Goal: Task Accomplishment & Management: Complete application form

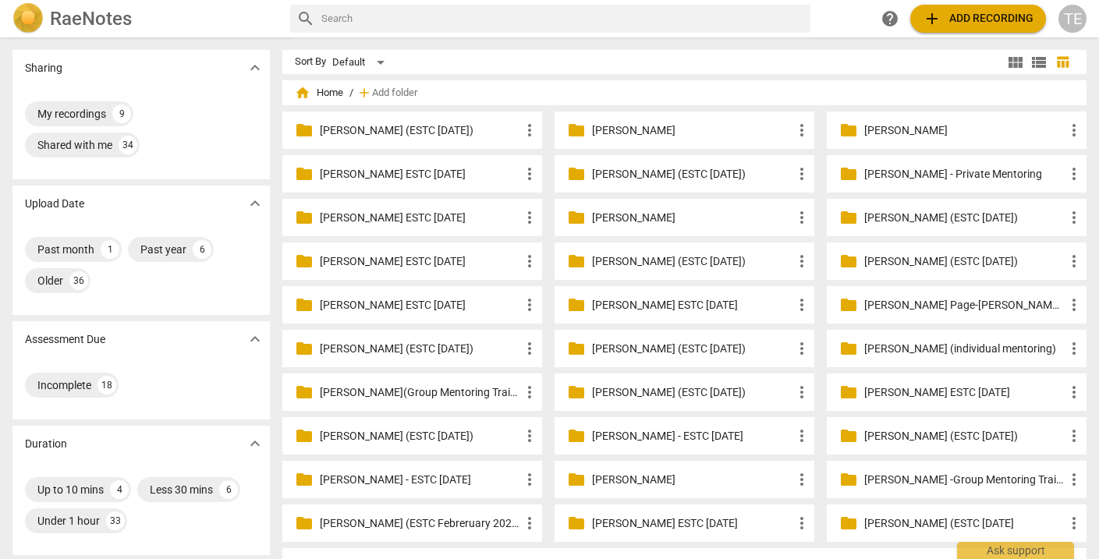
click at [377, 432] on p "Naomi Dreifus (ESTC March 2025)" at bounding box center [420, 436] width 201 height 16
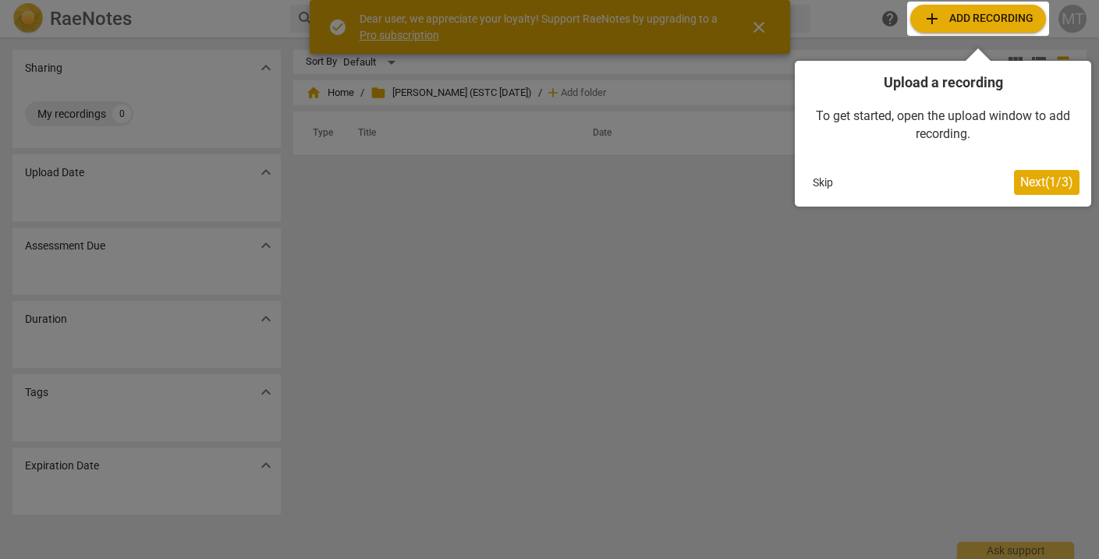
click at [826, 186] on button "Skip" at bounding box center [823, 182] width 33 height 23
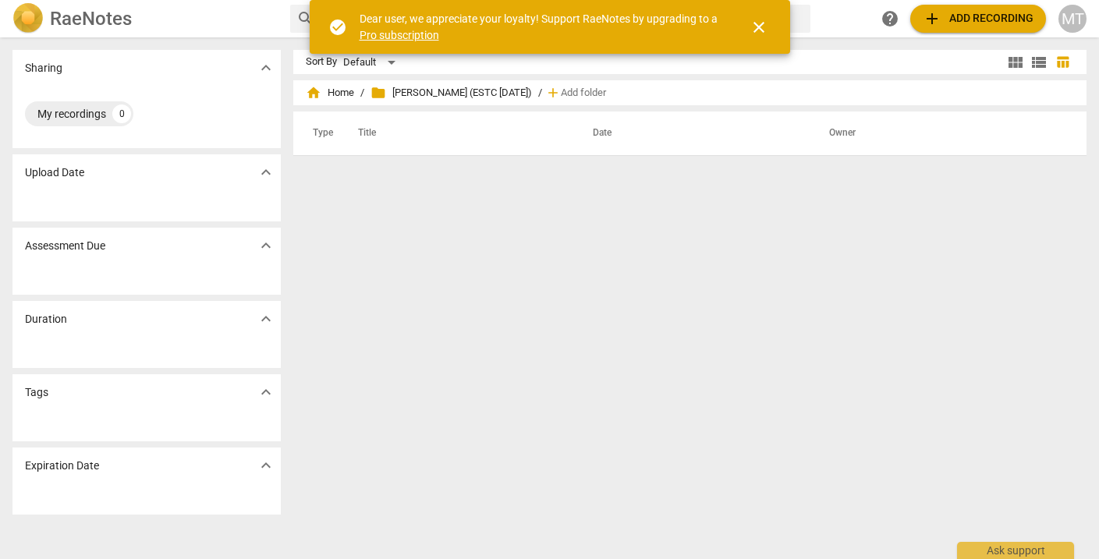
click at [758, 28] on span "close" at bounding box center [759, 27] width 19 height 19
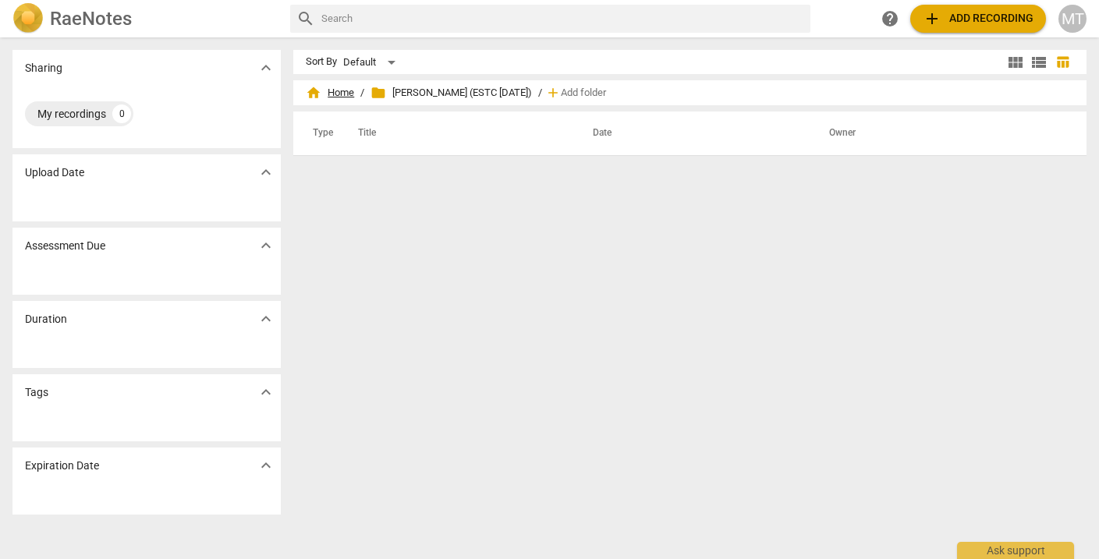
click at [341, 93] on span "home Home" at bounding box center [330, 93] width 48 height 16
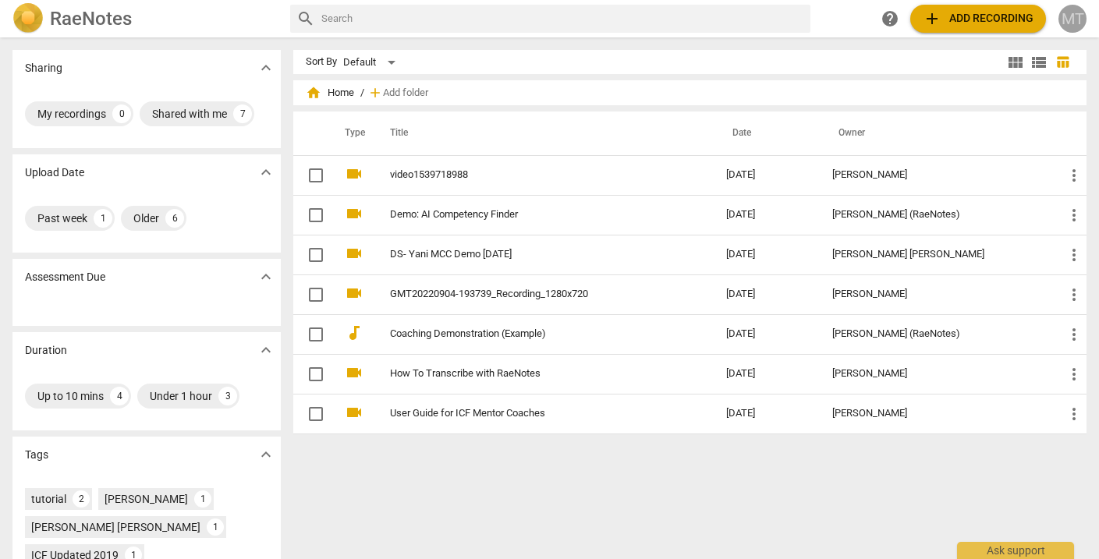
click at [1078, 17] on div "MT" at bounding box center [1073, 19] width 28 height 28
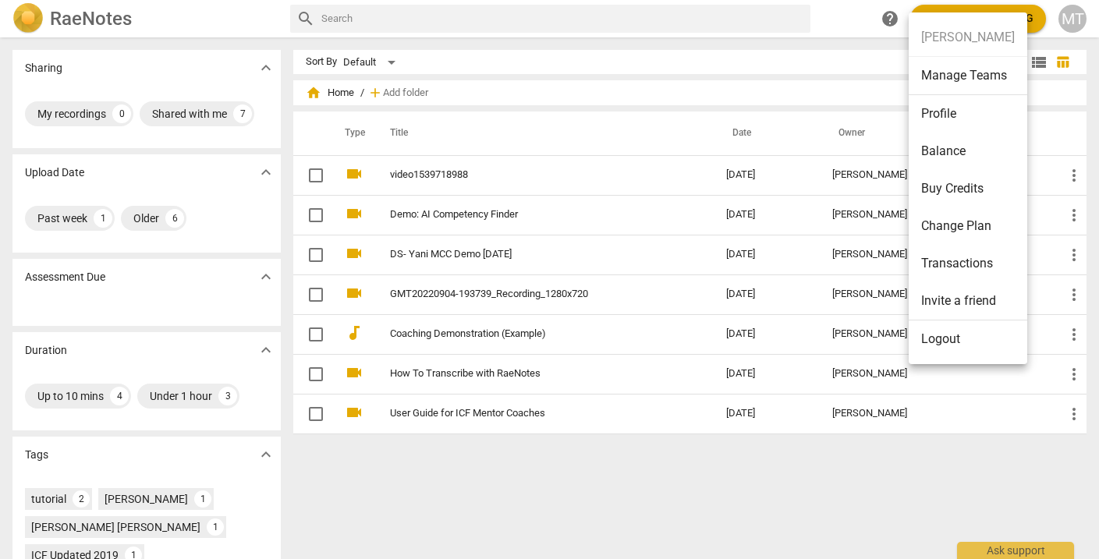
click at [936, 339] on li "Logout" at bounding box center [968, 339] width 119 height 37
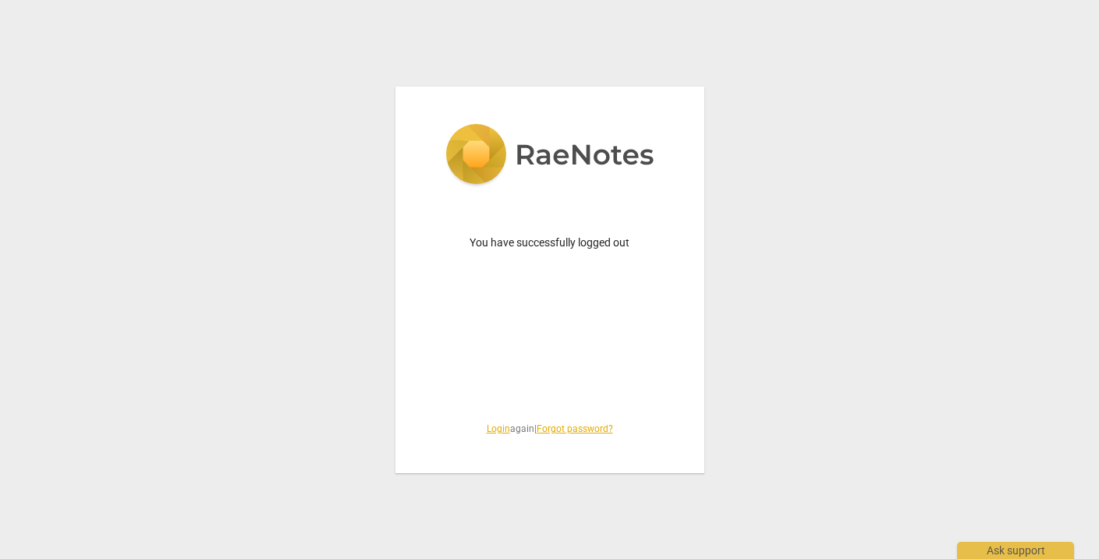
click at [489, 429] on link "Login" at bounding box center [498, 429] width 23 height 11
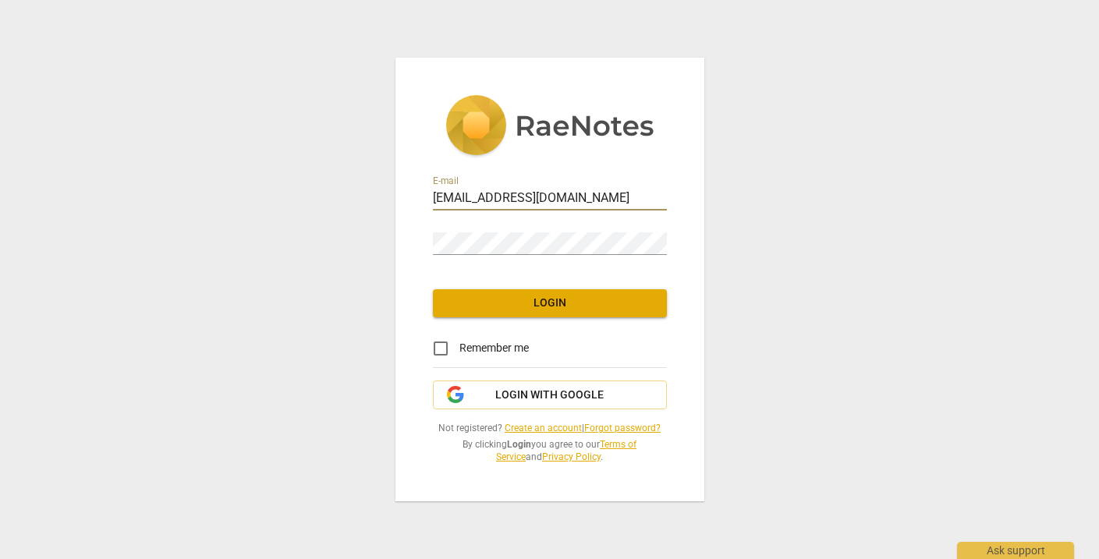
type input "[EMAIL_ADDRESS][DOMAIN_NAME]"
click at [511, 308] on span "Login" at bounding box center [550, 304] width 209 height 16
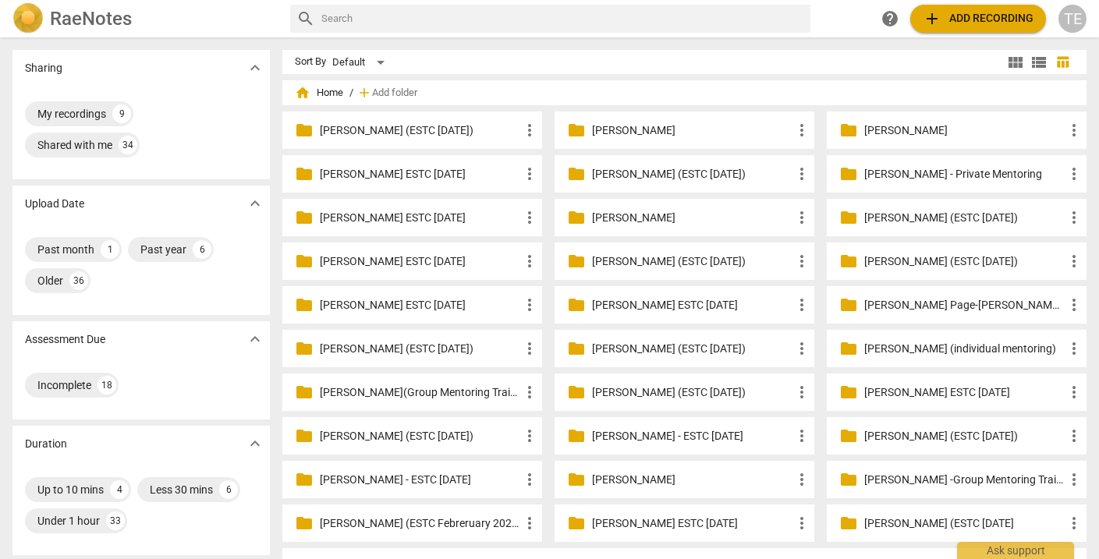
click at [390, 439] on p "[PERSON_NAME] (ESTC [DATE])" at bounding box center [420, 436] width 201 height 16
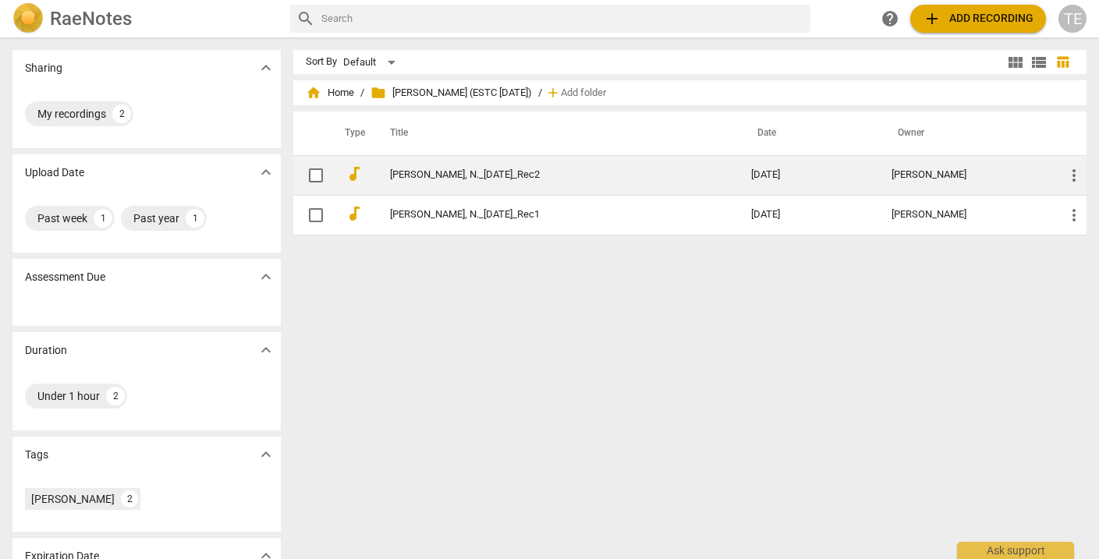
click at [460, 176] on link "[PERSON_NAME], N._[DATE]_Rec2" at bounding box center [542, 175] width 305 height 12
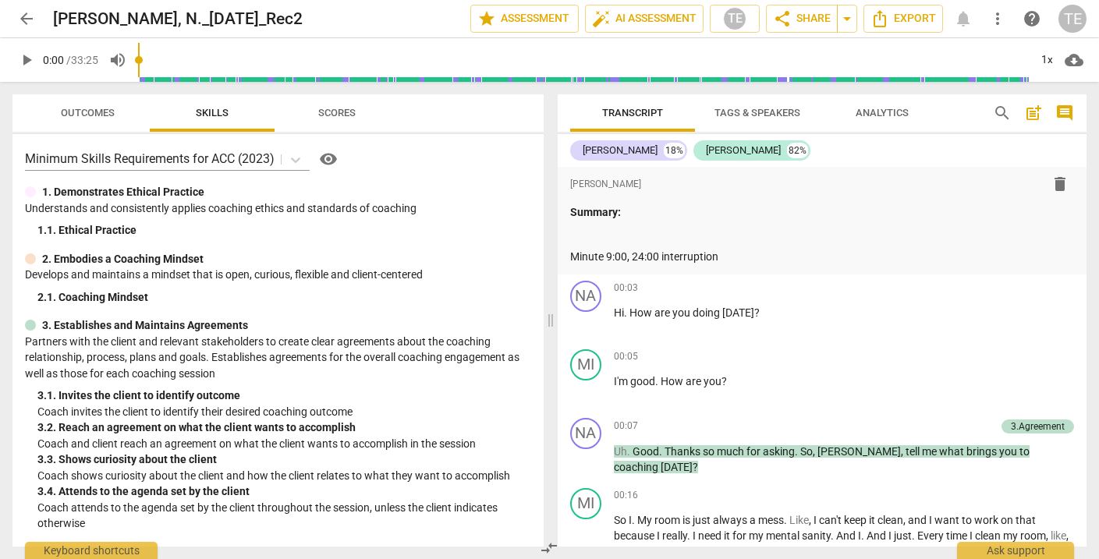
click at [24, 19] on span "arrow_back" at bounding box center [26, 18] width 19 height 19
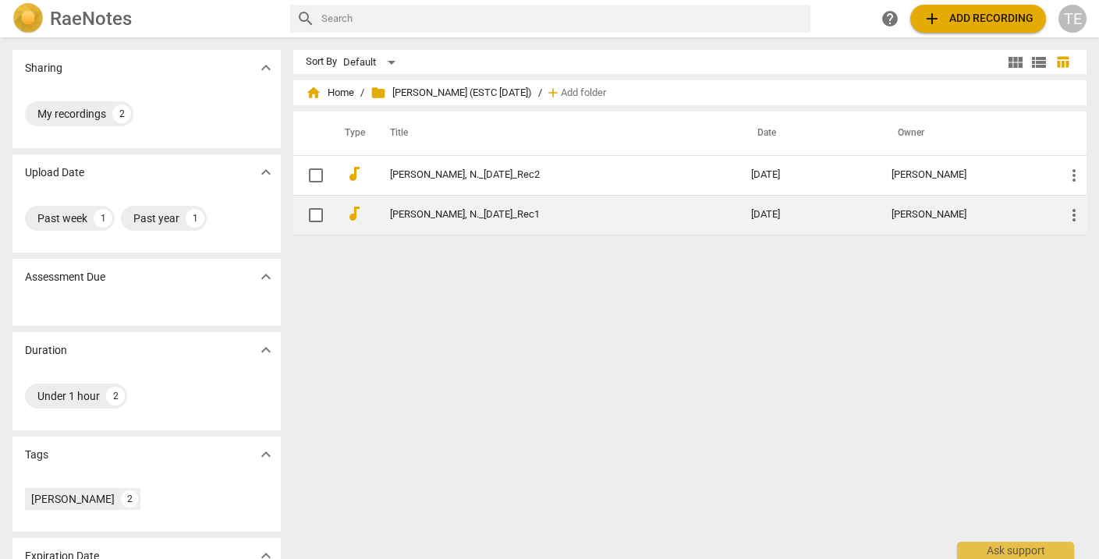
click at [403, 215] on link "[PERSON_NAME], N._[DATE]_Rec1" at bounding box center [542, 215] width 305 height 12
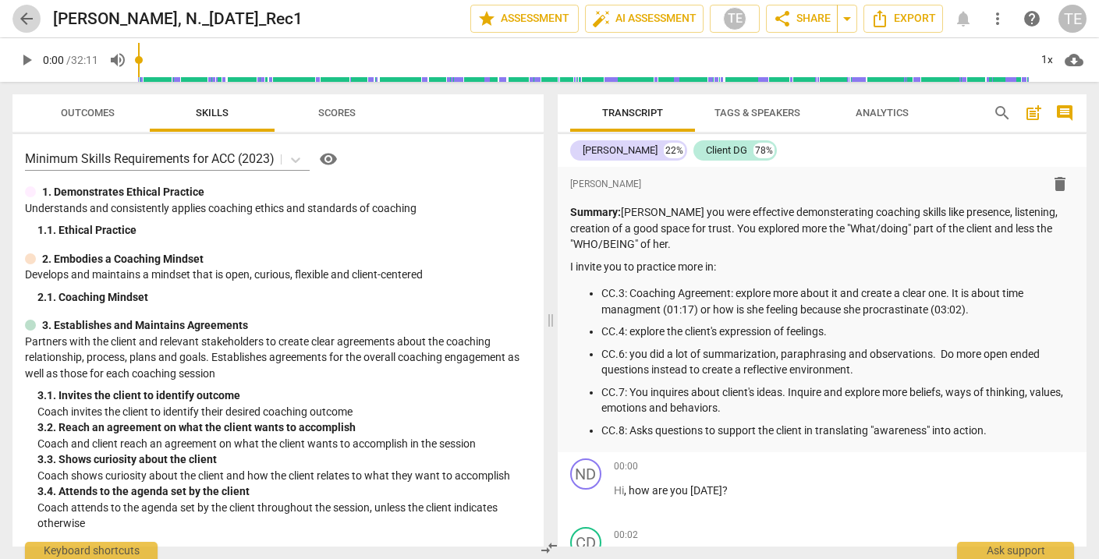
click at [28, 20] on span "arrow_back" at bounding box center [26, 18] width 19 height 19
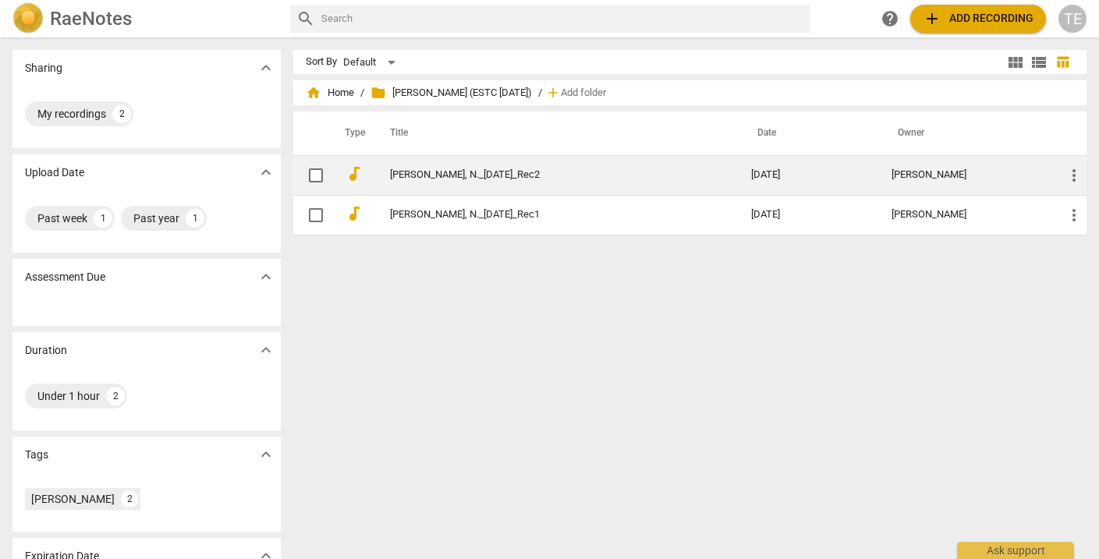
click at [421, 178] on link "[PERSON_NAME], N._[DATE]_Rec2" at bounding box center [542, 175] width 305 height 12
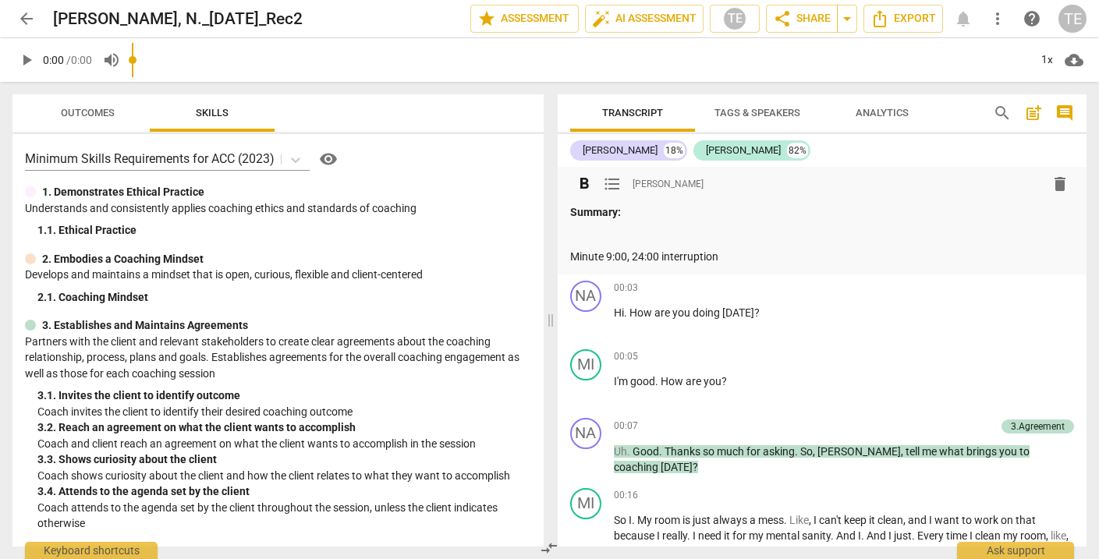
click at [646, 216] on p "Summary:" at bounding box center [822, 212] width 505 height 16
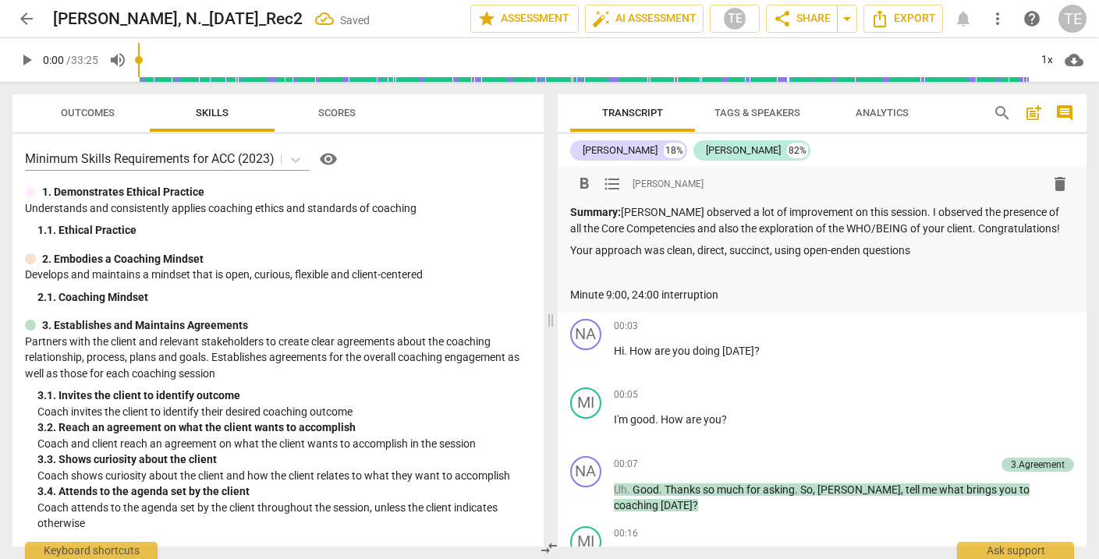
click at [860, 250] on p "Your approach was clean, direct, succinct, using open-enden questions" at bounding box center [822, 251] width 505 height 16
click at [935, 250] on p "Your approach was clean, direct, succinct, using open-ended questions" at bounding box center [822, 251] width 505 height 16
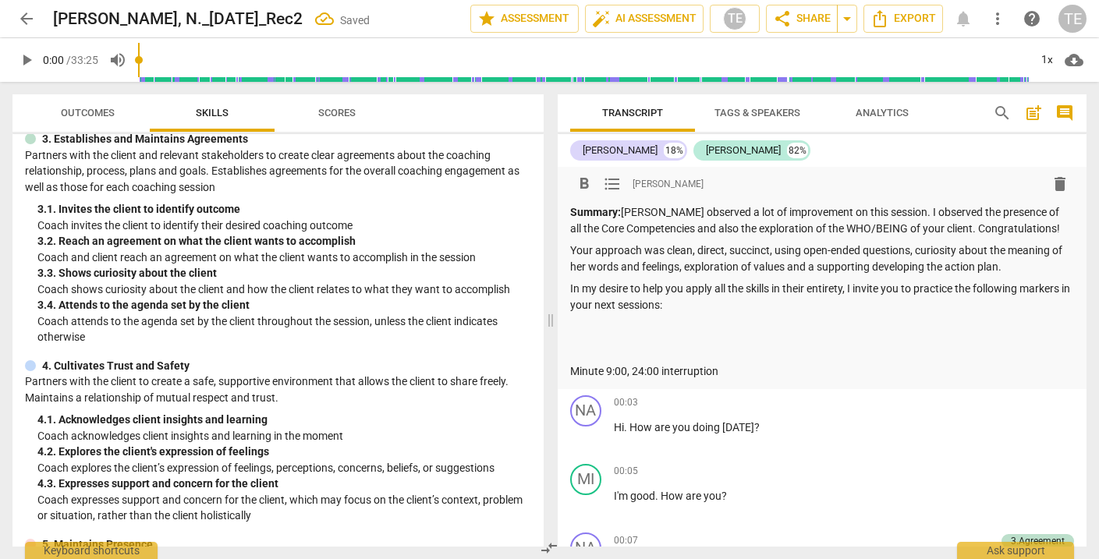
scroll to position [194, 0]
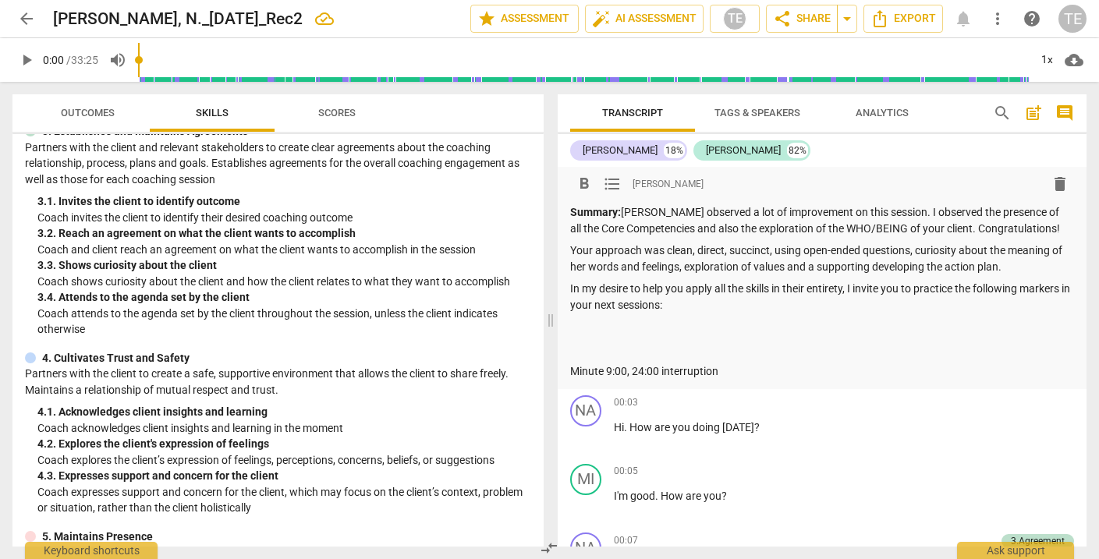
click at [609, 183] on span "format_list_bulleted" at bounding box center [612, 184] width 19 height 19
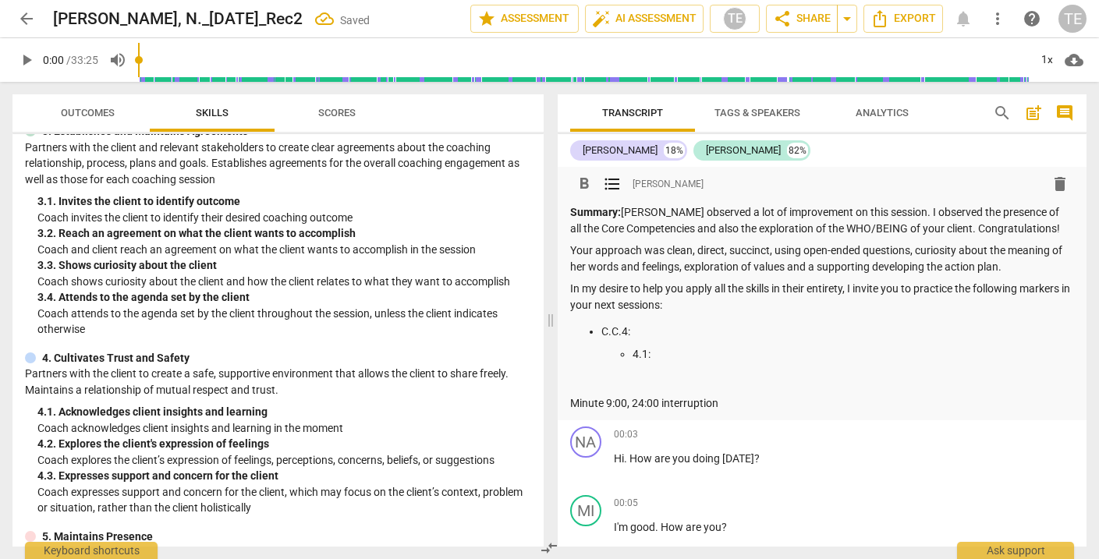
click at [635, 328] on p "C.C.4:" at bounding box center [839, 332] width 474 height 16
click at [669, 349] on p "4.1:" at bounding box center [854, 354] width 442 height 16
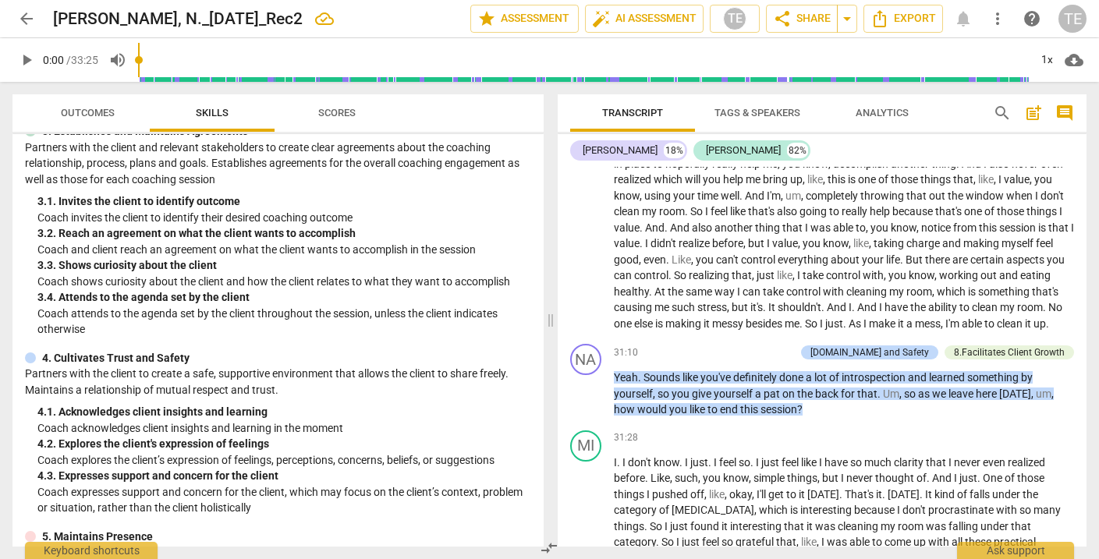
scroll to position [10379, 0]
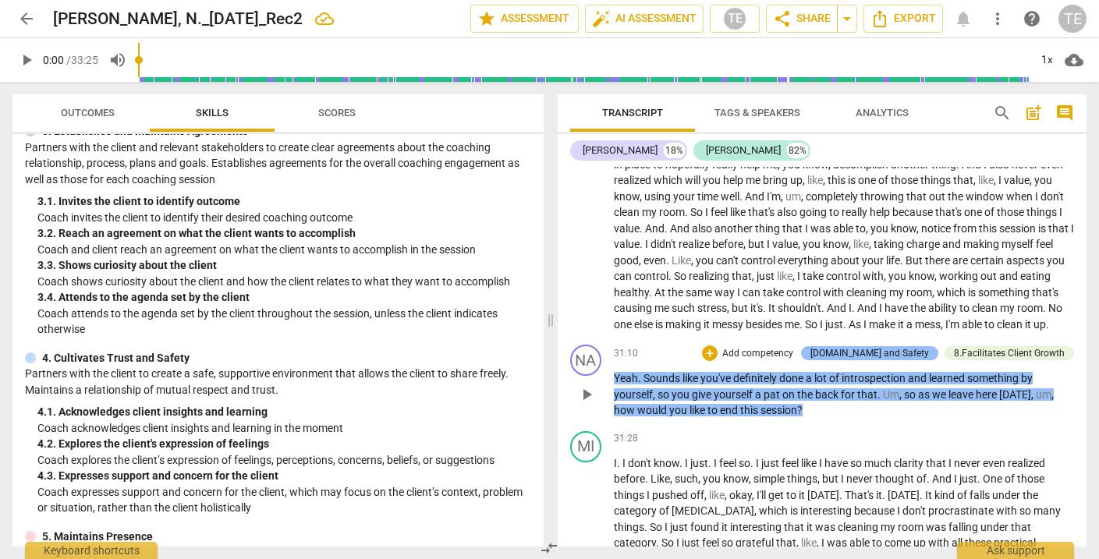
click at [876, 346] on div "[DOMAIN_NAME] and Safety" at bounding box center [870, 353] width 119 height 14
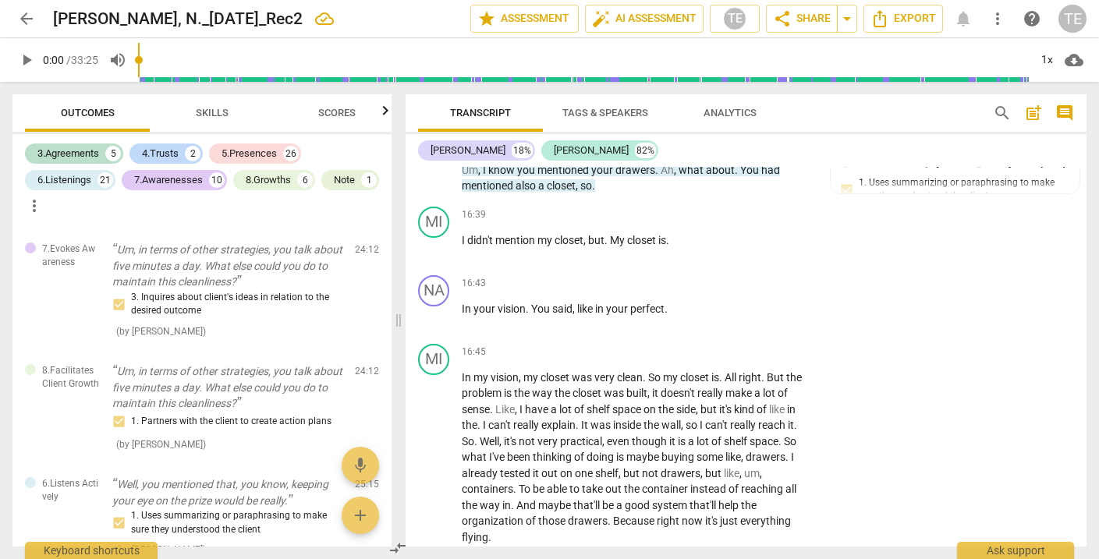
scroll to position [6743, 0]
click at [219, 112] on span "Skills" at bounding box center [212, 113] width 33 height 12
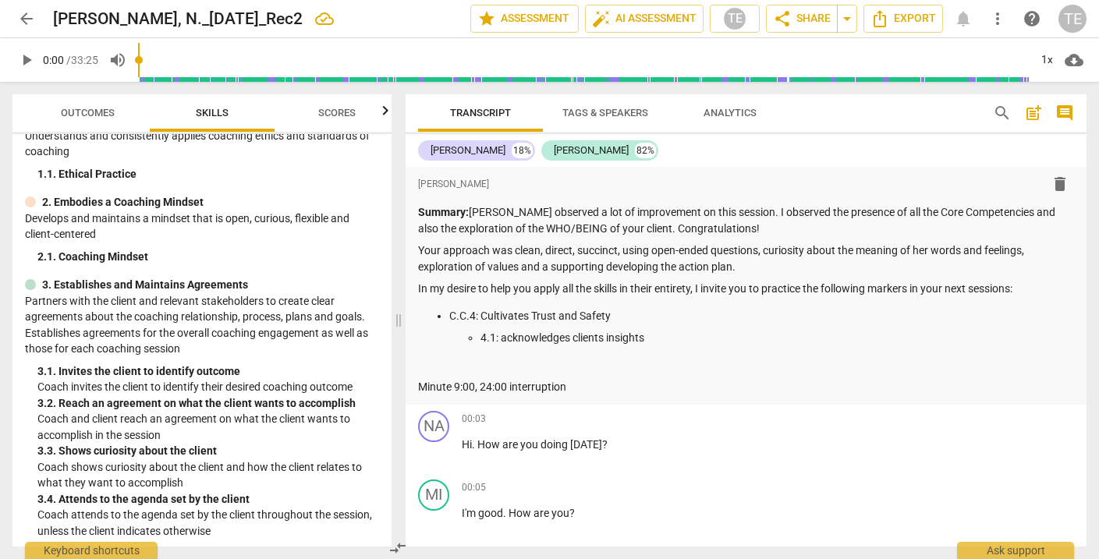
scroll to position [91, 0]
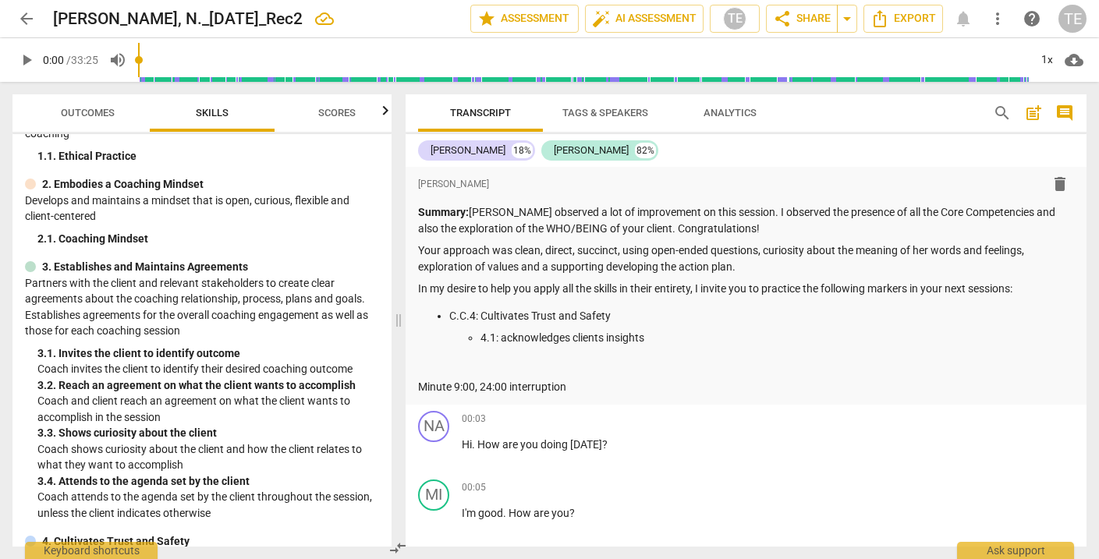
click at [655, 339] on p "4.1: acknowledges clients insights" at bounding box center [778, 338] width 594 height 16
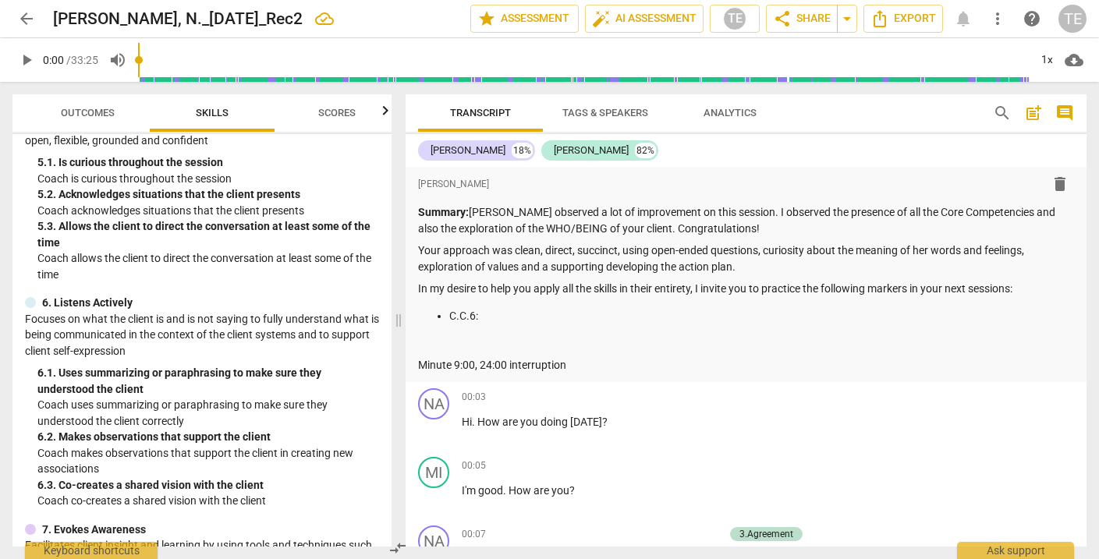
scroll to position [752, 0]
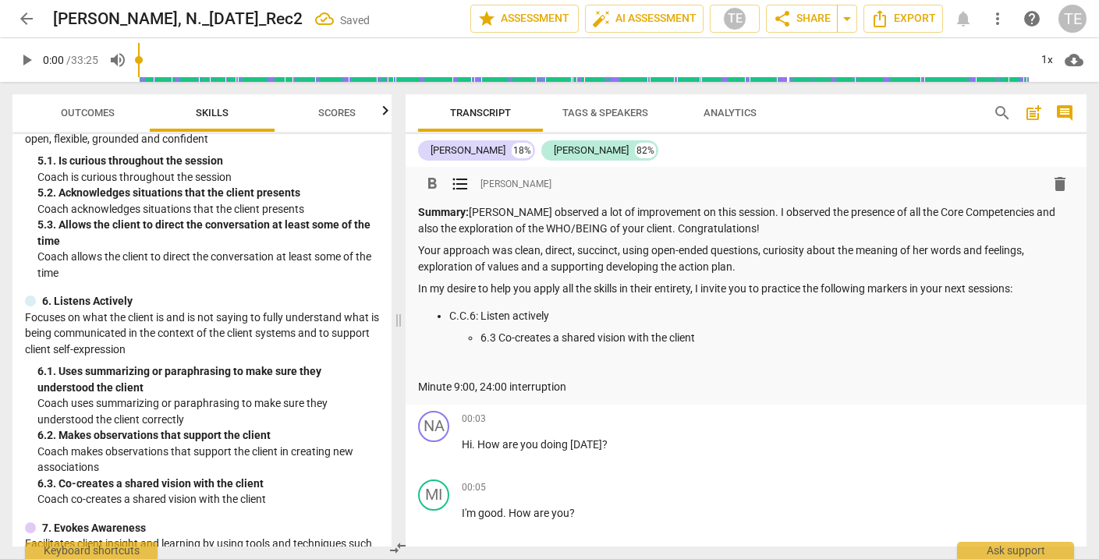
click at [1018, 289] on p "In my desire to help you apply all the skills in their entirety, I invite you t…" at bounding box center [746, 289] width 656 height 16
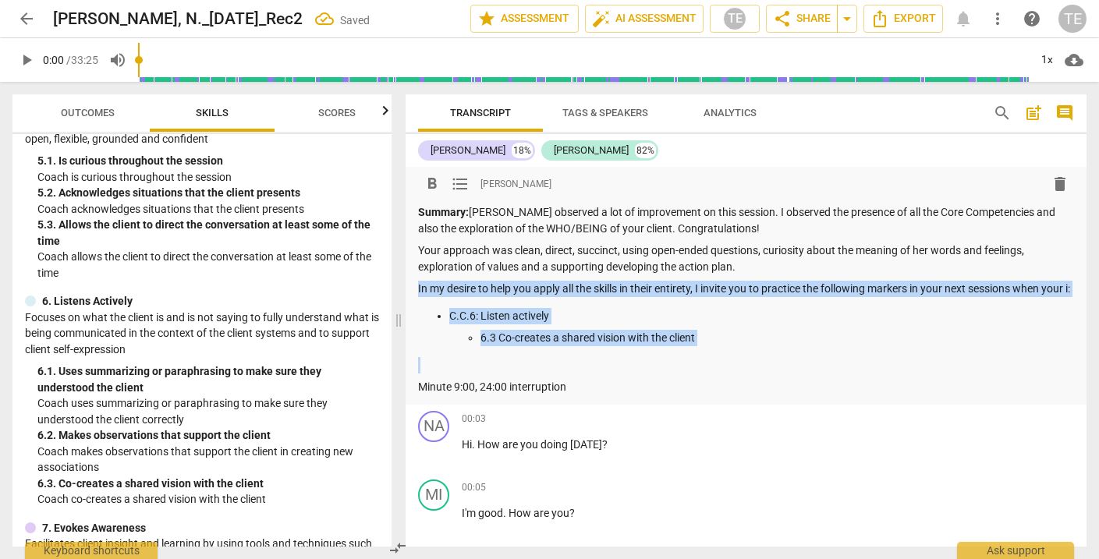
drag, startPoint x: 418, startPoint y: 285, endPoint x: 737, endPoint y: 361, distance: 328.2
click at [737, 361] on div "Summary: [PERSON_NAME] observed a lot of improvement on this session. I observe…" at bounding box center [746, 299] width 656 height 191
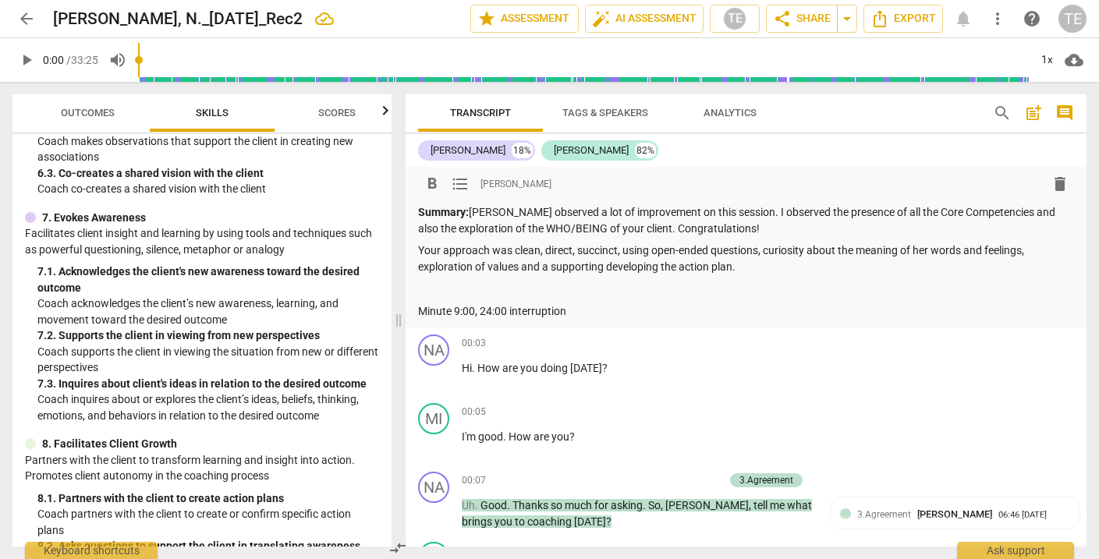
scroll to position [1059, 0]
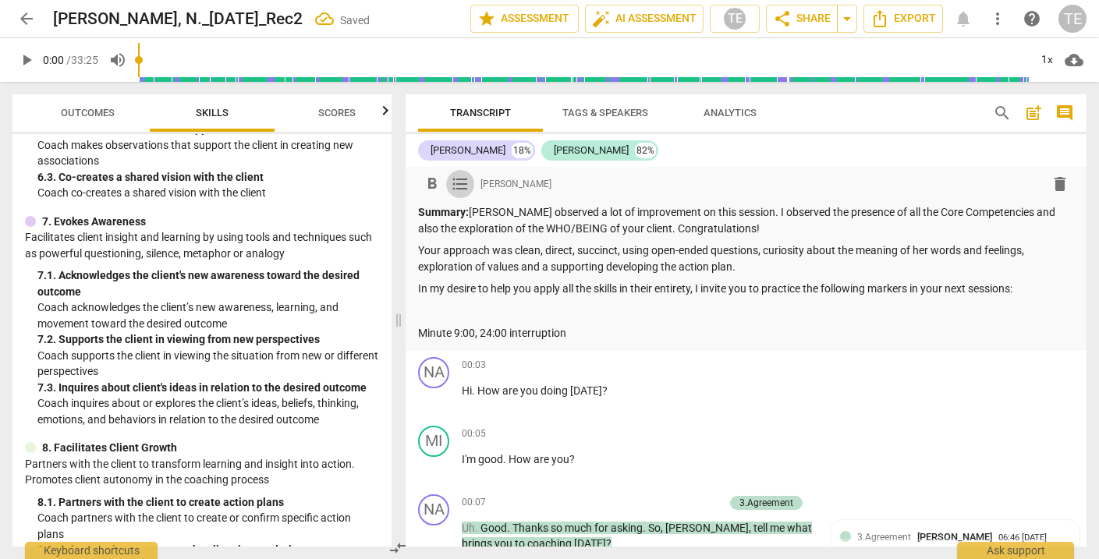
click at [460, 178] on span "format_list_bulleted" at bounding box center [460, 184] width 19 height 19
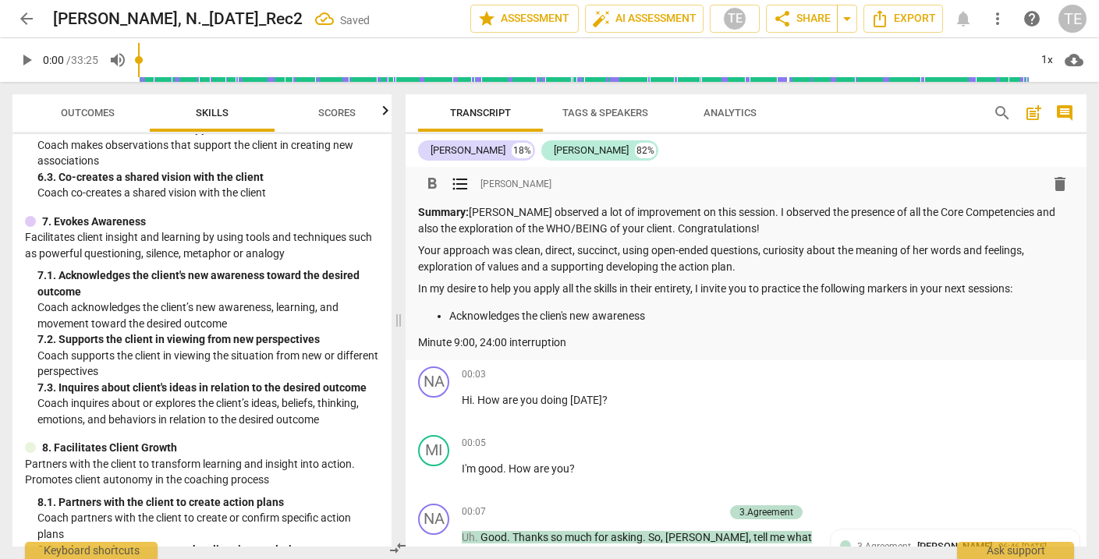
scroll to position [1, 0]
click at [451, 318] on p "Acknowledges the clien's new awareness" at bounding box center [761, 315] width 625 height 16
click at [580, 315] on p "7.1 Acknowledges the clien's new awareness" at bounding box center [761, 315] width 625 height 16
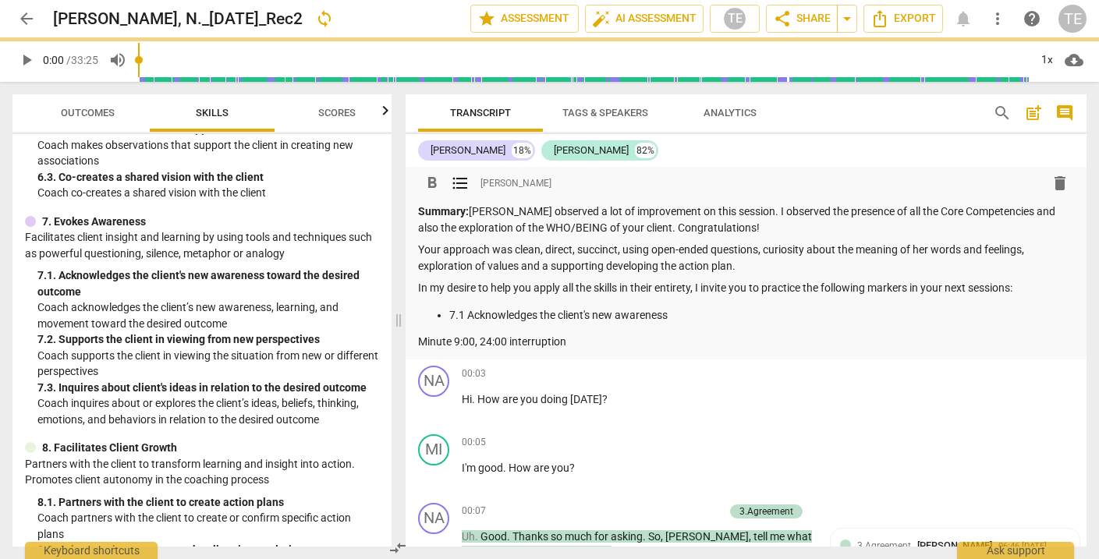
click at [679, 313] on p "7.1 Acknowledges the client's new awareness" at bounding box center [761, 315] width 625 height 16
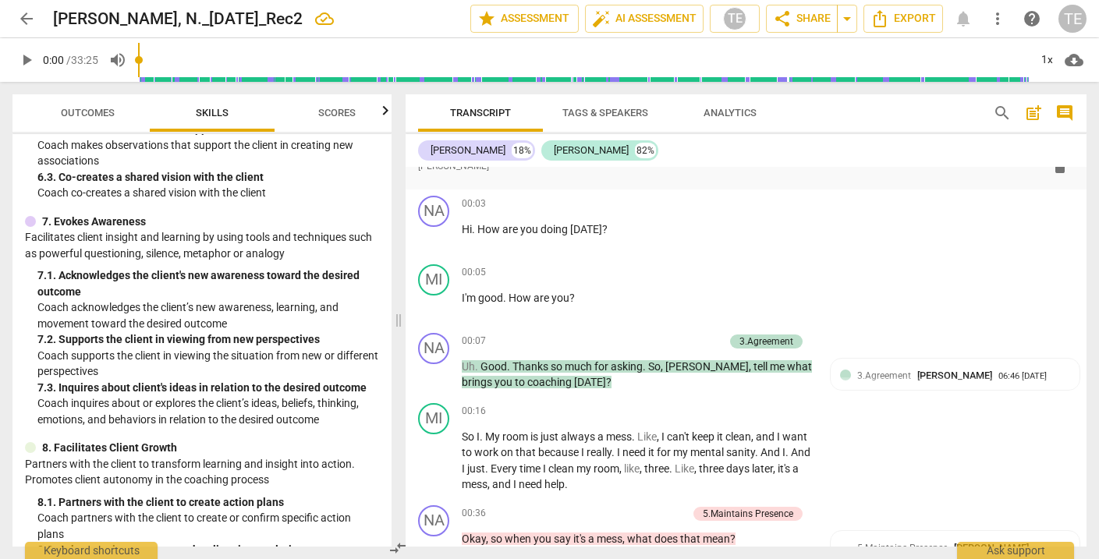
scroll to position [172, 0]
click at [80, 108] on span "Outcomes" at bounding box center [87, 113] width 91 height 21
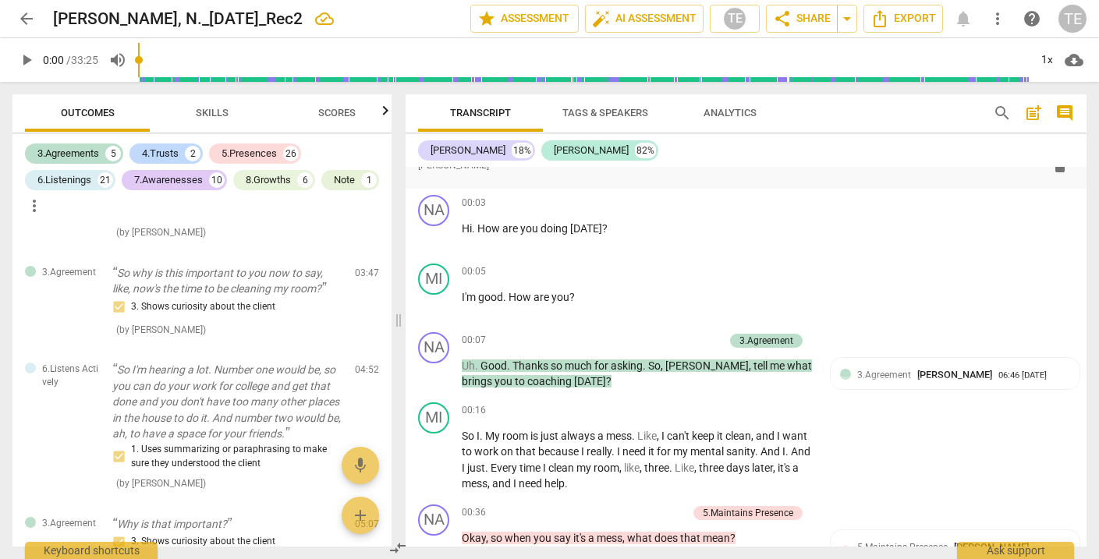
scroll to position [992, 0]
click at [177, 178] on div "7.Awarenesses" at bounding box center [168, 180] width 69 height 16
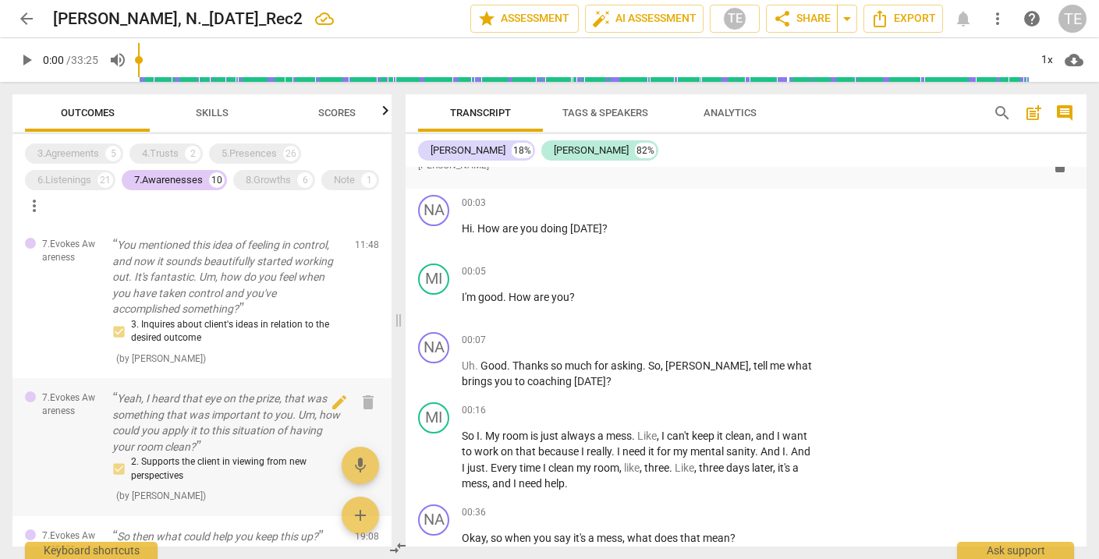
scroll to position [0, 0]
click at [205, 119] on span "Skills" at bounding box center [212, 113] width 70 height 21
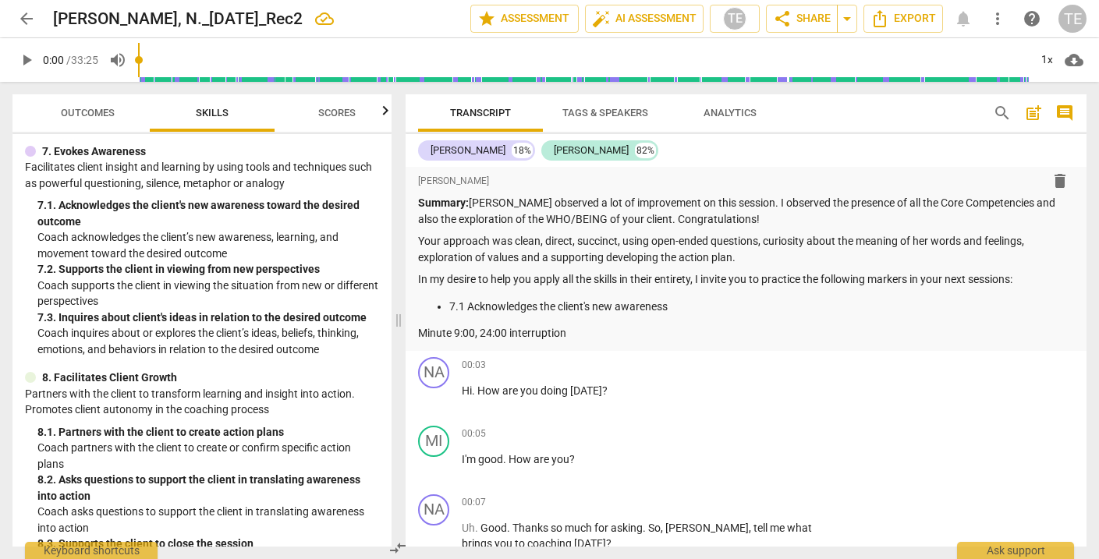
scroll to position [2, 0]
click at [677, 306] on p "7.1 Acknowledges the client's new awareness" at bounding box center [761, 307] width 625 height 16
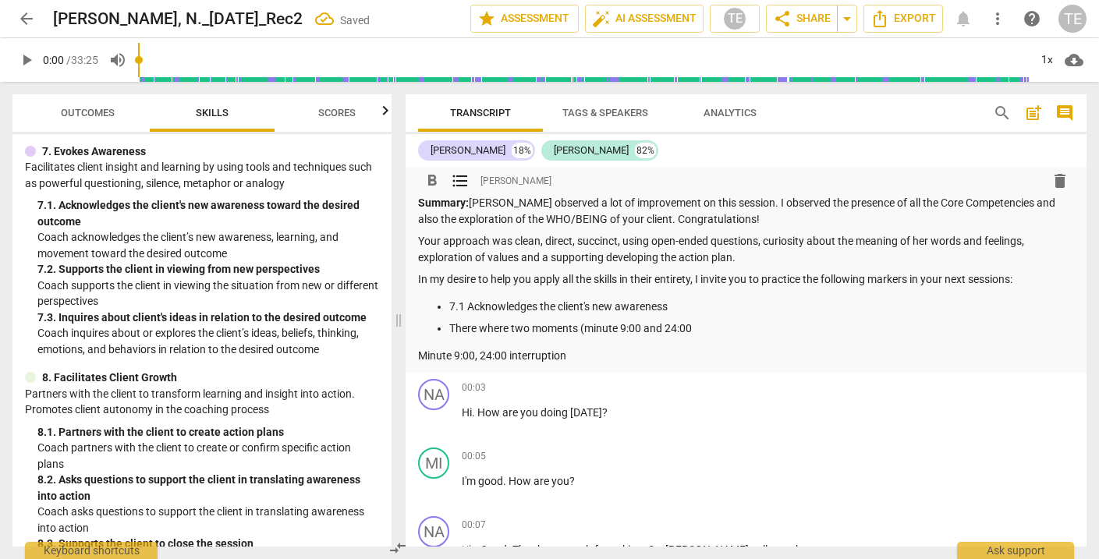
click at [585, 325] on p "There where two moments (minute 9:00 and 24:00" at bounding box center [761, 329] width 625 height 16
click at [701, 325] on p "There where two moments minute 9:00 and 24:00" at bounding box center [761, 329] width 625 height 16
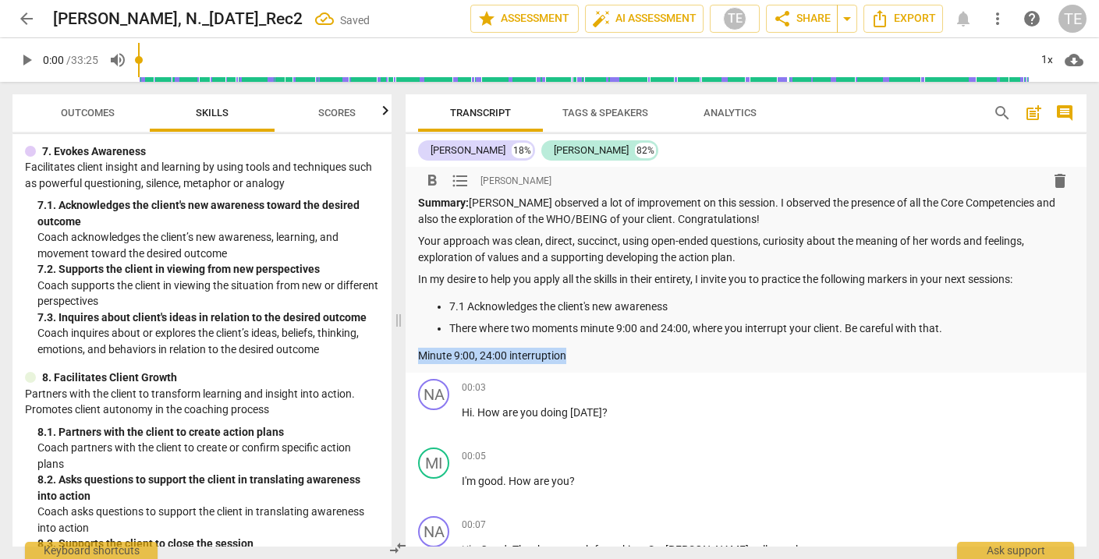
drag, startPoint x: 575, startPoint y: 353, endPoint x: 410, endPoint y: 348, distance: 164.7
click at [410, 348] on div "format_bold format_list_bulleted [PERSON_NAME] delete Summary: [PERSON_NAME] ob…" at bounding box center [746, 265] width 681 height 215
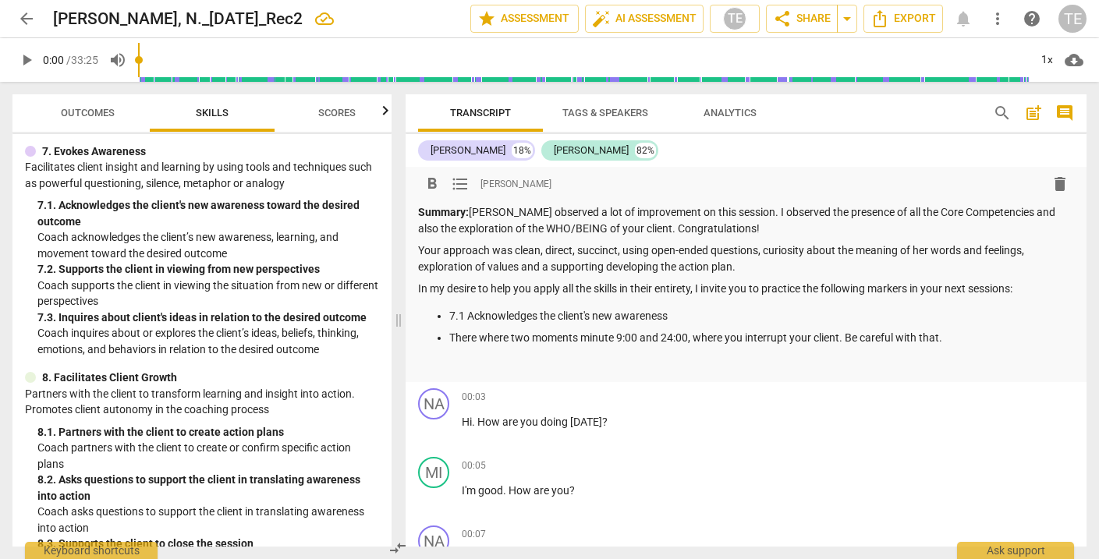
scroll to position [0, 0]
click at [460, 183] on span "format_list_bulleted" at bounding box center [460, 184] width 19 height 19
click at [432, 181] on span "format_bold" at bounding box center [432, 184] width 19 height 19
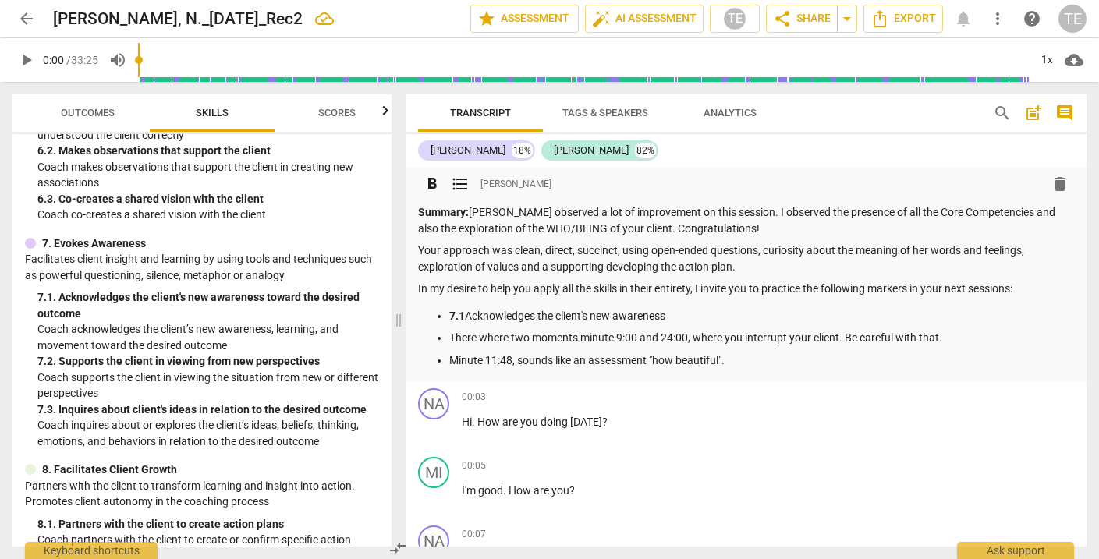
scroll to position [1025, 0]
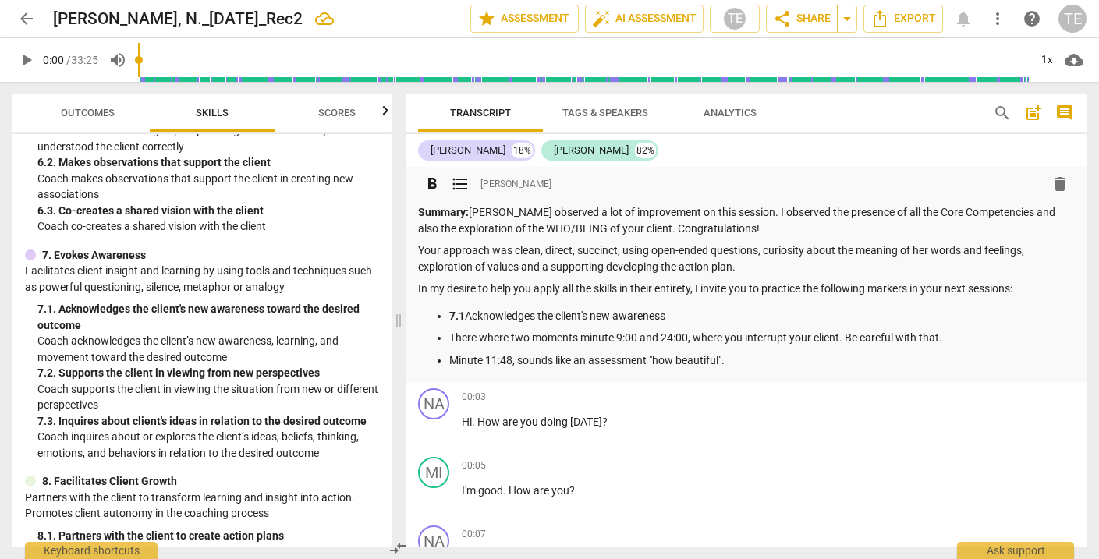
click at [449, 337] on ul "7.1 Acknowledges the client's new awareness There where two moments minute 9:00…" at bounding box center [746, 338] width 656 height 61
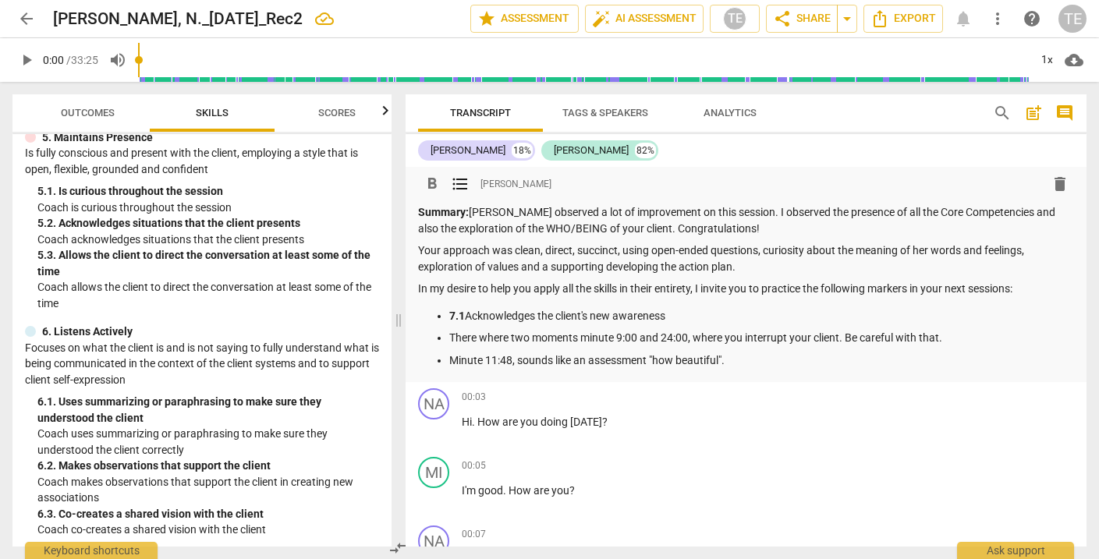
scroll to position [702, 0]
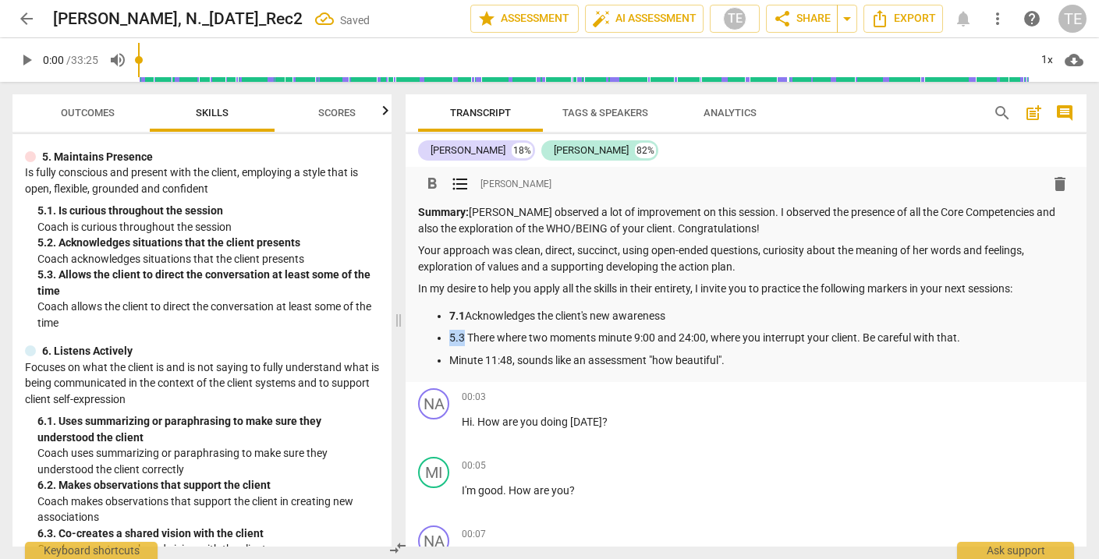
drag, startPoint x: 450, startPoint y: 335, endPoint x: 464, endPoint y: 336, distance: 14.1
click at [464, 336] on p "5.3 There where two moments minute 9:00 and 24:00, where you interrupt your cli…" at bounding box center [761, 338] width 625 height 16
click at [432, 183] on span "format_bold" at bounding box center [432, 184] width 19 height 19
click at [451, 360] on p "Minute 11:48, sounds like an assessment "how beautiful"." at bounding box center [761, 361] width 625 height 16
drag, startPoint x: 449, startPoint y: 356, endPoint x: 465, endPoint y: 355, distance: 16.4
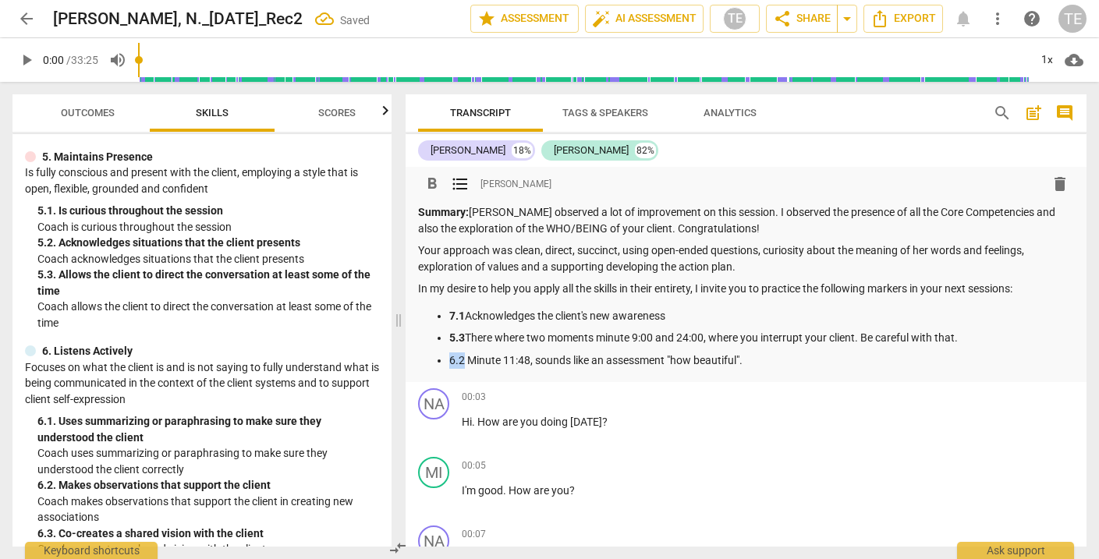
click at [465, 355] on ul "7.1 Acknowledges the client's new awareness 5.3 There where two moments minute …" at bounding box center [746, 338] width 656 height 61
click at [431, 180] on span "format_bold" at bounding box center [432, 184] width 19 height 19
drag, startPoint x: 672, startPoint y: 311, endPoint x: 698, endPoint y: 309, distance: 26.6
click at [698, 309] on p "7.1 Acknowledges the client's new awareness" at bounding box center [761, 316] width 625 height 16
click at [696, 289] on p "In my desire to help you apply all the skills in their entirety, I invite you t…" at bounding box center [746, 289] width 656 height 16
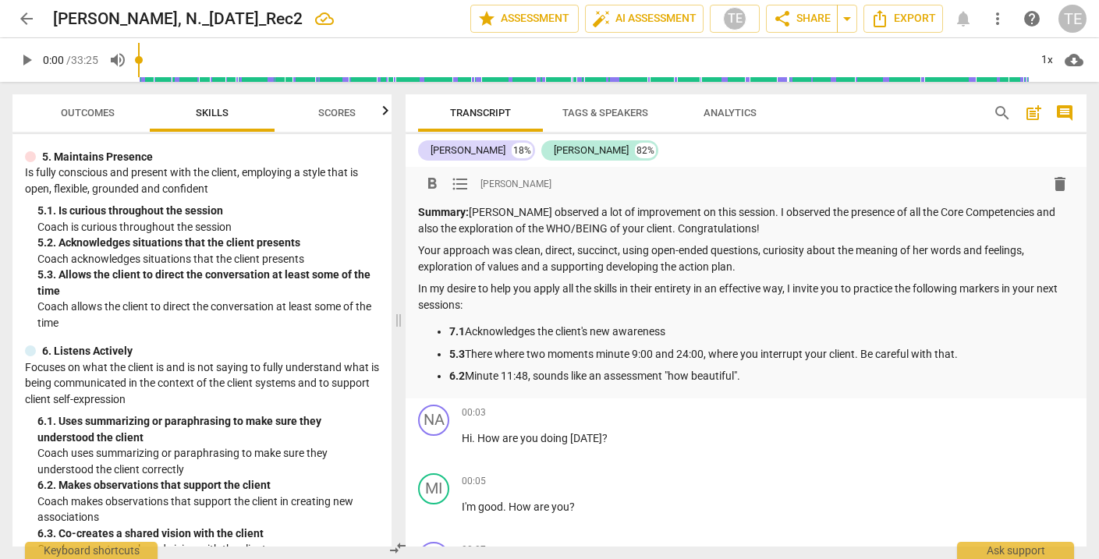
click at [897, 289] on p "In my desire to help you apply all the skills in their entirety in an effective…" at bounding box center [746, 297] width 656 height 32
click at [760, 375] on p "6.2 Minute 11:48, sounds like an assessment "how beautiful"." at bounding box center [761, 376] width 625 height 16
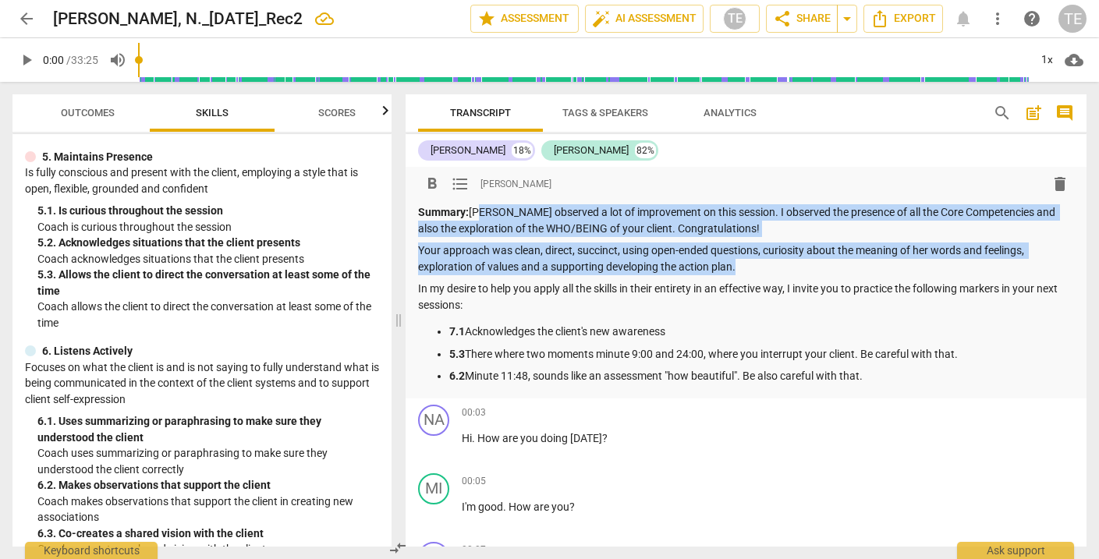
drag, startPoint x: 473, startPoint y: 212, endPoint x: 736, endPoint y: 261, distance: 267.4
click at [736, 261] on div "Summary: [PERSON_NAME] observed a lot of improvement on this session. I observe…" at bounding box center [746, 294] width 656 height 180
copy div "[PERSON_NAME] observed a lot of improvement on this session. I observed the pre…"
click at [28, 17] on span "arrow_back" at bounding box center [26, 18] width 19 height 19
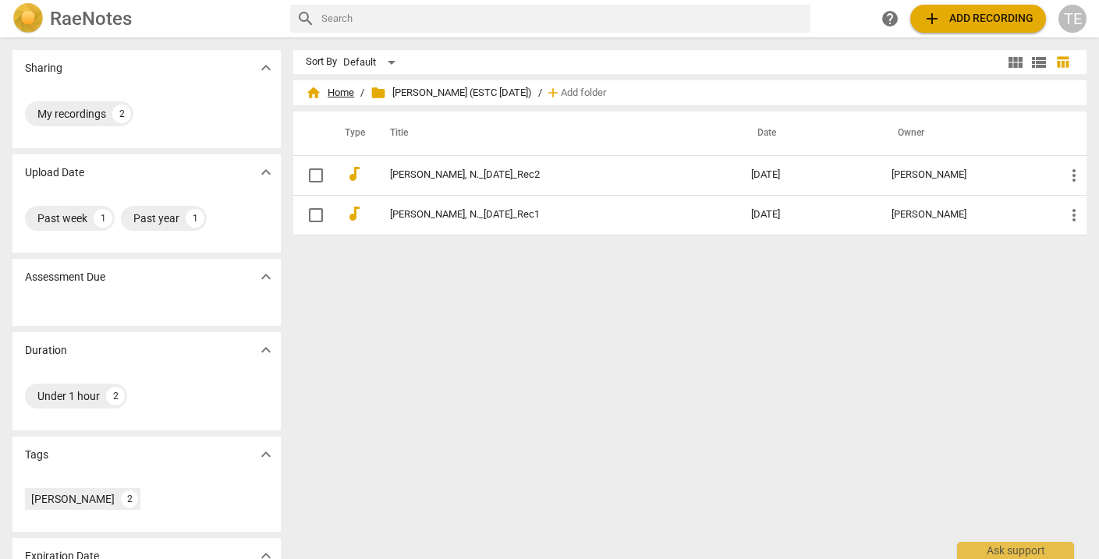
click at [339, 90] on span "home Home" at bounding box center [330, 93] width 48 height 16
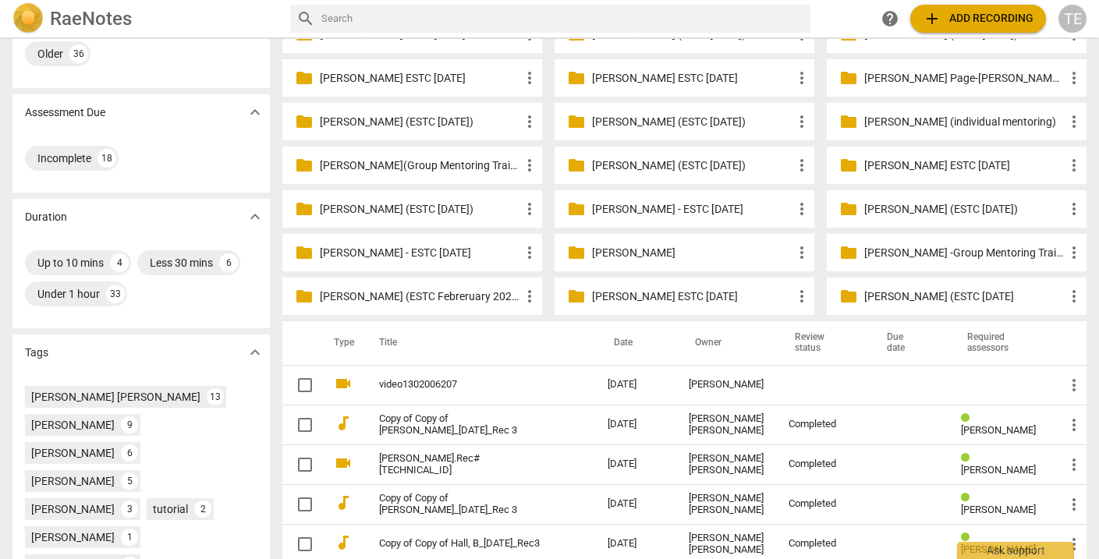
scroll to position [230, 0]
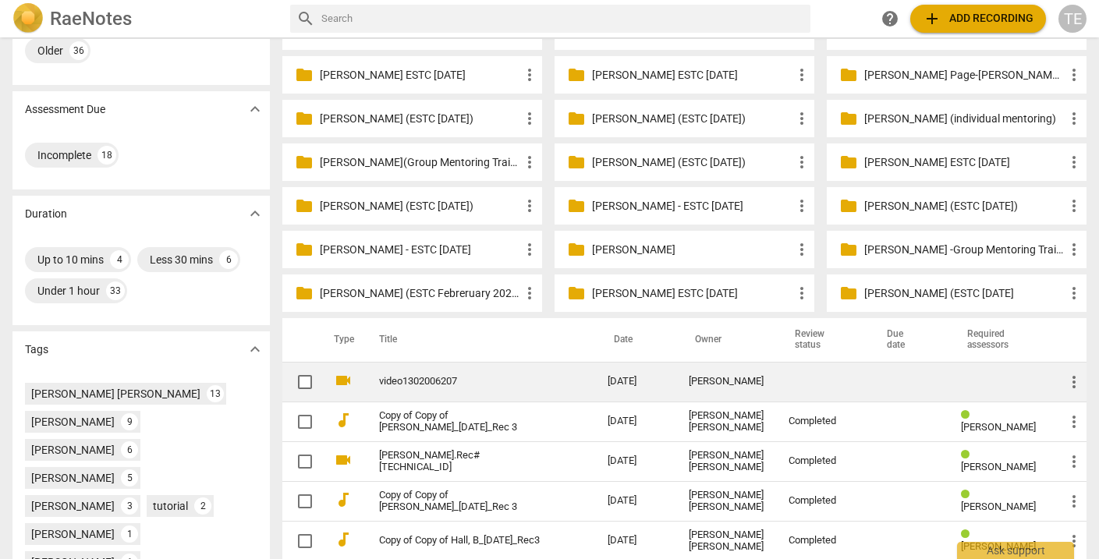
click at [471, 374] on td "video1302006207" at bounding box center [477, 382] width 235 height 40
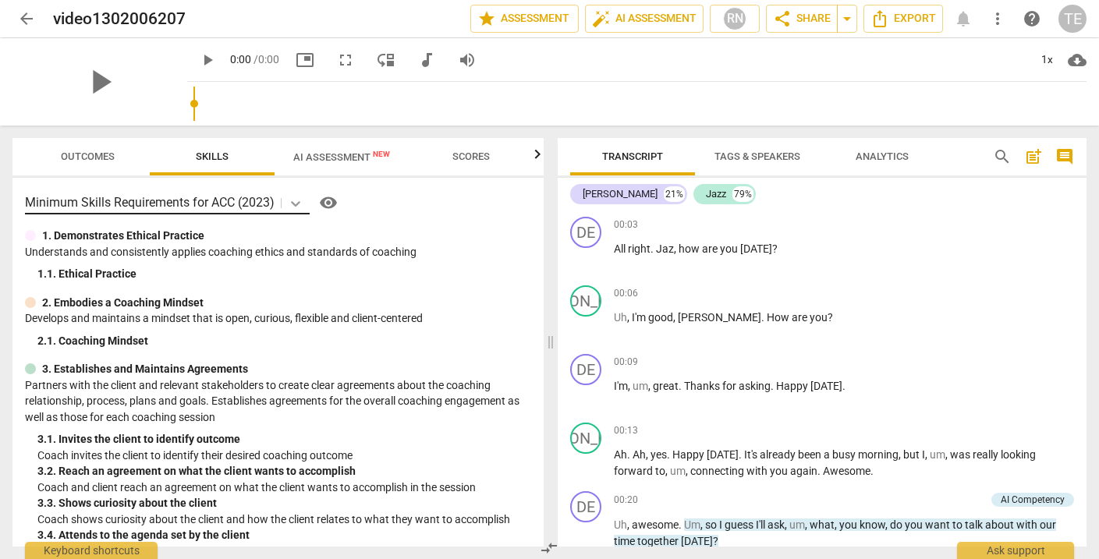
click at [298, 204] on icon at bounding box center [295, 203] width 9 height 5
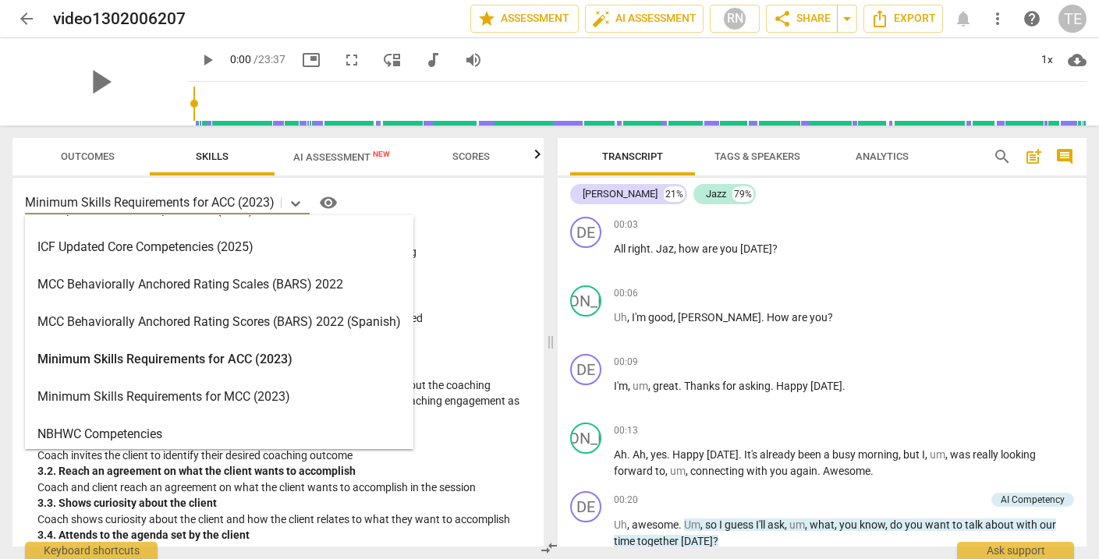
scroll to position [368, 0]
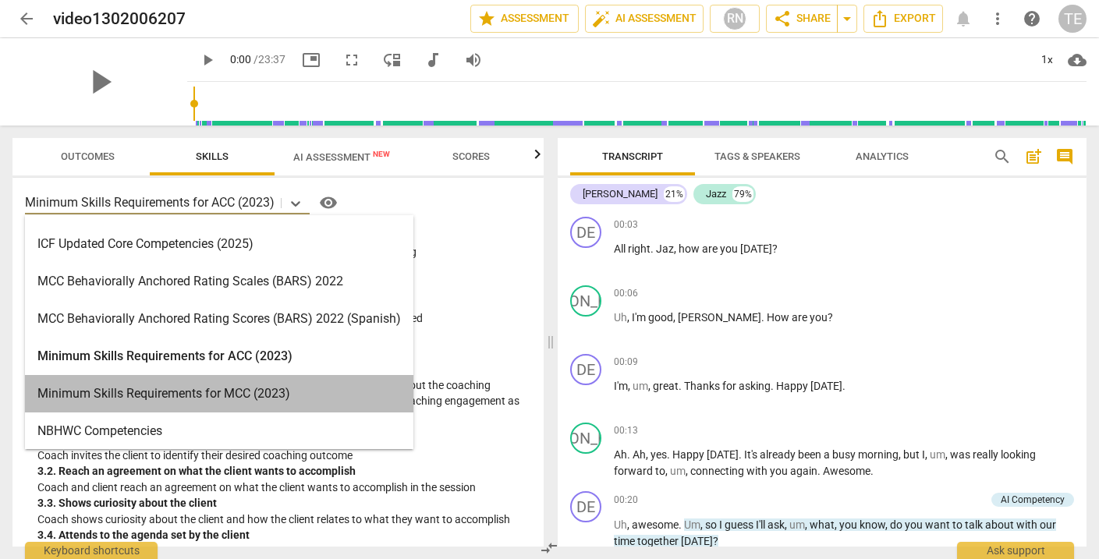
click at [221, 391] on div "Minimum Skills Requirements for MCC (2023)" at bounding box center [219, 393] width 389 height 37
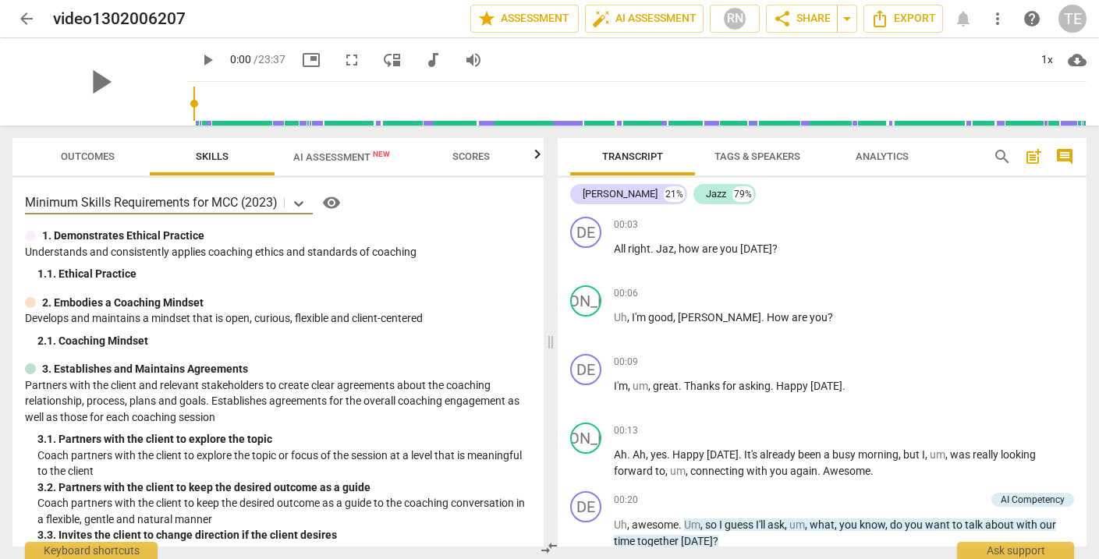
scroll to position [0, 0]
click at [94, 87] on span "play_arrow" at bounding box center [100, 82] width 41 height 41
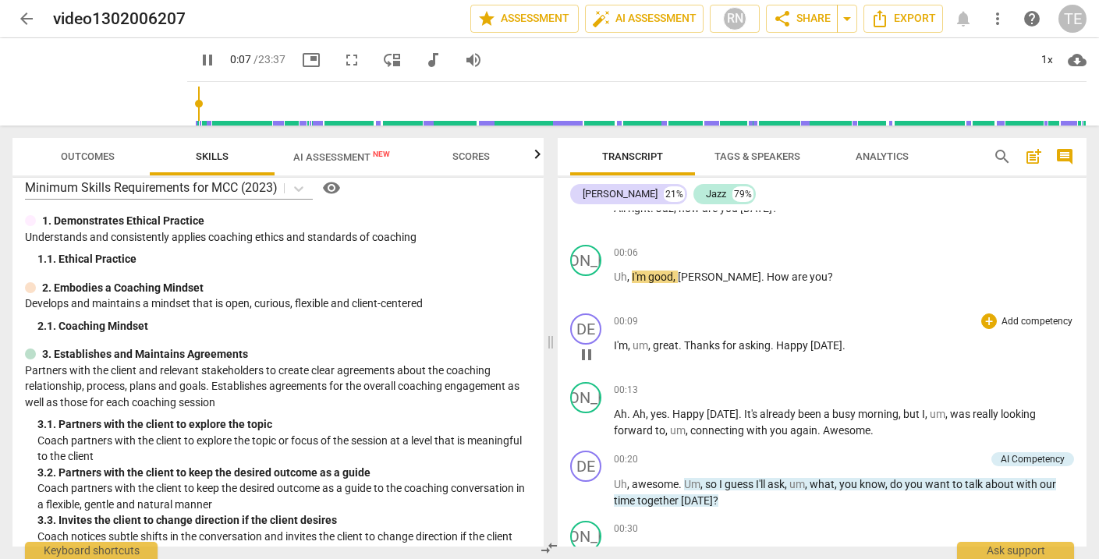
scroll to position [46, 0]
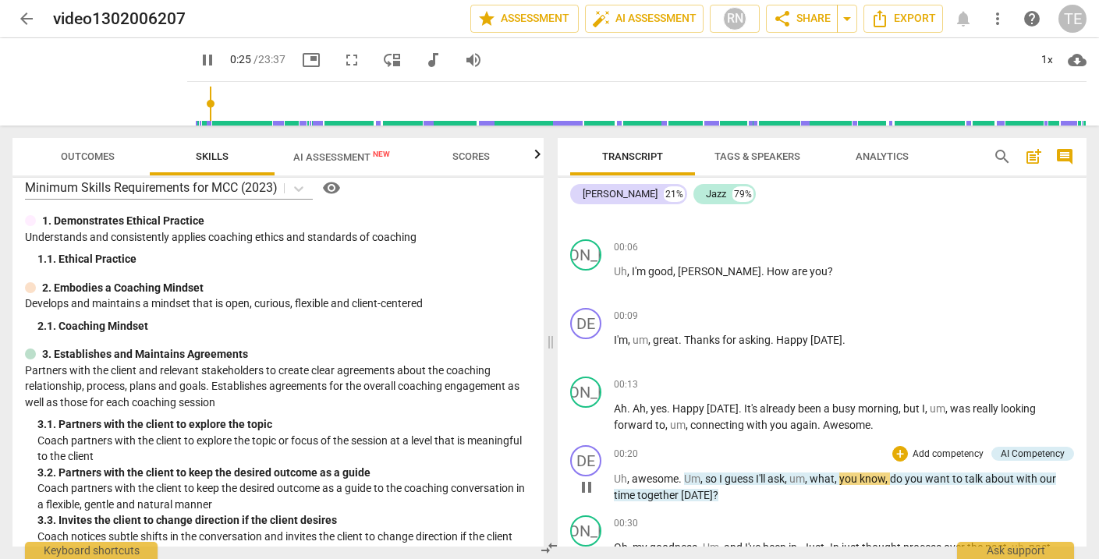
click at [586, 483] on span "pause" at bounding box center [586, 487] width 19 height 19
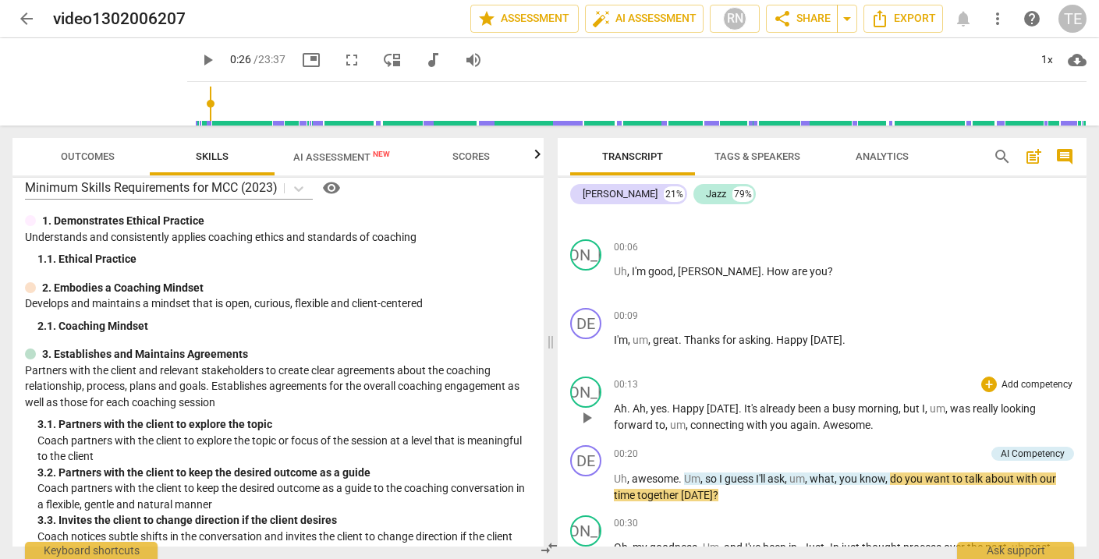
click at [819, 428] on span "." at bounding box center [820, 425] width 5 height 12
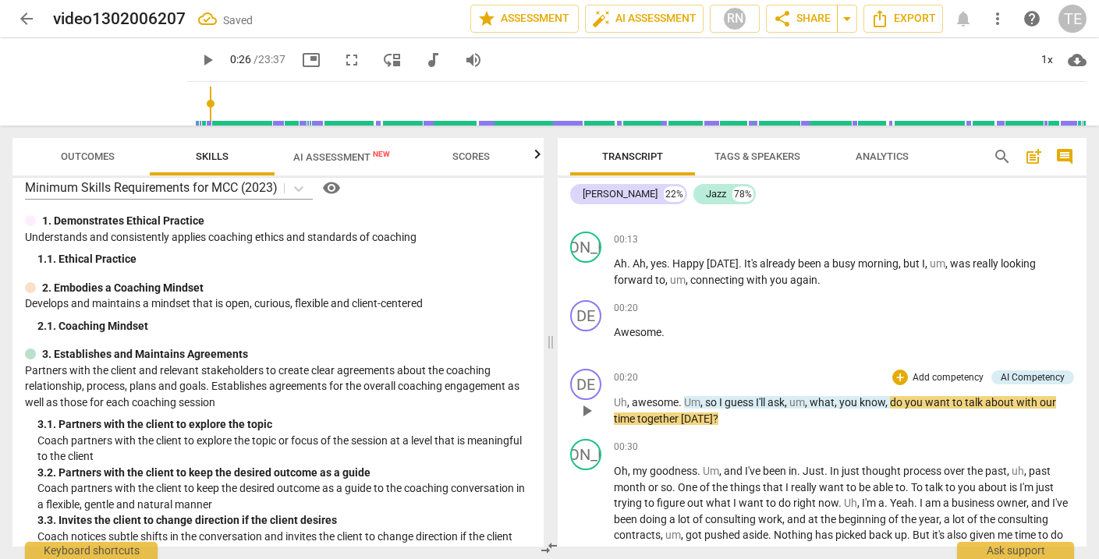
scroll to position [197, 0]
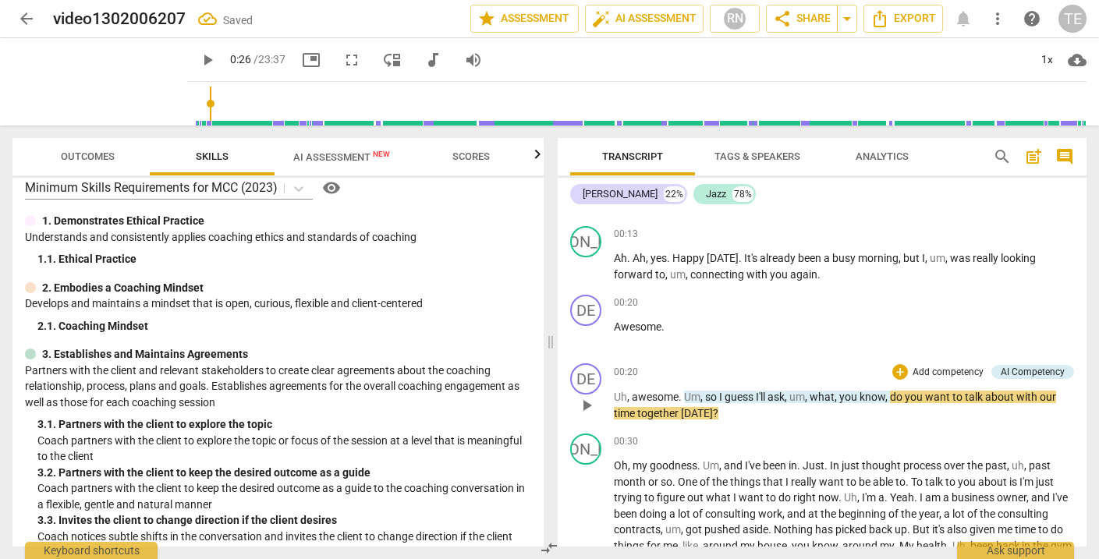
click at [587, 408] on span "play_arrow" at bounding box center [586, 405] width 19 height 19
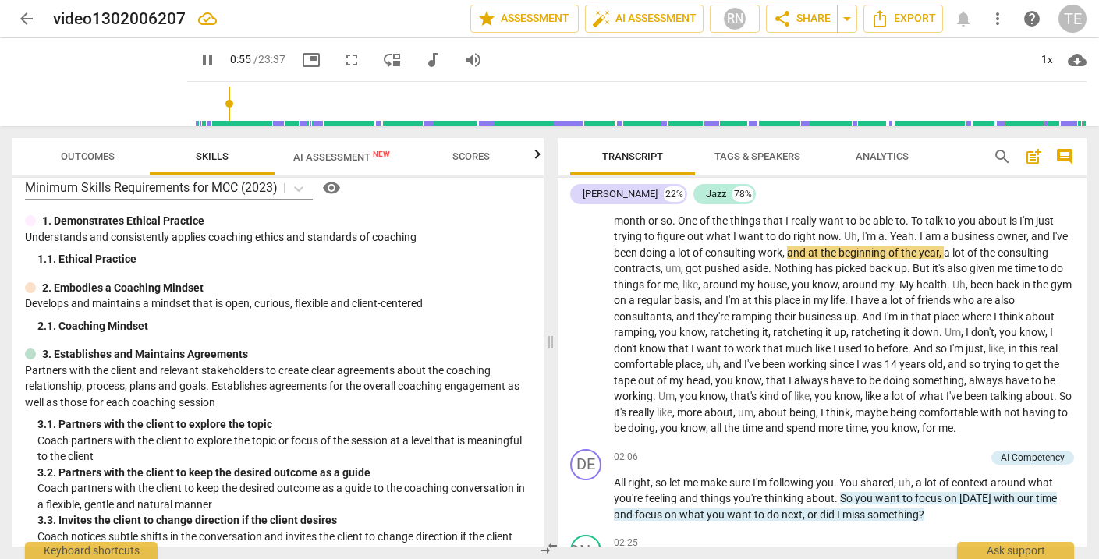
scroll to position [462, 0]
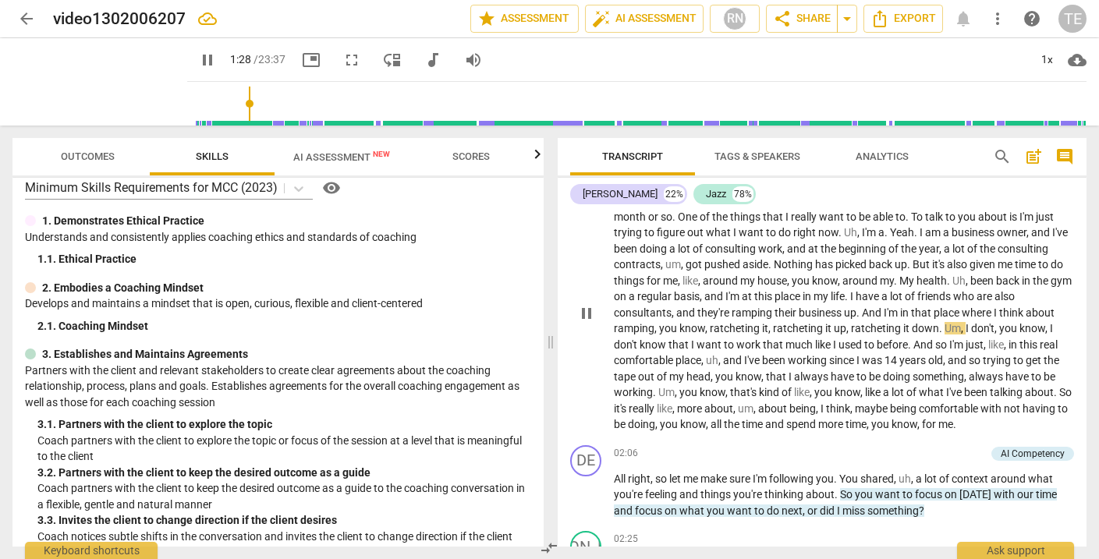
click at [589, 313] on span "pause" at bounding box center [586, 313] width 19 height 19
click at [589, 313] on span "play_arrow" at bounding box center [586, 313] width 19 height 19
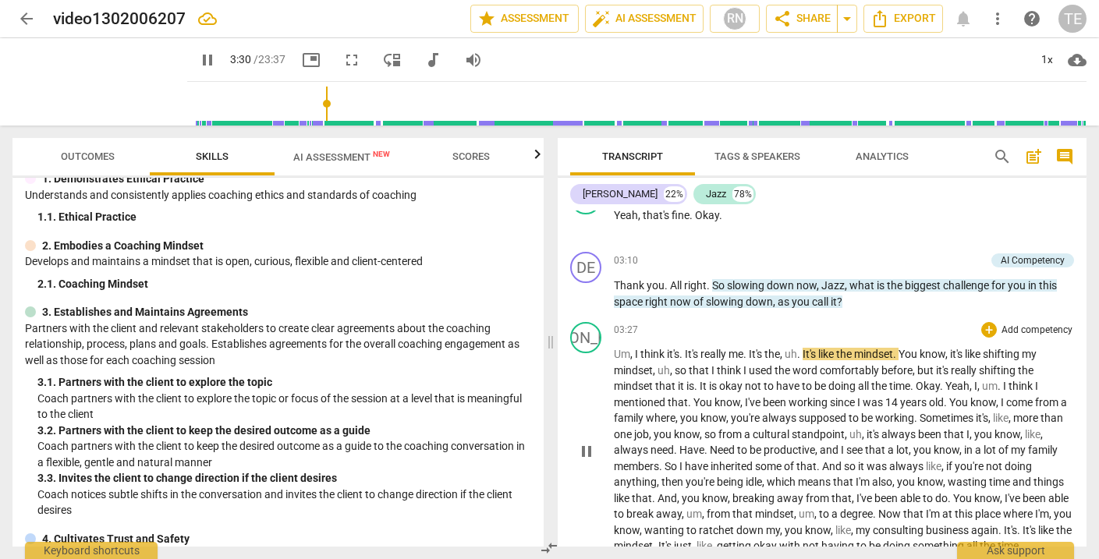
scroll to position [1117, 0]
click at [584, 442] on span "pause" at bounding box center [586, 451] width 19 height 19
click at [918, 379] on span "Okay" at bounding box center [928, 385] width 24 height 12
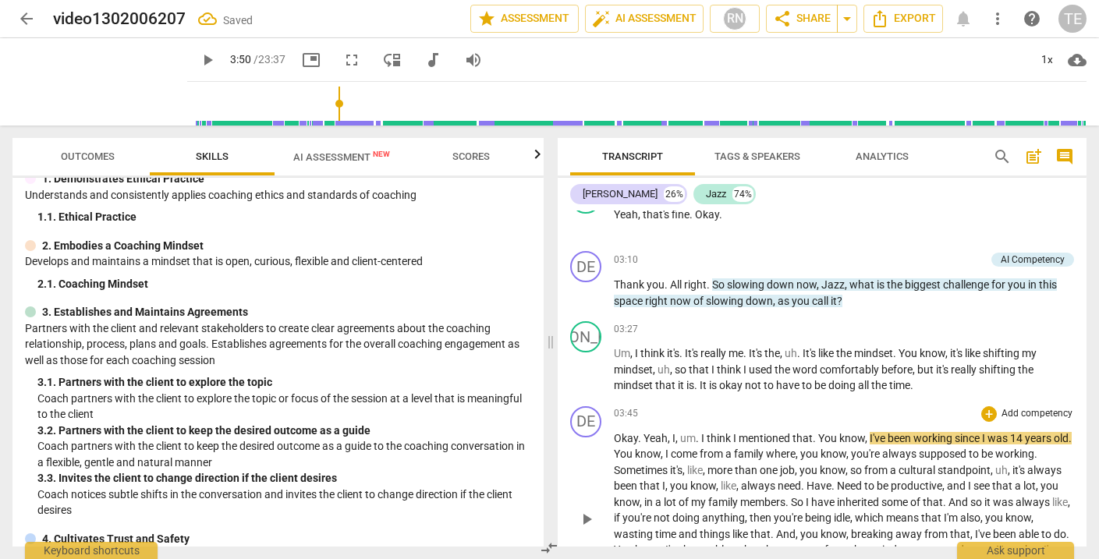
click at [645, 432] on span "Yeah" at bounding box center [656, 438] width 24 height 12
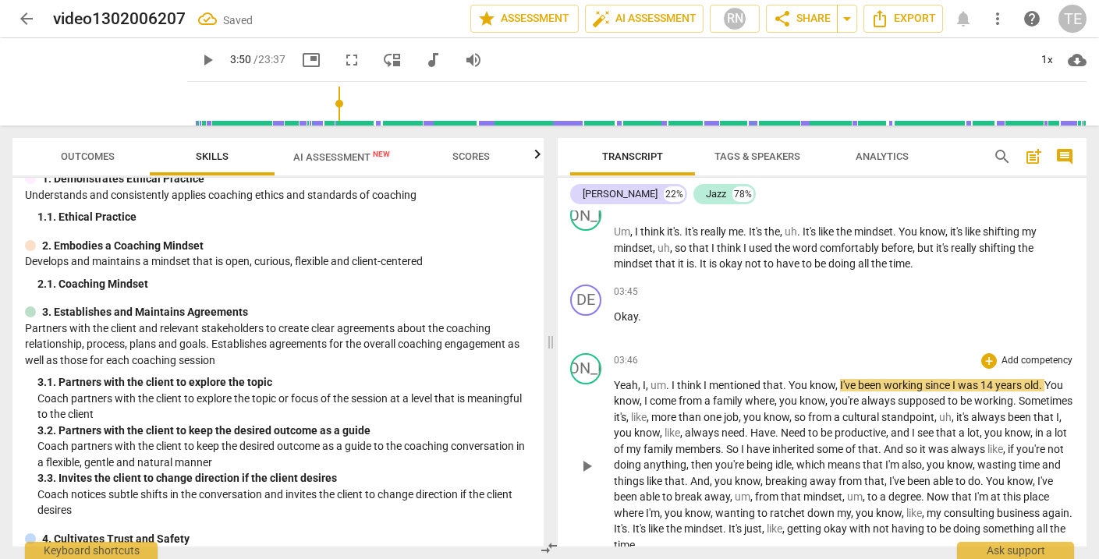
scroll to position [1240, 0]
click at [586, 456] on span "play_arrow" at bounding box center [586, 465] width 19 height 19
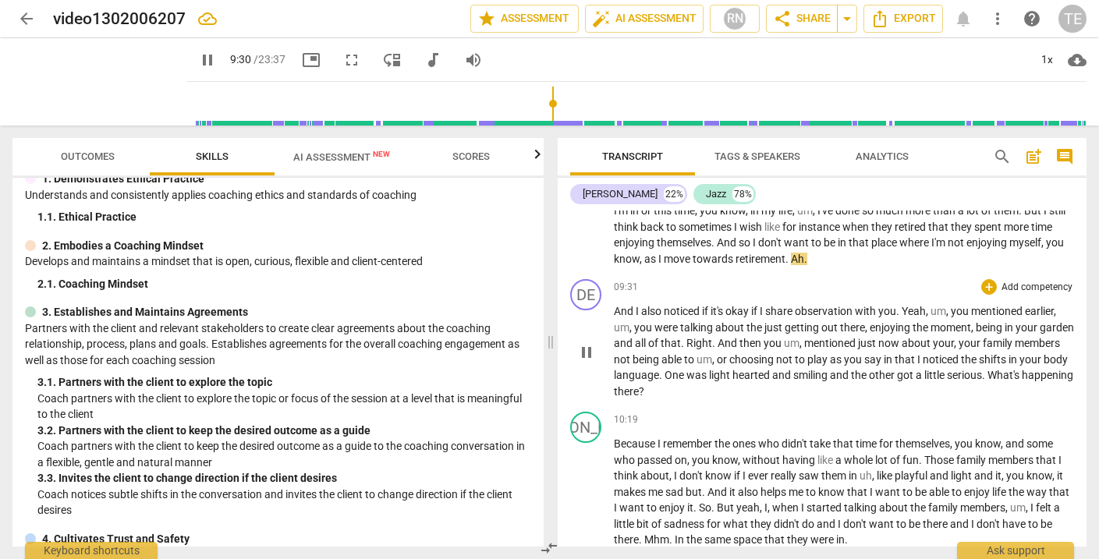
scroll to position [2356, 0]
click at [584, 343] on span "pause" at bounding box center [586, 352] width 19 height 19
click at [904, 304] on span "Yeah" at bounding box center [914, 310] width 24 height 12
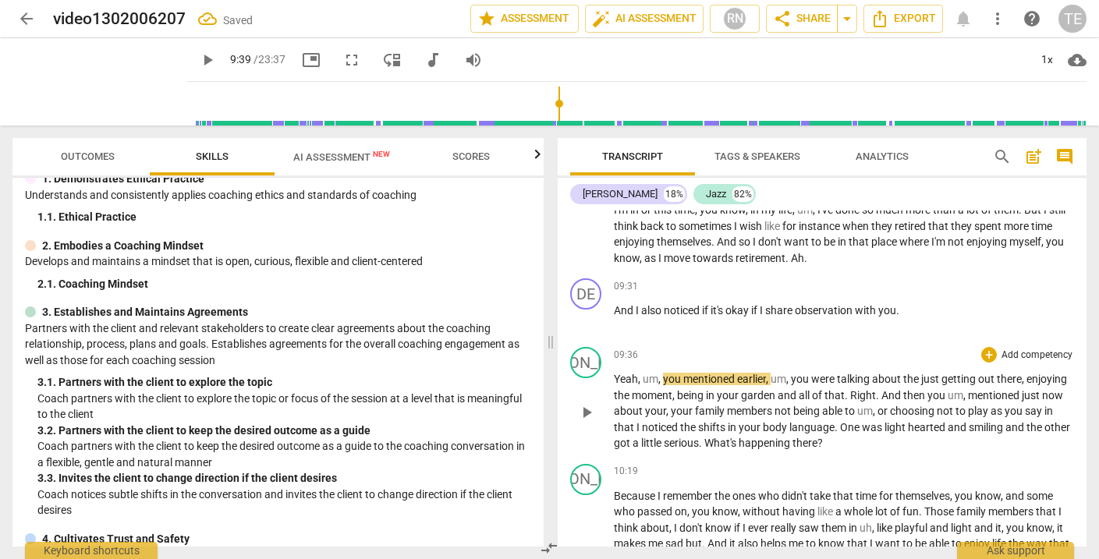
click at [643, 373] on span "um" at bounding box center [651, 379] width 16 height 12
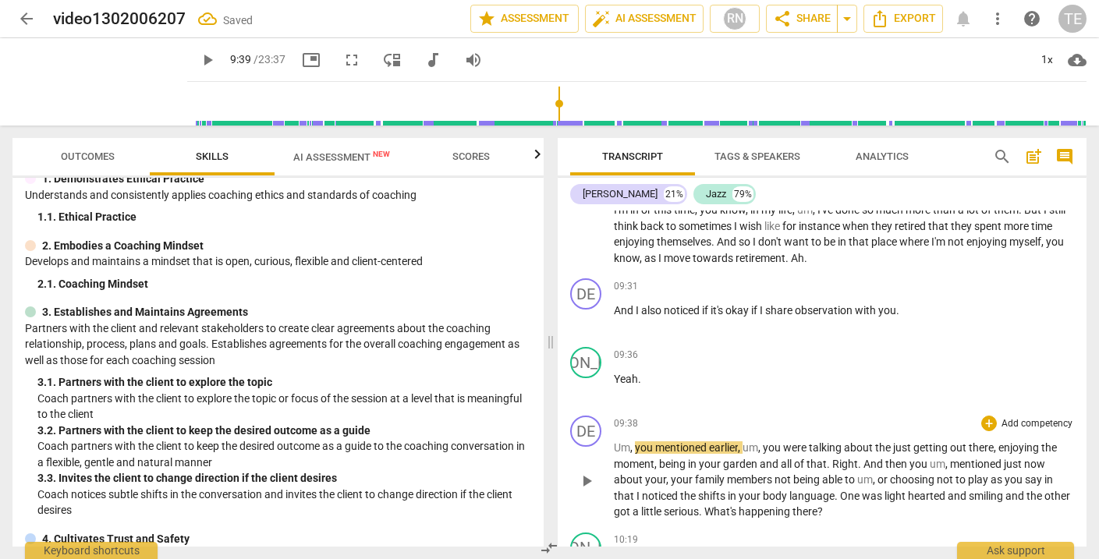
click at [584, 472] on span "play_arrow" at bounding box center [586, 481] width 19 height 19
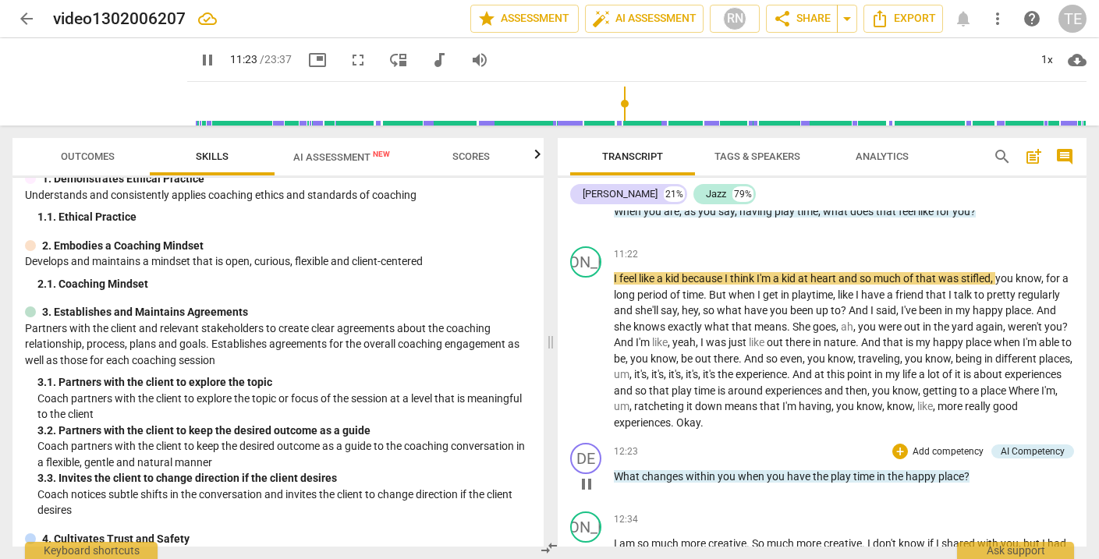
scroll to position [2866, 0]
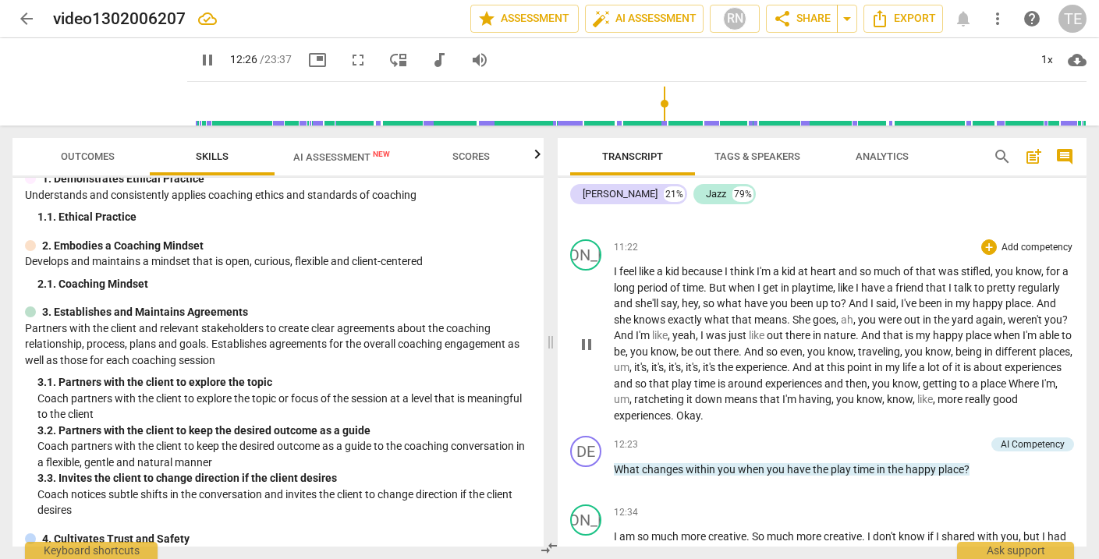
click at [585, 336] on span "pause" at bounding box center [586, 345] width 19 height 19
click at [701, 410] on span "Okay" at bounding box center [689, 416] width 24 height 12
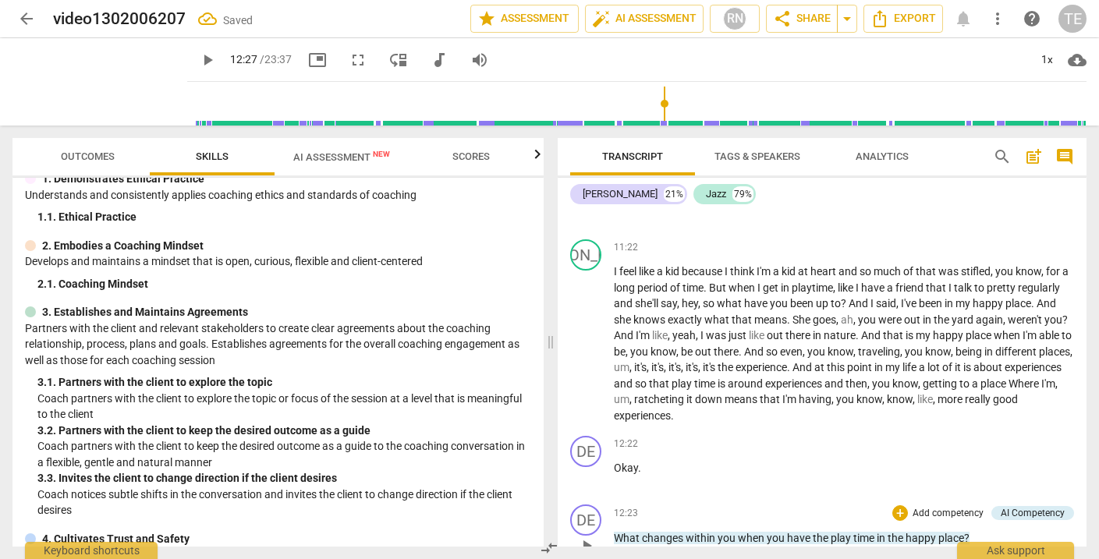
click at [590, 537] on span "play_arrow" at bounding box center [586, 546] width 19 height 19
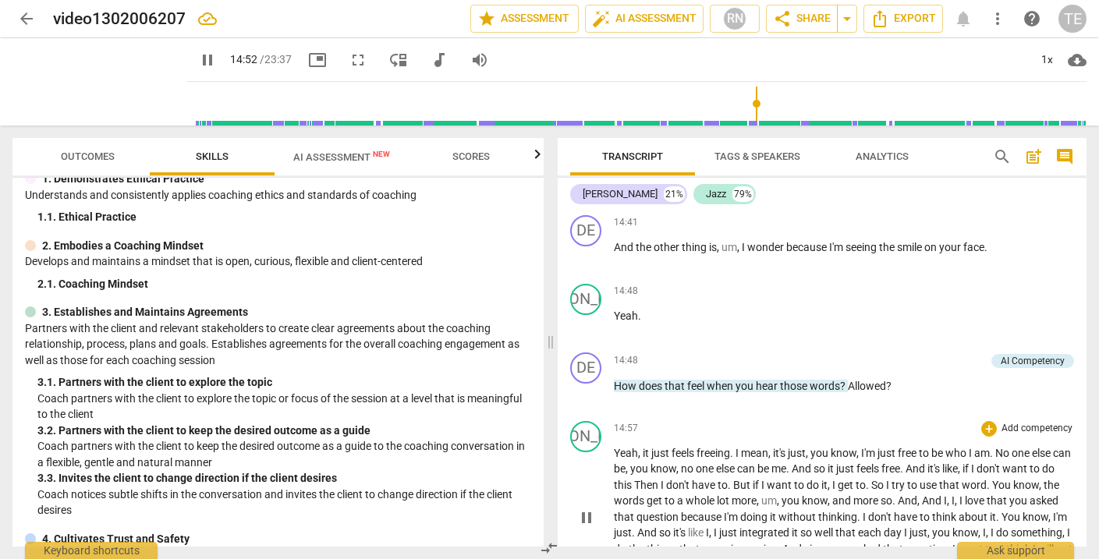
scroll to position [3610, 0]
click at [852, 378] on span "Allowed" at bounding box center [867, 384] width 38 height 12
type input "901"
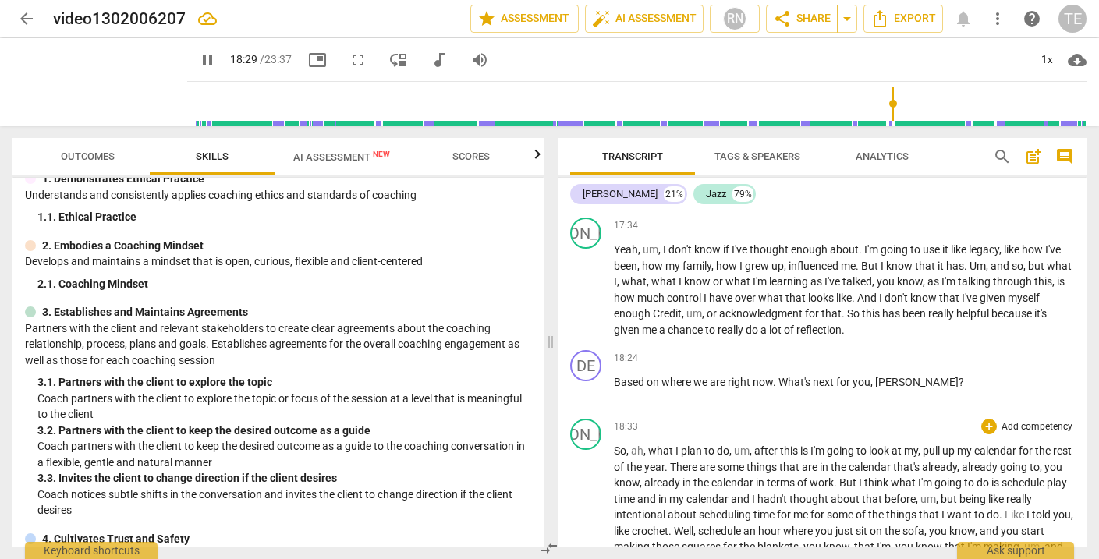
scroll to position [4332, 0]
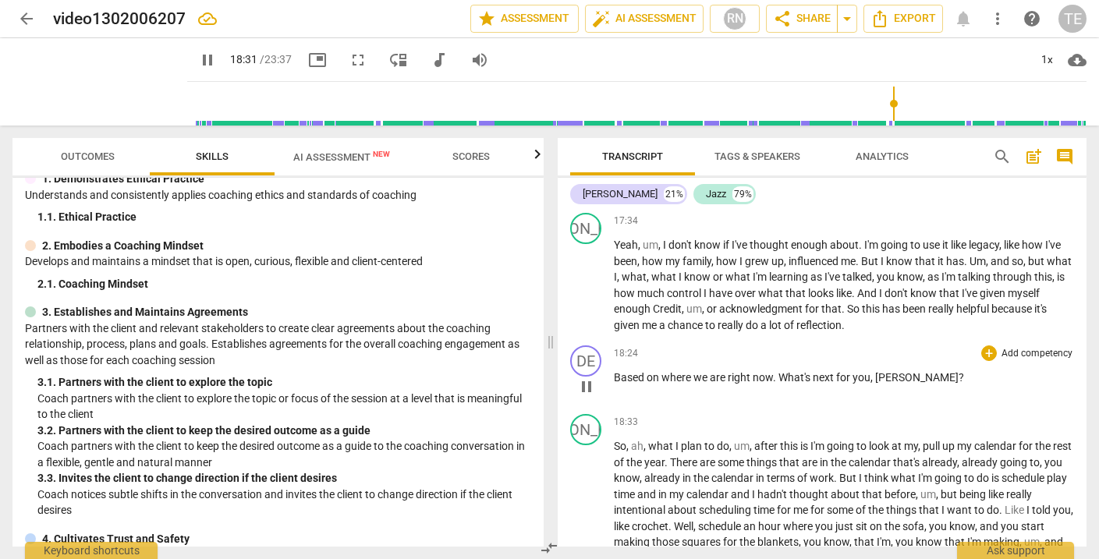
click at [959, 371] on span "?" at bounding box center [961, 377] width 5 height 12
type input "1112"
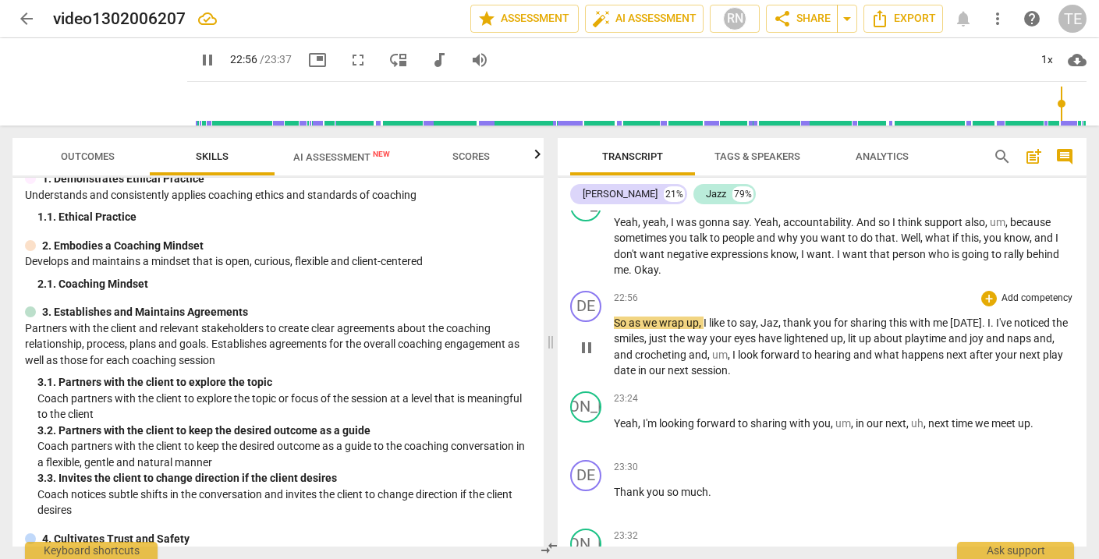
scroll to position [5411, 0]
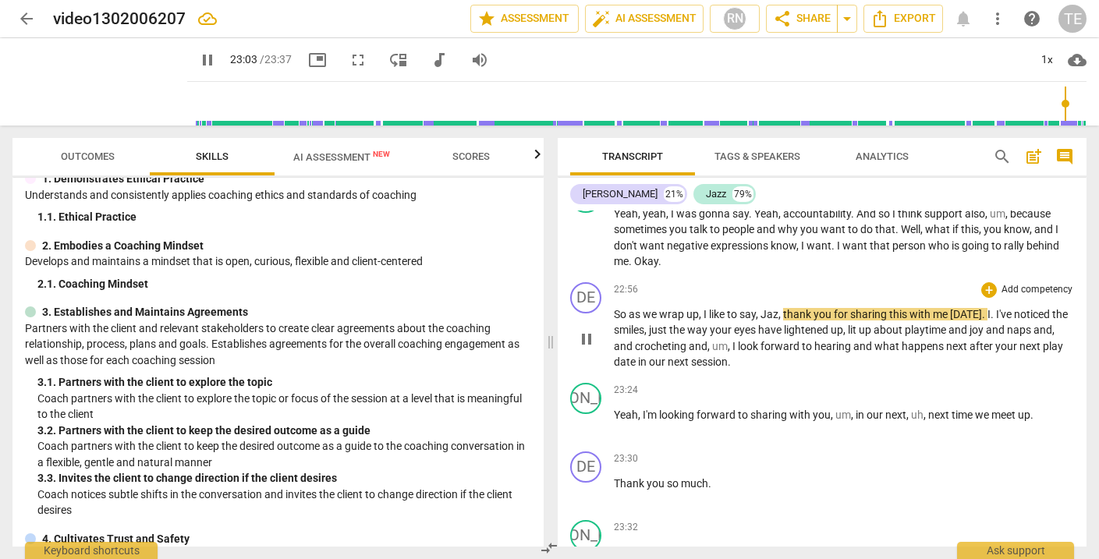
click at [780, 308] on span "," at bounding box center [781, 314] width 5 height 12
type input "1384"
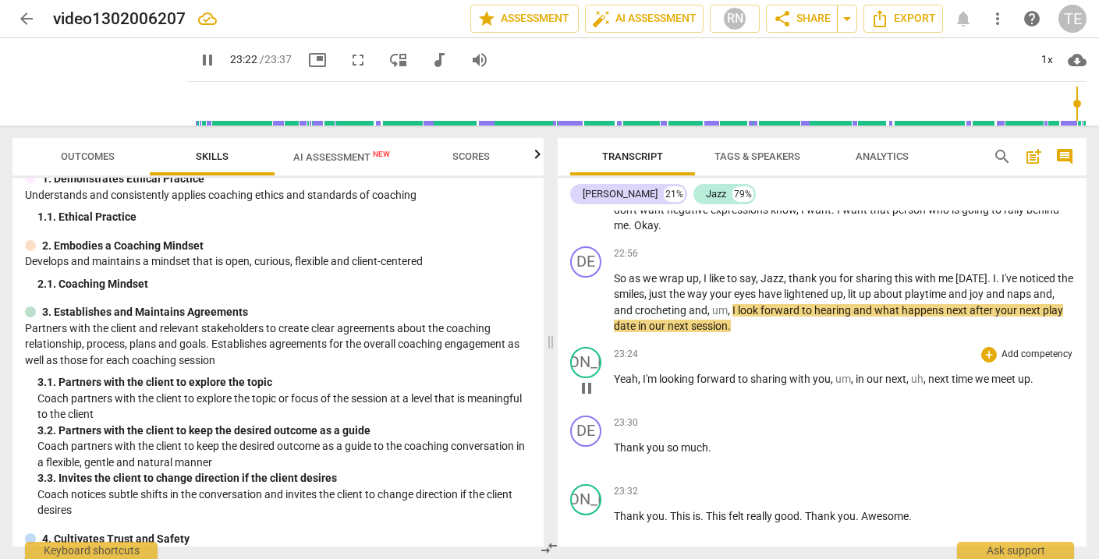
scroll to position [0, 0]
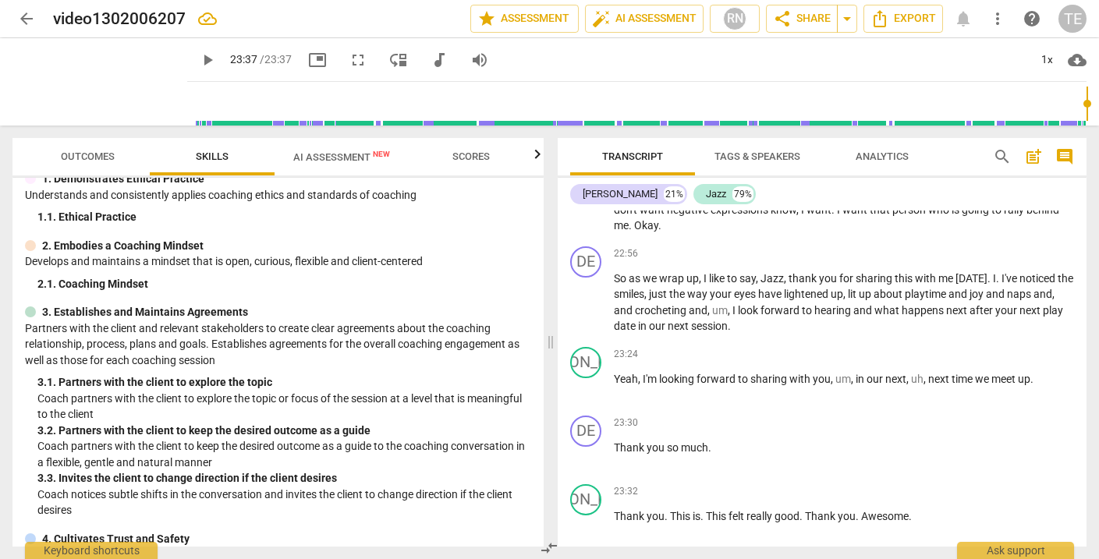
click at [329, 153] on span "AI Assessment New" at bounding box center [341, 157] width 97 height 12
type input "1417"
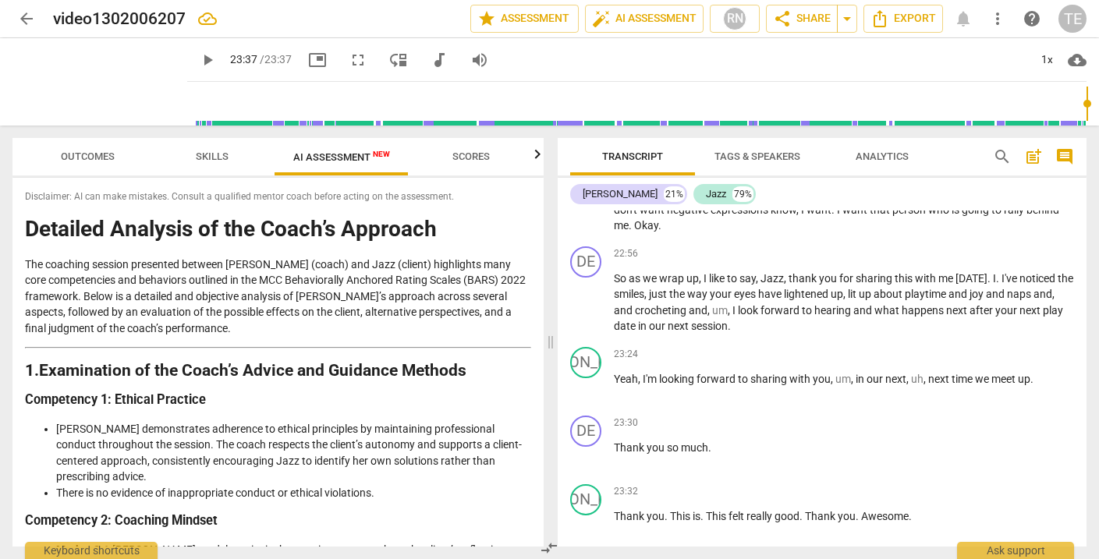
click at [208, 151] on span "Skills" at bounding box center [212, 157] width 33 height 12
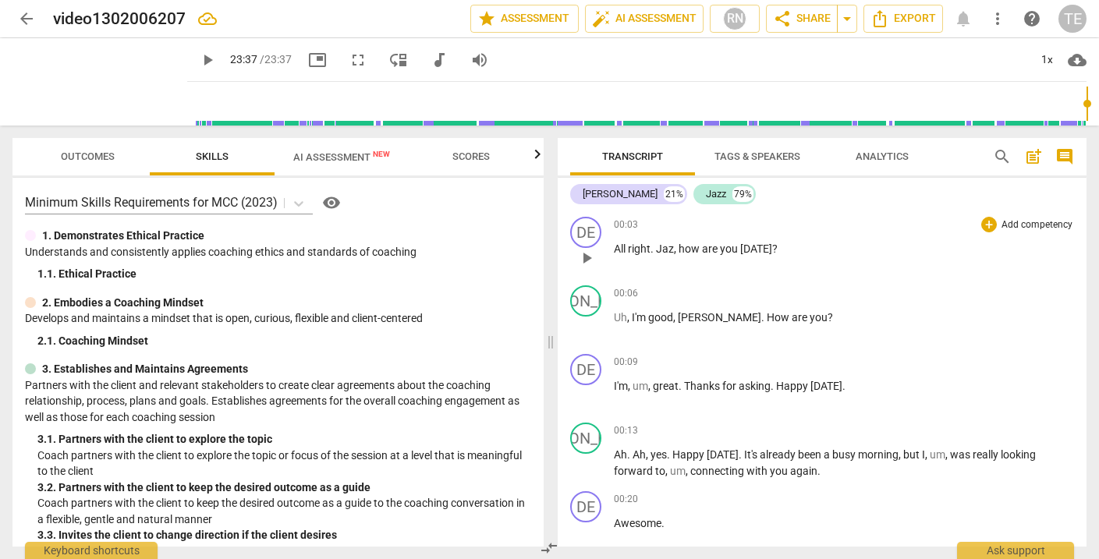
click at [672, 249] on span "Jaz" at bounding box center [665, 249] width 18 height 12
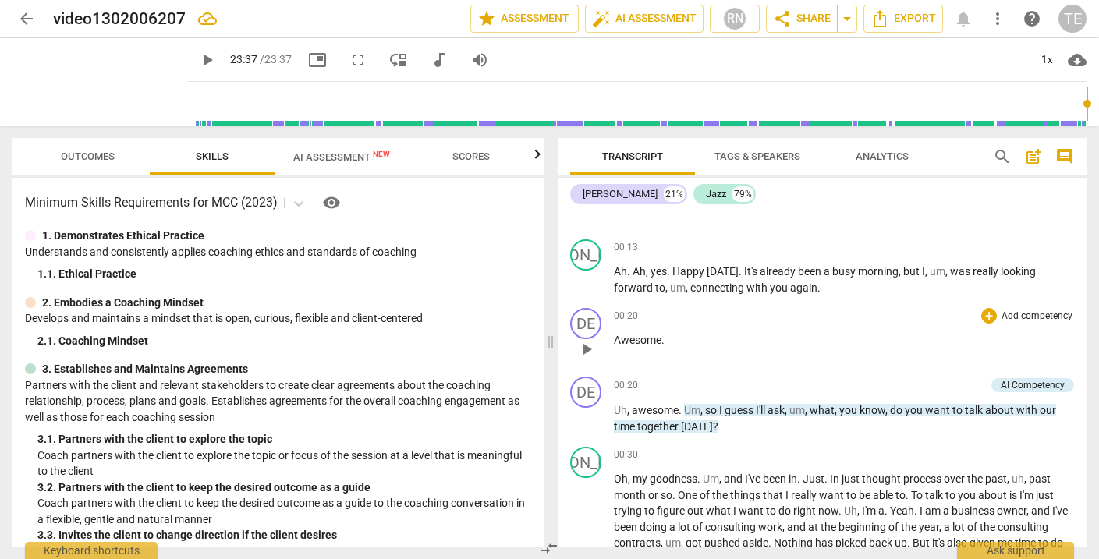
scroll to position [199, 0]
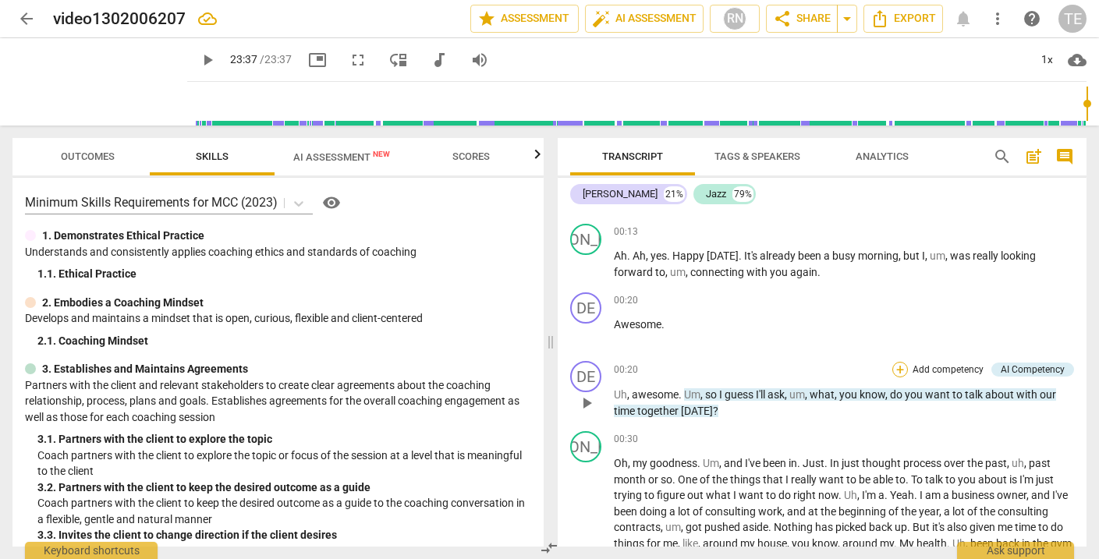
click at [896, 366] on div "+" at bounding box center [901, 370] width 16 height 16
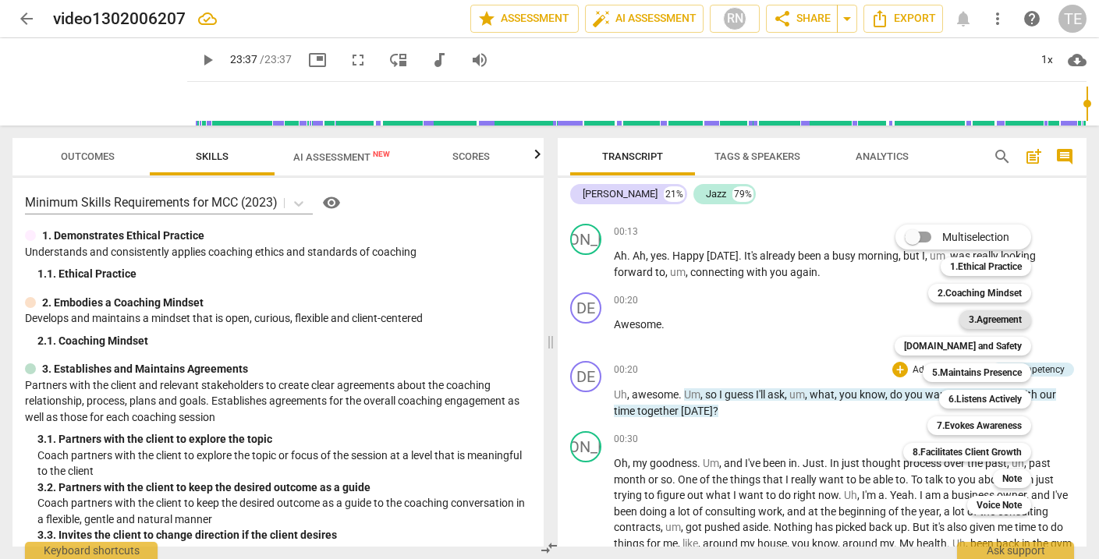
click at [987, 319] on b "3.Agreement" at bounding box center [995, 320] width 53 height 19
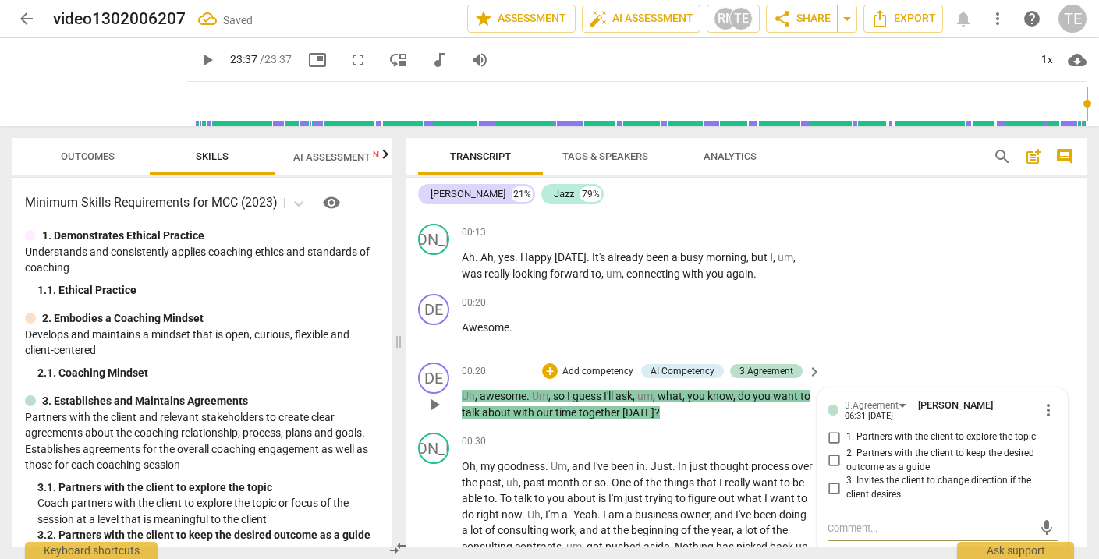
click at [829, 435] on input "1. Partners with the client to explore the topic" at bounding box center [834, 437] width 25 height 19
checkbox input "true"
click at [833, 318] on div "DE play_arrow pause 00:20 + Add competency keyboard_arrow_right Awesome ." at bounding box center [746, 322] width 681 height 69
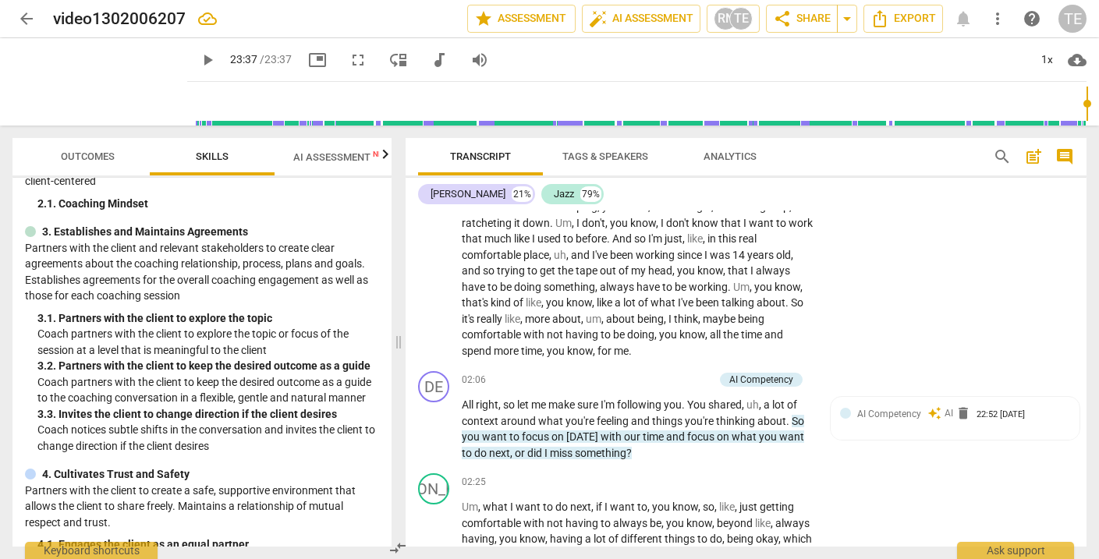
scroll to position [621, 0]
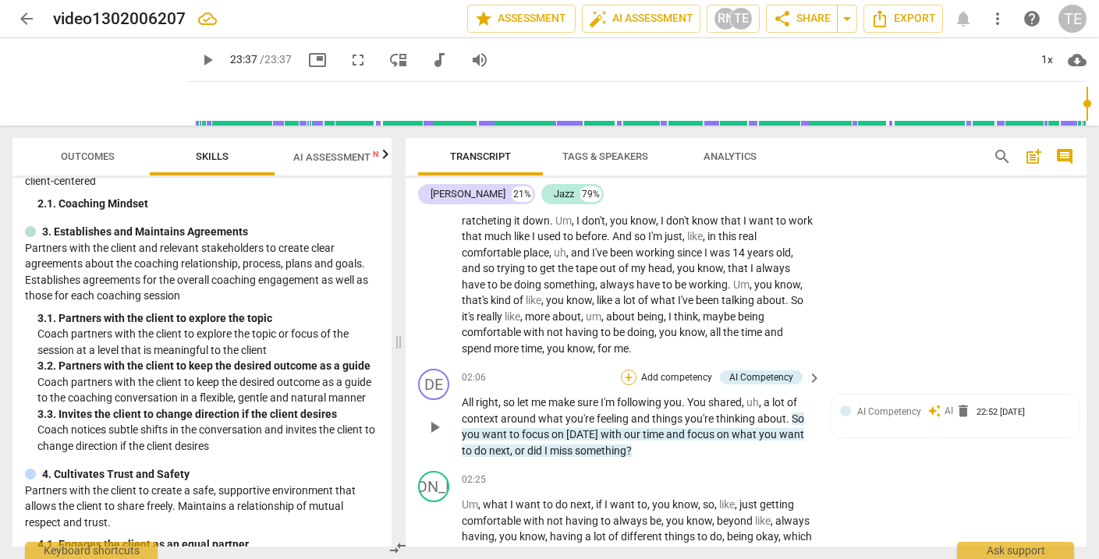
click at [628, 370] on div "+" at bounding box center [629, 378] width 16 height 16
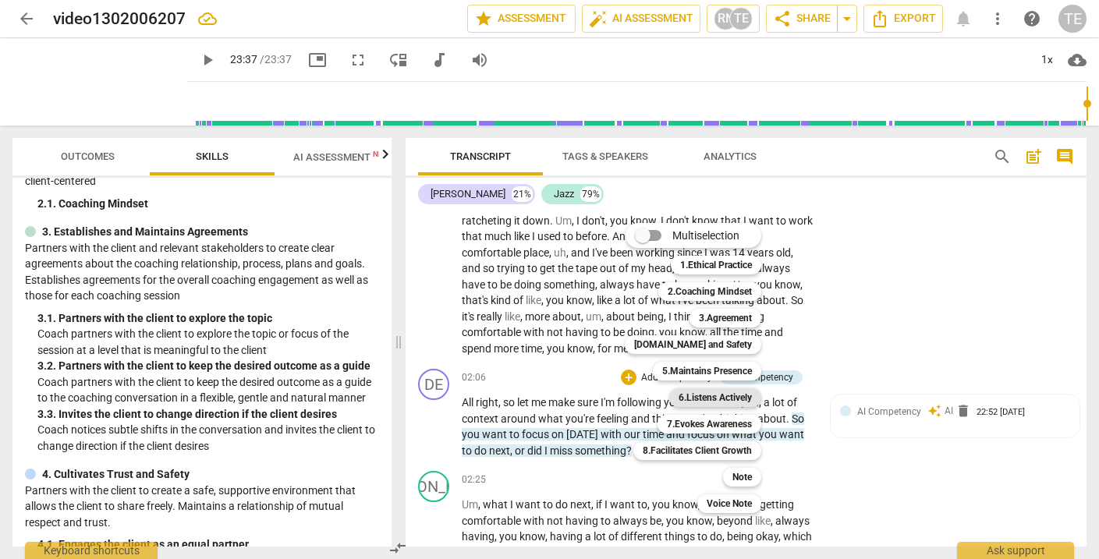
click at [728, 392] on b "6.Listens Actively" at bounding box center [715, 398] width 73 height 19
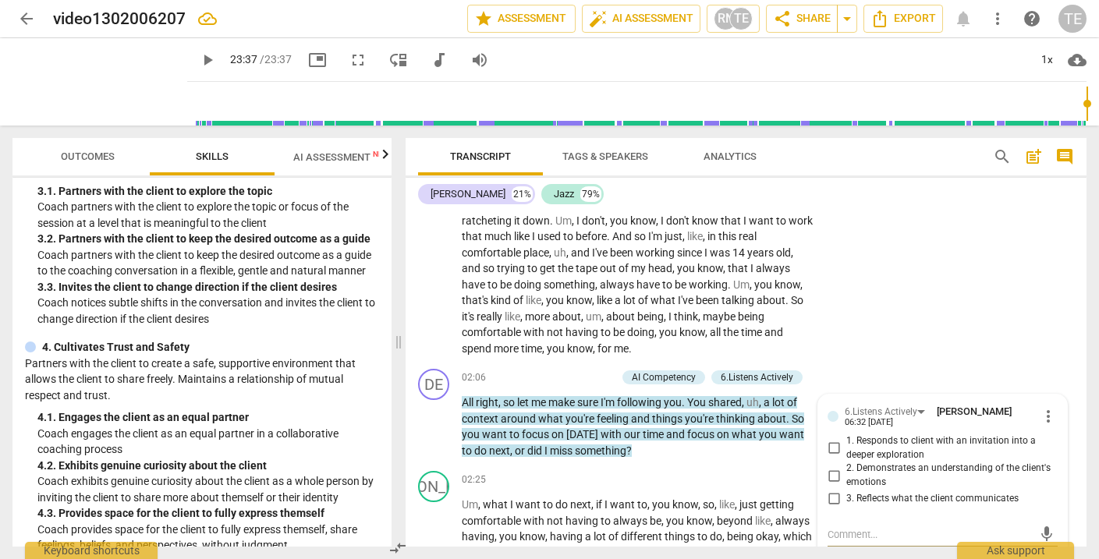
scroll to position [272, 0]
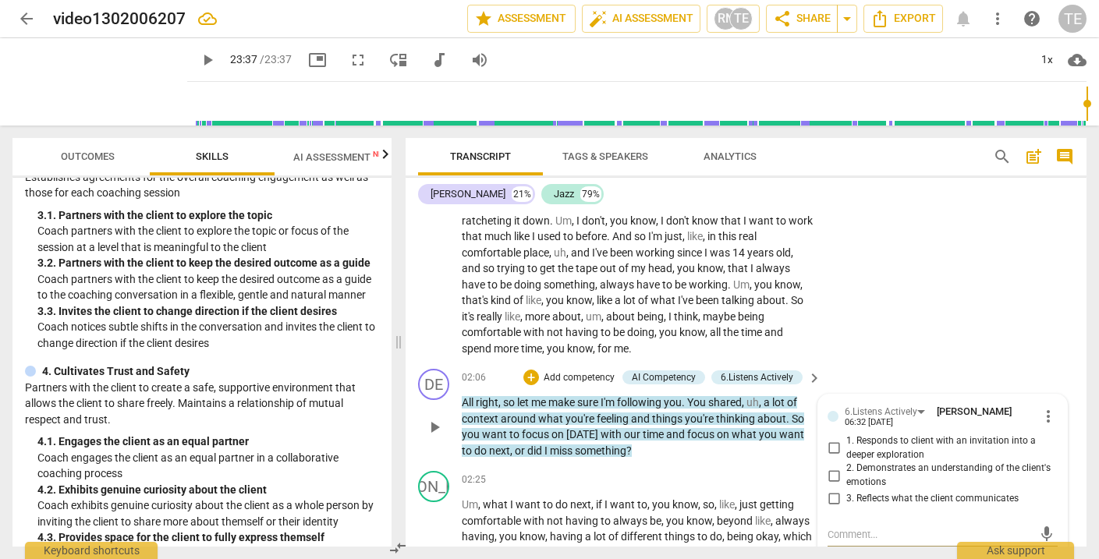
click at [1046, 407] on span "more_vert" at bounding box center [1048, 416] width 19 height 19
click at [1057, 433] on li "Delete" at bounding box center [1059, 436] width 54 height 30
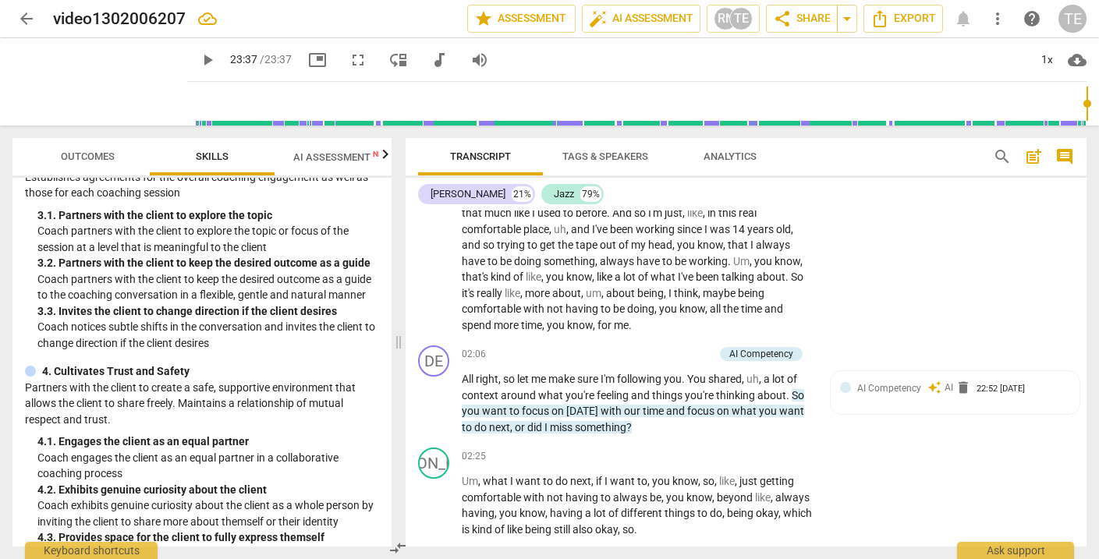
scroll to position [647, 0]
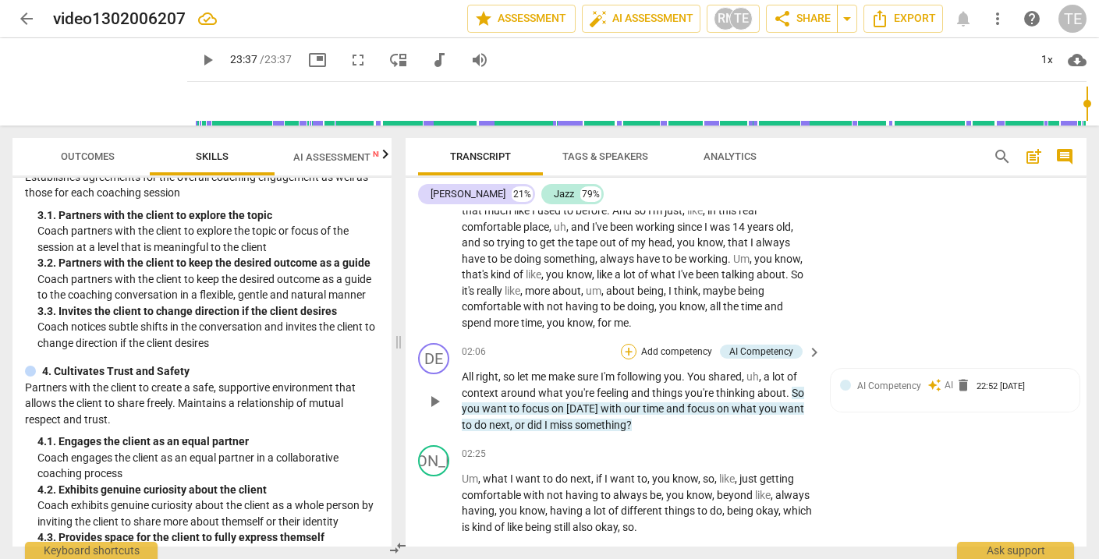
click at [626, 344] on div "+" at bounding box center [629, 352] width 16 height 16
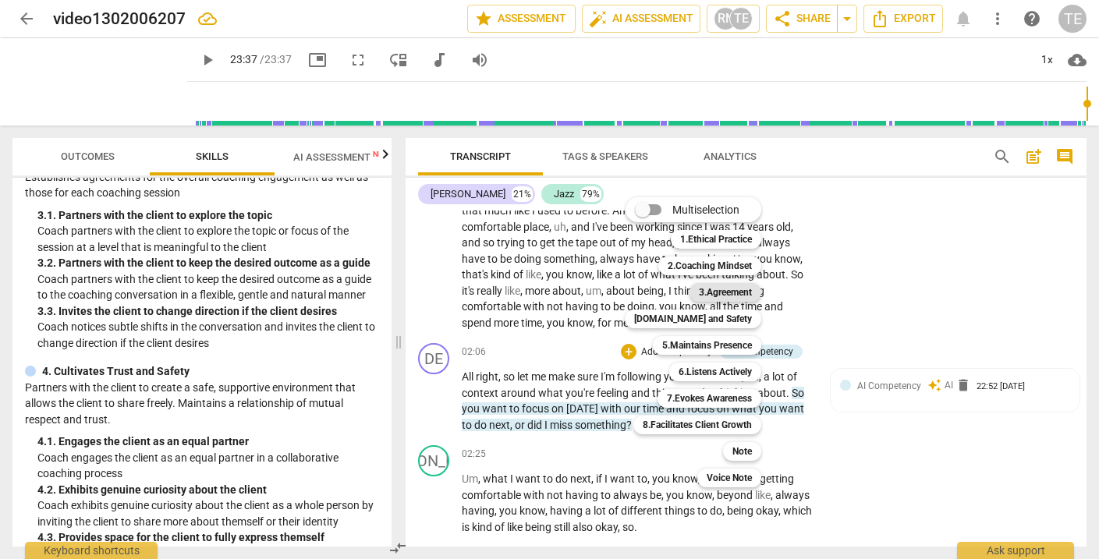
click at [738, 291] on b "3.Agreement" at bounding box center [725, 292] width 53 height 19
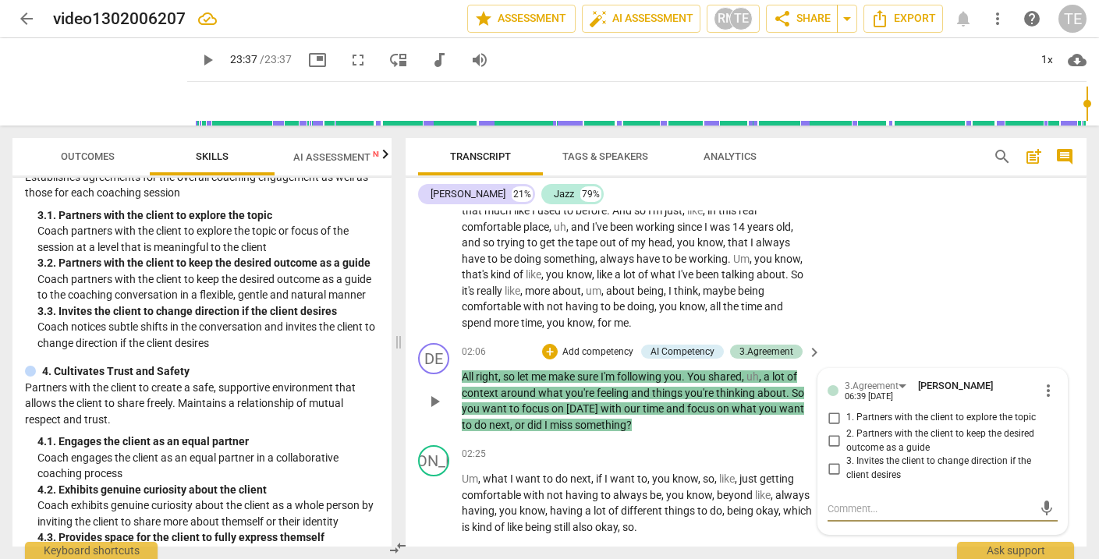
click at [831, 409] on input "1. Partners with the client to explore the topic" at bounding box center [834, 418] width 25 height 19
checkbox input "true"
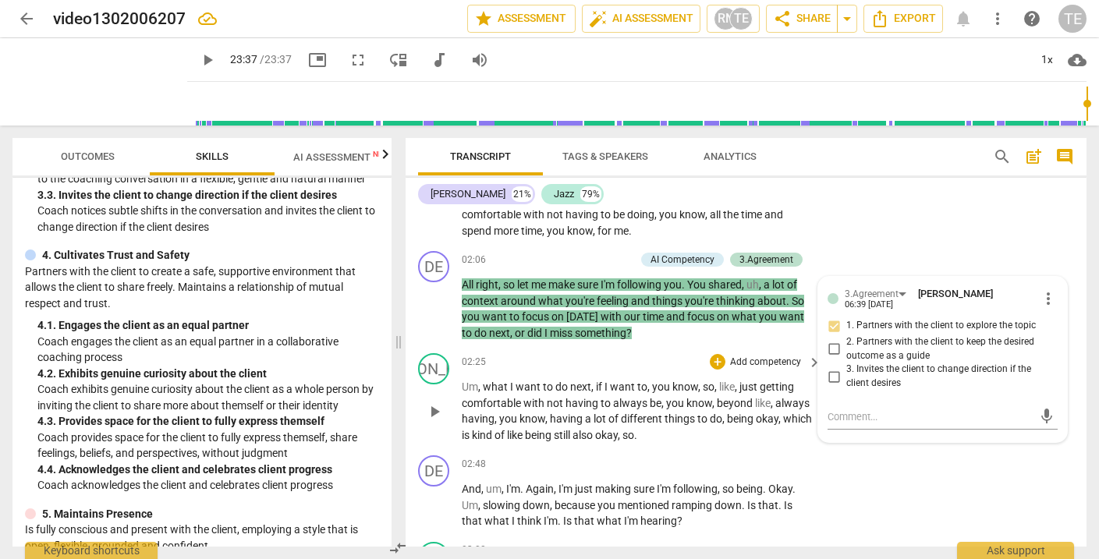
scroll to position [740, 0]
click at [761, 435] on div "JA play_arrow pause 02:25 + Add competency keyboard_arrow_right Um , what I wan…" at bounding box center [746, 397] width 681 height 102
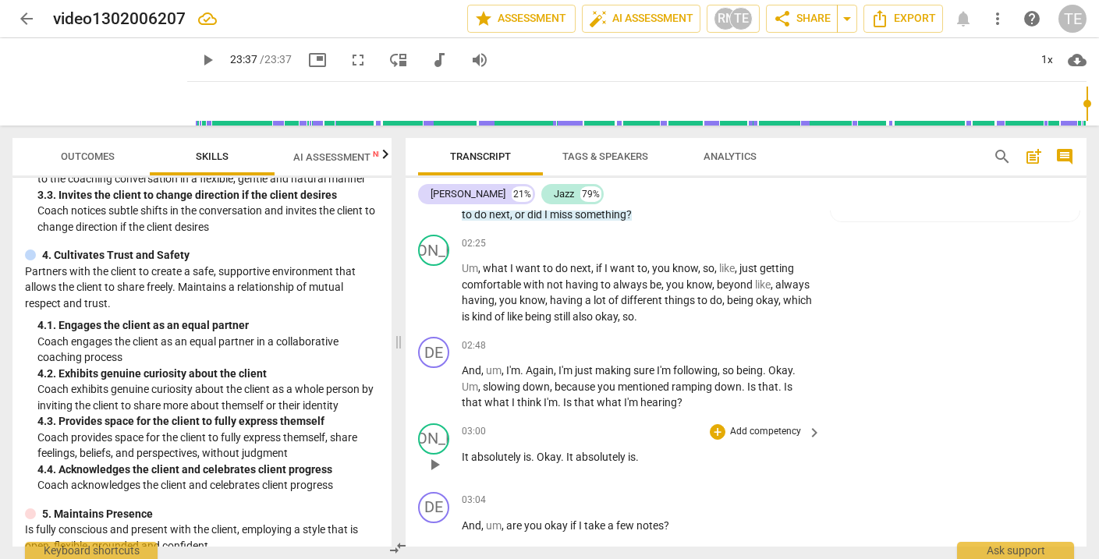
scroll to position [860, 0]
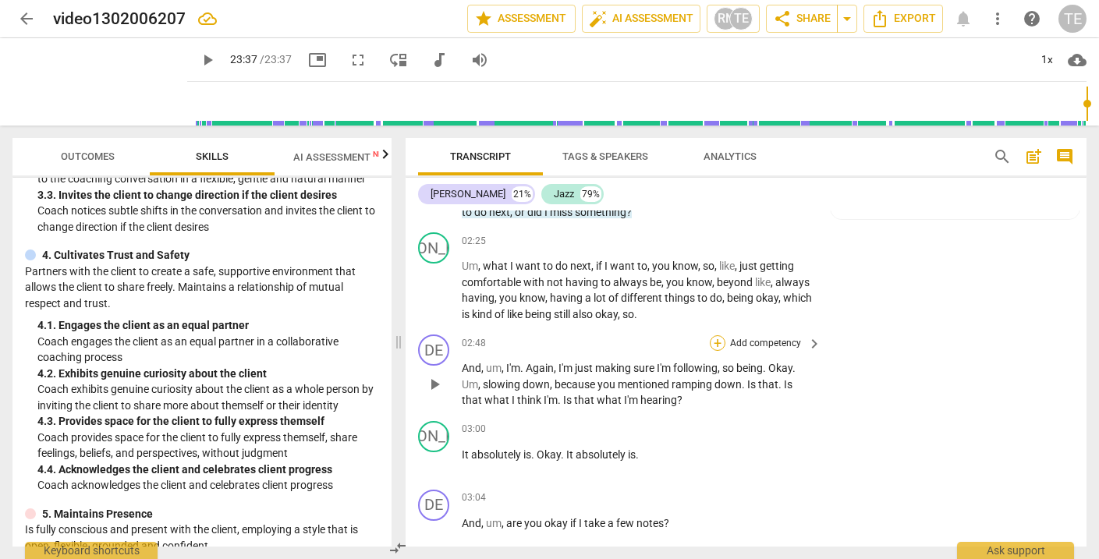
click at [718, 336] on div "+" at bounding box center [718, 344] width 16 height 16
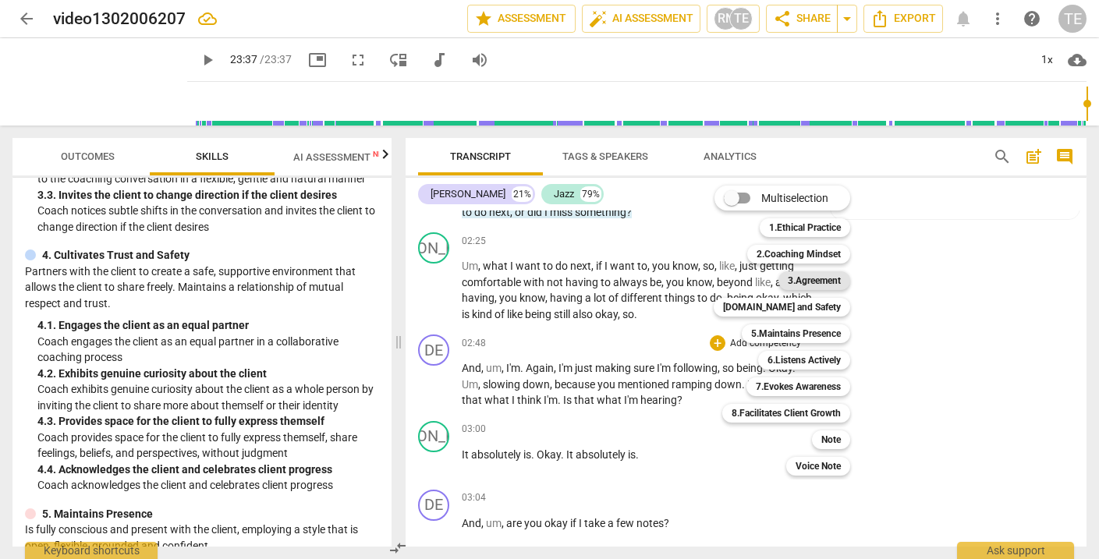
click at [812, 282] on b "3.Agreement" at bounding box center [814, 281] width 53 height 19
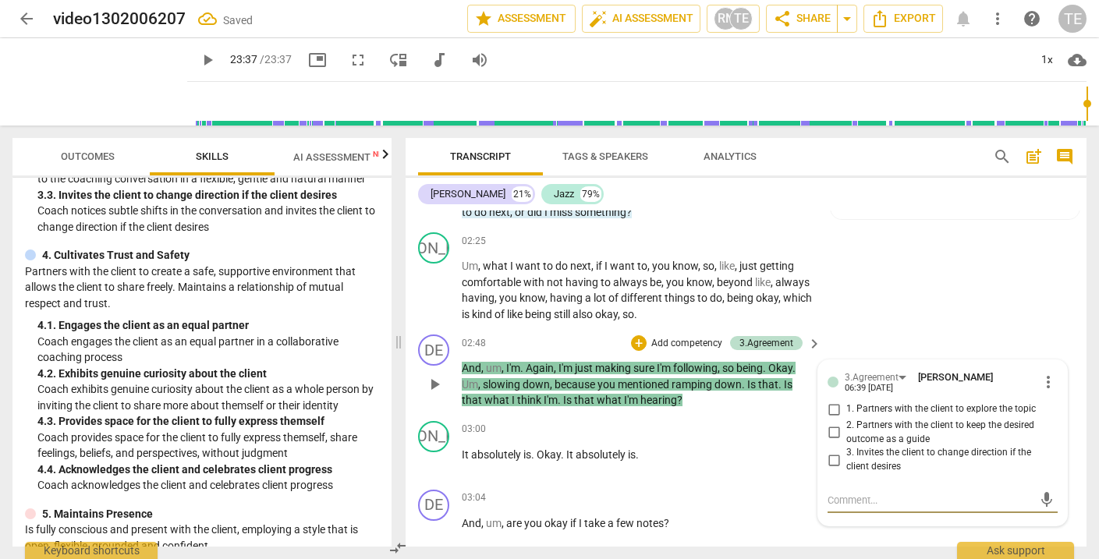
click at [833, 400] on input "1. Partners with the client to explore the topic" at bounding box center [834, 409] width 25 height 19
checkbox input "true"
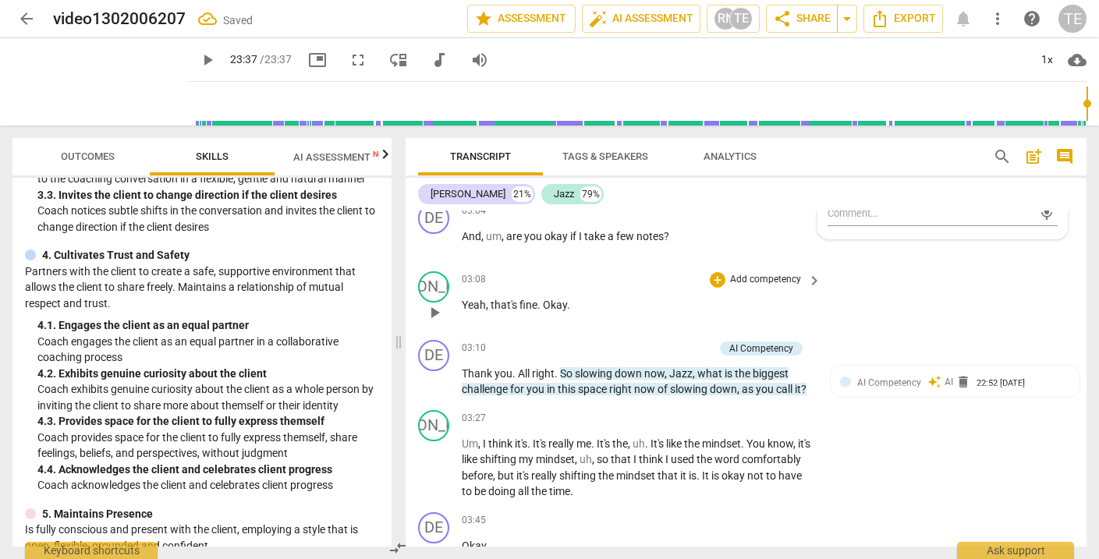
scroll to position [1150, 0]
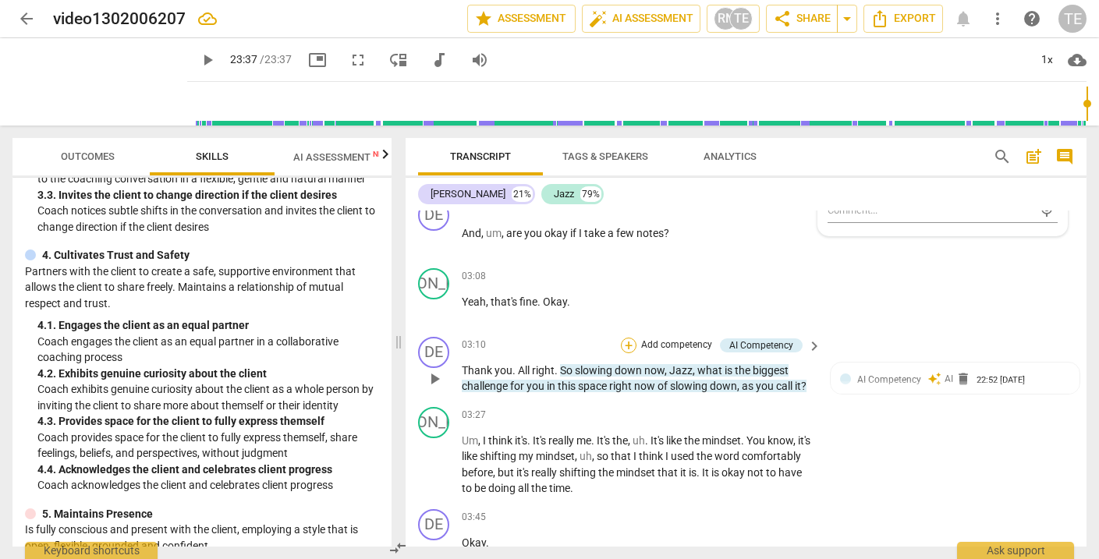
click at [630, 338] on div "+" at bounding box center [629, 346] width 16 height 16
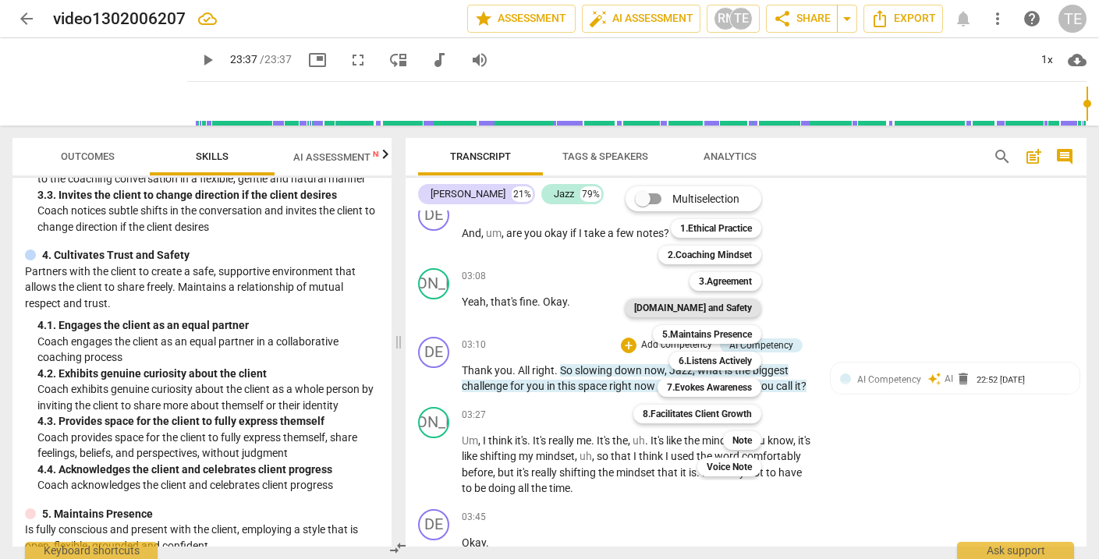
click at [730, 310] on b "[DOMAIN_NAME] and Safety" at bounding box center [693, 308] width 118 height 19
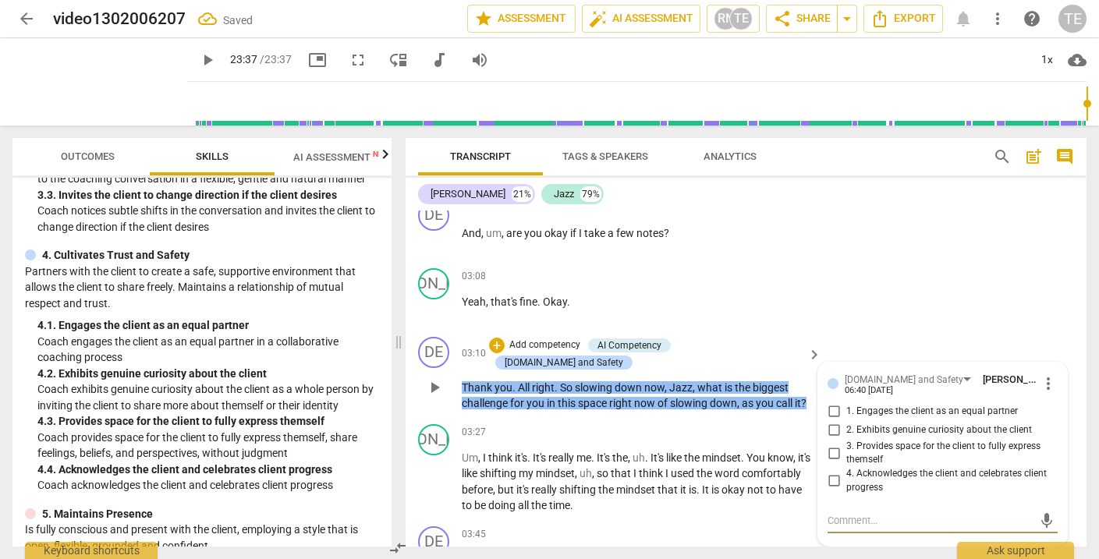
click at [832, 421] on input "2. Exhibits genuine curiosity about the client" at bounding box center [834, 430] width 25 height 19
checkbox input "true"
click at [832, 444] on input "3. Provides space for the client to fully express themself" at bounding box center [834, 453] width 25 height 19
checkbox input "true"
click at [831, 403] on input "1. Engages the client as an equal partner" at bounding box center [834, 412] width 25 height 19
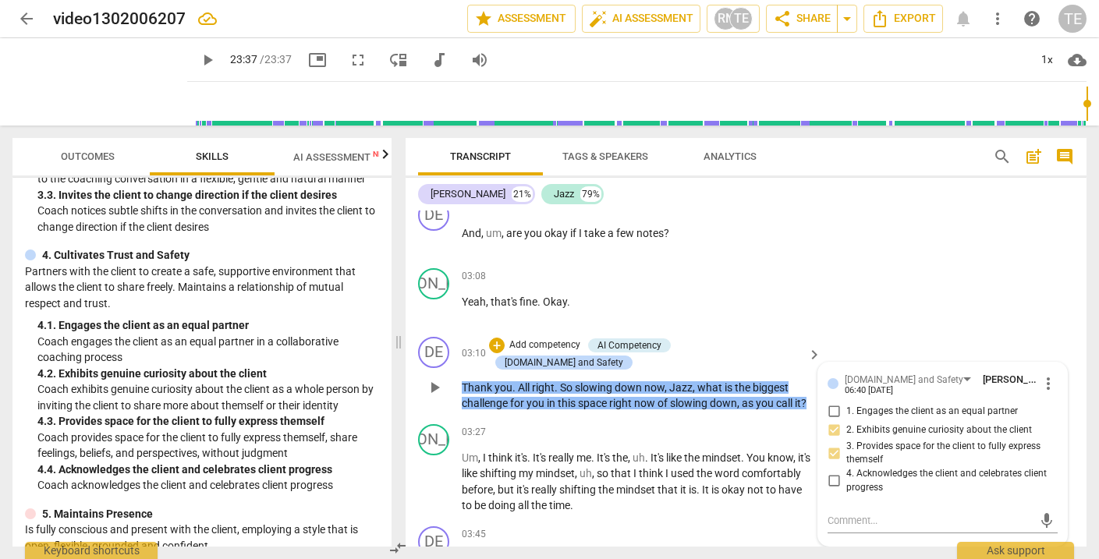
checkbox input "true"
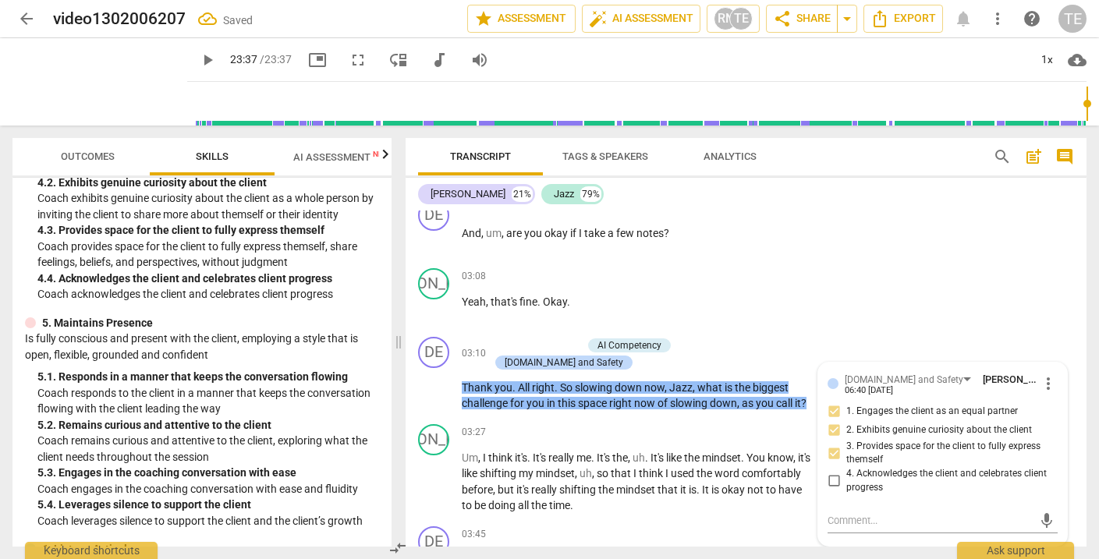
scroll to position [583, 0]
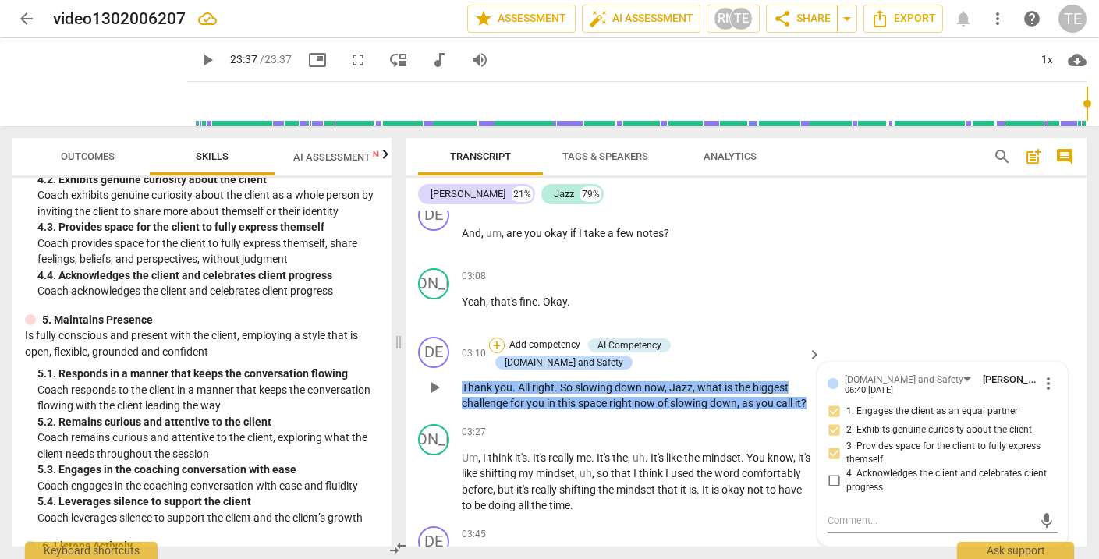
click at [505, 338] on div "+" at bounding box center [497, 346] width 16 height 16
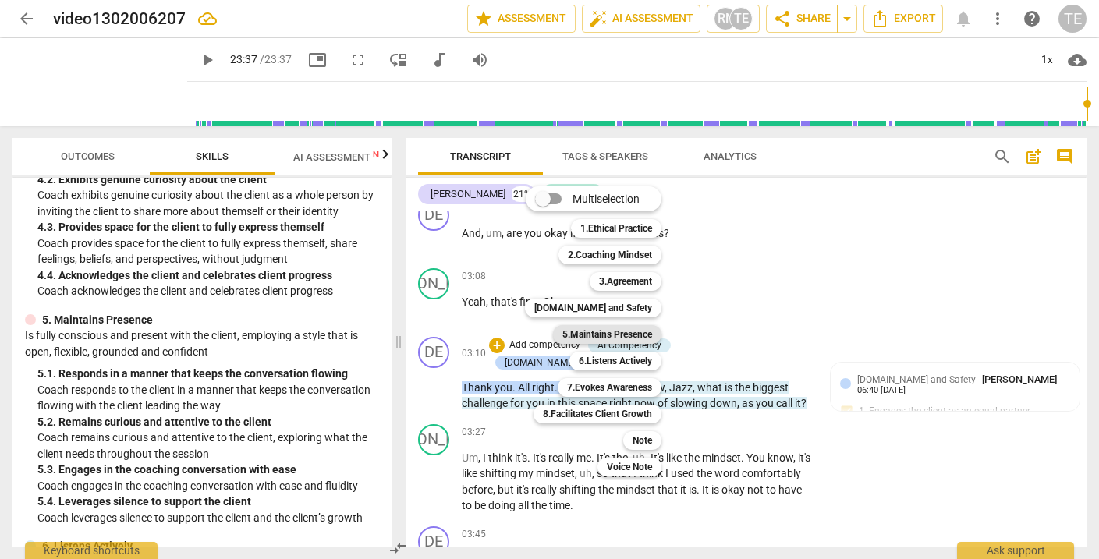
click at [611, 333] on b "5.Maintains Presence" at bounding box center [608, 334] width 90 height 19
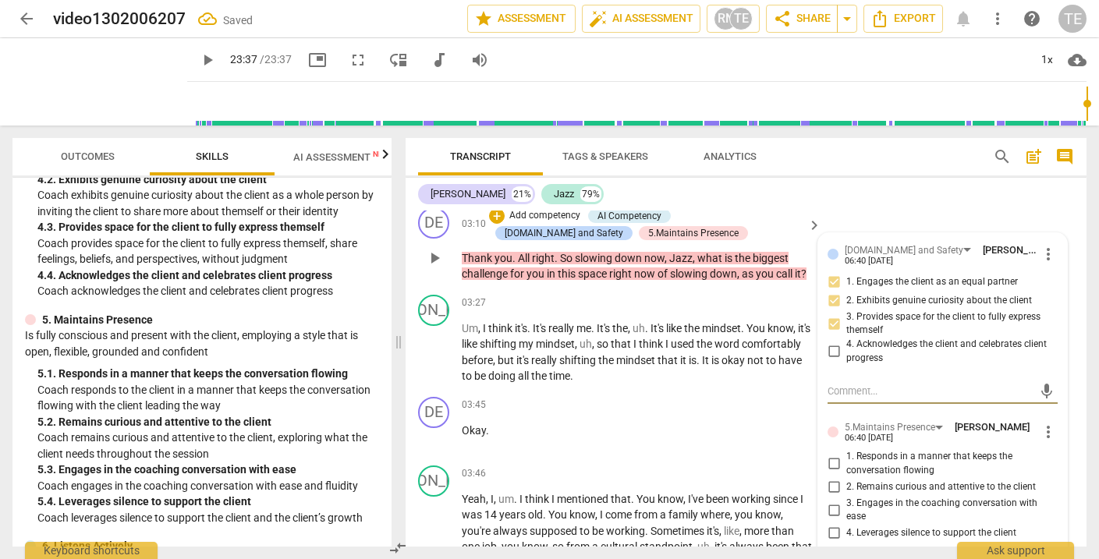
scroll to position [1283, 0]
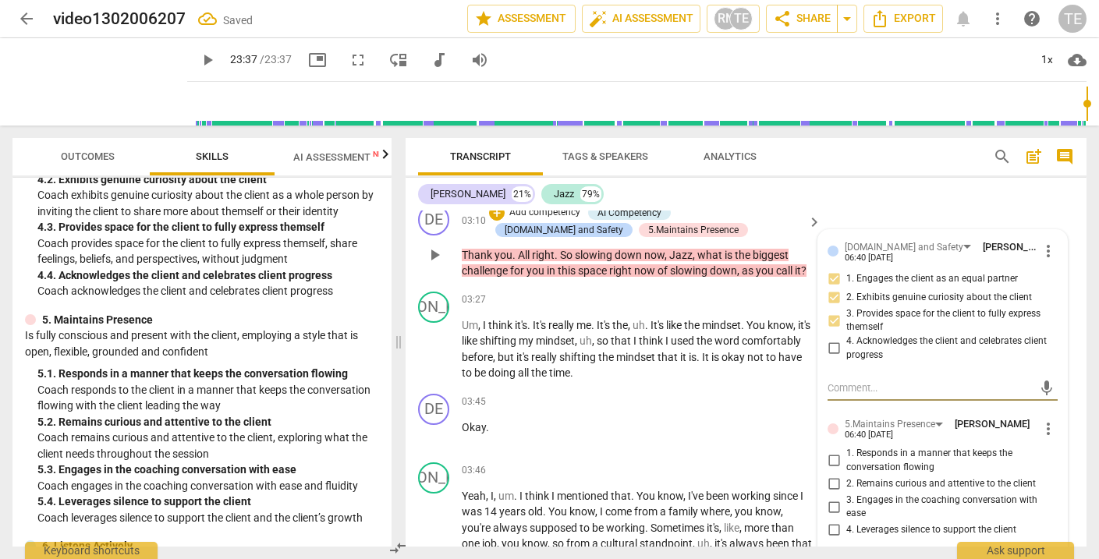
click at [829, 452] on input "1. Responds in a manner that keeps the conversation flowing" at bounding box center [834, 461] width 25 height 19
checkbox input "true"
click at [833, 475] on input "2. Remains curious and attentive to the client" at bounding box center [834, 484] width 25 height 19
checkbox input "true"
click at [830, 498] on input "3. Engages in the coaching conversation with ease" at bounding box center [834, 507] width 25 height 19
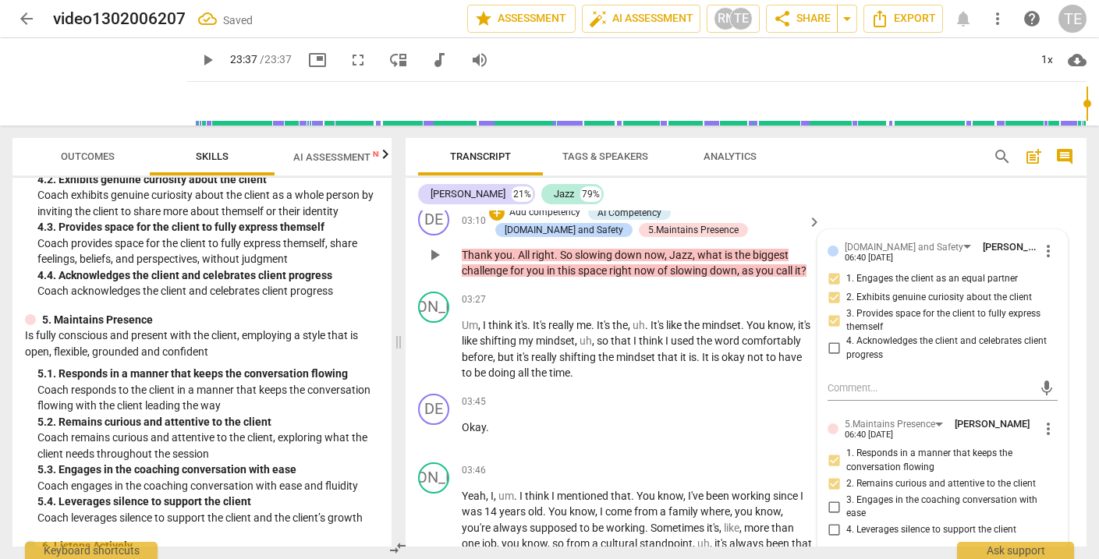
checkbox input "true"
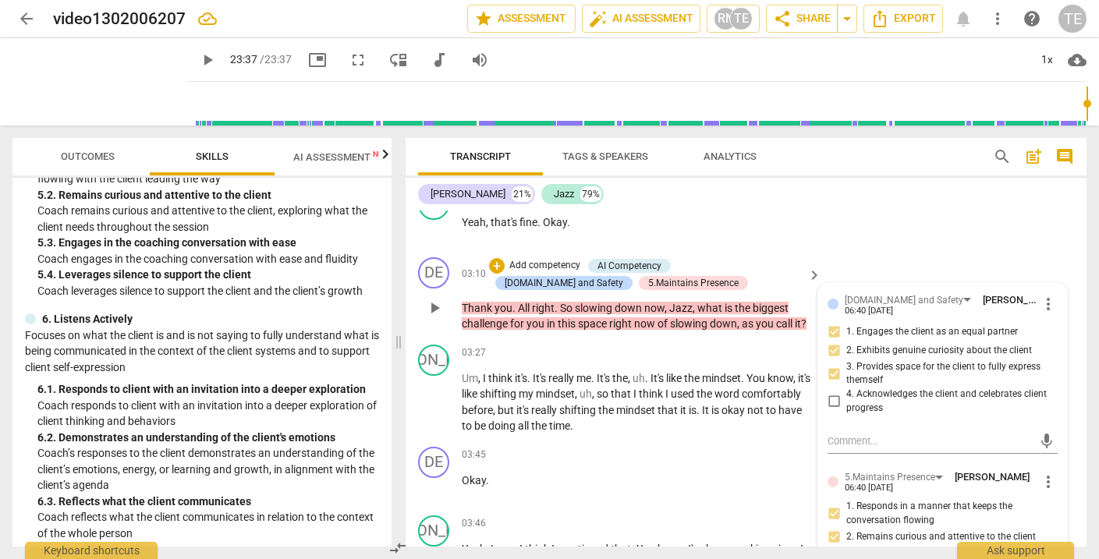
scroll to position [1227, 0]
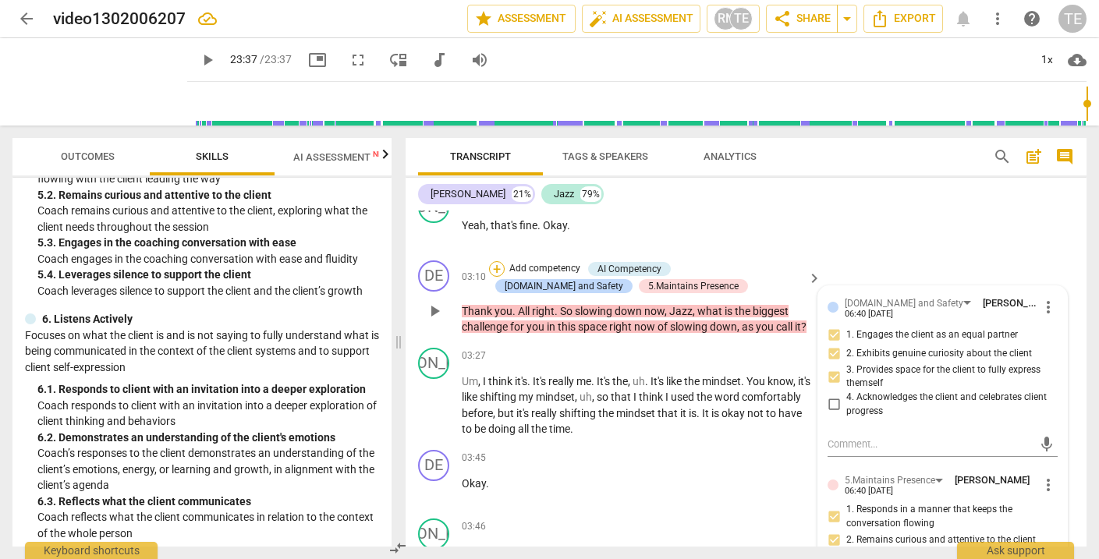
click at [496, 261] on div "+" at bounding box center [497, 269] width 16 height 16
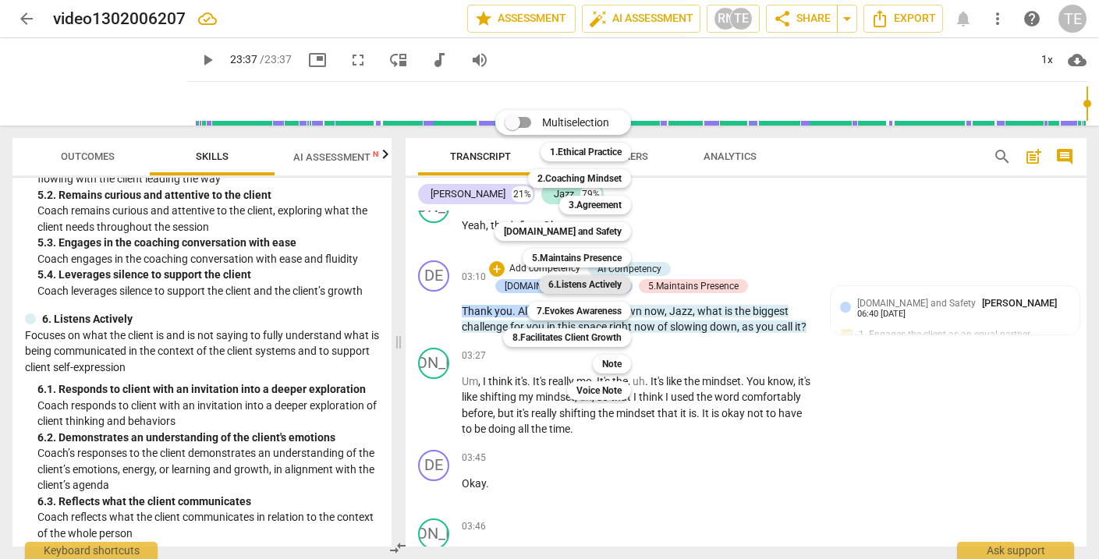
click at [588, 281] on b "6.Listens Actively" at bounding box center [585, 284] width 73 height 19
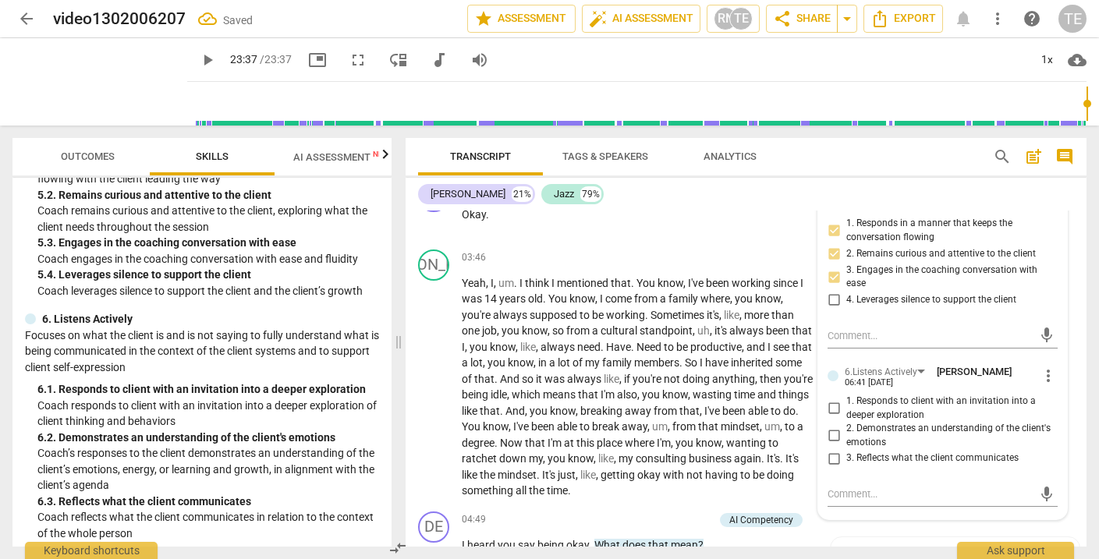
scroll to position [1515, 0]
click at [834, 398] on input "1. Responds to client with an invitation into a deeper exploration" at bounding box center [834, 407] width 25 height 19
checkbox input "true"
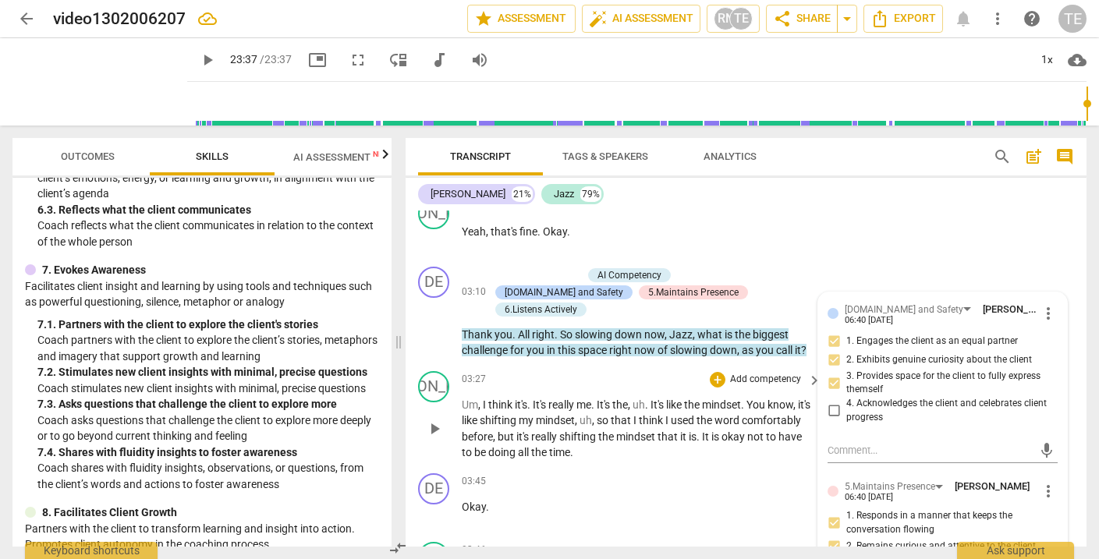
scroll to position [1205, 0]
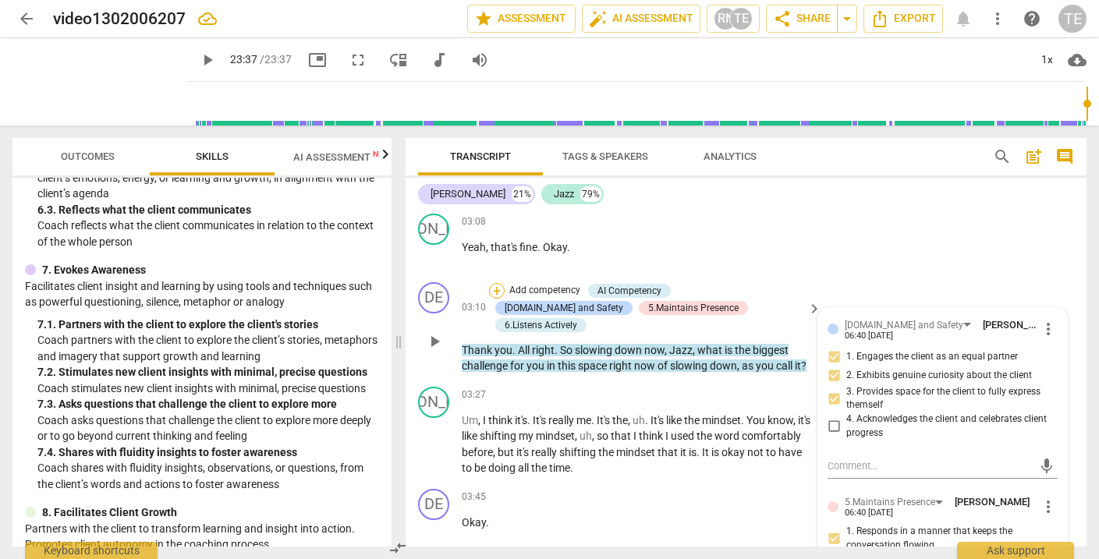
click at [497, 283] on div "+" at bounding box center [497, 291] width 16 height 16
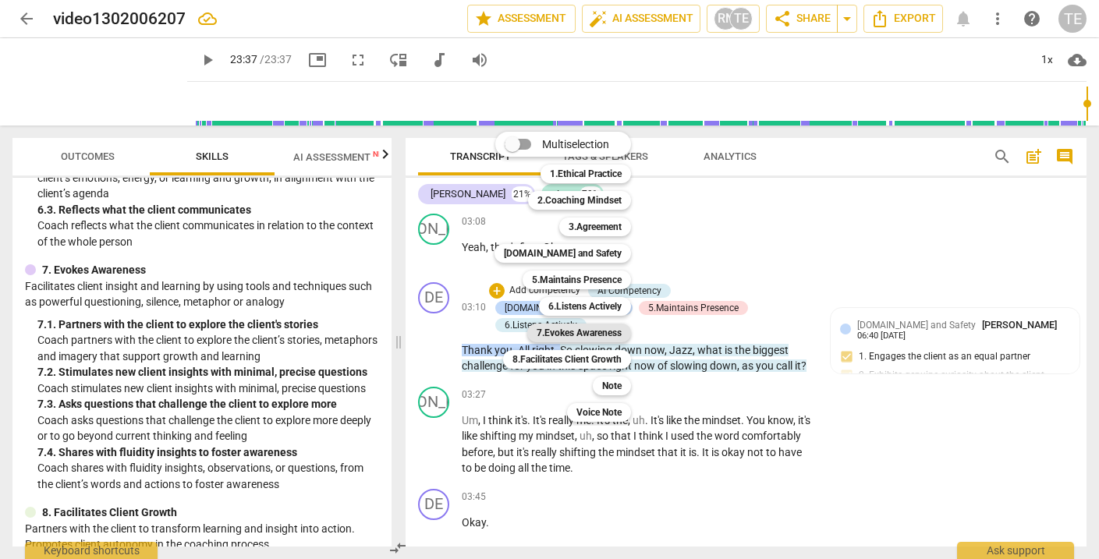
click at [564, 334] on b "7.Evokes Awareness" at bounding box center [579, 333] width 85 height 19
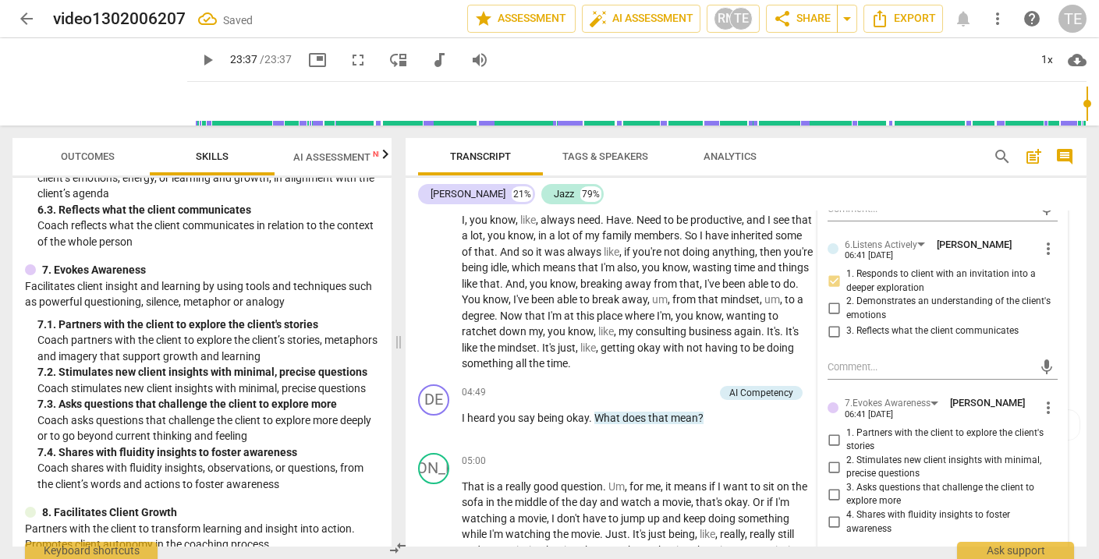
scroll to position [1642, 0]
click at [833, 429] on input "1. Partners with the client to explore the client's stories" at bounding box center [834, 438] width 25 height 19
checkbox input "true"
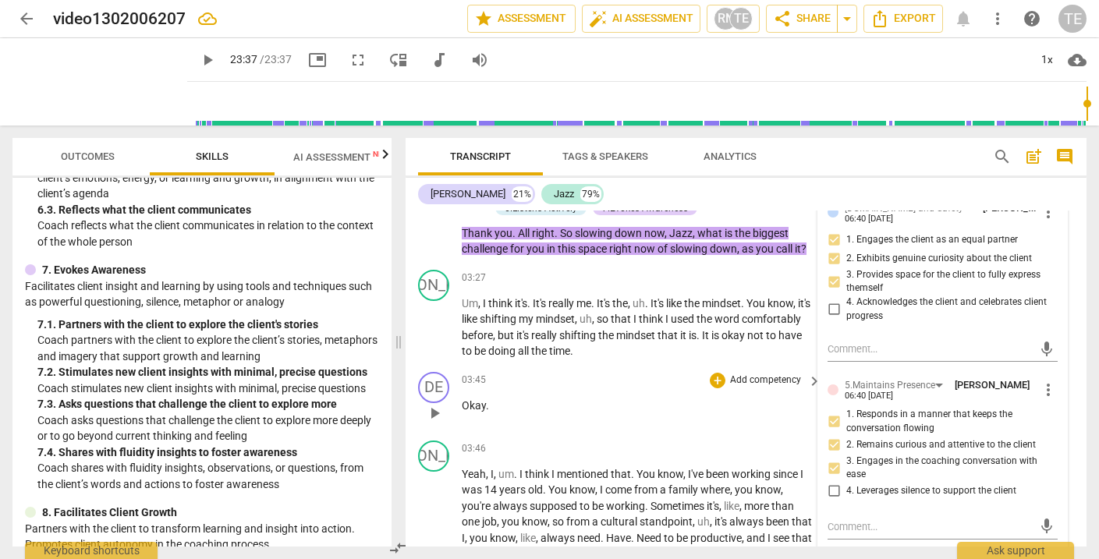
scroll to position [1326, 0]
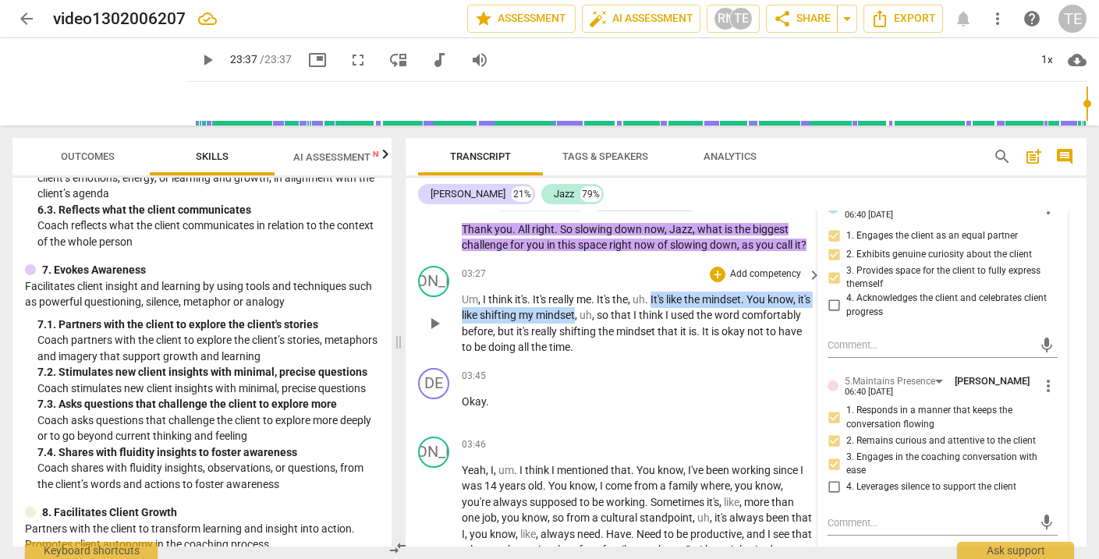
drag, startPoint x: 655, startPoint y: 282, endPoint x: 594, endPoint y: 300, distance: 64.2
click at [594, 300] on p "Um , I think it's . It's really me . It's the , uh . It's like the mindset . Yo…" at bounding box center [638, 324] width 352 height 64
click at [630, 278] on icon "button" at bounding box center [627, 277] width 9 height 11
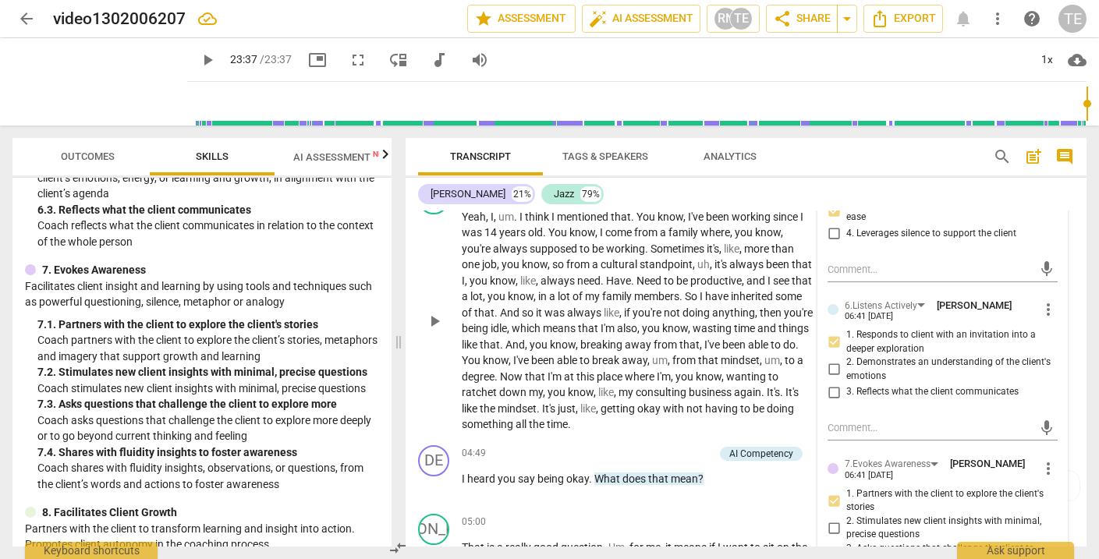
scroll to position [1581, 0]
click at [625, 445] on div "+" at bounding box center [629, 453] width 16 height 16
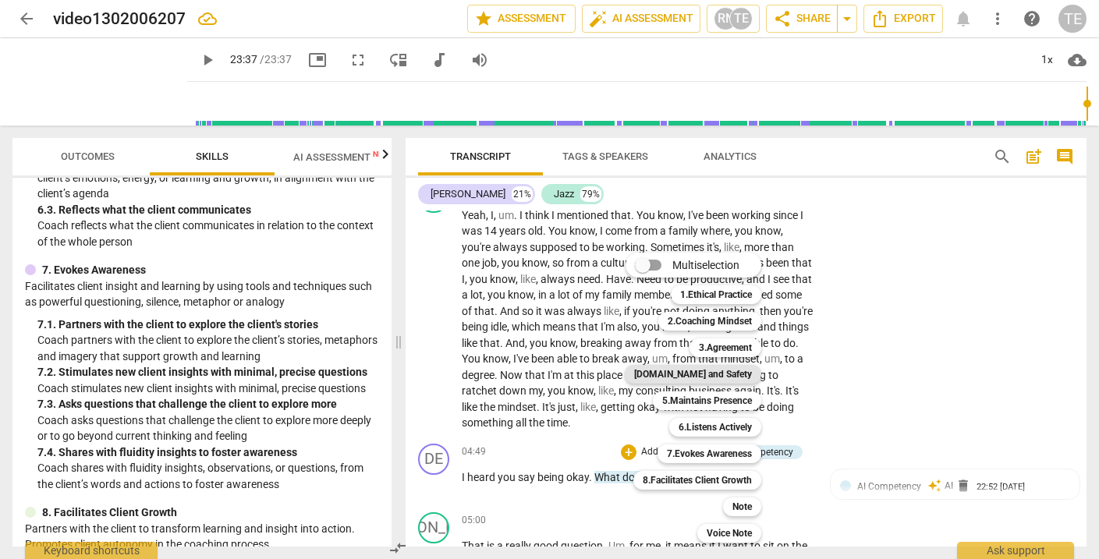
click at [726, 371] on b "[DOMAIN_NAME] and Safety" at bounding box center [693, 374] width 118 height 19
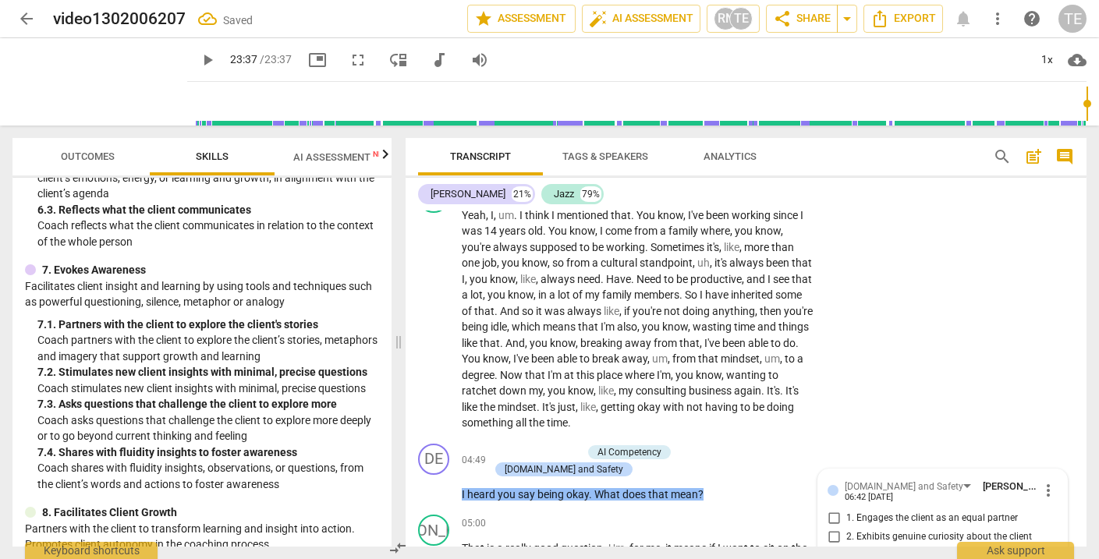
scroll to position [1806, 0]
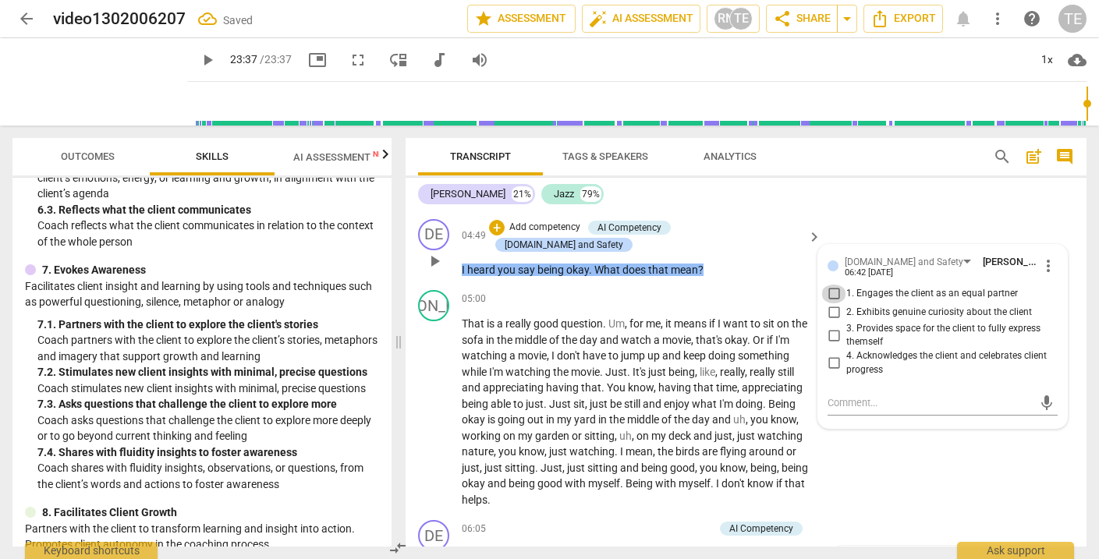
click at [829, 285] on input "1. Engages the client as an equal partner" at bounding box center [834, 294] width 25 height 19
checkbox input "true"
click at [835, 304] on input "2. Exhibits genuine curiosity about the client" at bounding box center [834, 313] width 25 height 19
checkbox input "true"
click at [832, 326] on input "3. Provides space for the client to fully express themself" at bounding box center [834, 335] width 25 height 19
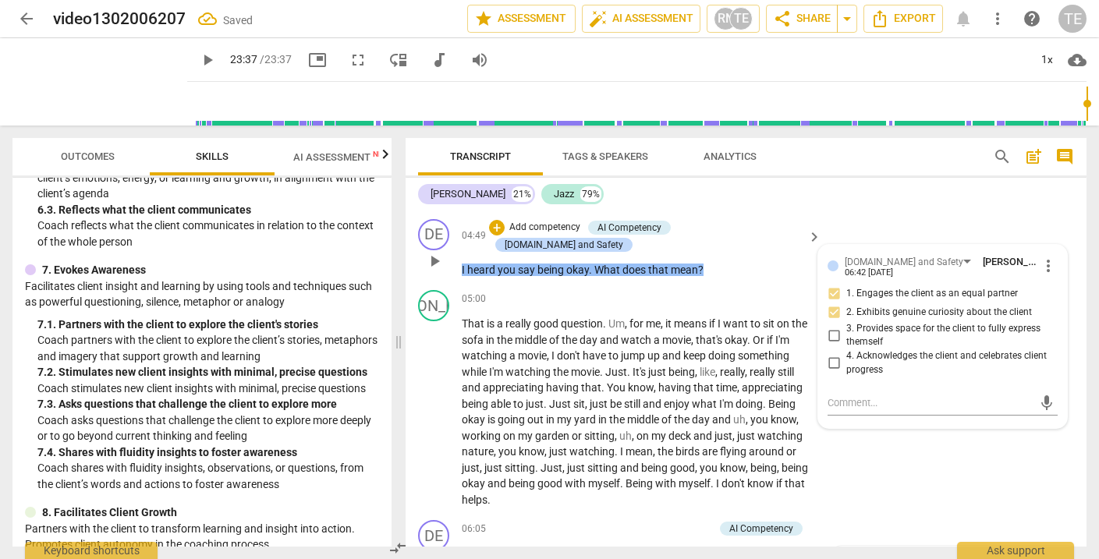
checkbox input "true"
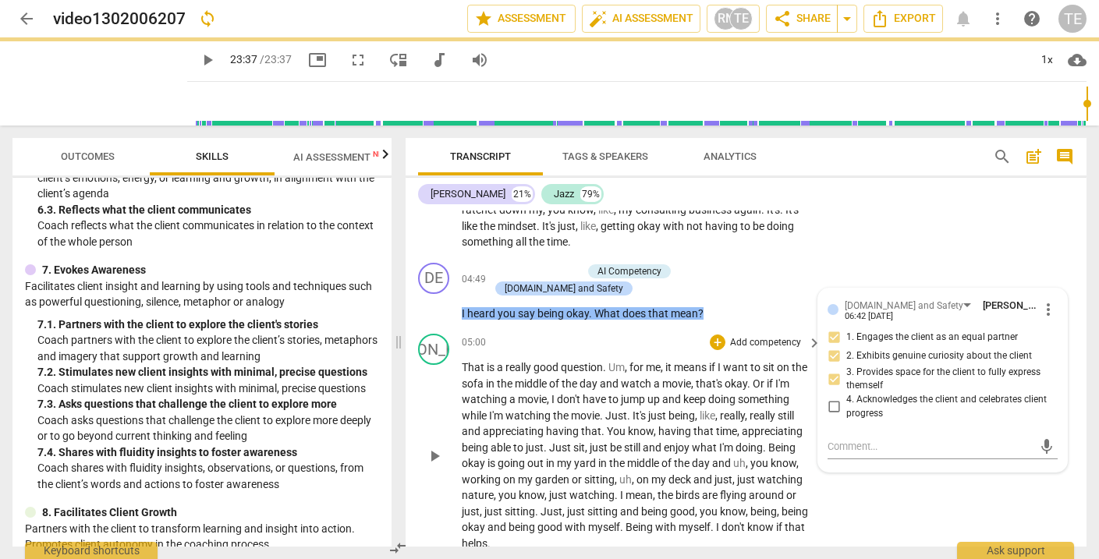
scroll to position [1728, 0]
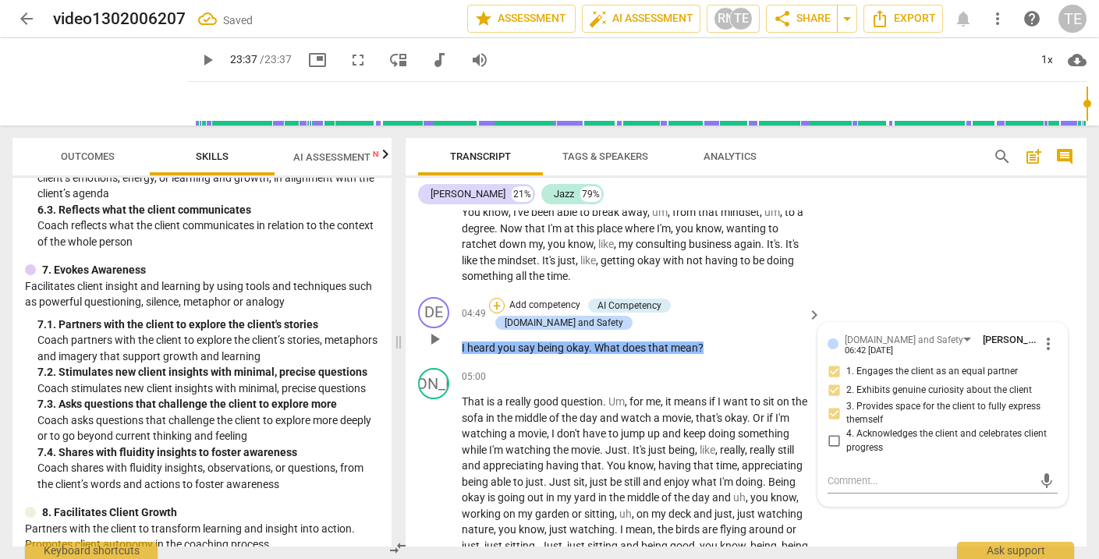
click at [505, 298] on div "+" at bounding box center [497, 306] width 16 height 16
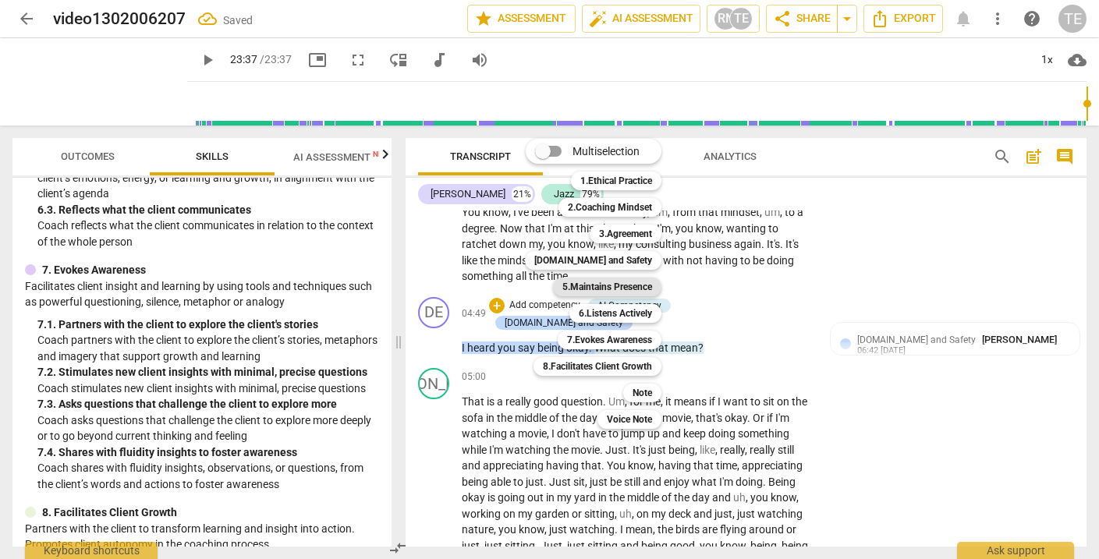
click at [600, 288] on b "5.Maintains Presence" at bounding box center [608, 287] width 90 height 19
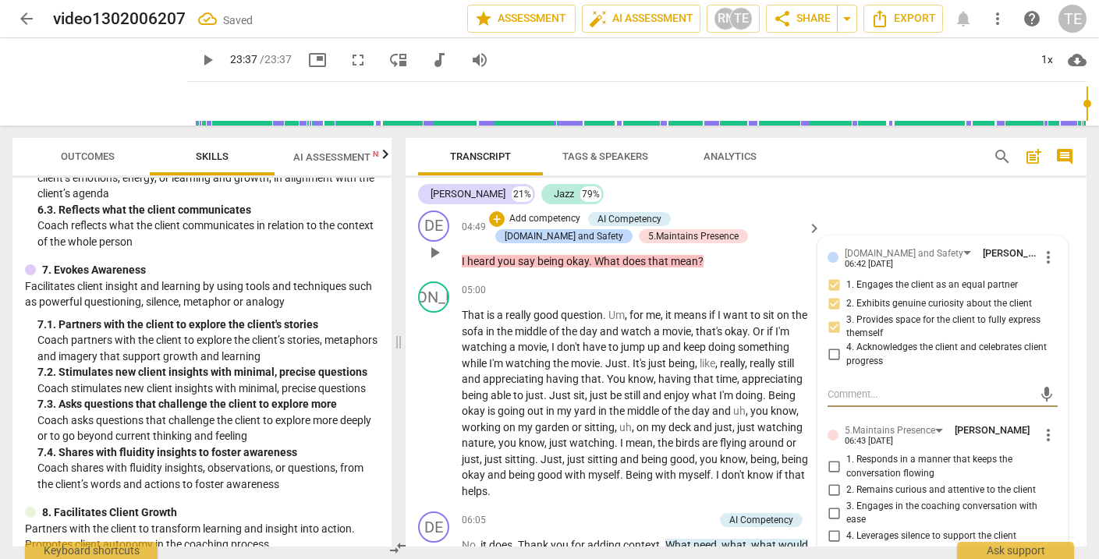
scroll to position [1835, 0]
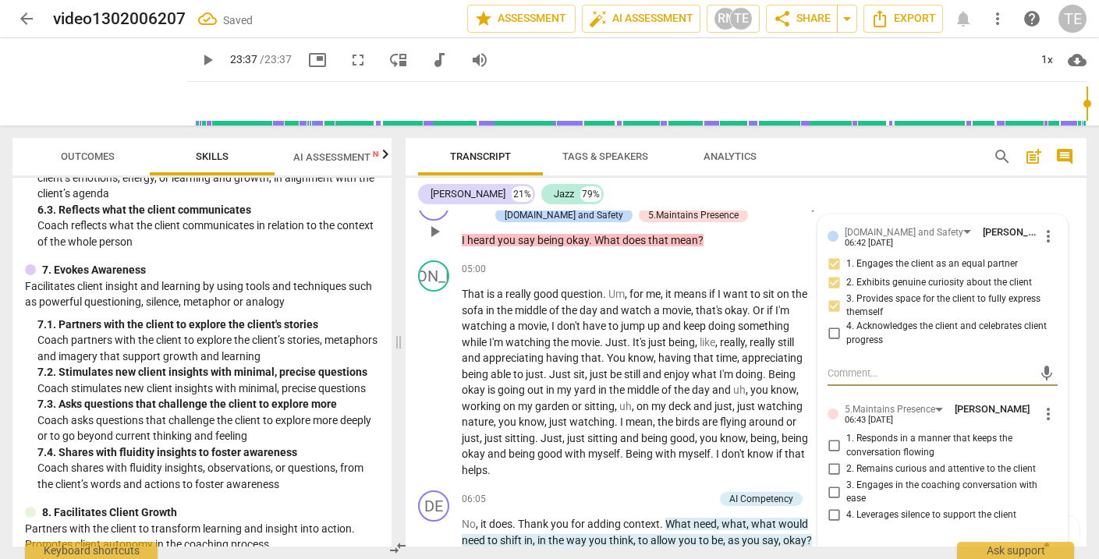
click at [832, 437] on input "1. Responds in a manner that keeps the conversation flowing" at bounding box center [834, 446] width 25 height 19
checkbox input "true"
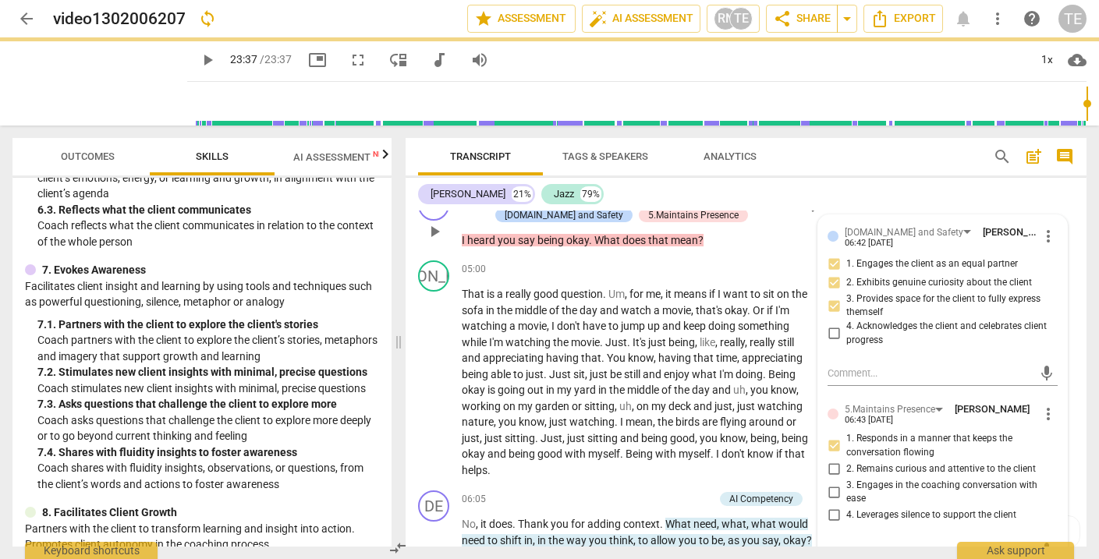
click at [833, 460] on input "2. Remains curious and attentive to the client" at bounding box center [834, 469] width 25 height 19
checkbox input "true"
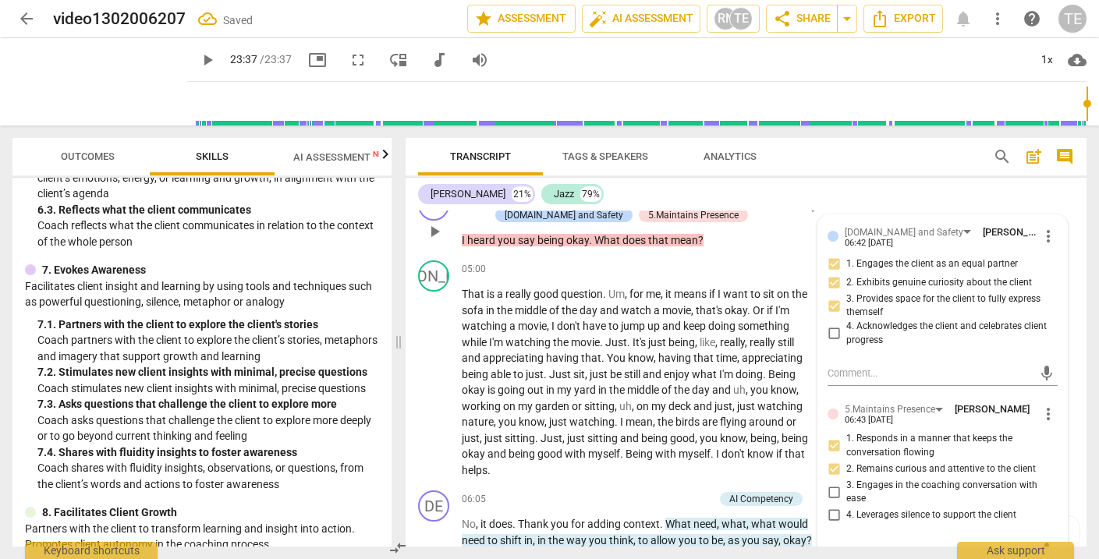
click at [834, 483] on input "3. Engages in the coaching conversation with ease" at bounding box center [834, 492] width 25 height 19
checkbox input "true"
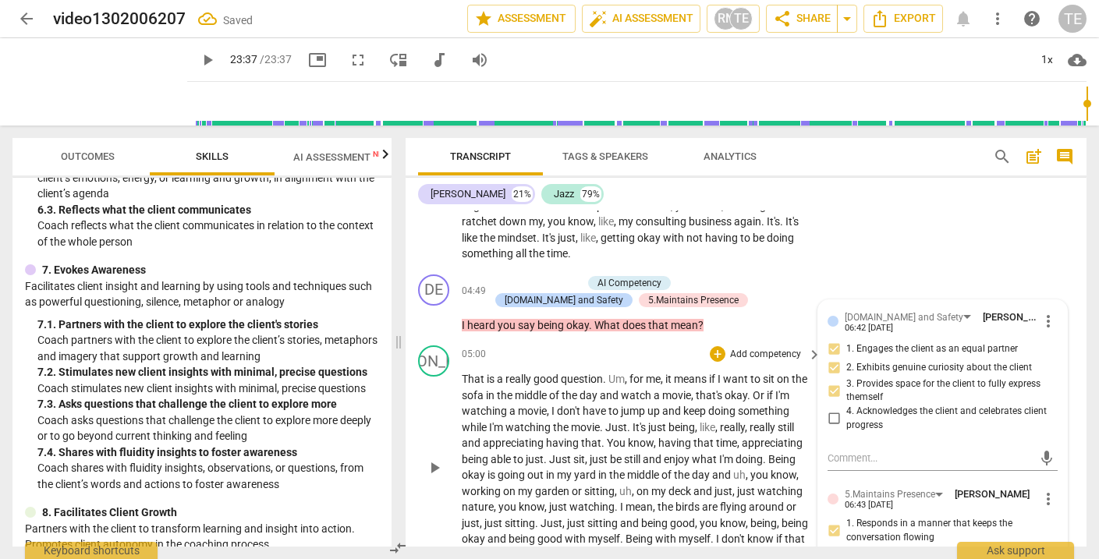
scroll to position [1739, 0]
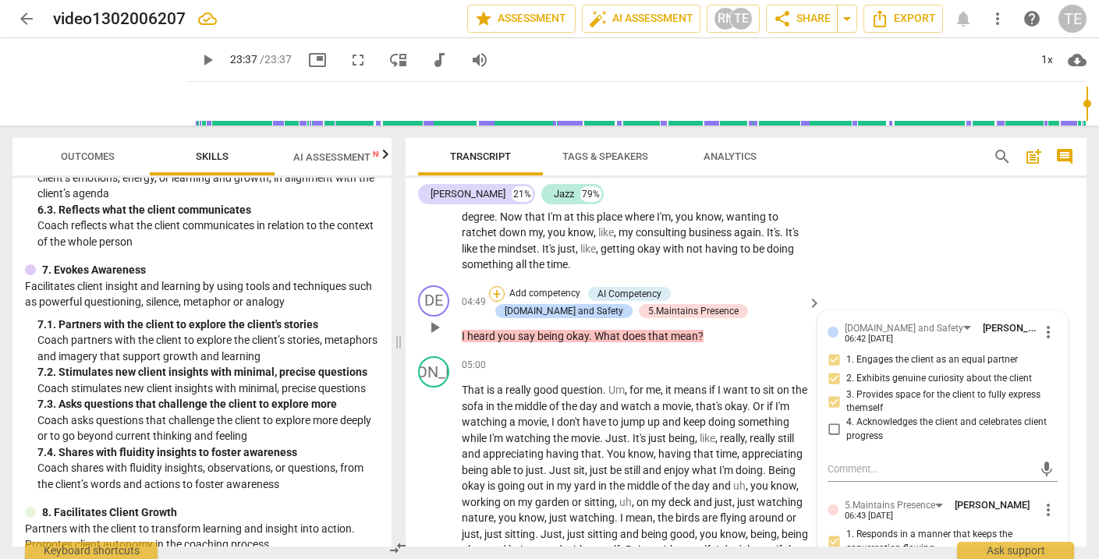
click at [500, 286] on div "+" at bounding box center [497, 294] width 16 height 16
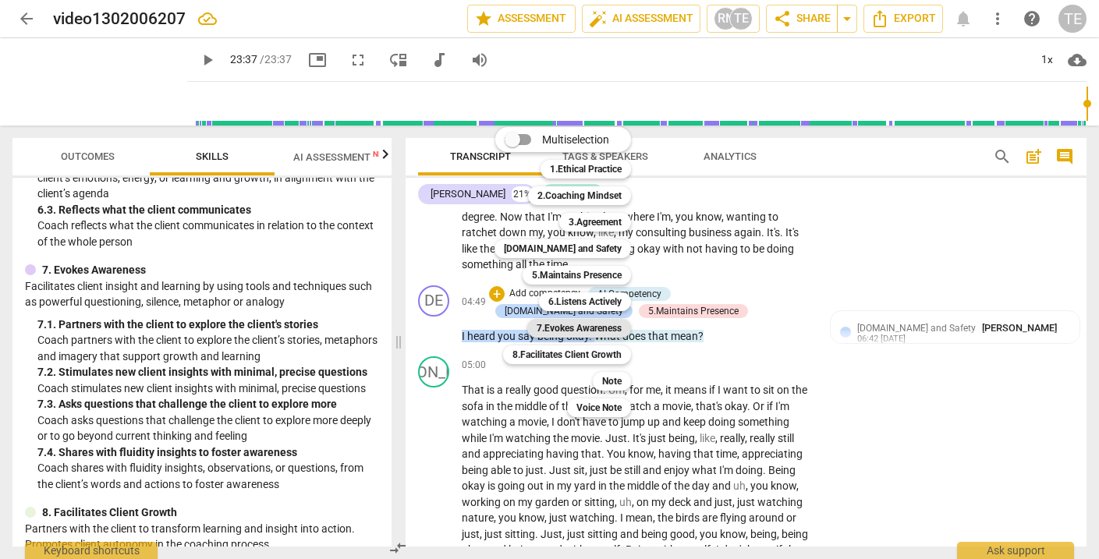
click at [565, 325] on b "7.Evokes Awareness" at bounding box center [579, 328] width 85 height 19
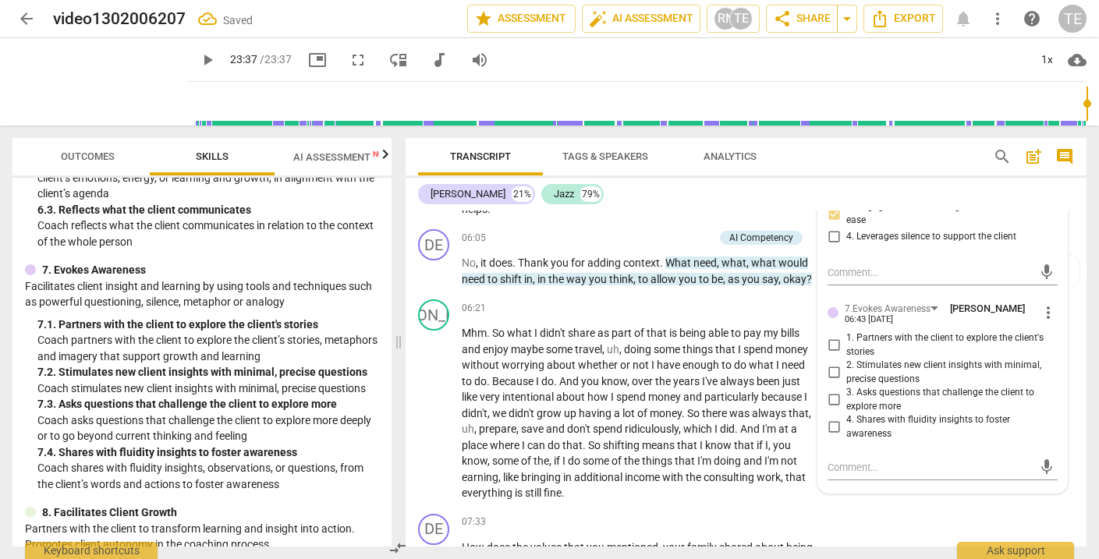
scroll to position [2115, 0]
click at [833, 336] on input "1. Partners with the client to explore the client's stories" at bounding box center [834, 345] width 25 height 19
checkbox input "true"
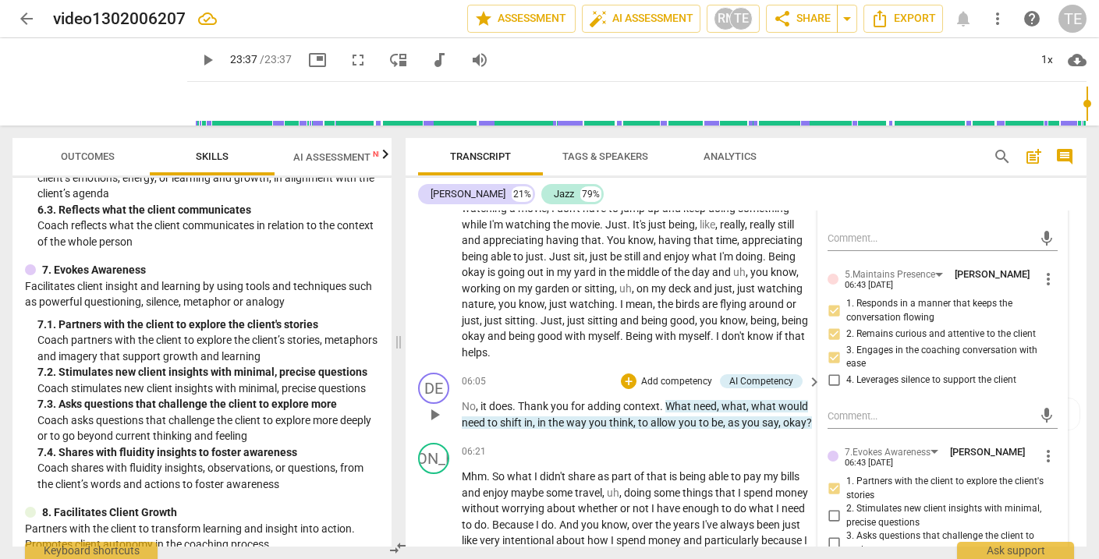
scroll to position [1971, 0]
click at [628, 373] on div "+" at bounding box center [629, 381] width 16 height 16
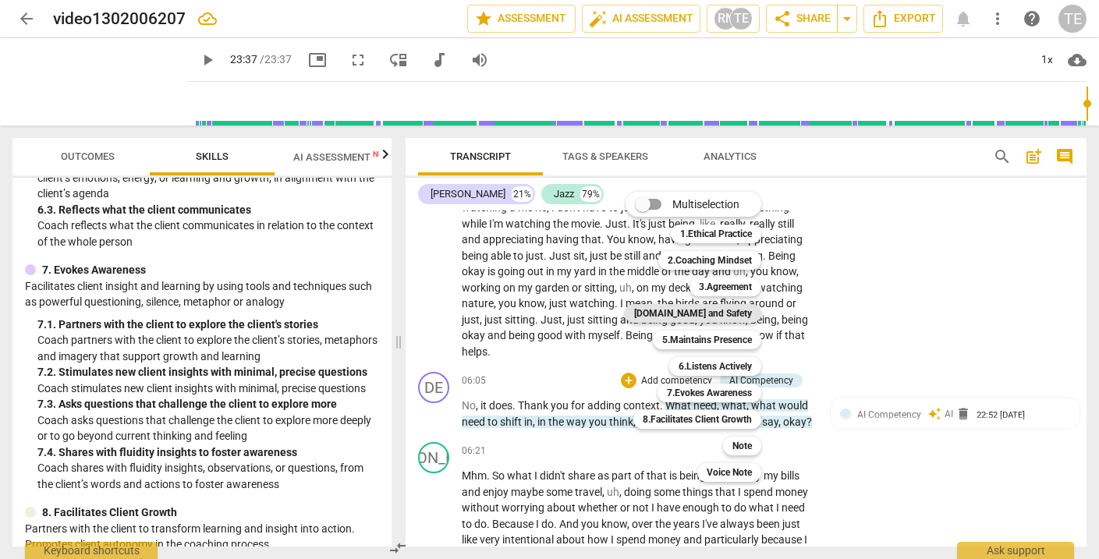
click at [709, 313] on b "[DOMAIN_NAME] and Safety" at bounding box center [693, 313] width 118 height 19
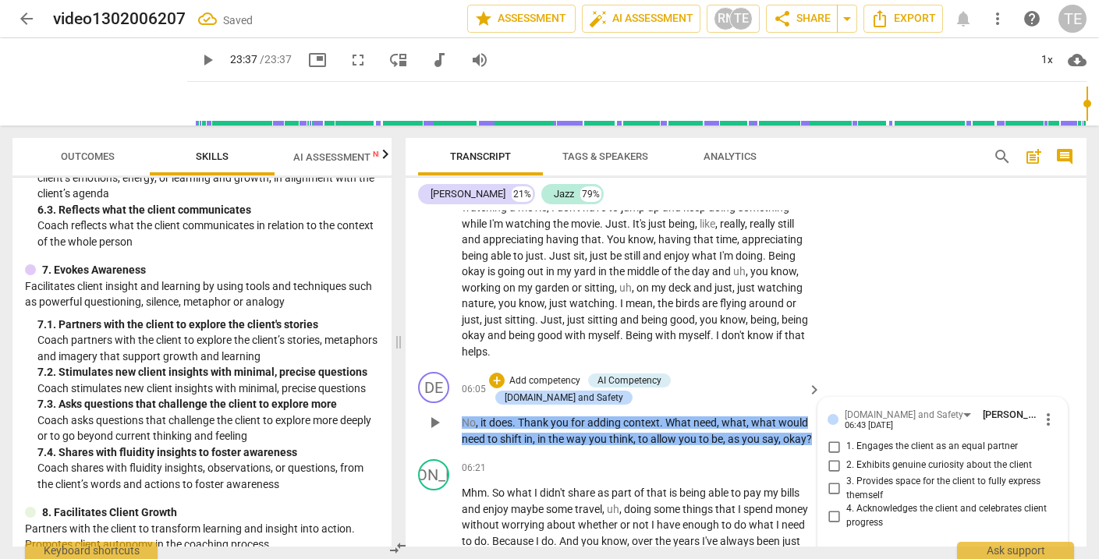
click at [831, 438] on input "1. Engages the client as an equal partner" at bounding box center [834, 447] width 25 height 19
checkbox input "true"
click at [830, 456] on input "2. Exhibits genuine curiosity about the client" at bounding box center [834, 465] width 25 height 19
checkbox input "true"
click at [832, 480] on input "3. Provides space for the client to fully express themself" at bounding box center [834, 489] width 25 height 19
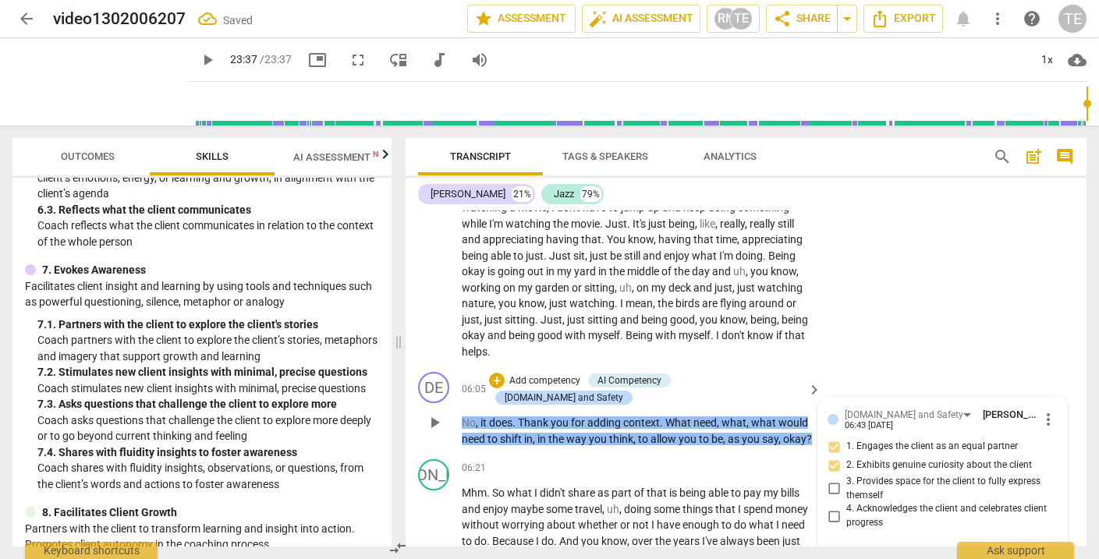
checkbox input "true"
click at [505, 373] on div "+" at bounding box center [497, 381] width 16 height 16
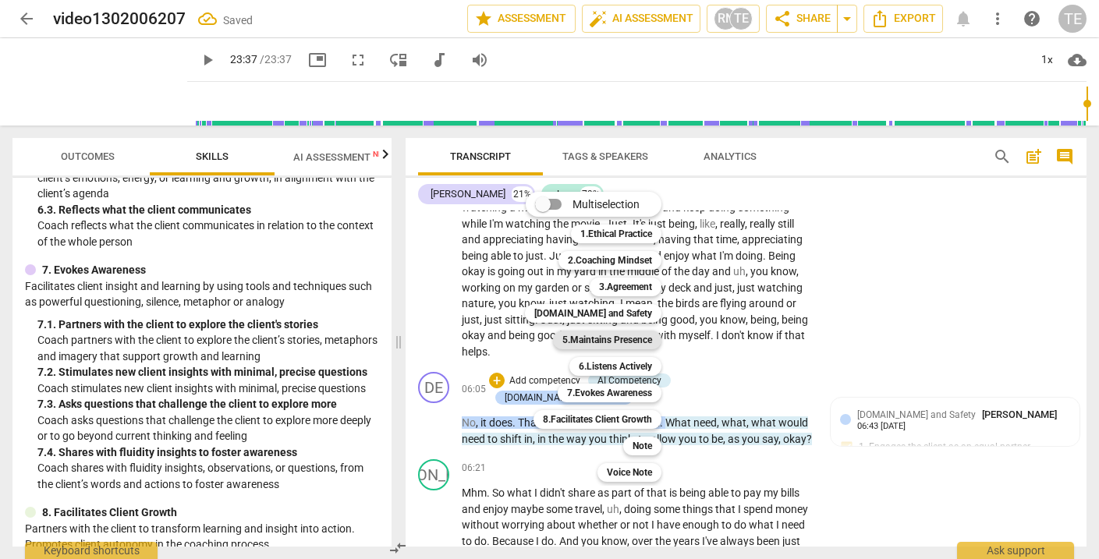
click at [603, 344] on b "5.Maintains Presence" at bounding box center [608, 340] width 90 height 19
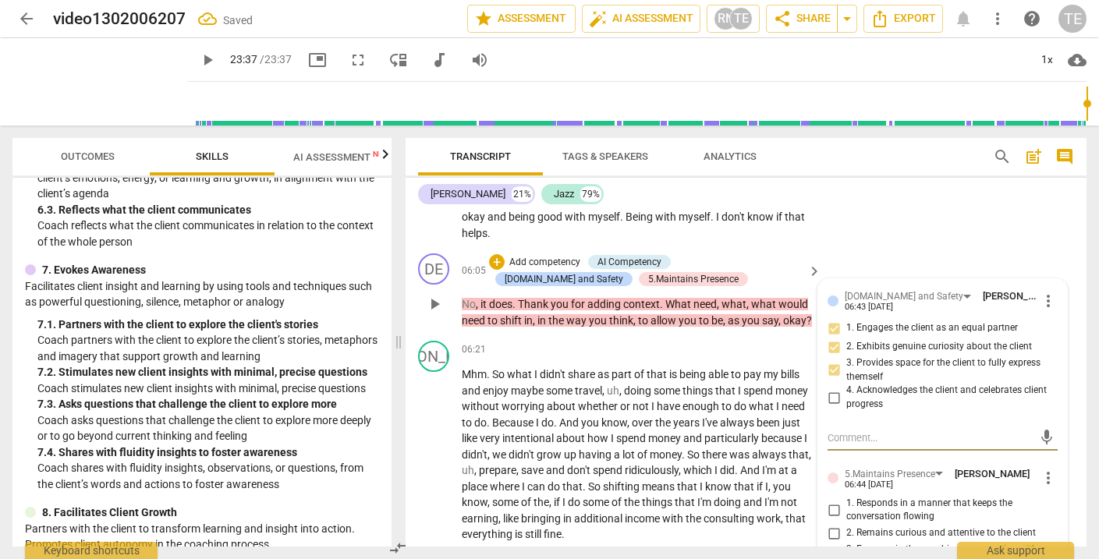
scroll to position [2096, 0]
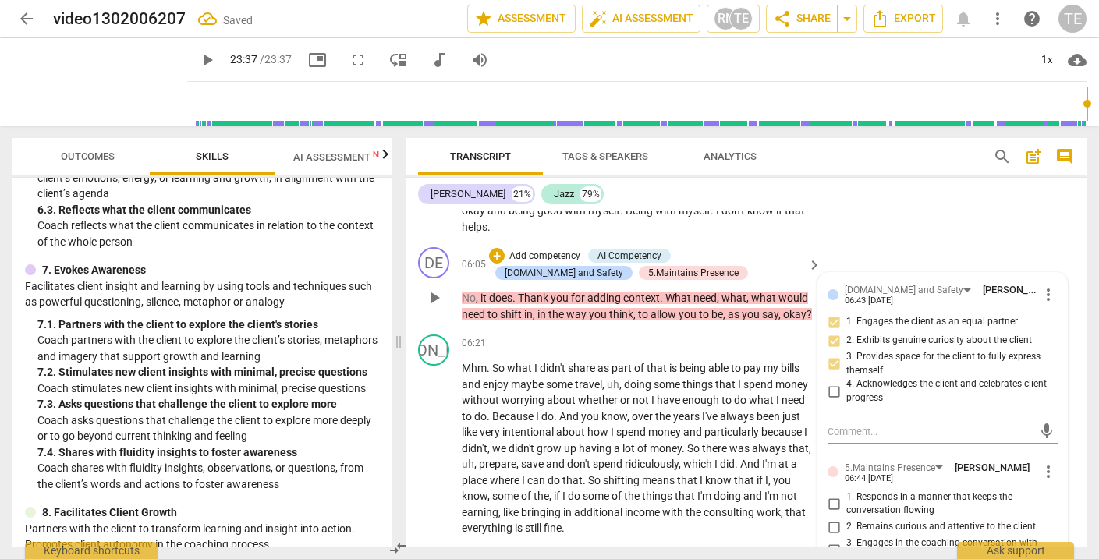
click at [831, 495] on input "1. Responds in a manner that keeps the conversation flowing" at bounding box center [834, 504] width 25 height 19
checkbox input "true"
click at [831, 518] on input "2. Remains curious and attentive to the client" at bounding box center [834, 527] width 25 height 19
checkbox input "true"
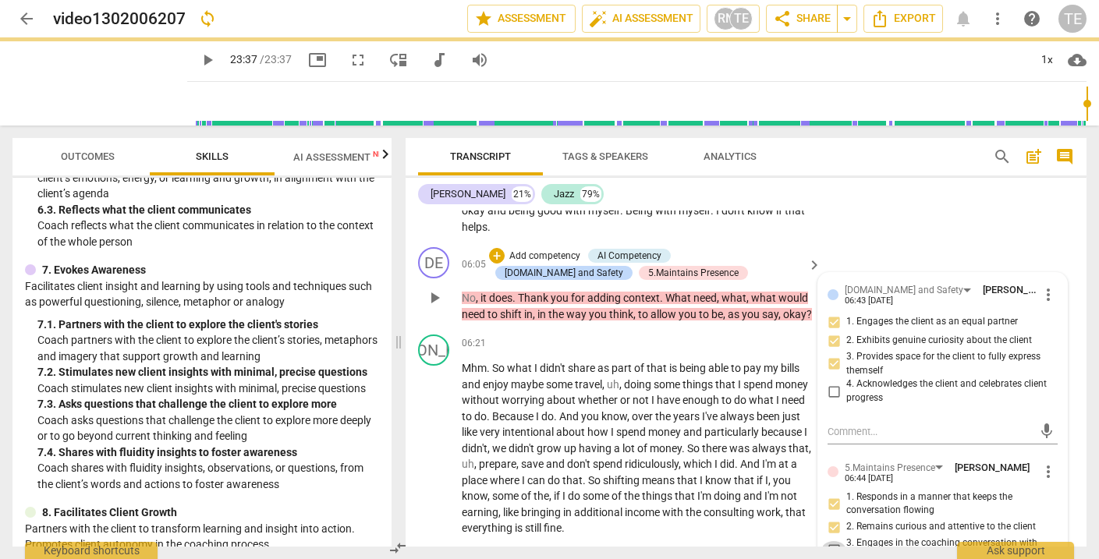
click at [832, 542] on input "3. Engages in the coaching conversation with ease" at bounding box center [834, 551] width 25 height 19
checkbox input "true"
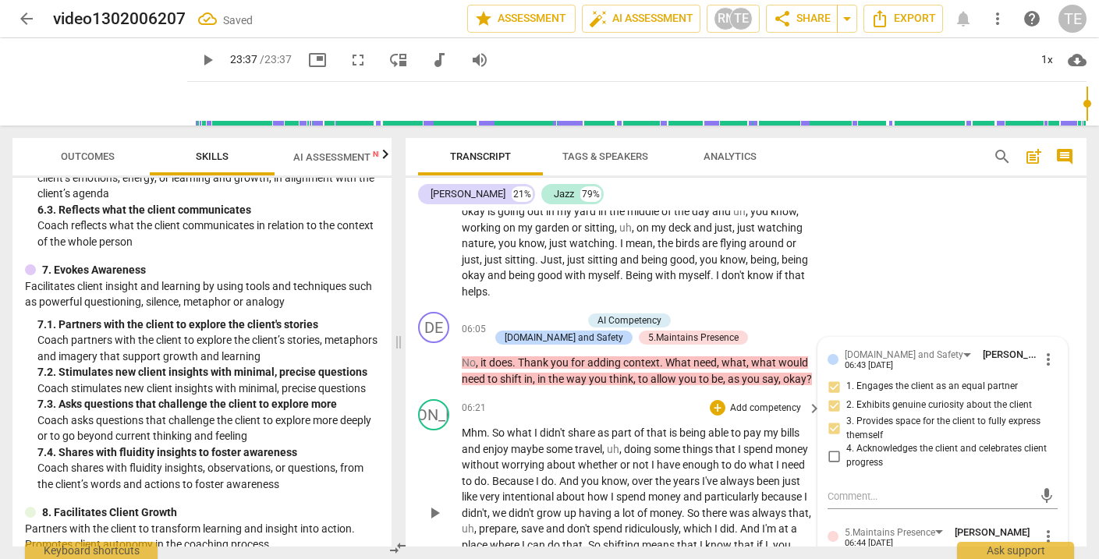
scroll to position [2026, 0]
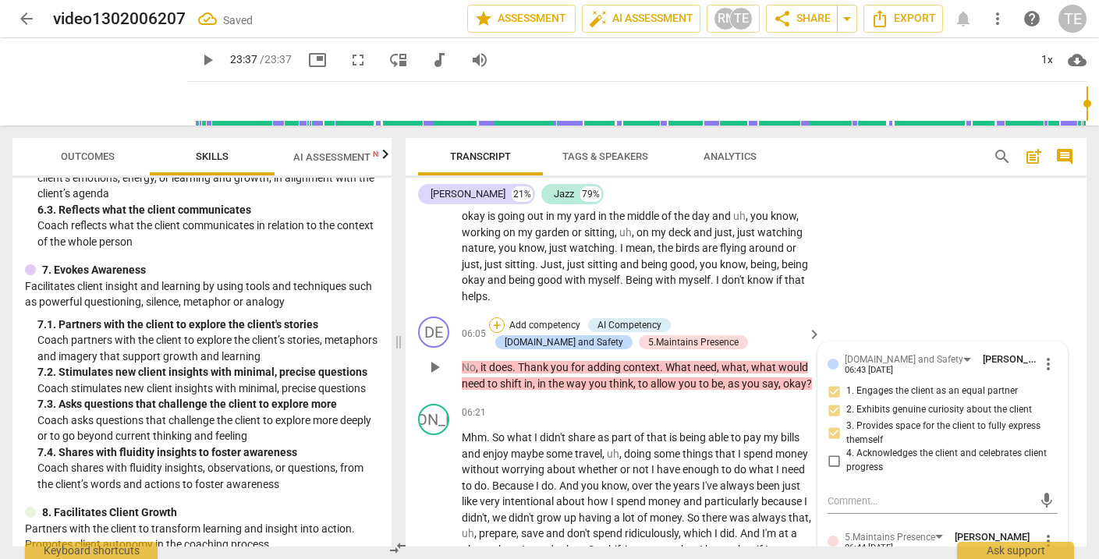
click at [496, 318] on div "+" at bounding box center [497, 326] width 16 height 16
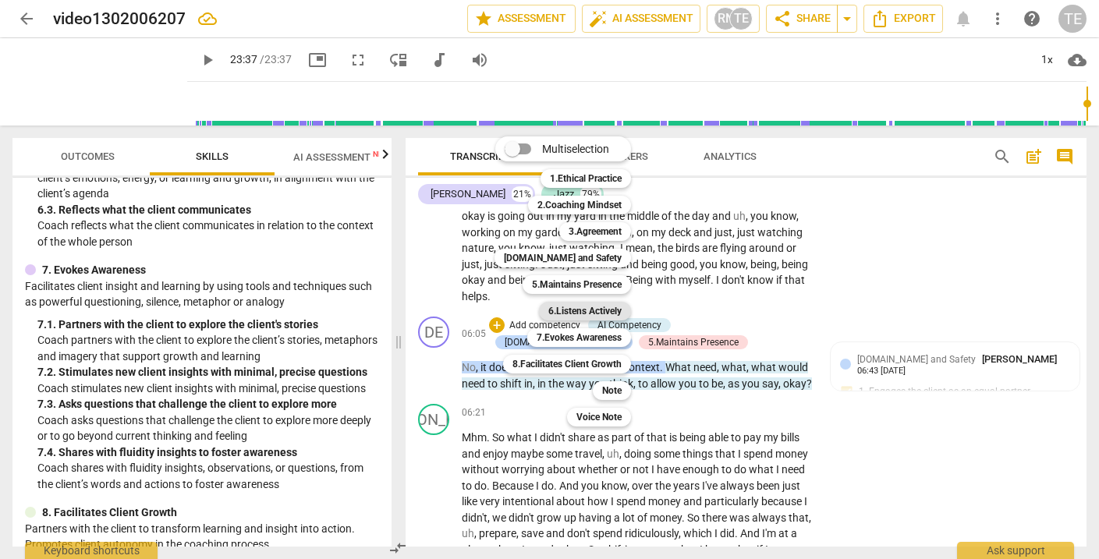
click at [591, 310] on b "6.Listens Actively" at bounding box center [585, 311] width 73 height 19
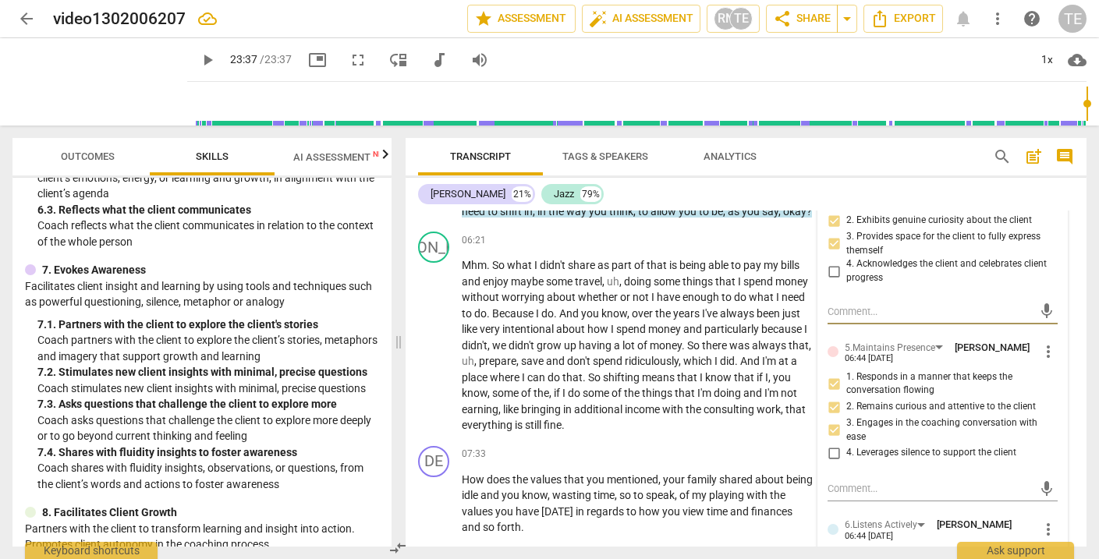
scroll to position [2226, 0]
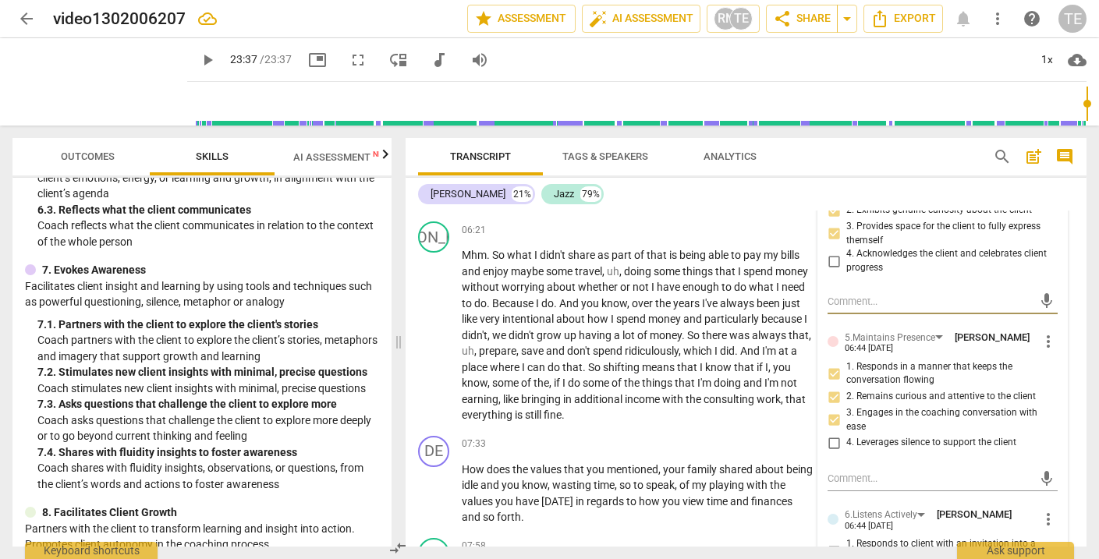
click at [831, 542] on input "1. Responds to client with an invitation into a deeper exploration" at bounding box center [834, 551] width 25 height 19
checkbox input "true"
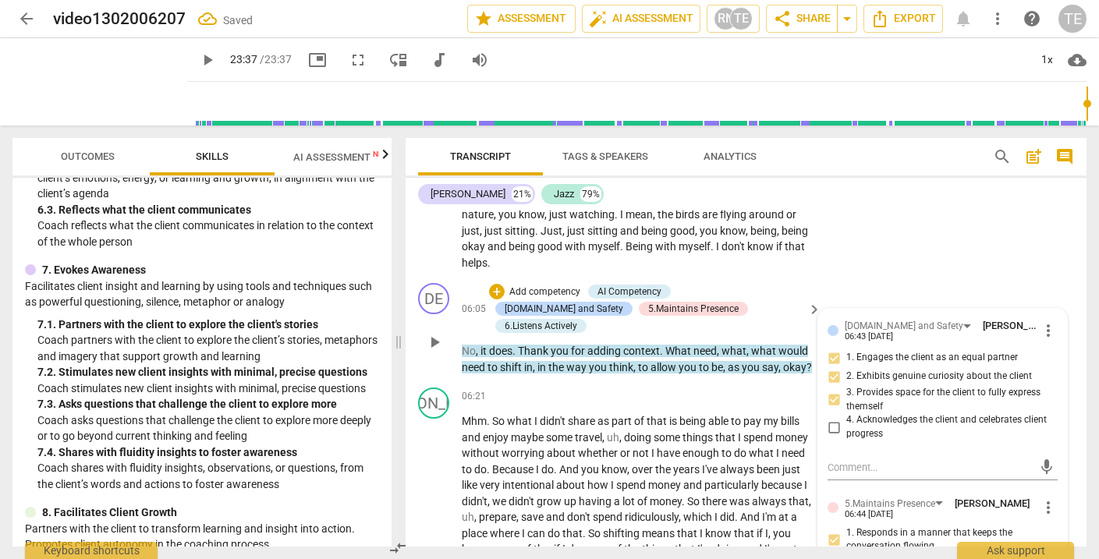
scroll to position [2059, 0]
click at [495, 285] on div "+" at bounding box center [497, 293] width 16 height 16
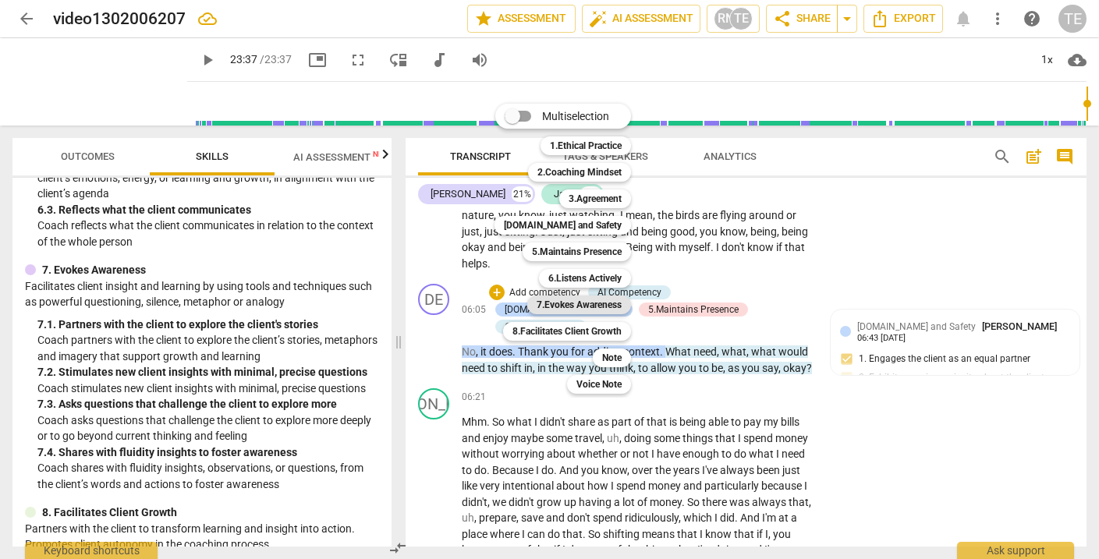
click at [580, 303] on b "7.Evokes Awareness" at bounding box center [579, 305] width 85 height 19
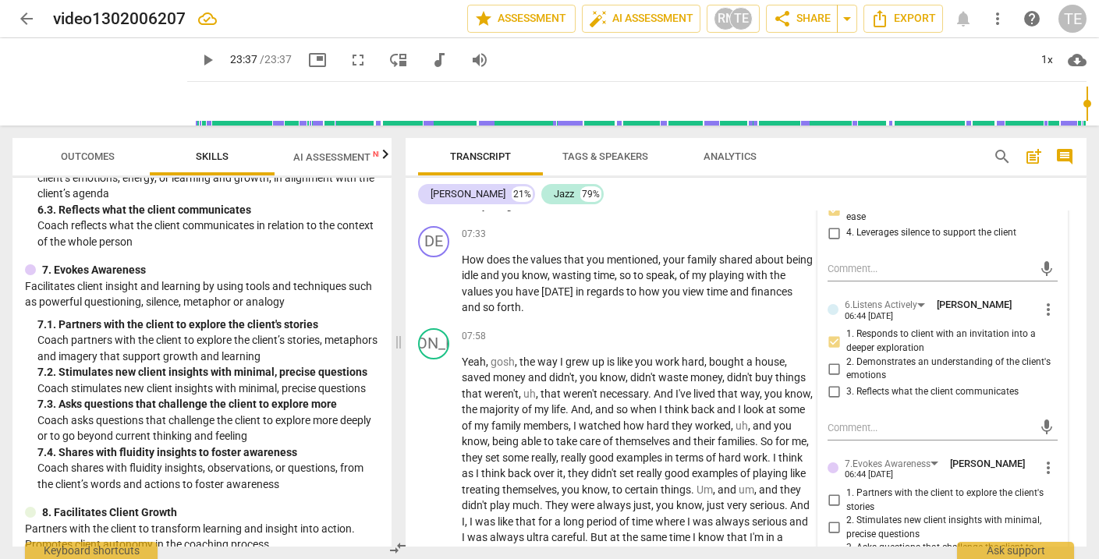
scroll to position [2444, 0]
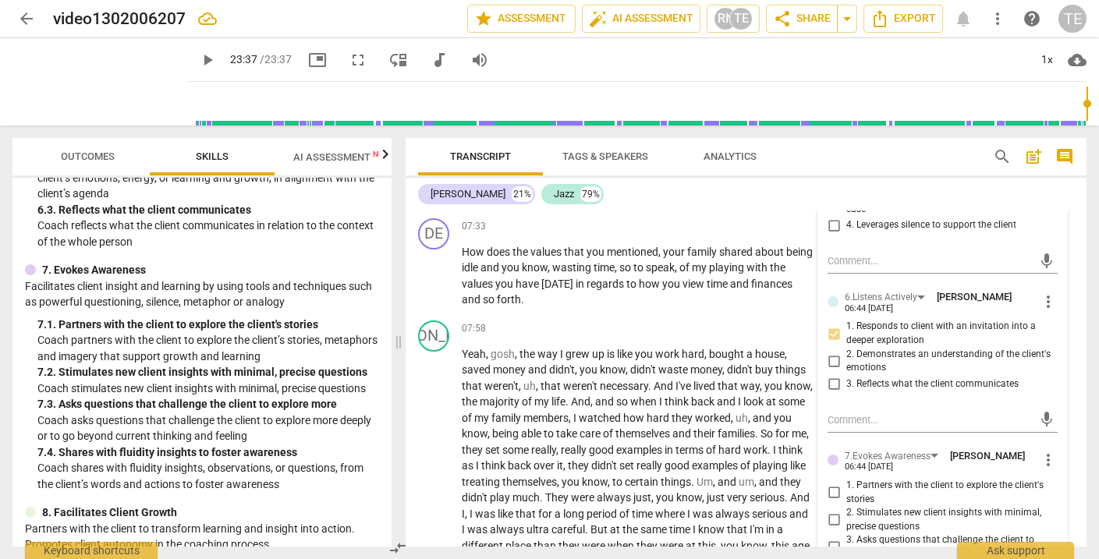
click at [832, 511] on input "2. Stimulates new client insights with minimal, precise questions" at bounding box center [834, 520] width 25 height 19
checkbox input "true"
click at [833, 538] on input "3. Asks questions that challenge the client to explore more" at bounding box center [834, 547] width 25 height 19
checkbox input "true"
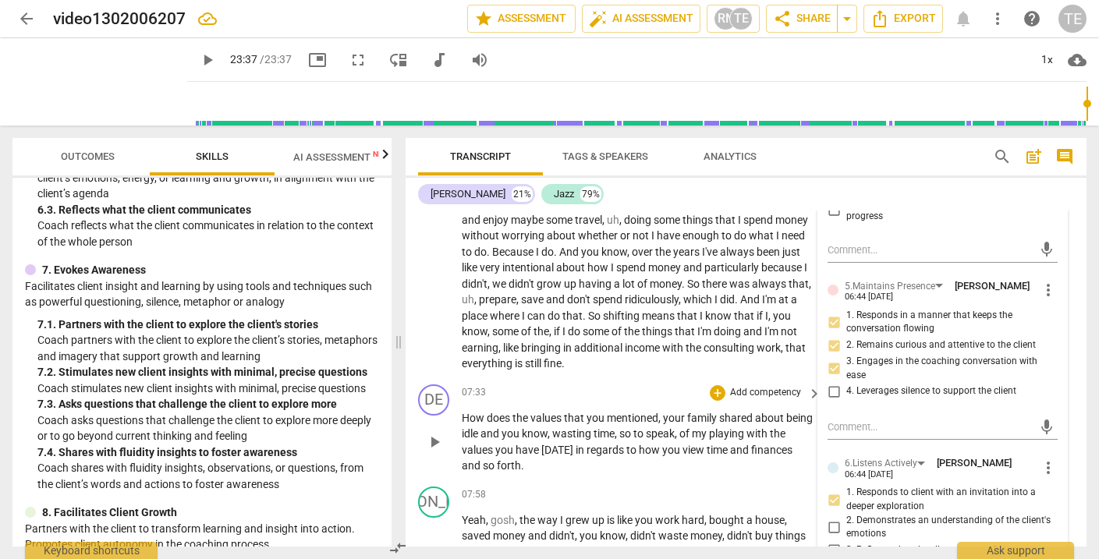
scroll to position [2283, 0]
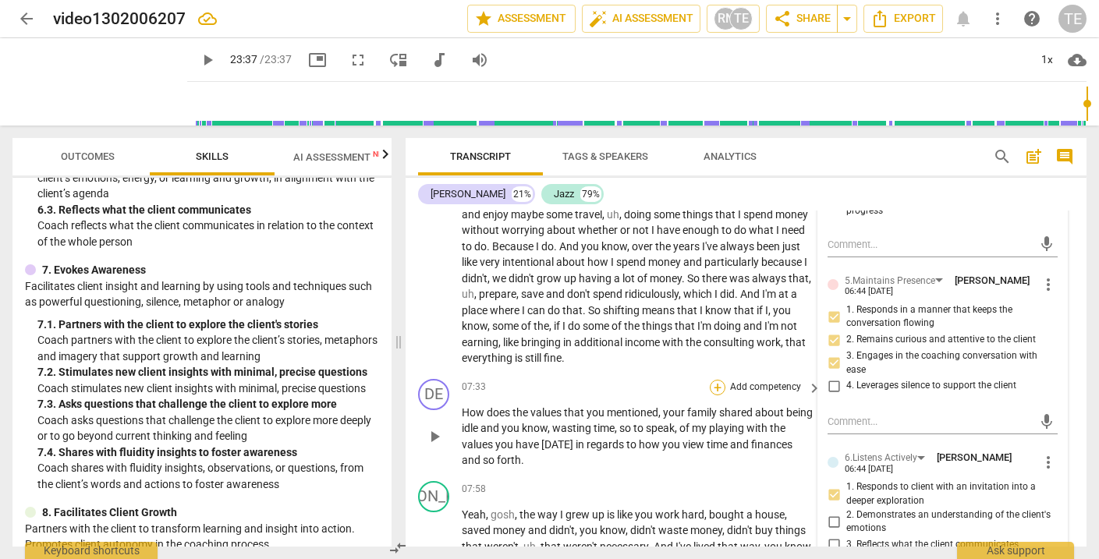
click at [716, 380] on div "+" at bounding box center [718, 388] width 16 height 16
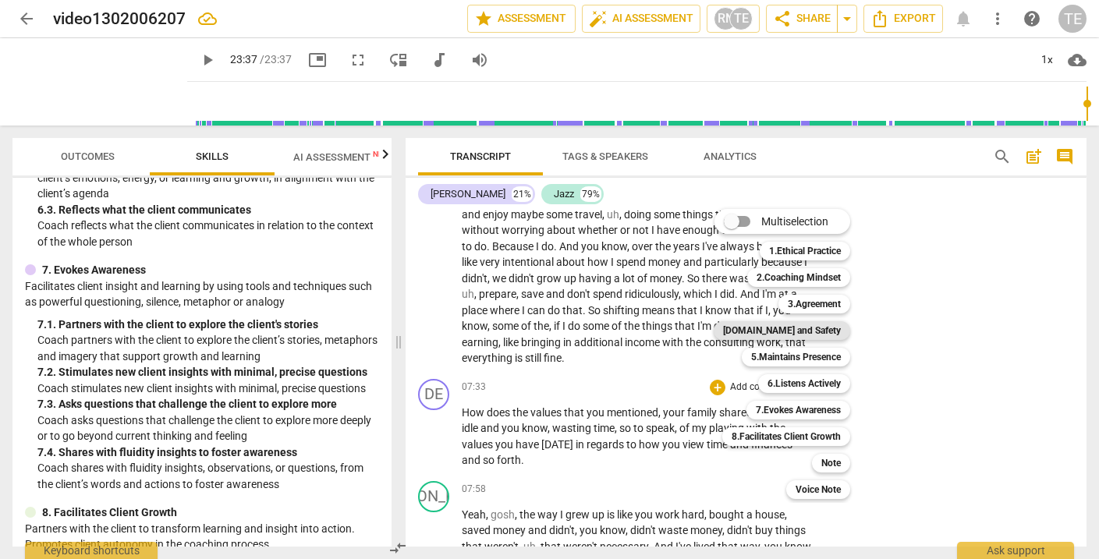
click at [803, 334] on b "[DOMAIN_NAME] and Safety" at bounding box center [782, 330] width 118 height 19
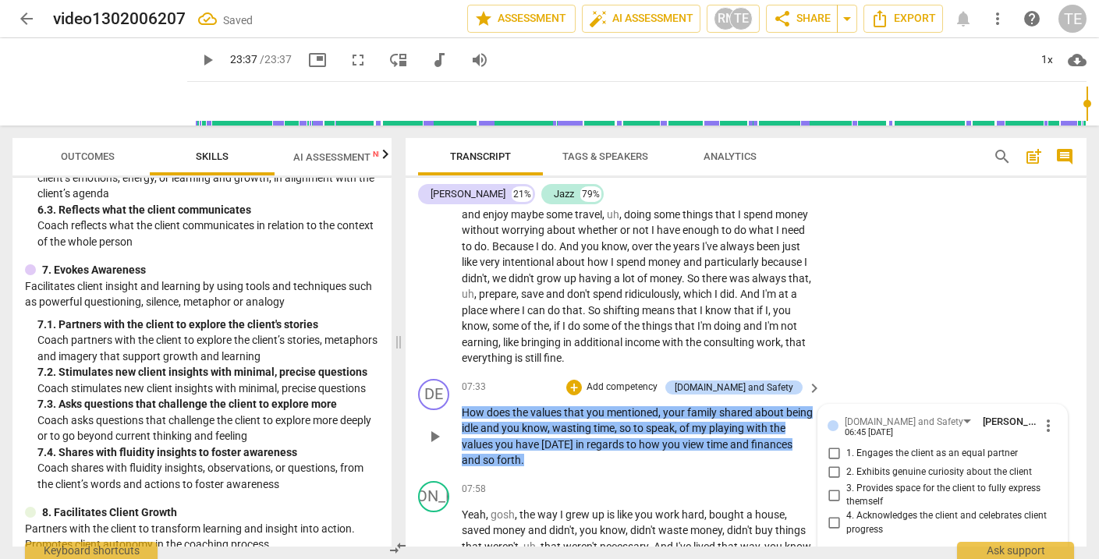
click at [828, 445] on input "1. Engages the client as an equal partner" at bounding box center [834, 454] width 25 height 19
checkbox input "true"
click at [834, 463] on input "2. Exhibits genuine curiosity about the client" at bounding box center [834, 472] width 25 height 19
checkbox input "true"
click at [833, 486] on input "3. Provides space for the client to fully express themself" at bounding box center [834, 495] width 25 height 19
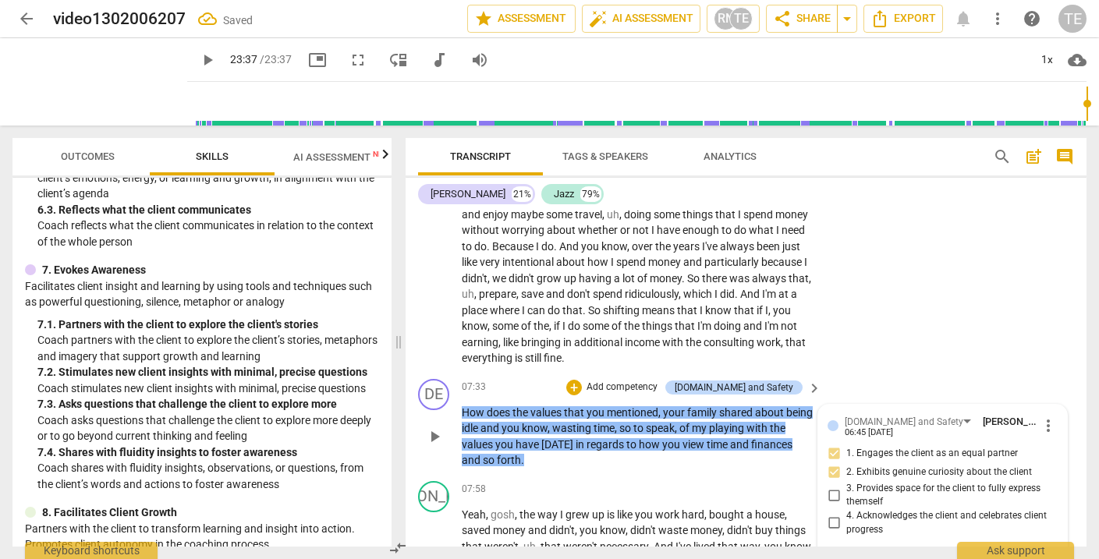
checkbox input "true"
click at [582, 380] on div "+" at bounding box center [574, 388] width 16 height 16
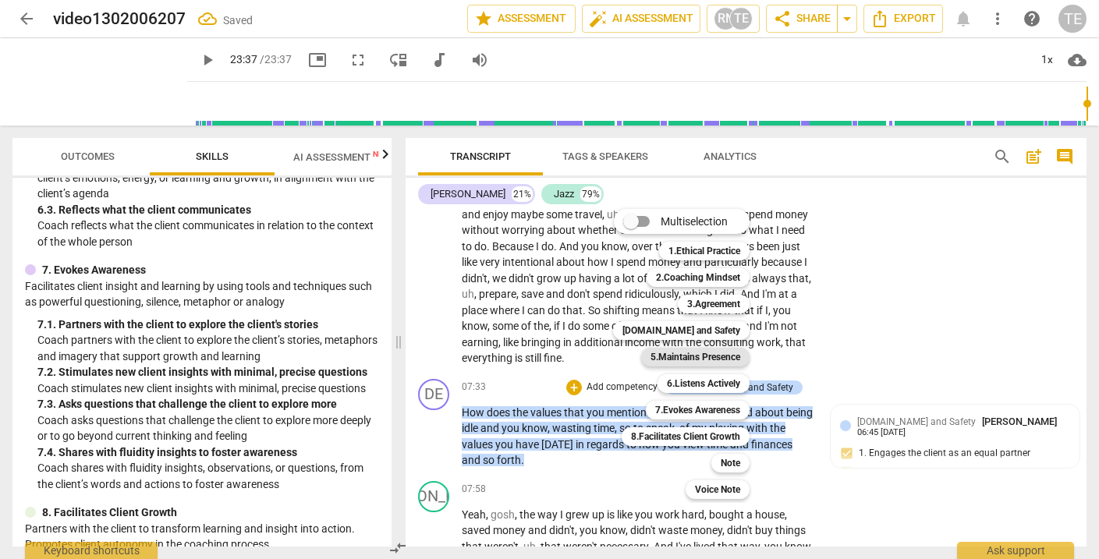
click at [669, 357] on b "5.Maintains Presence" at bounding box center [696, 357] width 90 height 19
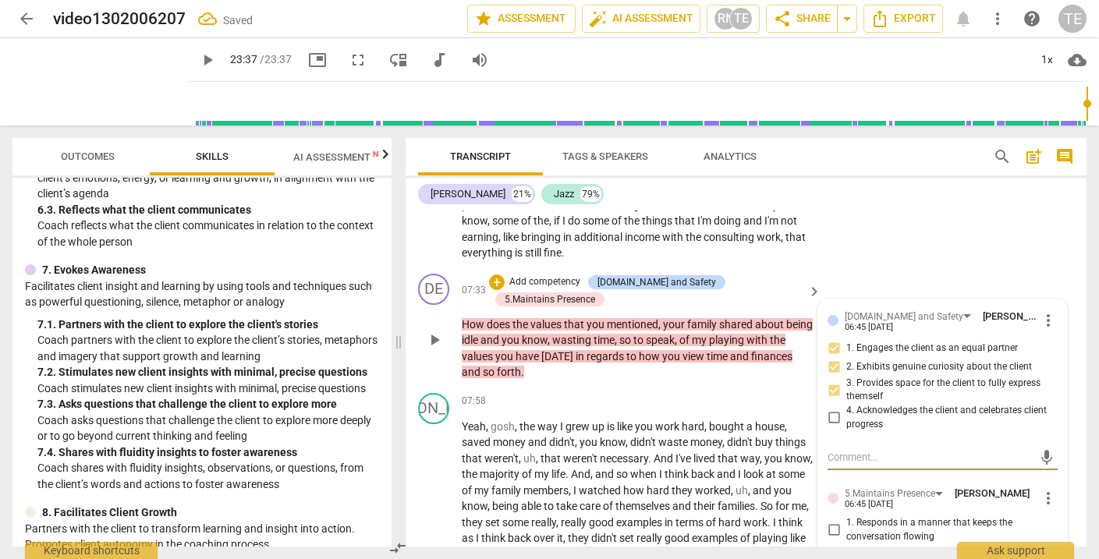
scroll to position [2394, 0]
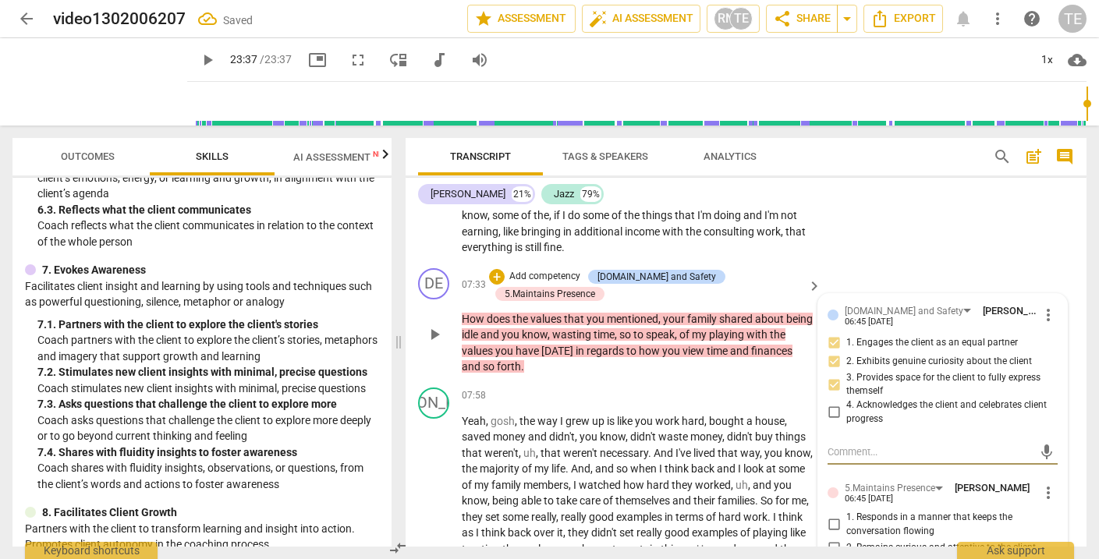
click at [831, 516] on input "1. Responds in a manner that keeps the conversation flowing" at bounding box center [834, 525] width 25 height 19
checkbox input "true"
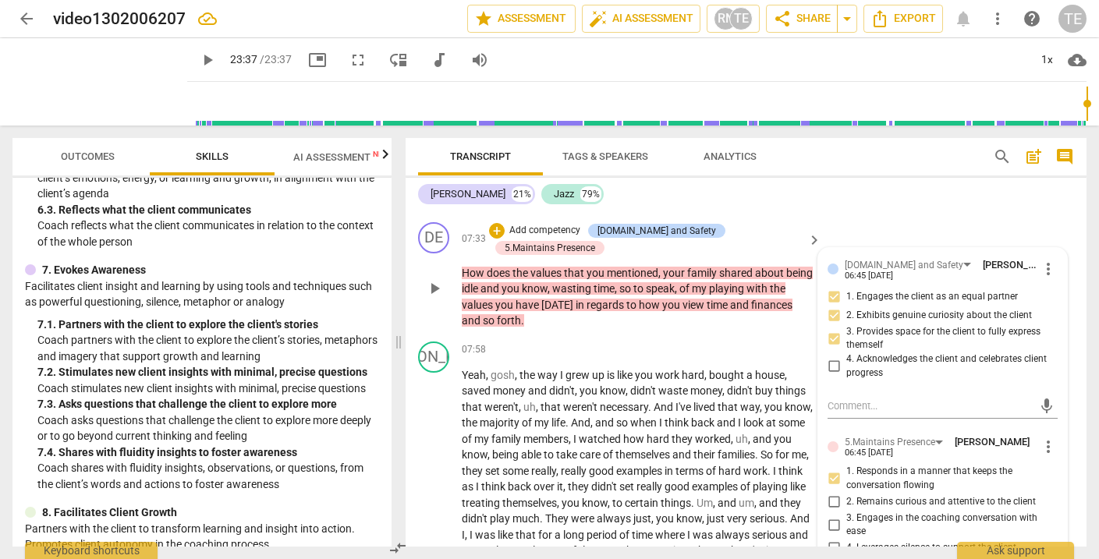
scroll to position [2442, 0]
click at [833, 492] on input "2. Remains curious and attentive to the client" at bounding box center [834, 501] width 25 height 19
checkbox input "true"
click at [830, 514] on input "3. Engages in the coaching conversation with ease" at bounding box center [834, 523] width 25 height 19
checkbox input "true"
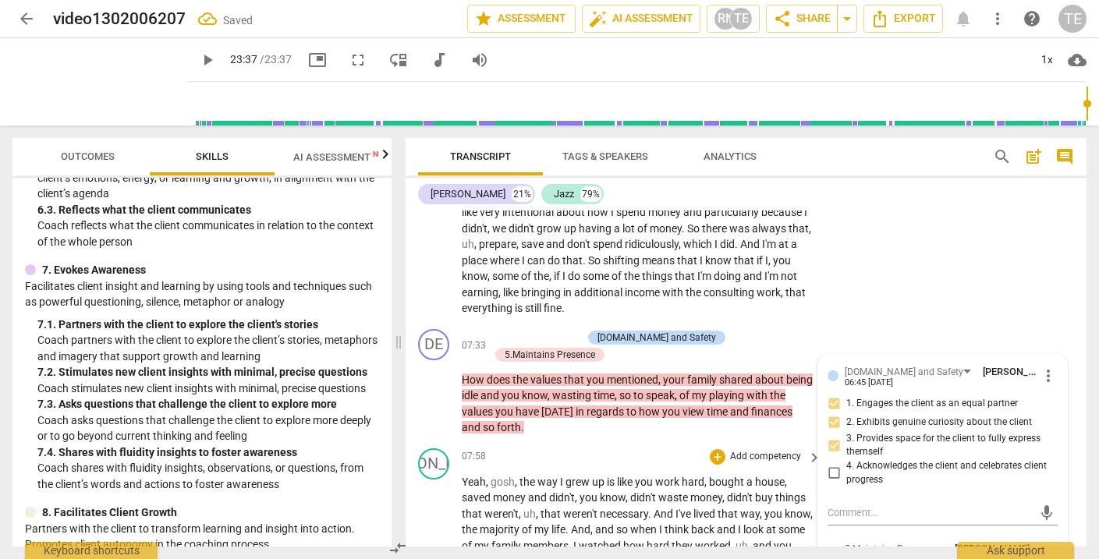
scroll to position [2334, 0]
click at [503, 329] on div "+" at bounding box center [497, 337] width 16 height 16
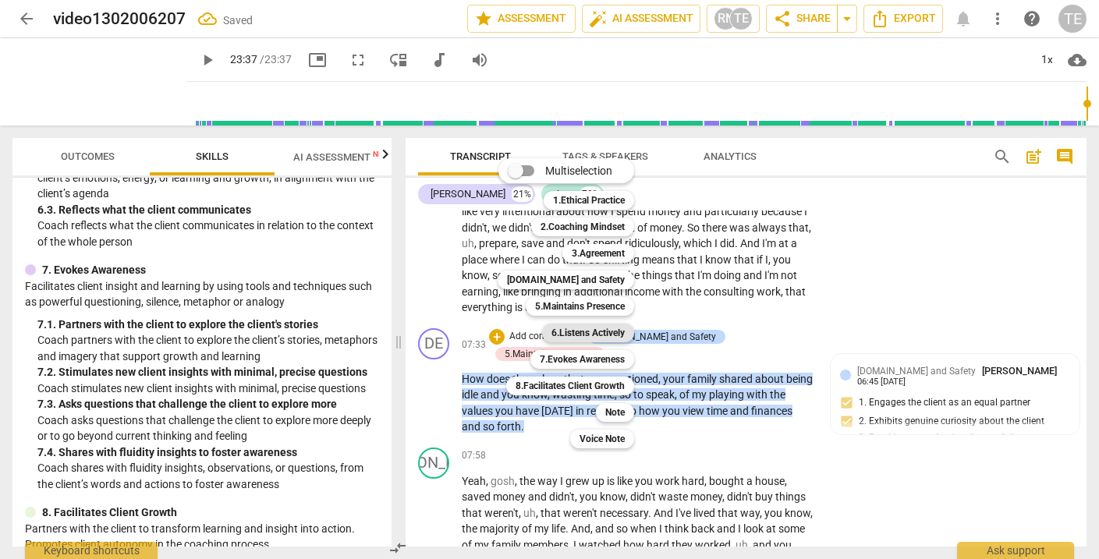
click at [588, 332] on b "6.Listens Actively" at bounding box center [588, 333] width 73 height 19
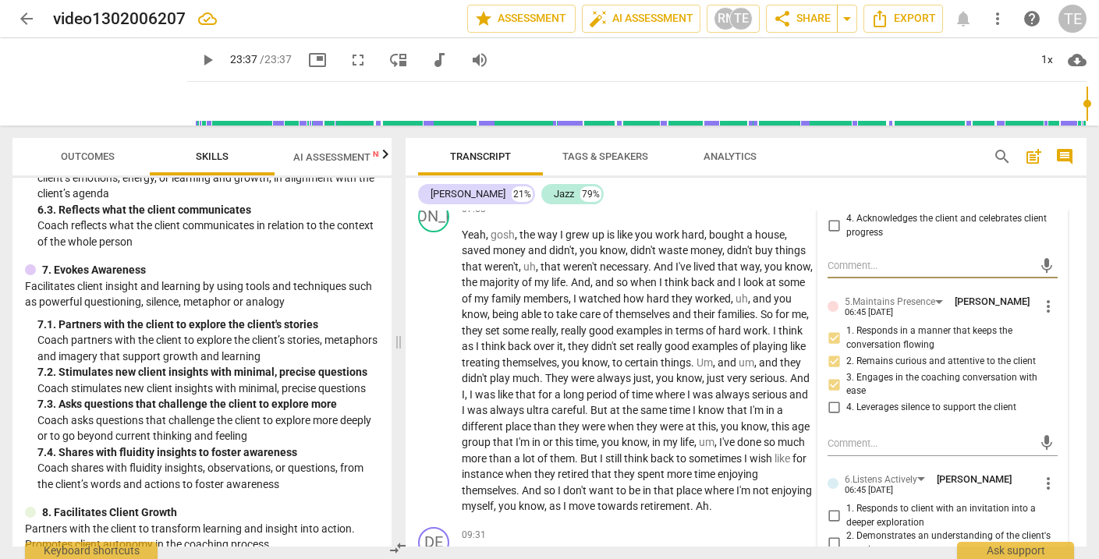
scroll to position [2581, 0]
click at [833, 506] on input "1. Responds to client with an invitation into a deeper exploration" at bounding box center [834, 515] width 25 height 19
checkbox input "true"
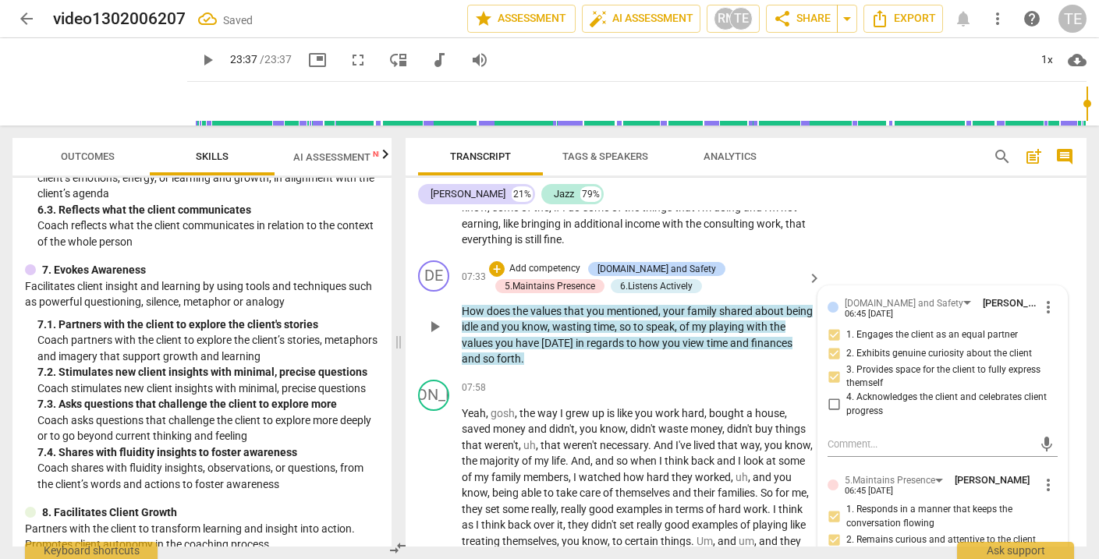
scroll to position [2398, 0]
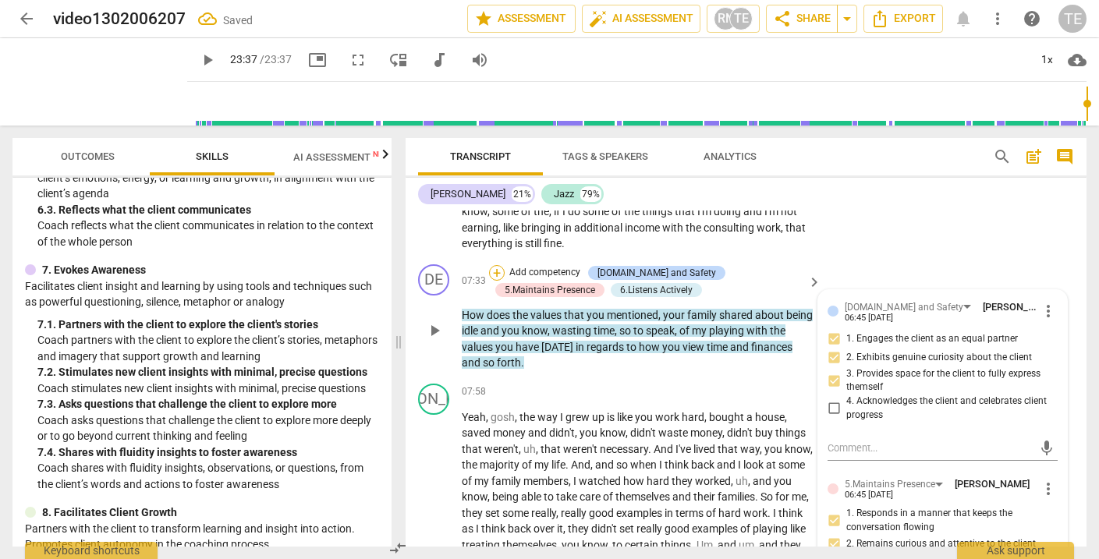
click at [499, 265] on div "+" at bounding box center [497, 273] width 16 height 16
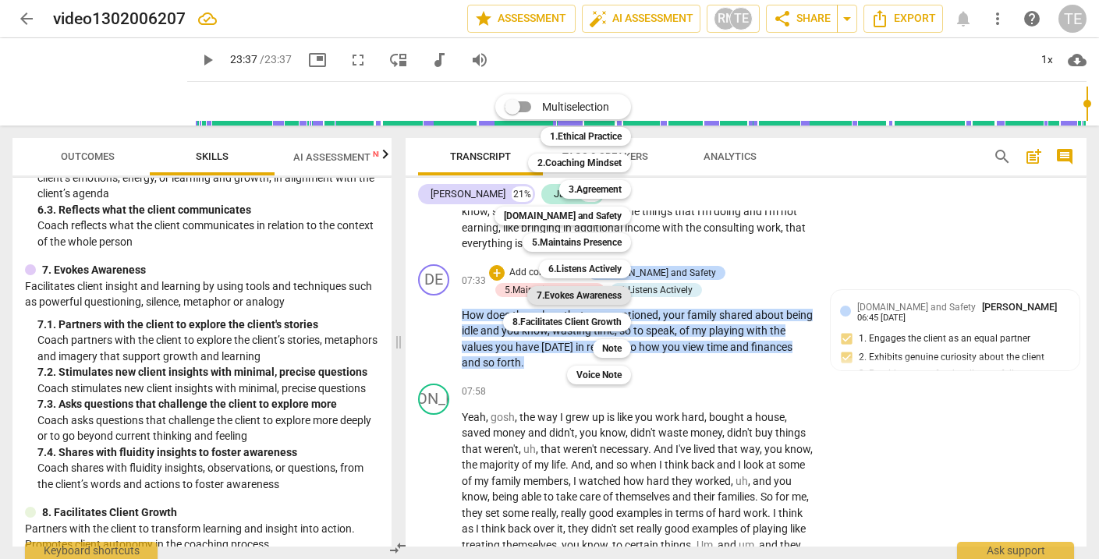
click at [574, 292] on b "7.Evokes Awareness" at bounding box center [579, 295] width 85 height 19
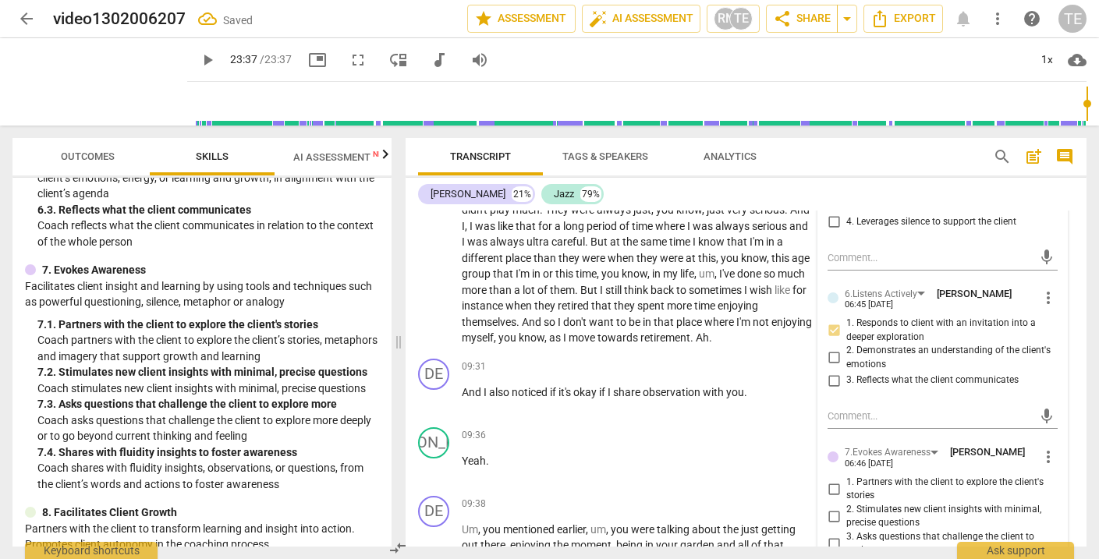
scroll to position [2777, 0]
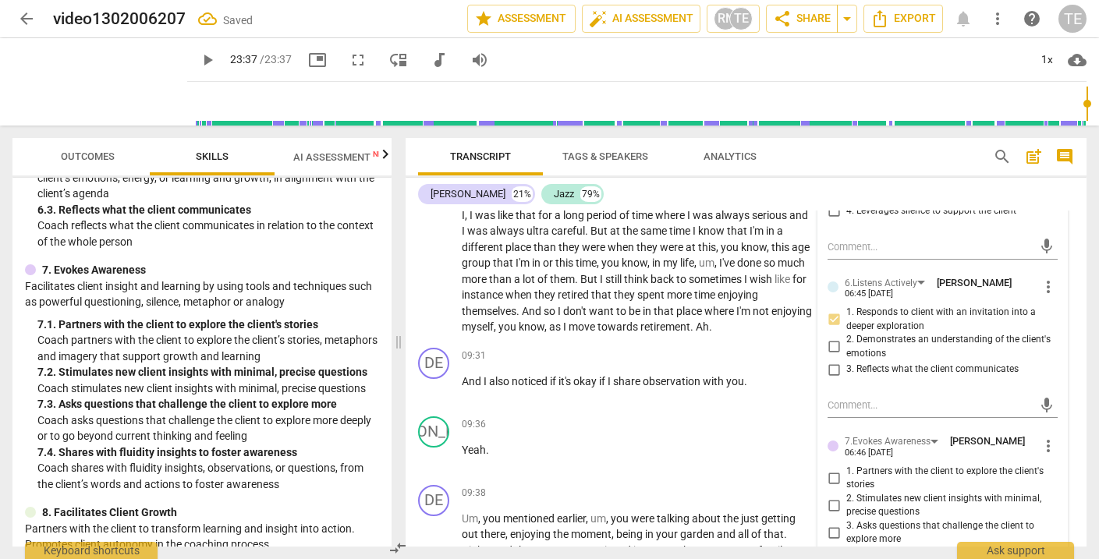
click at [833, 469] on input "1. Partners with the client to explore the client's stories" at bounding box center [834, 478] width 25 height 19
checkbox input "true"
click at [834, 524] on input "3. Asks questions that challenge the client to explore more" at bounding box center [834, 533] width 25 height 19
checkbox input "true"
click at [834, 496] on input "2. Stimulates new client insights with minimal, precise questions" at bounding box center [834, 505] width 25 height 19
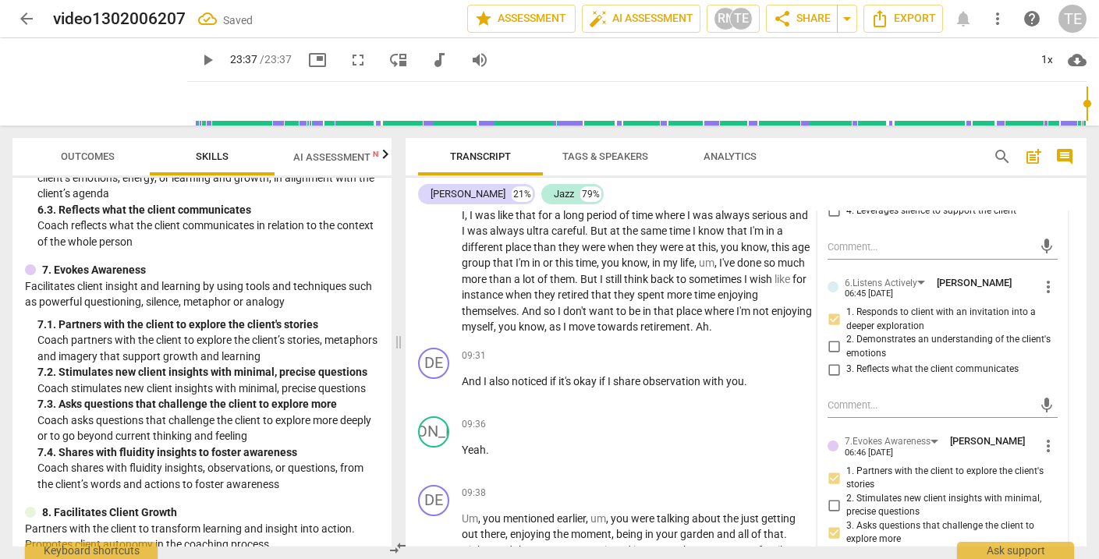
checkbox input "true"
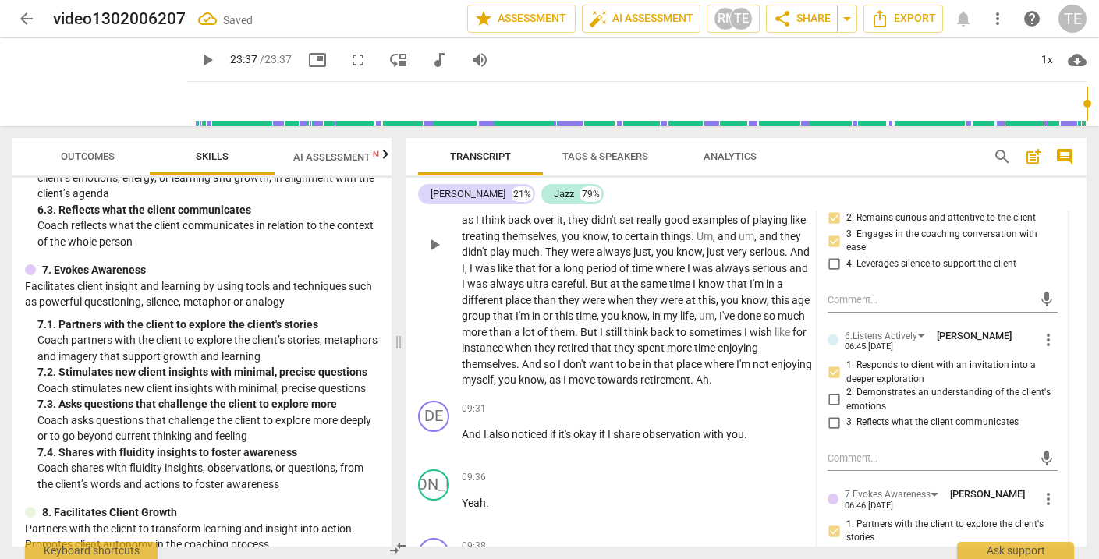
scroll to position [2725, 0]
click at [716, 401] on div "+" at bounding box center [718, 409] width 16 height 16
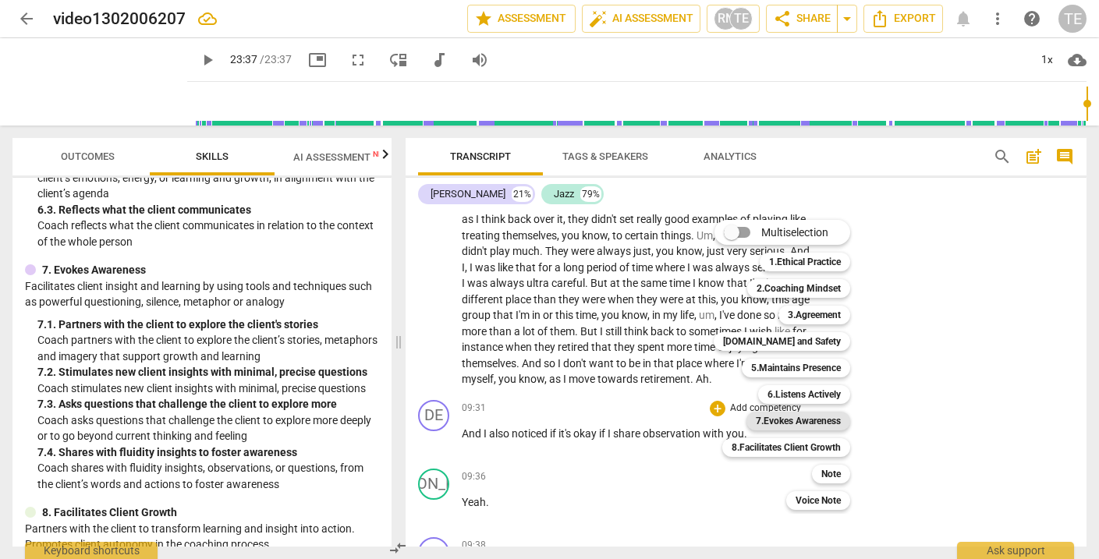
click at [787, 421] on b "7.Evokes Awareness" at bounding box center [798, 421] width 85 height 19
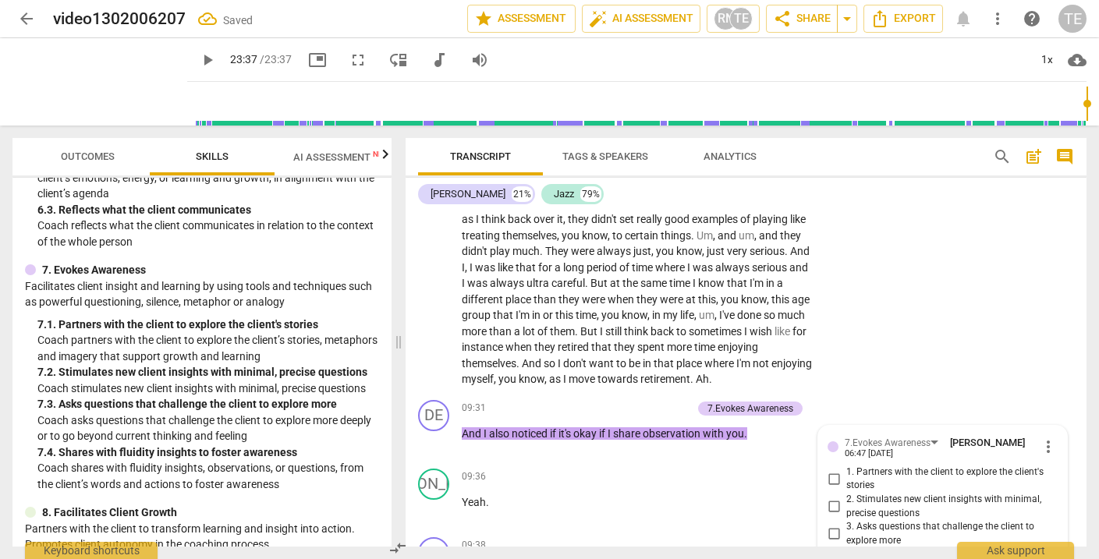
scroll to position [2900, 0]
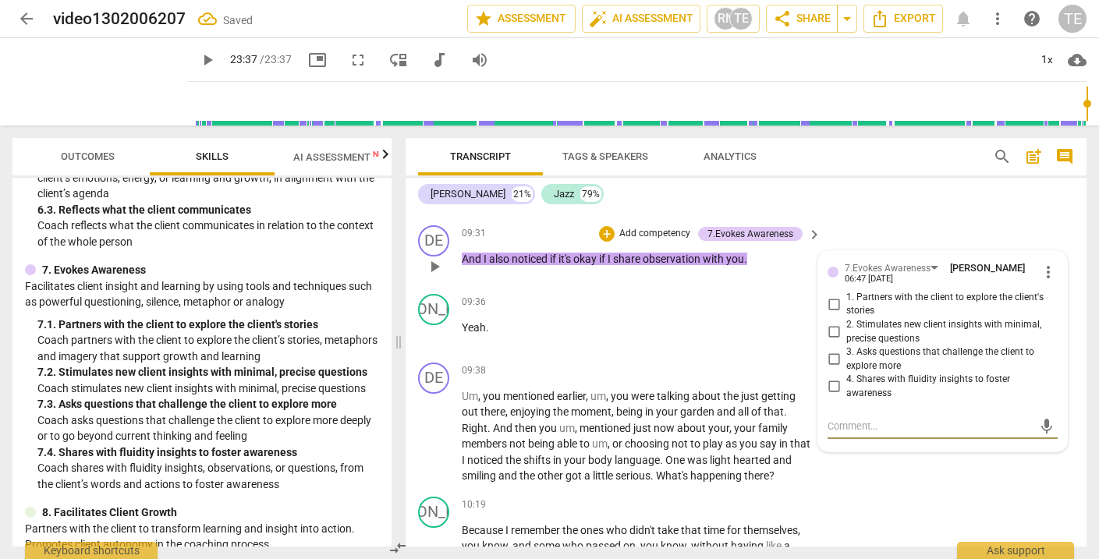
click at [834, 378] on input "4. Shares with fluidity insights to foster awareness" at bounding box center [834, 387] width 25 height 19
checkbox input "true"
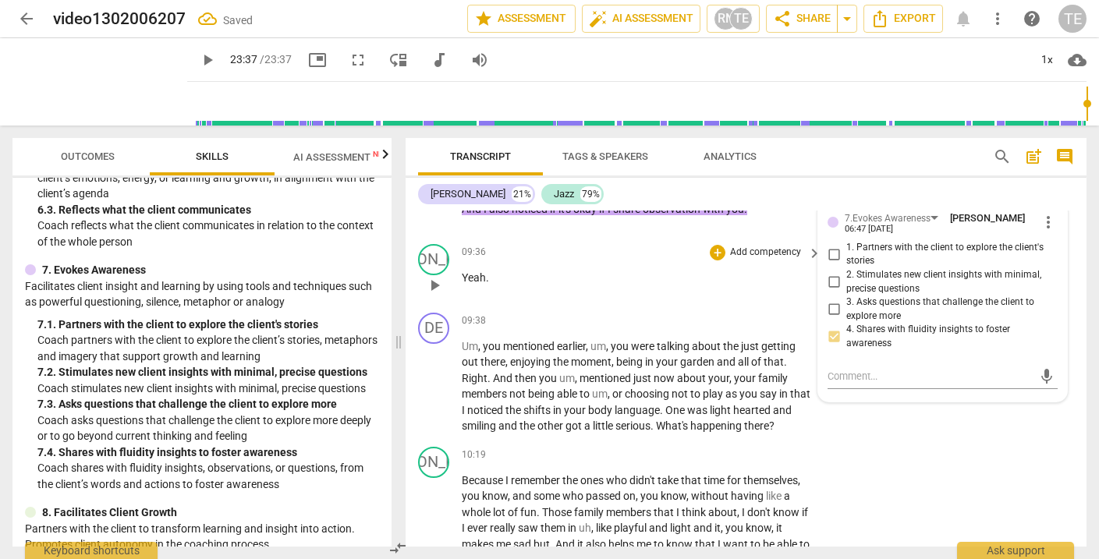
scroll to position [2953, 0]
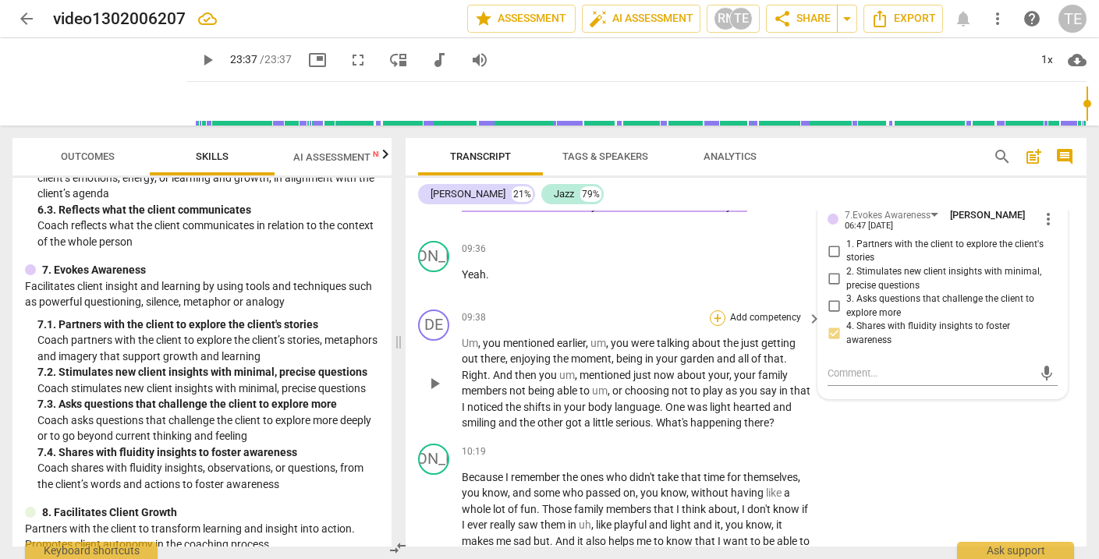
click at [719, 311] on div "+" at bounding box center [718, 319] width 16 height 16
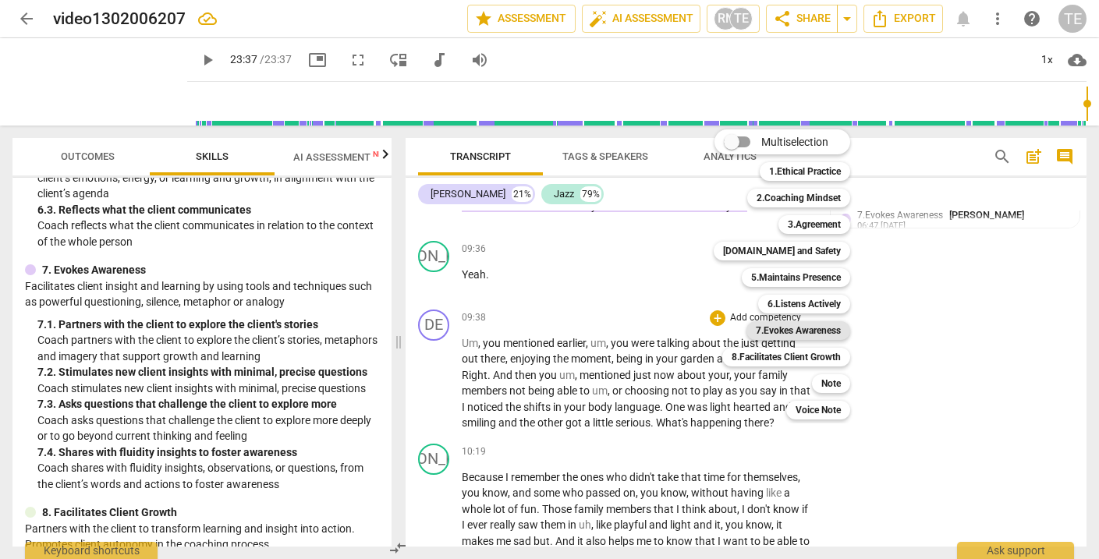
click at [791, 328] on b "7.Evokes Awareness" at bounding box center [798, 330] width 85 height 19
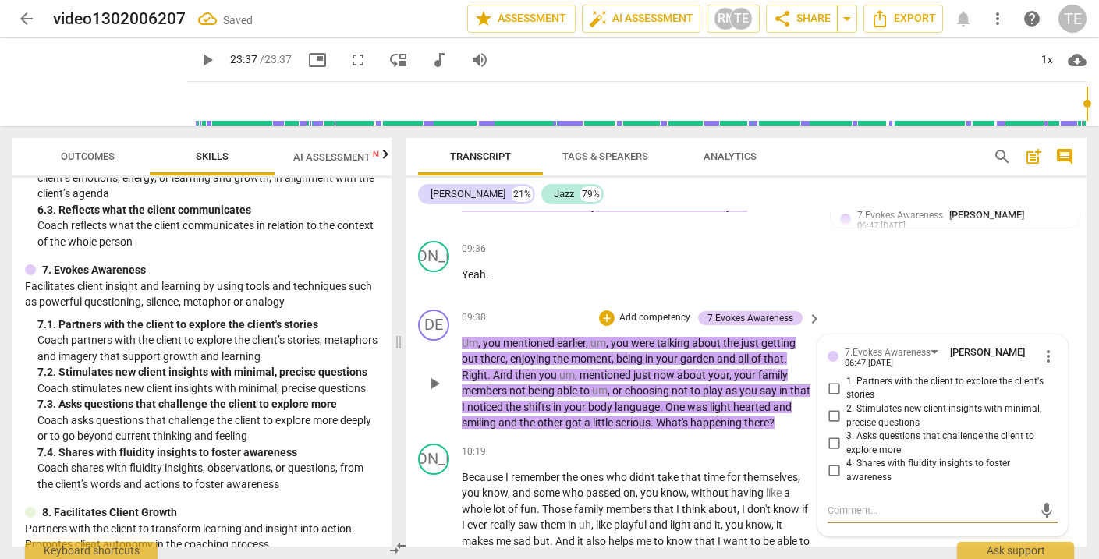
click at [834, 462] on input "4. Shares with fluidity insights to foster awareness" at bounding box center [834, 471] width 25 height 19
checkbox input "true"
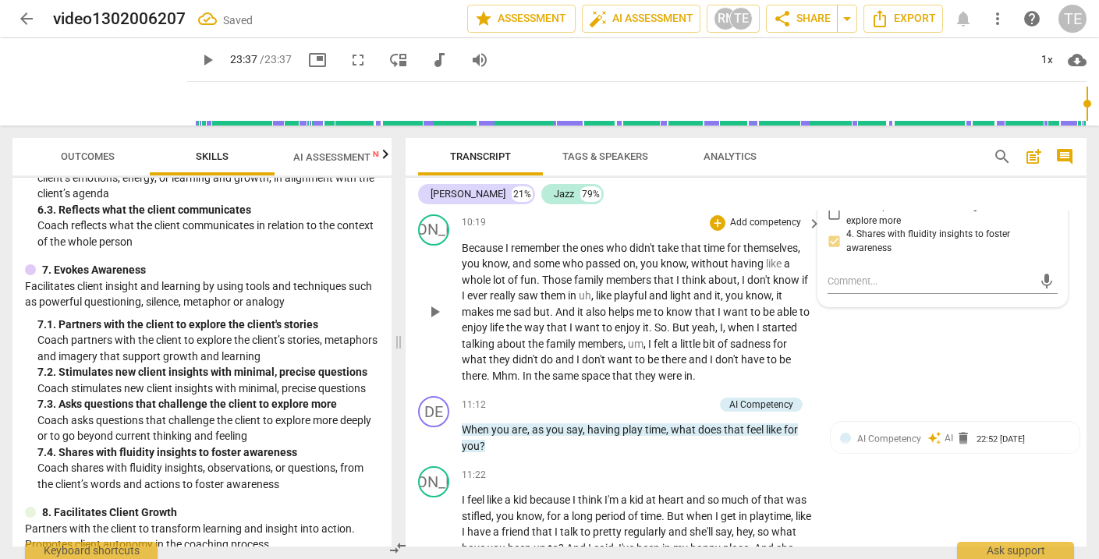
scroll to position [3187, 0]
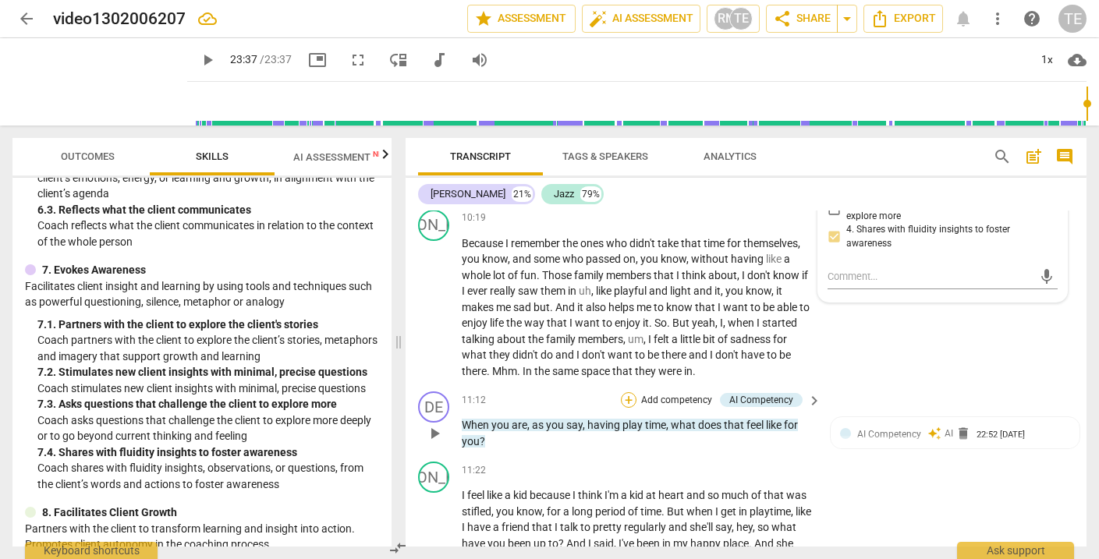
click at [627, 392] on div "+" at bounding box center [629, 400] width 16 height 16
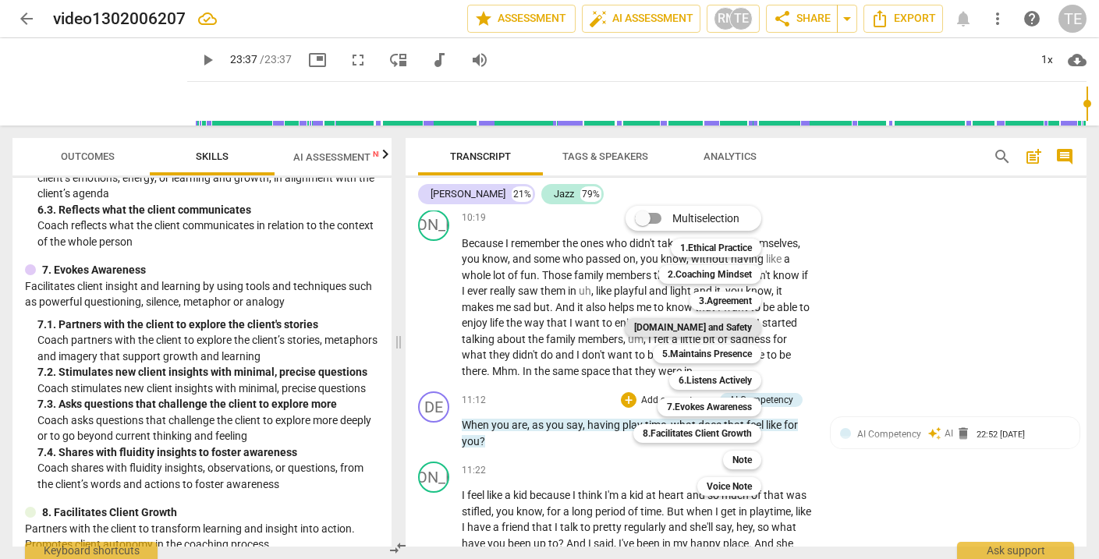
click at [698, 330] on b "[DOMAIN_NAME] and Safety" at bounding box center [693, 327] width 118 height 19
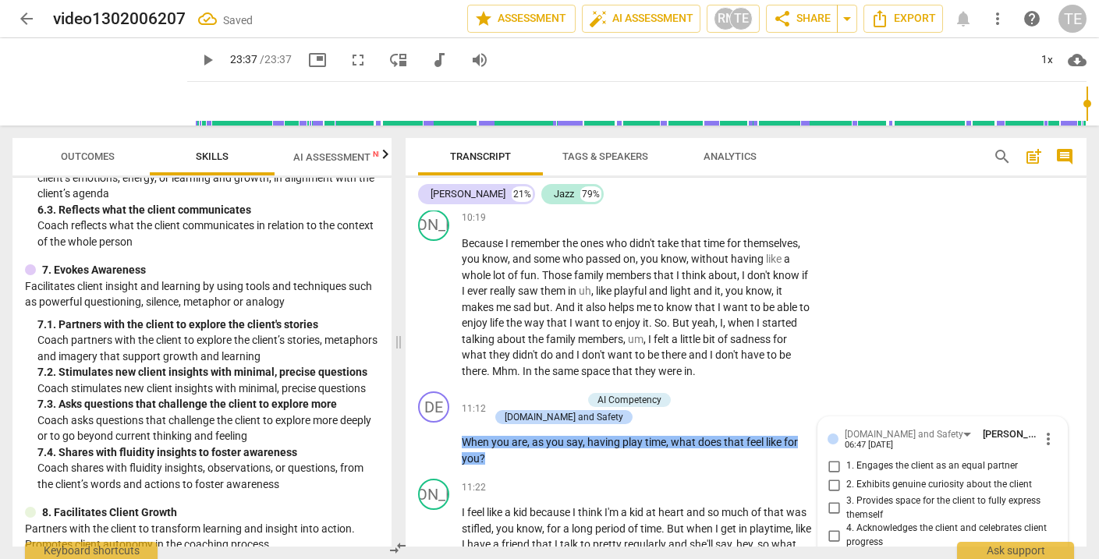
click at [698, 330] on div "JA play_arrow pause 10:19 + Add competency keyboard_arrow_right Because I remem…" at bounding box center [746, 295] width 681 height 183
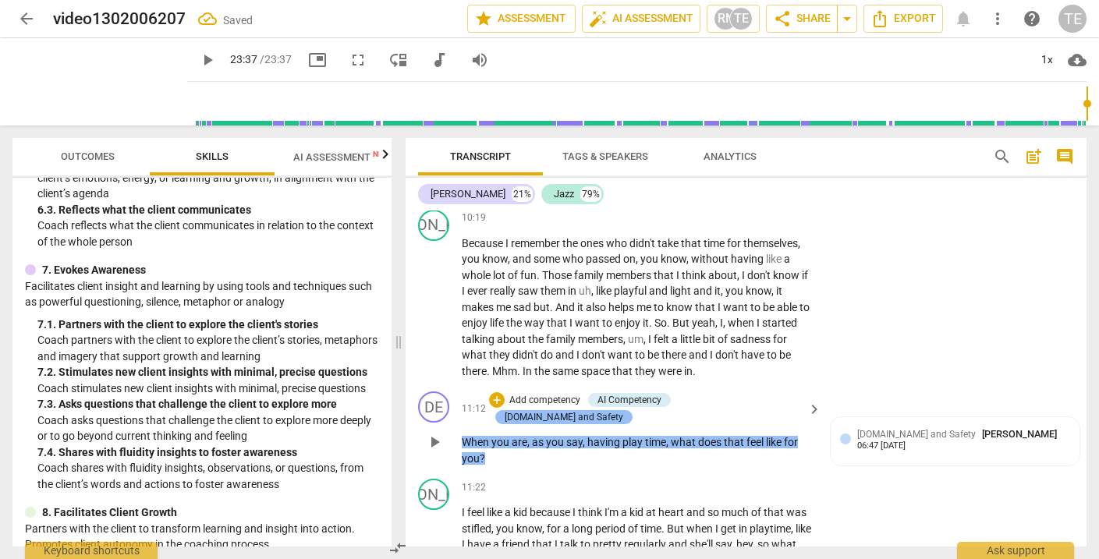
click at [623, 410] on div "[DOMAIN_NAME] and Safety" at bounding box center [564, 417] width 119 height 14
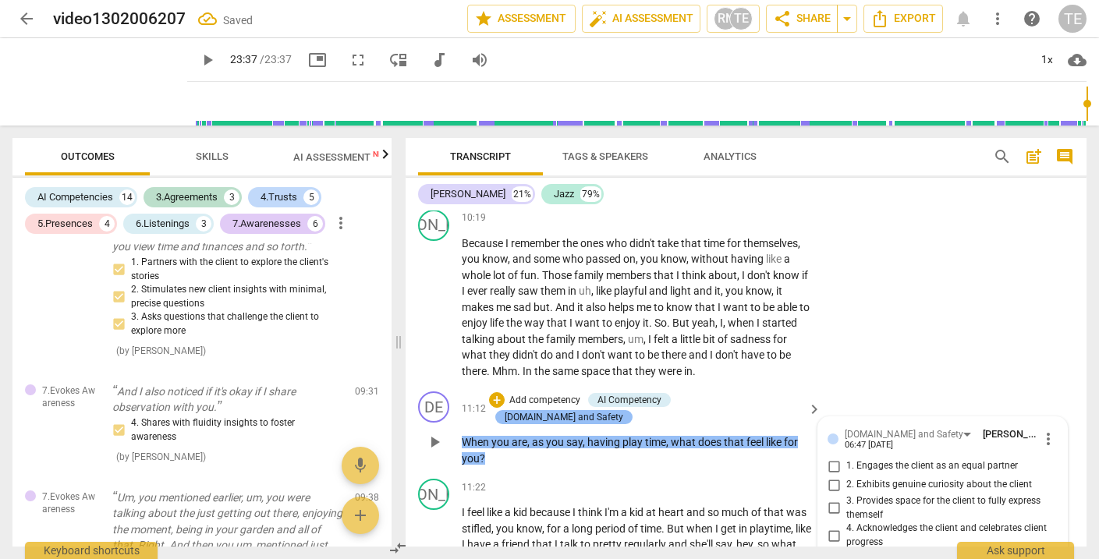
scroll to position [3525, 0]
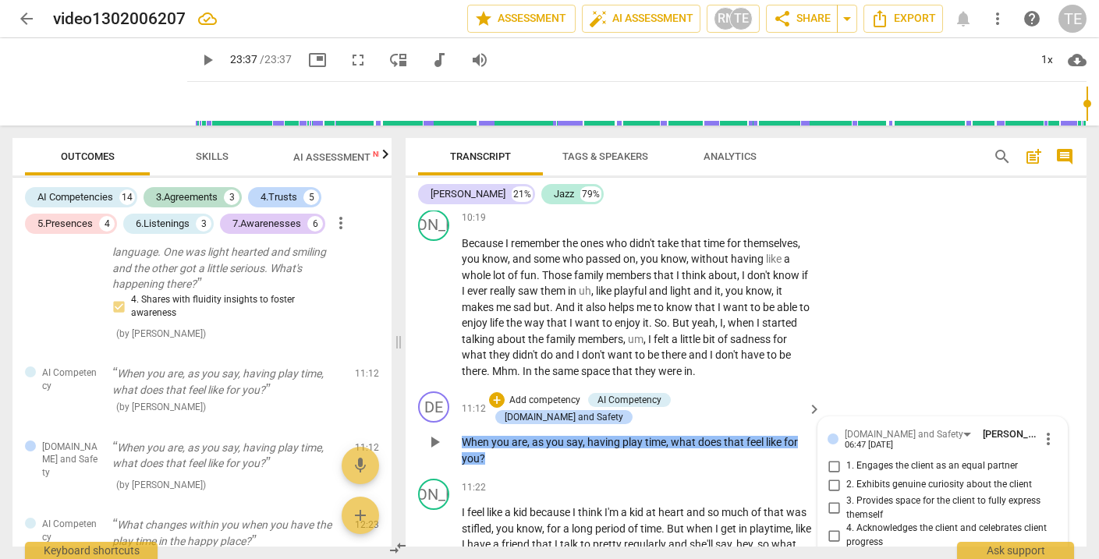
click at [833, 457] on input "1. Engages the client as an equal partner" at bounding box center [834, 466] width 25 height 19
checkbox input "true"
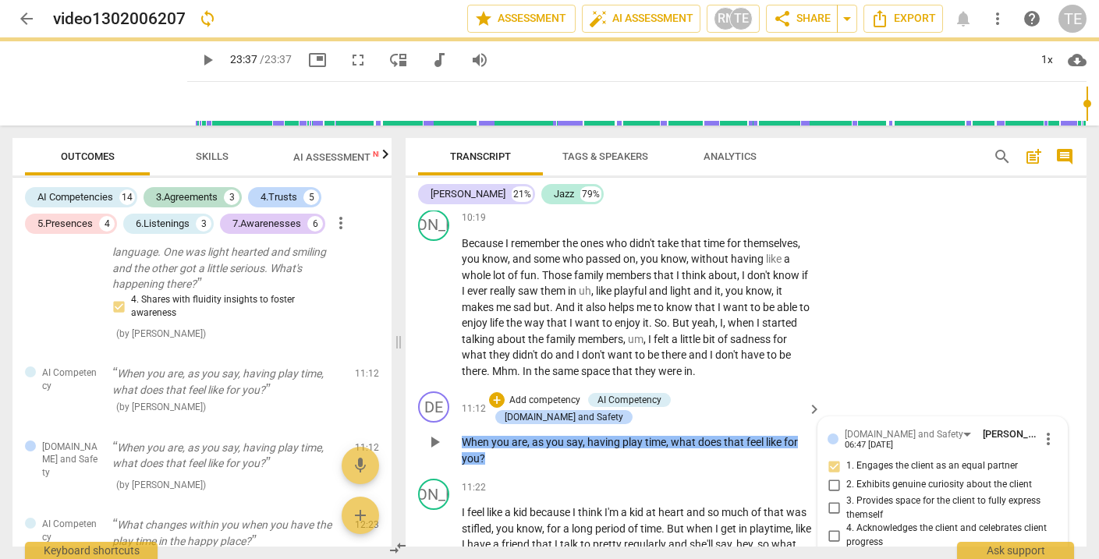
click at [832, 476] on input "2. Exhibits genuine curiosity about the client" at bounding box center [834, 485] width 25 height 19
checkbox input "true"
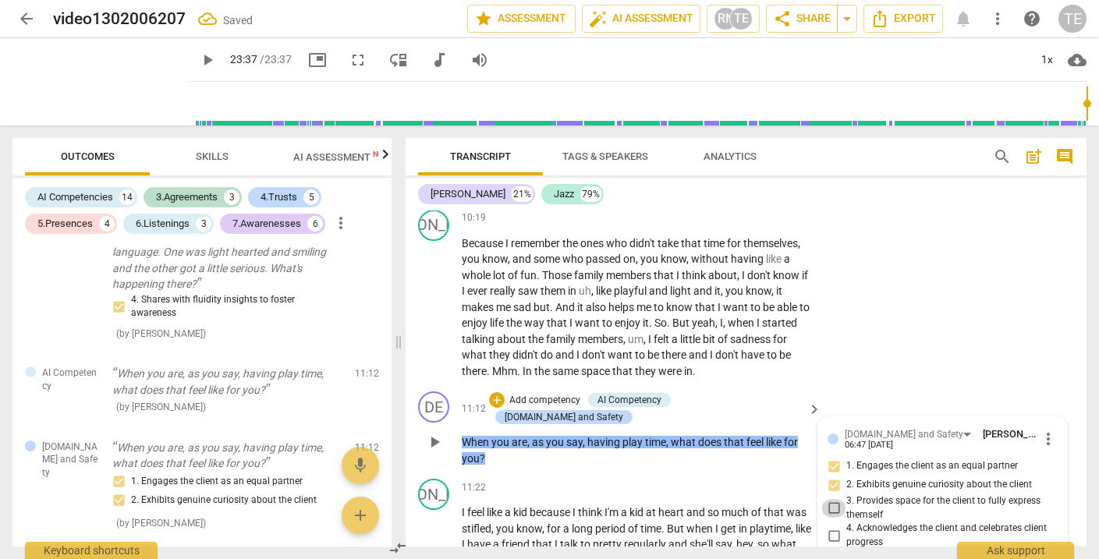
click at [832, 499] on input "3. Provides space for the client to fully express themself" at bounding box center [834, 508] width 25 height 19
checkbox input "true"
click at [505, 392] on div "+" at bounding box center [497, 400] width 16 height 16
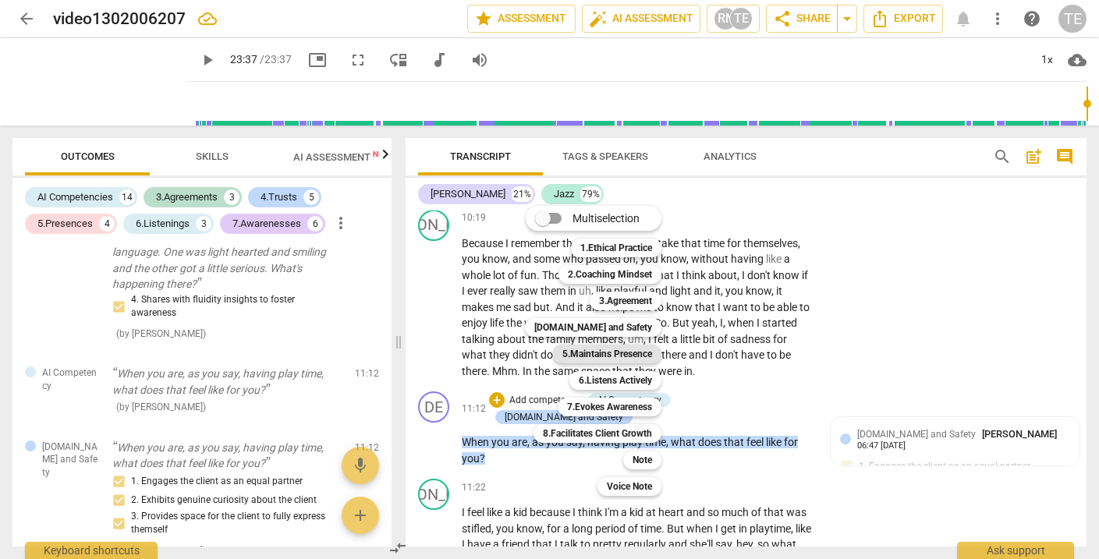
click at [590, 356] on b "5.Maintains Presence" at bounding box center [608, 354] width 90 height 19
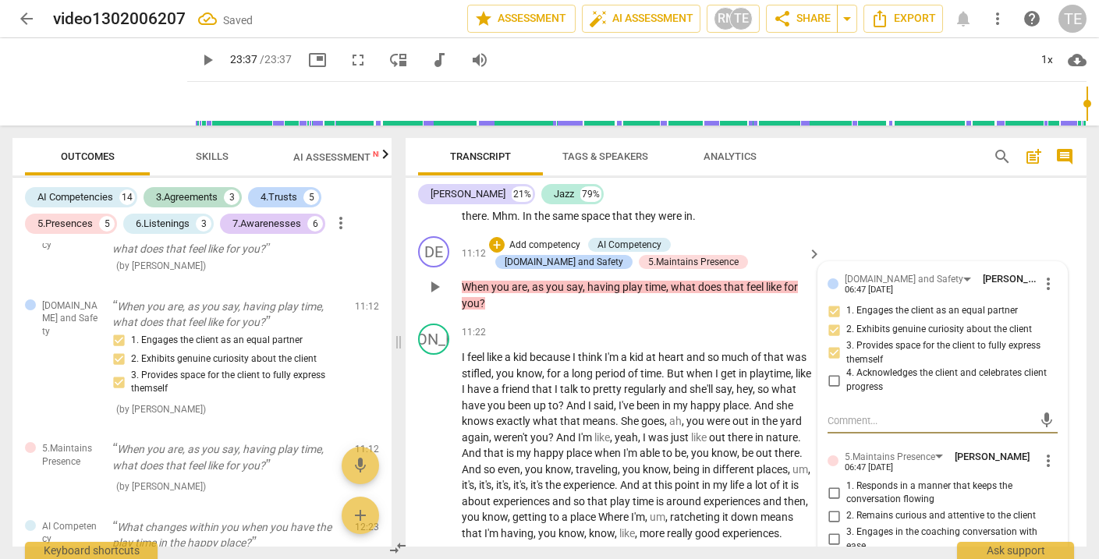
scroll to position [3346, 0]
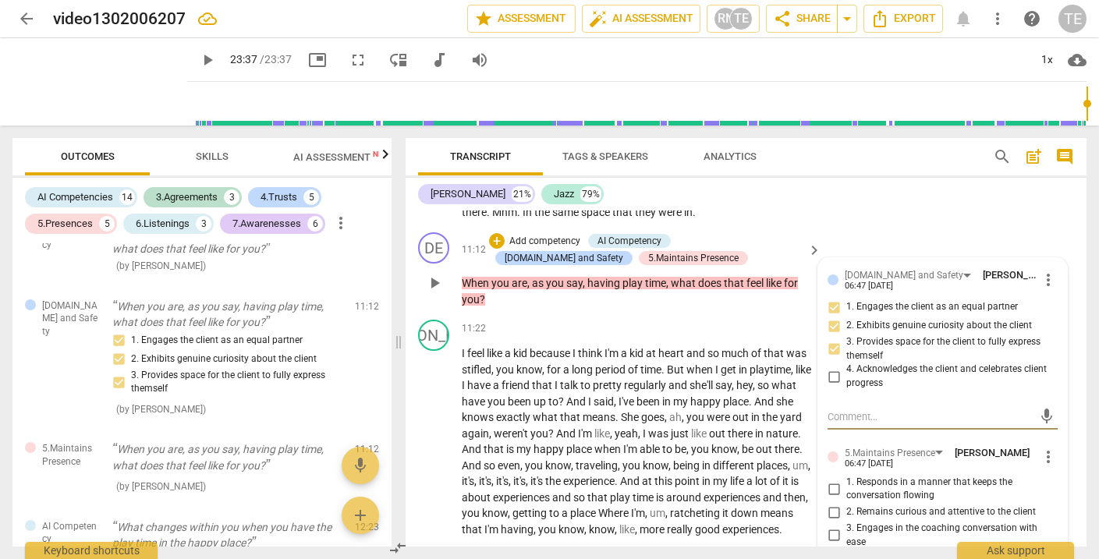
click at [830, 480] on input "1. Responds in a manner that keeps the conversation flowing" at bounding box center [834, 489] width 25 height 19
checkbox input "true"
click at [832, 503] on input "2. Remains curious and attentive to the client" at bounding box center [834, 512] width 25 height 19
checkbox input "true"
click at [832, 527] on input "3. Engages in the coaching conversation with ease" at bounding box center [834, 536] width 25 height 19
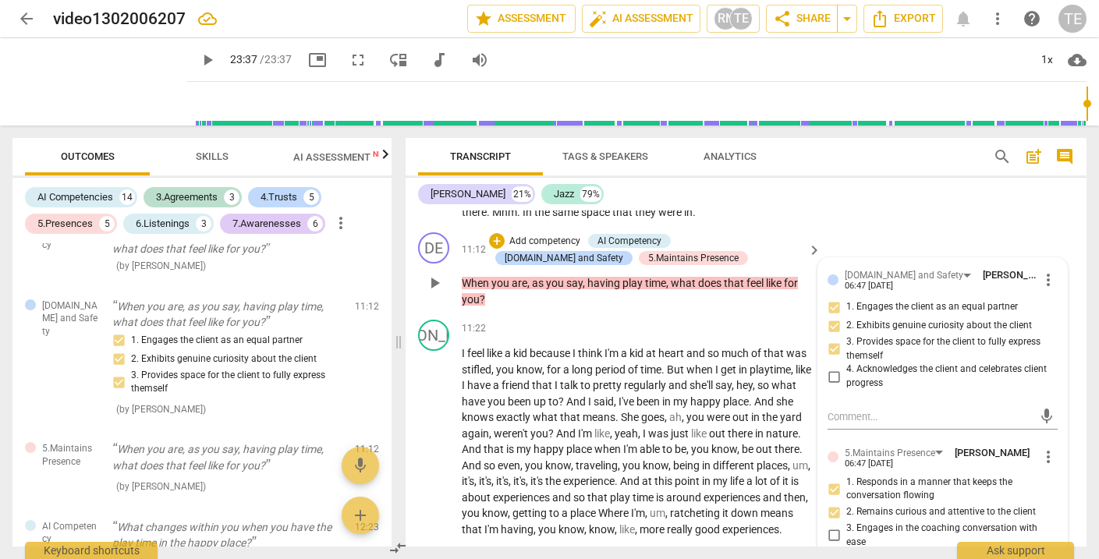
checkbox input "true"
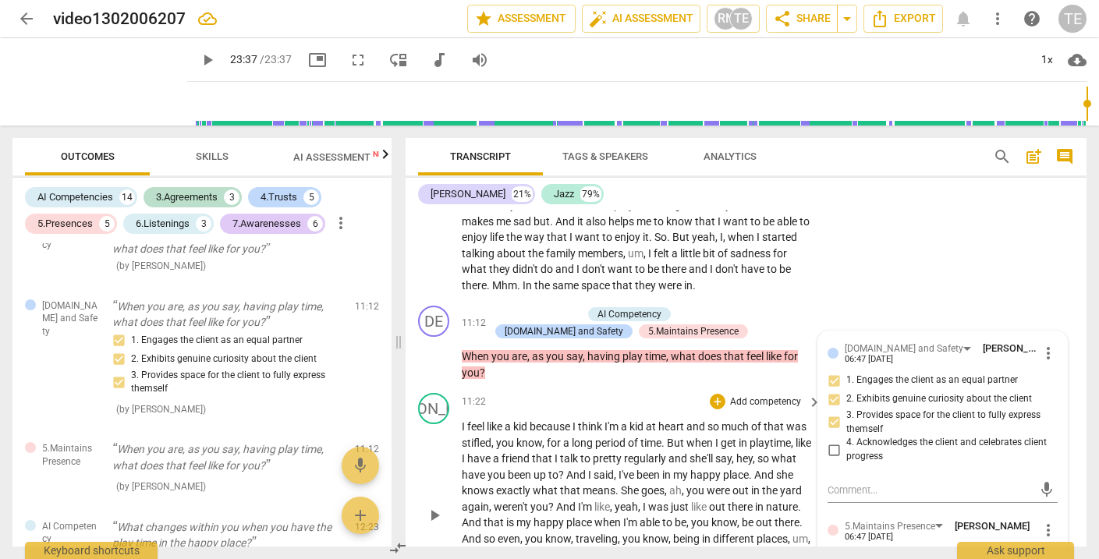
scroll to position [3270, 0]
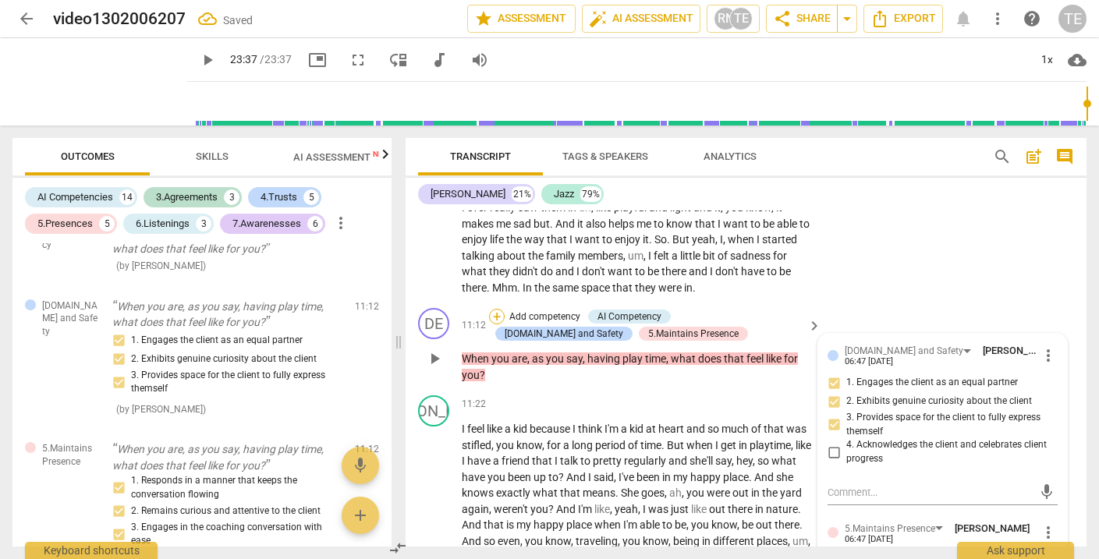
click at [494, 309] on div "+" at bounding box center [497, 317] width 16 height 16
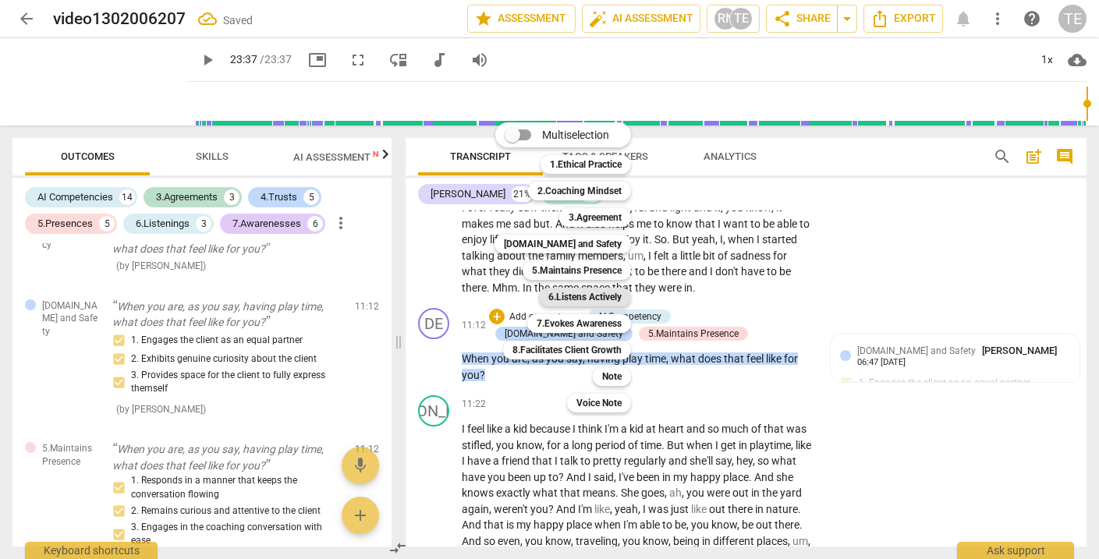
click at [577, 297] on b "6.Listens Actively" at bounding box center [585, 297] width 73 height 19
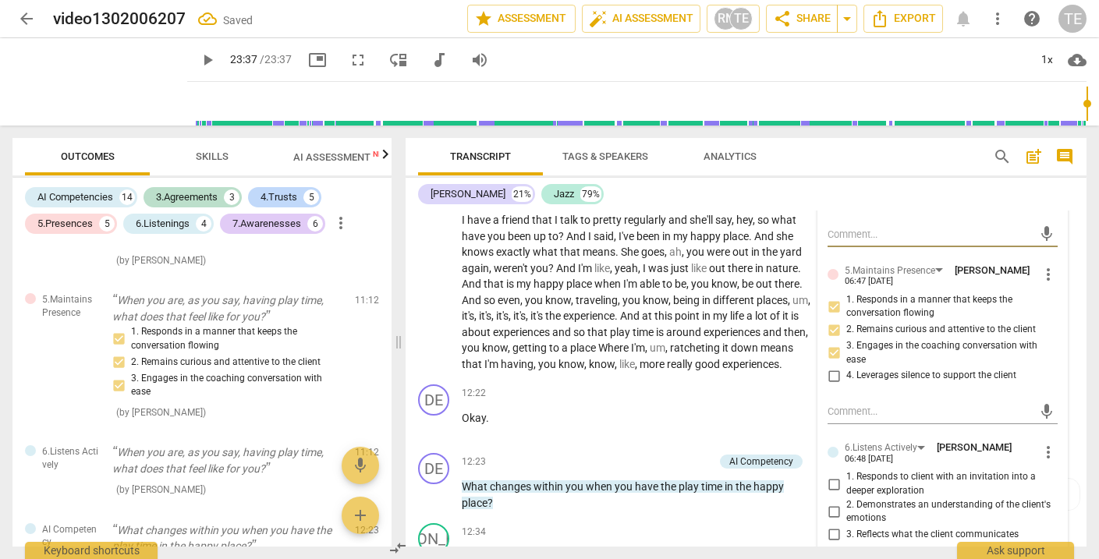
scroll to position [3532, 0]
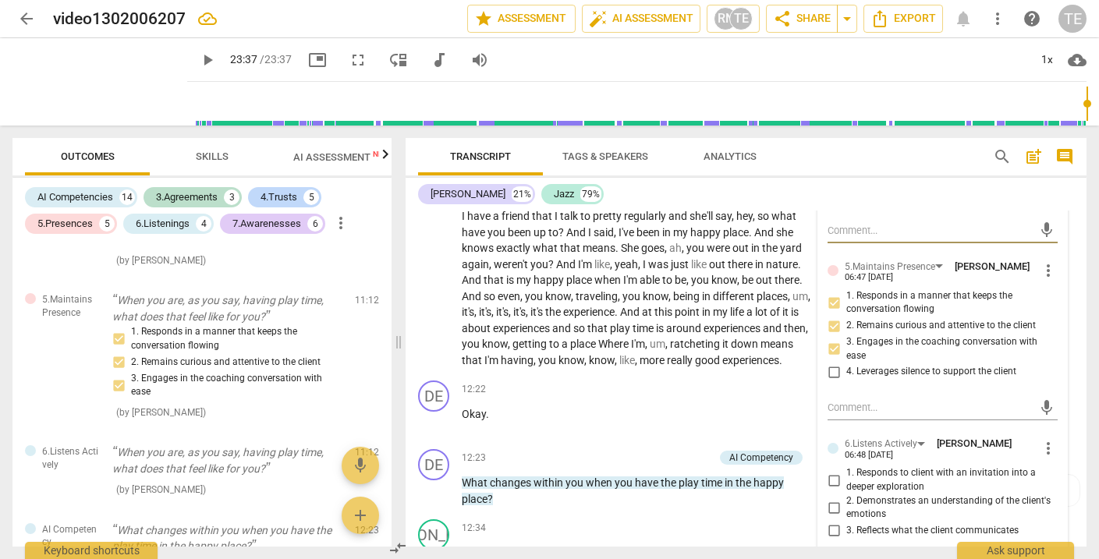
click at [829, 471] on input "1. Responds to client with an invitation into a deeper exploration" at bounding box center [834, 480] width 25 height 19
checkbox input "true"
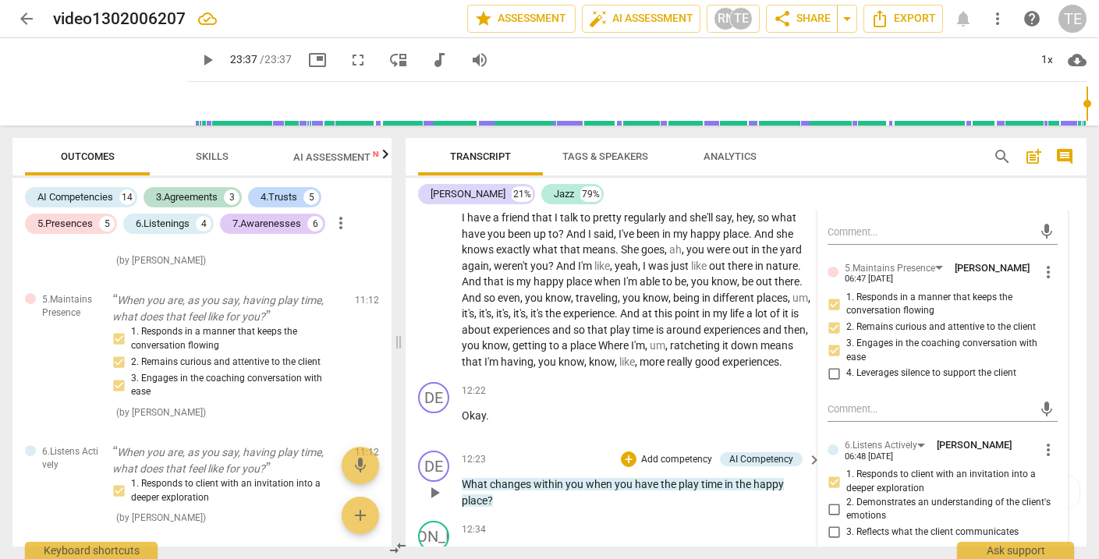
scroll to position [3540, 0]
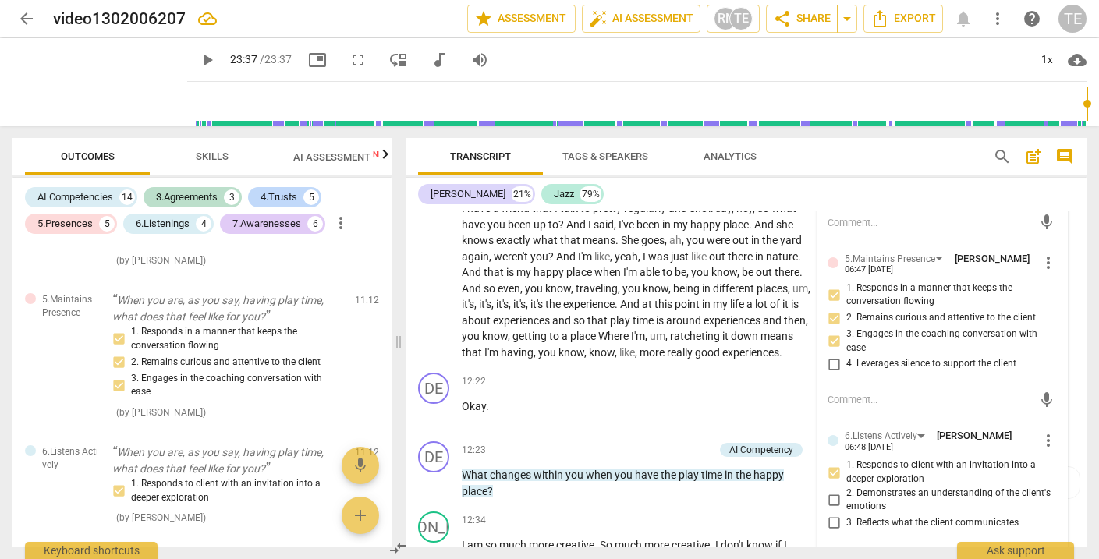
click at [833, 514] on input "3. Reflects what the client communicates" at bounding box center [834, 523] width 25 height 19
checkbox input "true"
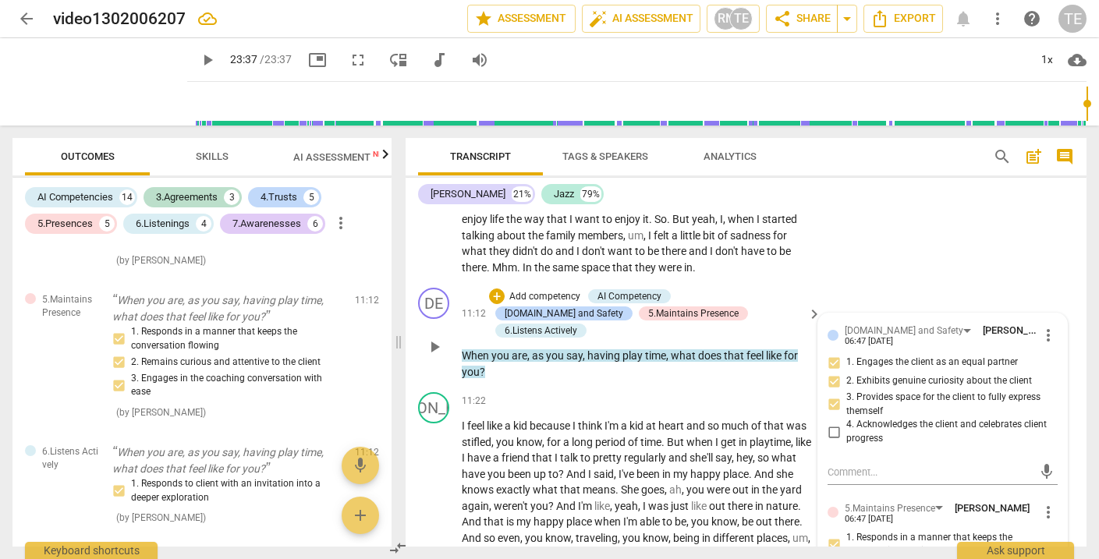
scroll to position [3289, 0]
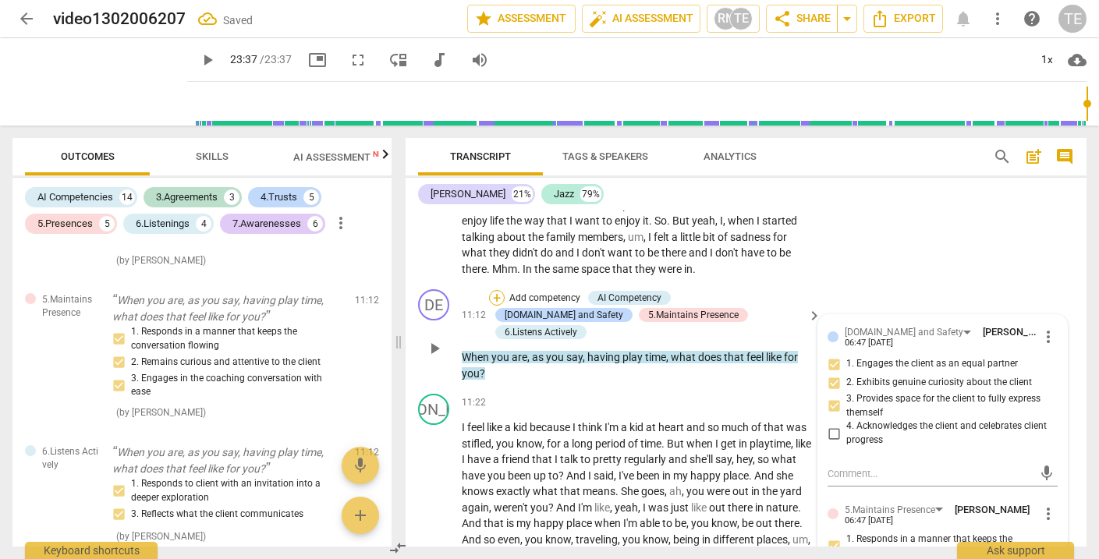
click at [500, 290] on div "+" at bounding box center [497, 298] width 16 height 16
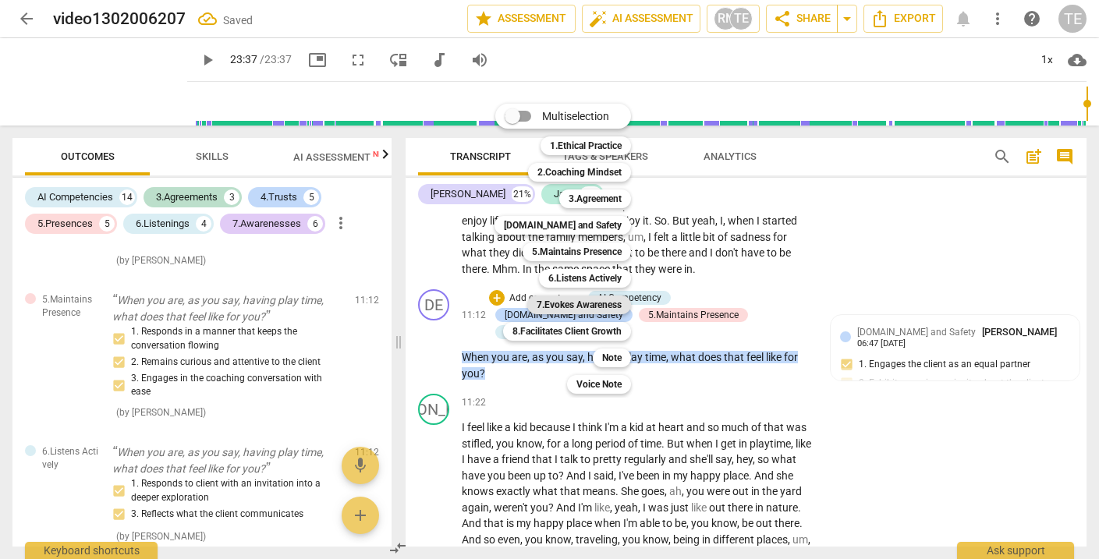
click at [586, 300] on b "7.Evokes Awareness" at bounding box center [579, 305] width 85 height 19
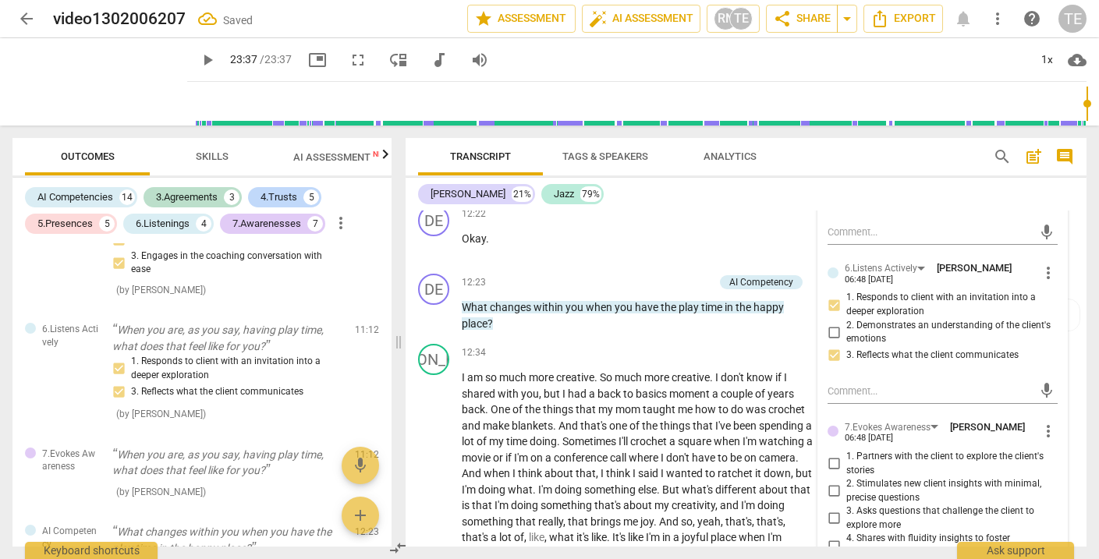
scroll to position [3709, 0]
click at [833, 454] on input "1. Partners with the client to explore the client's stories" at bounding box center [834, 463] width 25 height 19
checkbox input "true"
click at [833, 481] on input "2. Stimulates new client insights with minimal, precise questions" at bounding box center [834, 490] width 25 height 19
checkbox input "true"
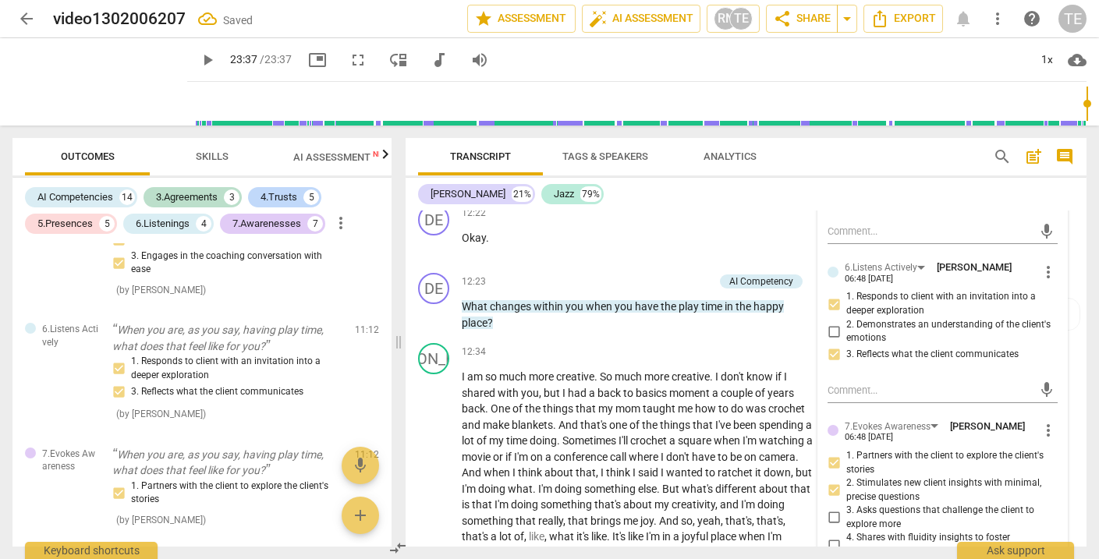
click at [830, 509] on input "3. Asks questions that challenge the client to explore more" at bounding box center [834, 518] width 25 height 19
checkbox input "true"
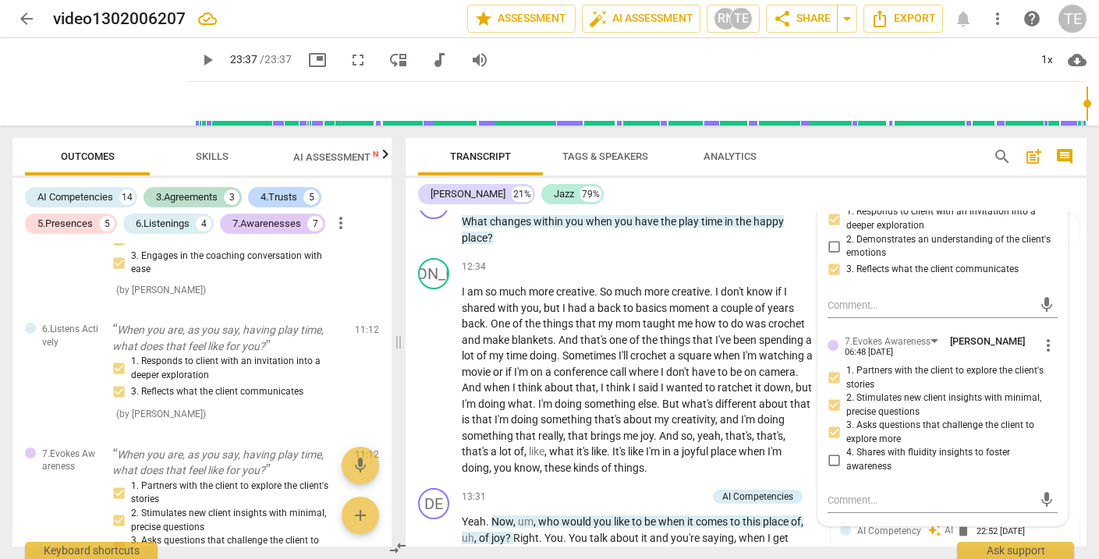
scroll to position [3789, 0]
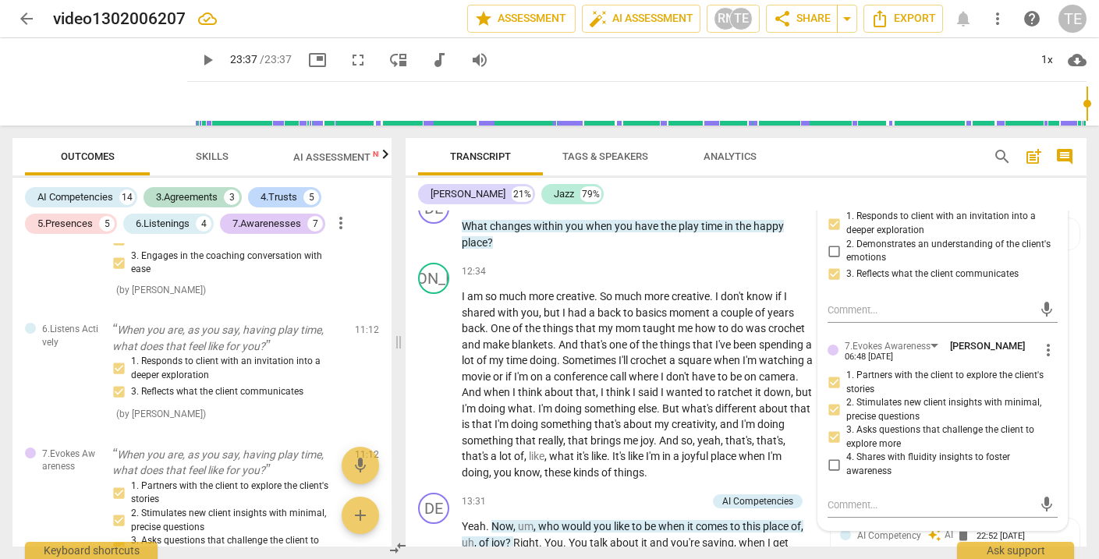
click at [832, 401] on input "2. Stimulates new client insights with minimal, precise questions" at bounding box center [834, 410] width 25 height 19
checkbox input "false"
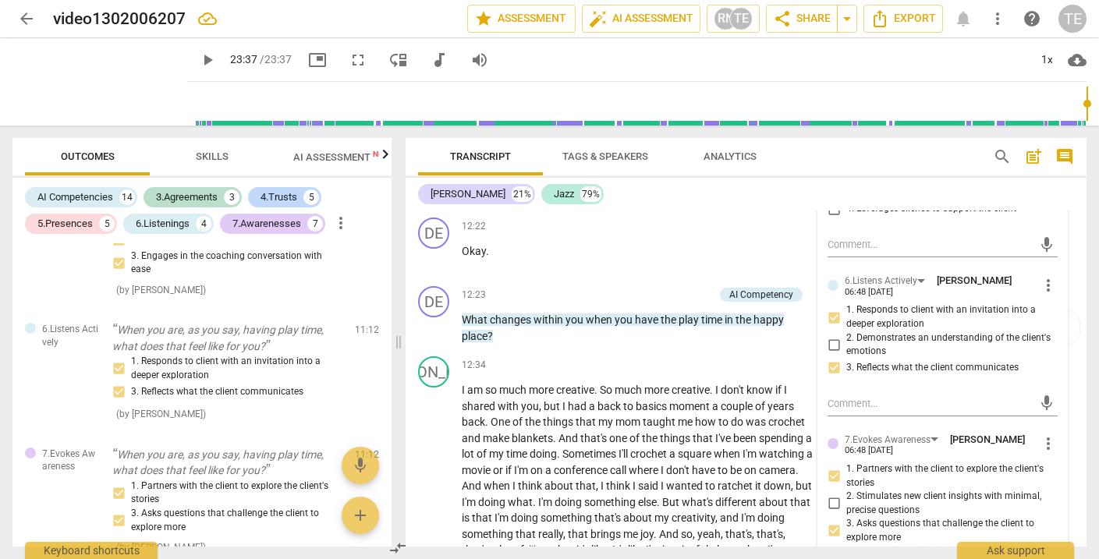
scroll to position [3701, 0]
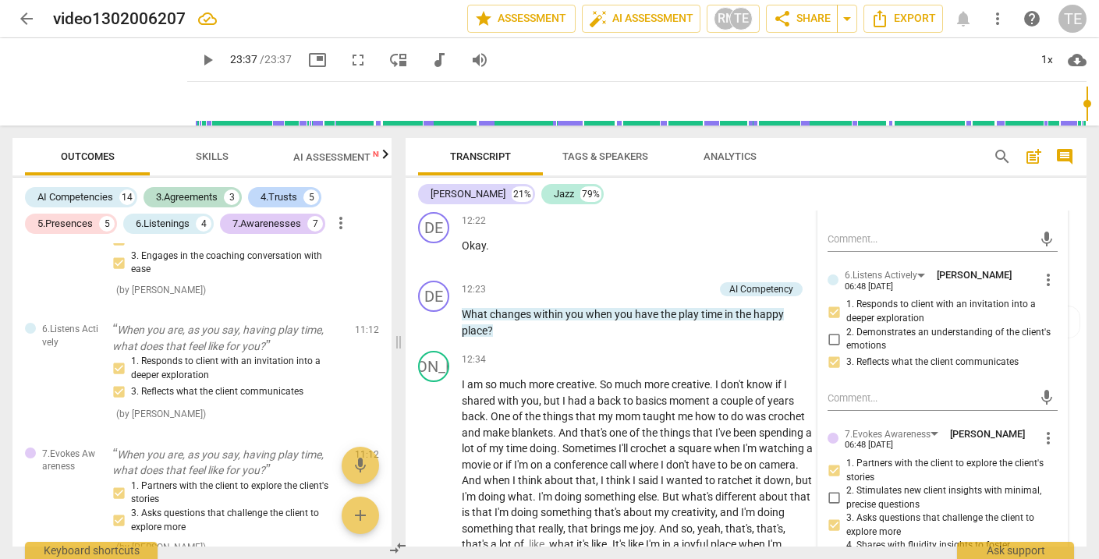
click at [831, 517] on input "3. Asks questions that challenge the client to explore more" at bounding box center [834, 526] width 25 height 19
checkbox input "false"
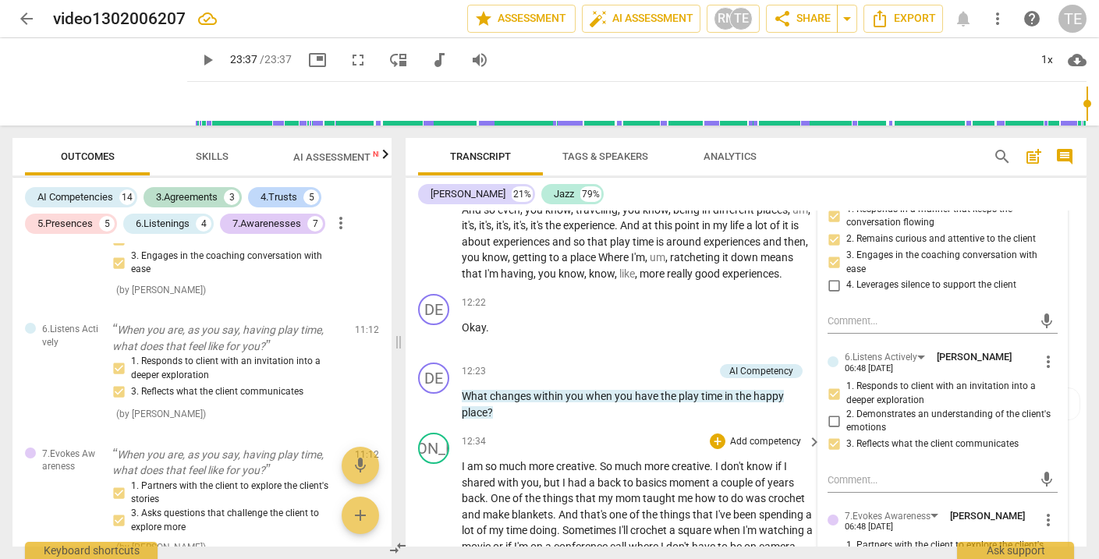
scroll to position [3610, 0]
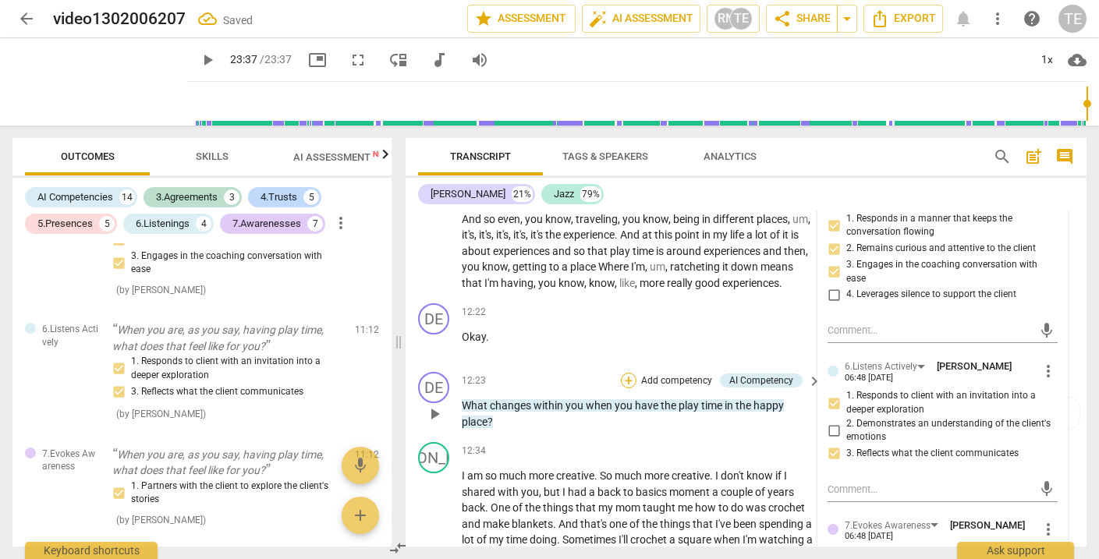
click at [623, 373] on div "+" at bounding box center [629, 381] width 16 height 16
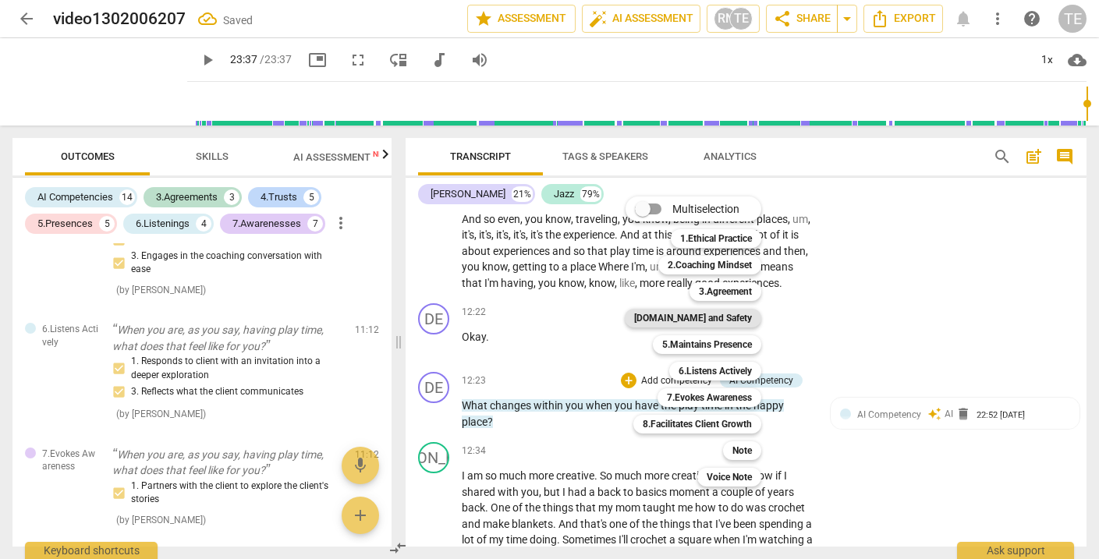
click at [746, 316] on b "[DOMAIN_NAME] and Safety" at bounding box center [693, 318] width 118 height 19
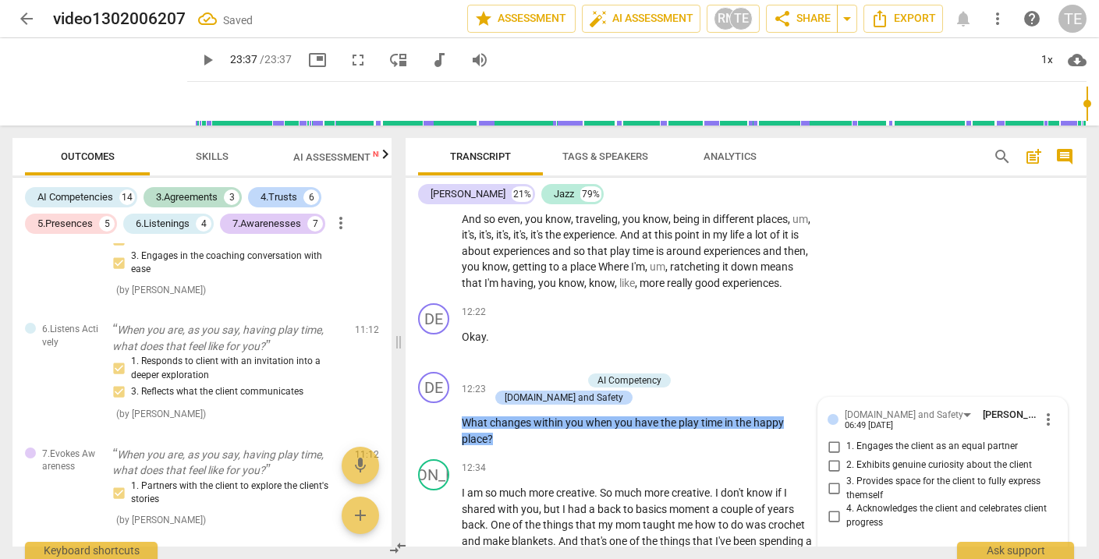
scroll to position [4114, 0]
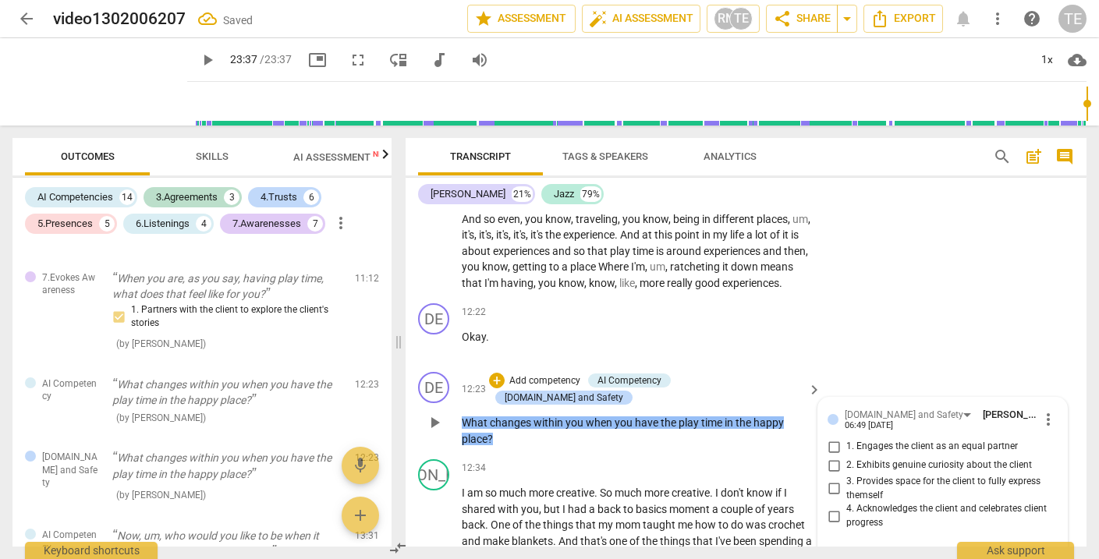
click at [829, 438] on input "1. Engages the client as an equal partner" at bounding box center [834, 447] width 25 height 19
checkbox input "true"
click at [833, 456] on input "2. Exhibits genuine curiosity about the client" at bounding box center [834, 465] width 25 height 19
checkbox input "true"
click at [833, 480] on input "3. Provides space for the client to fully express themself" at bounding box center [834, 489] width 25 height 19
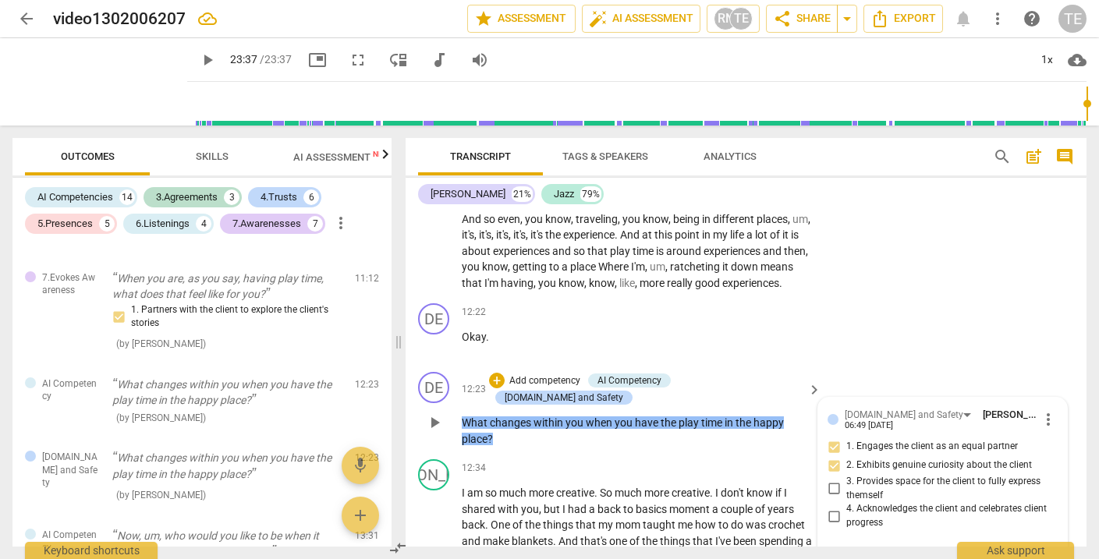
checkbox input "true"
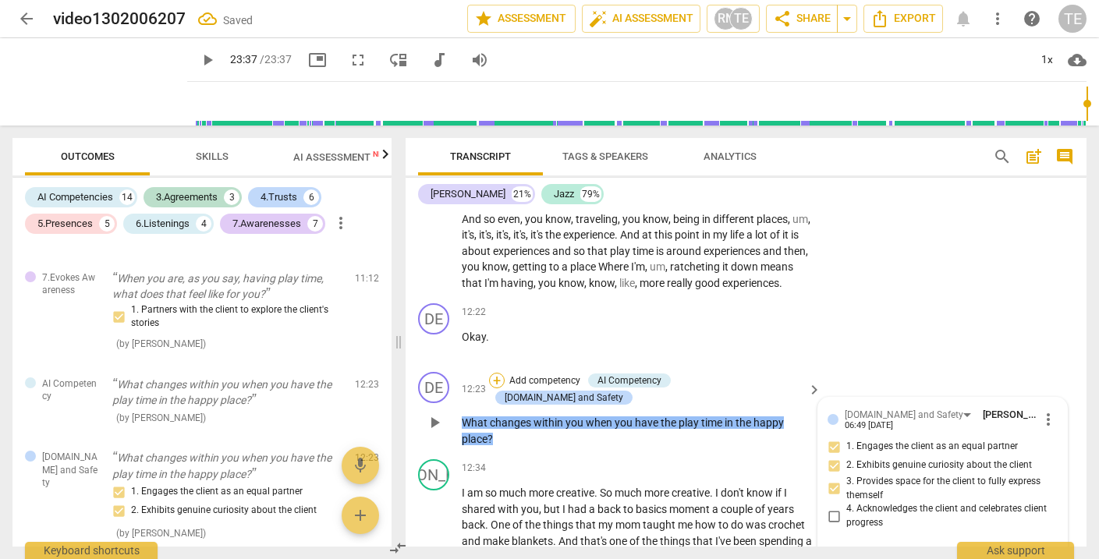
click at [505, 373] on div "+" at bounding box center [497, 381] width 16 height 16
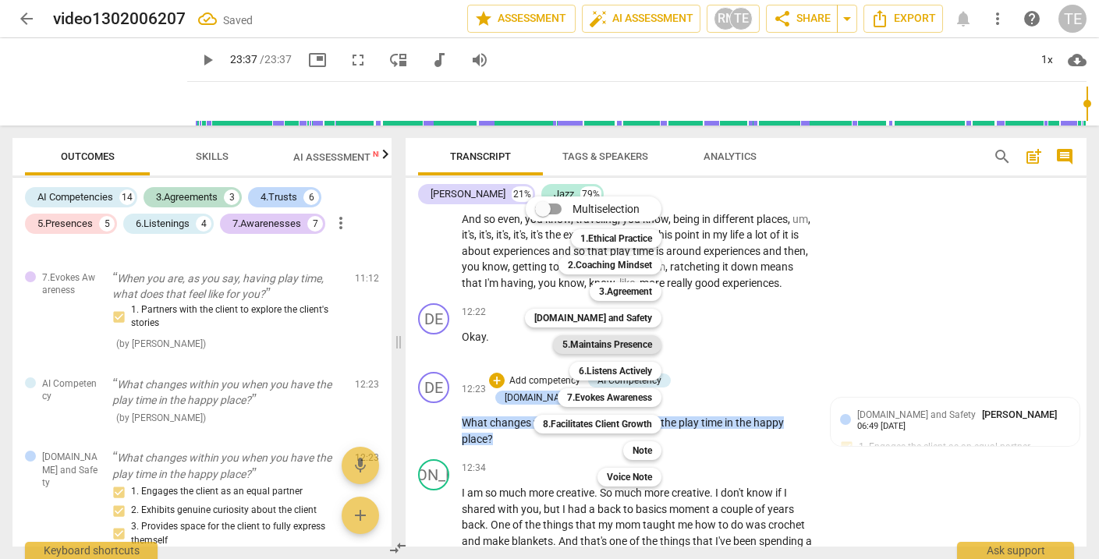
click at [603, 342] on b "5.Maintains Presence" at bounding box center [608, 345] width 90 height 19
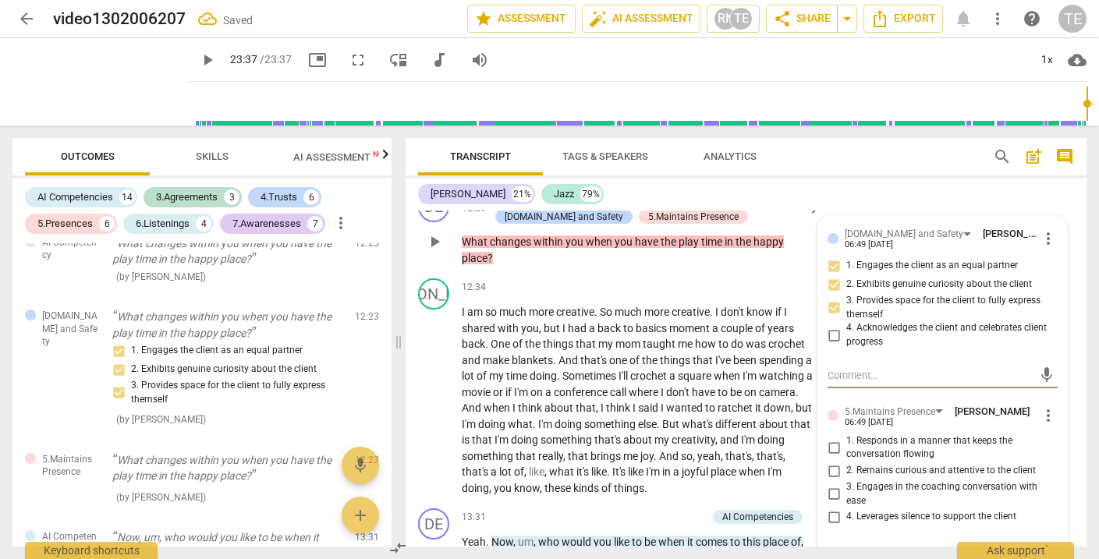
scroll to position [3804, 0]
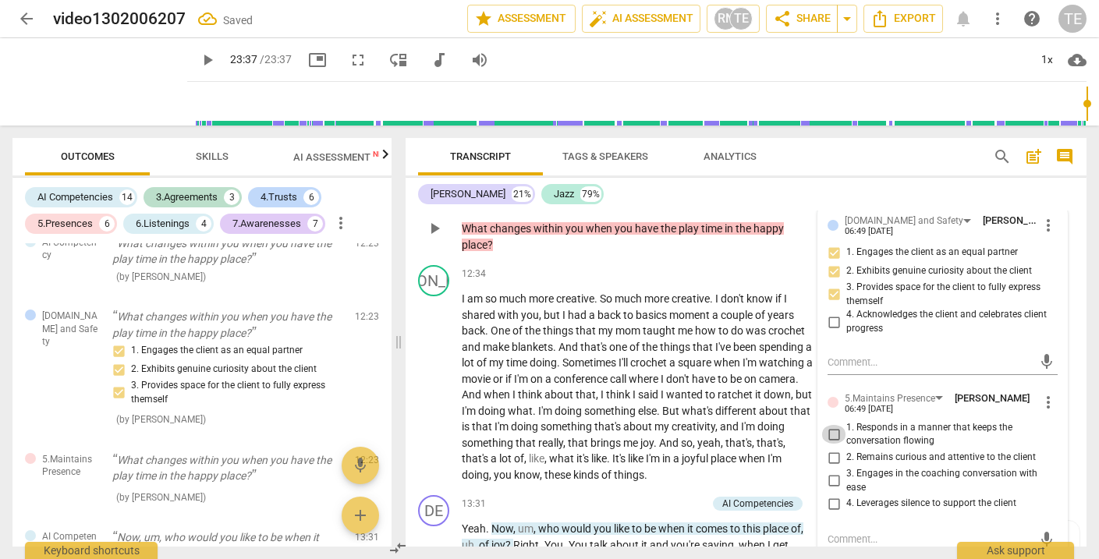
click at [830, 425] on input "1. Responds in a manner that keeps the conversation flowing" at bounding box center [834, 434] width 25 height 19
checkbox input "true"
click at [830, 449] on input "2. Remains curious and attentive to the client" at bounding box center [834, 458] width 25 height 19
checkbox input "true"
click at [830, 472] on input "3. Engages in the coaching conversation with ease" at bounding box center [834, 481] width 25 height 19
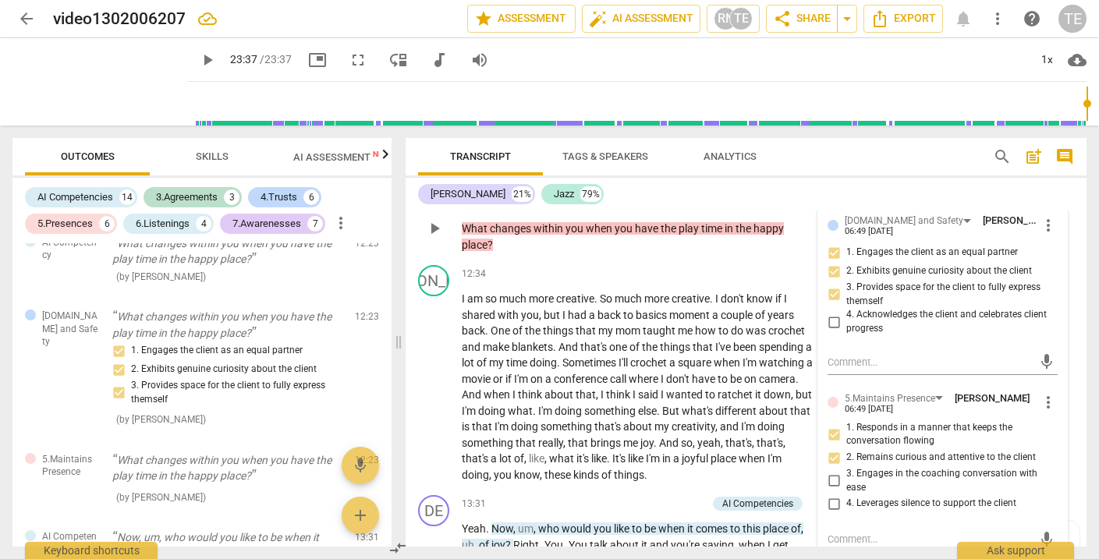
checkbox input "true"
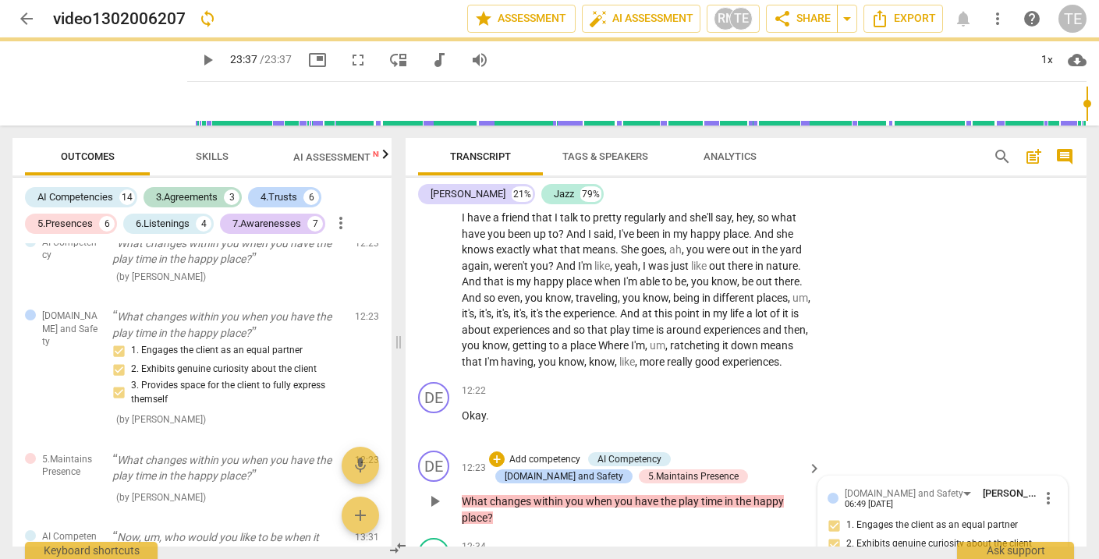
scroll to position [3530, 0]
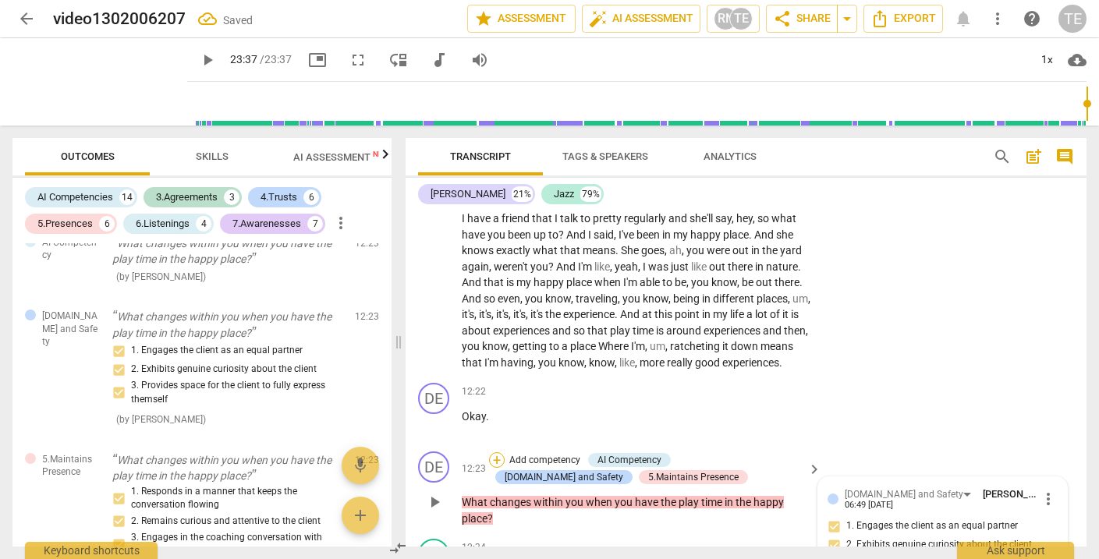
click at [497, 453] on div "+" at bounding box center [497, 461] width 16 height 16
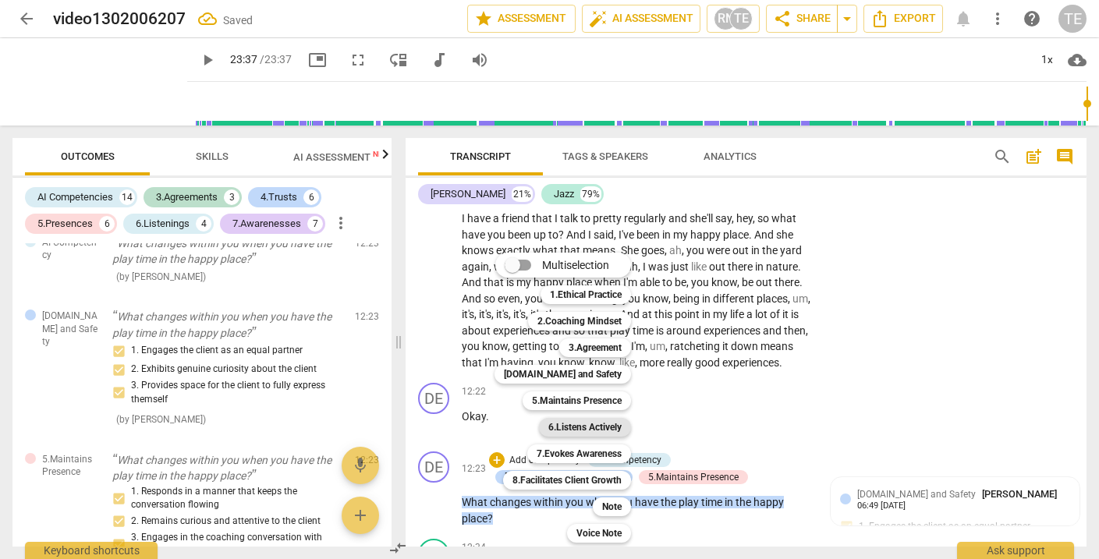
click at [585, 424] on b "6.Listens Actively" at bounding box center [585, 427] width 73 height 19
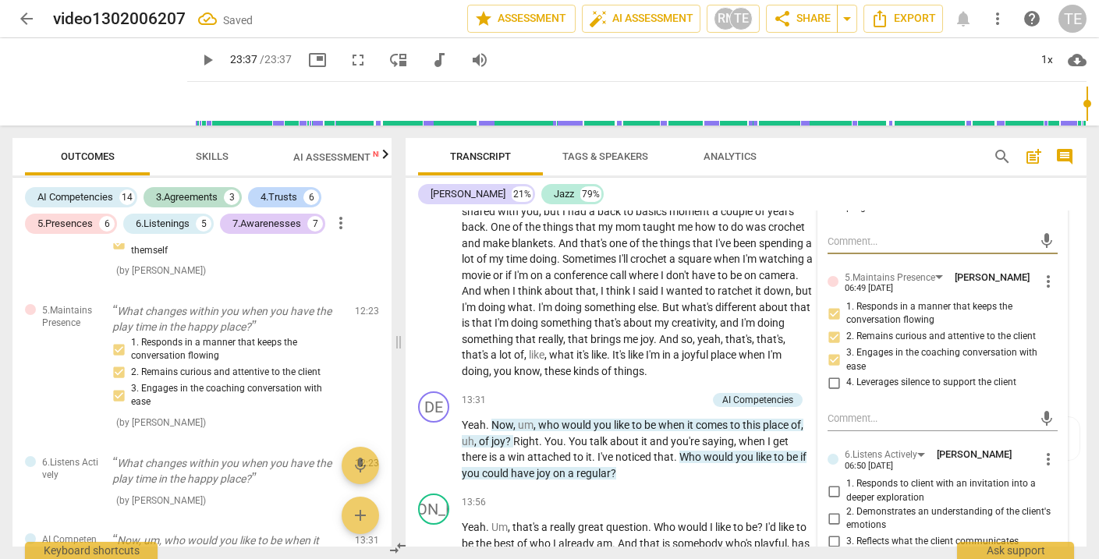
scroll to position [3928, 0]
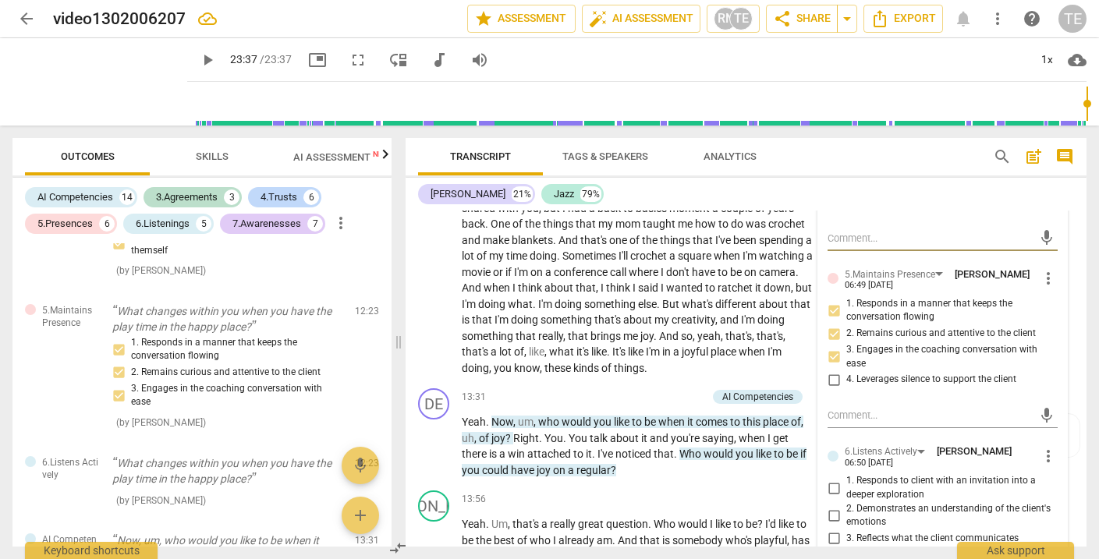
click at [829, 479] on input "1. Responds to client with an invitation into a deeper exploration" at bounding box center [834, 488] width 25 height 19
checkbox input "true"
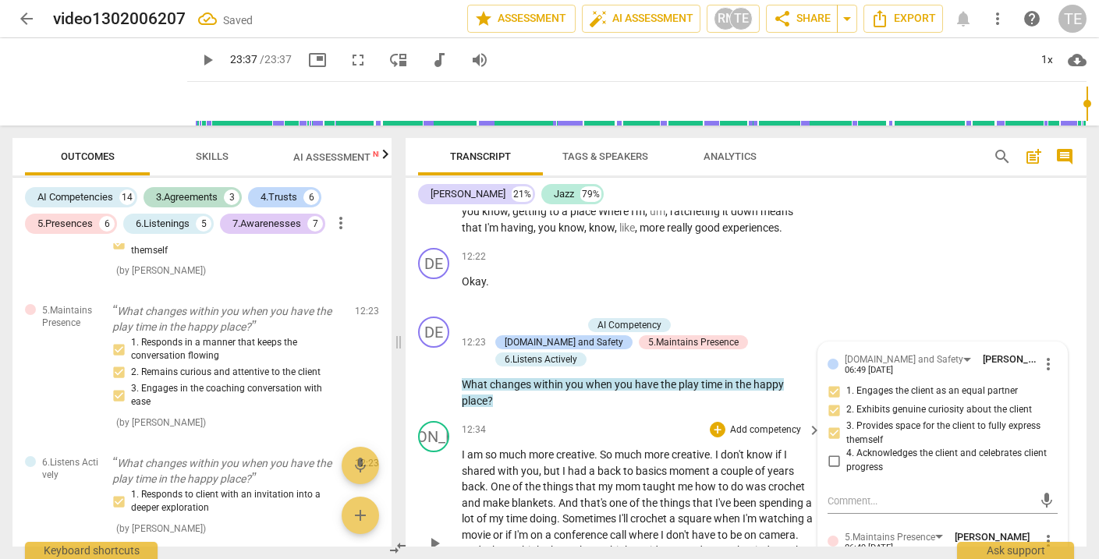
scroll to position [3652, 0]
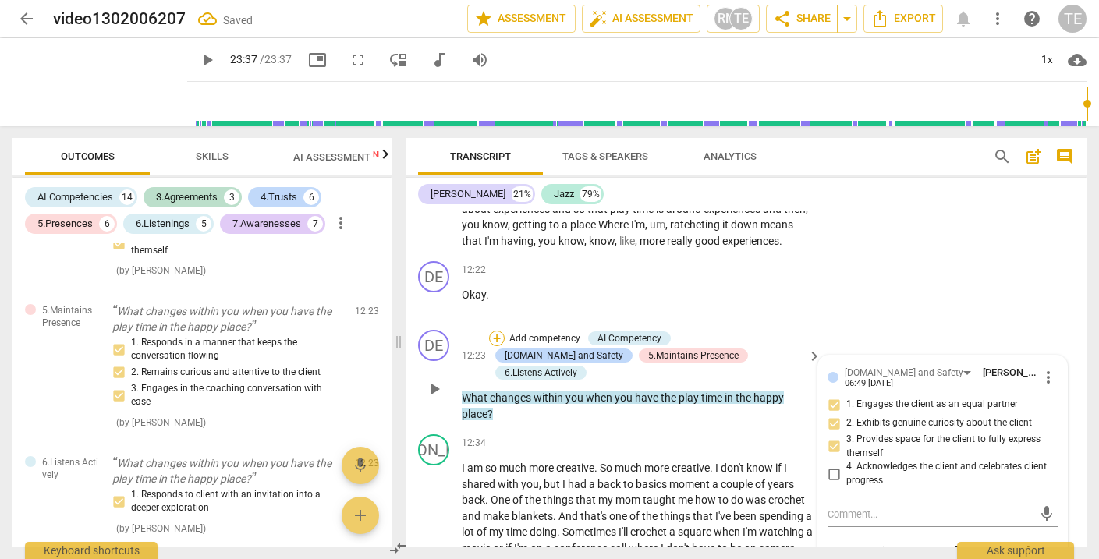
click at [496, 331] on div "+" at bounding box center [497, 339] width 16 height 16
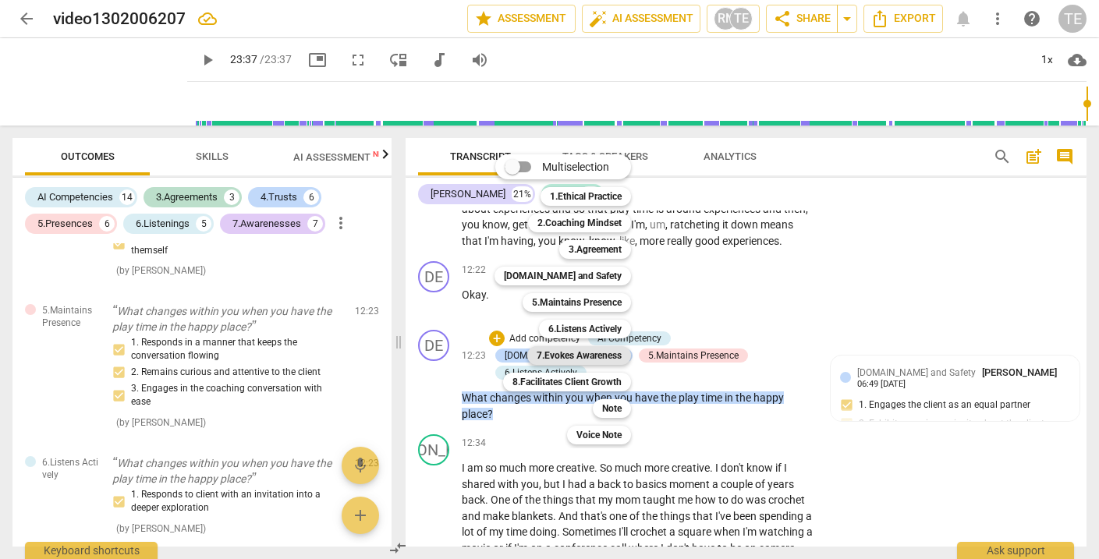
click at [563, 354] on b "7.Evokes Awareness" at bounding box center [579, 355] width 85 height 19
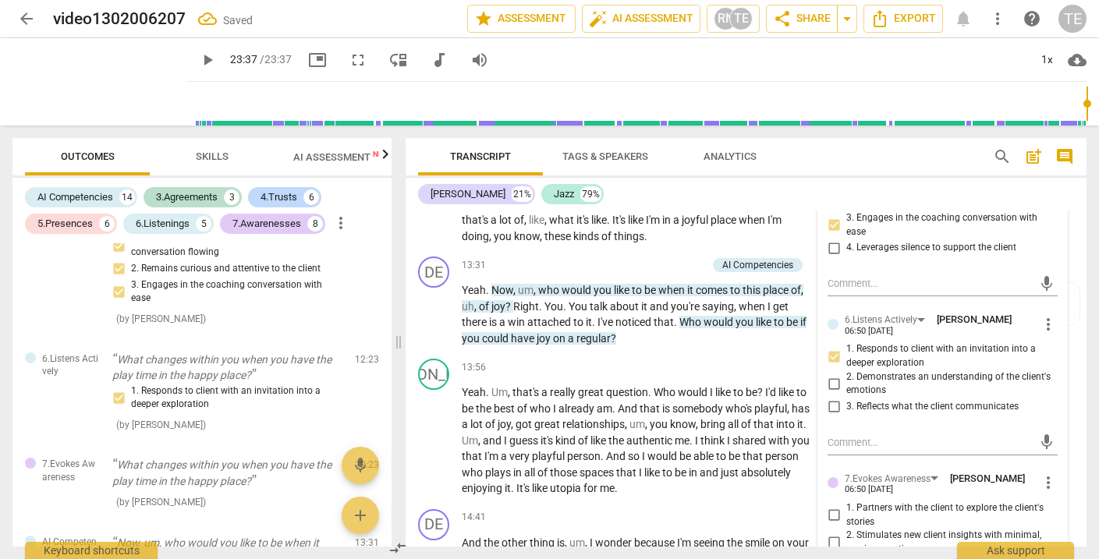
scroll to position [4079, 0]
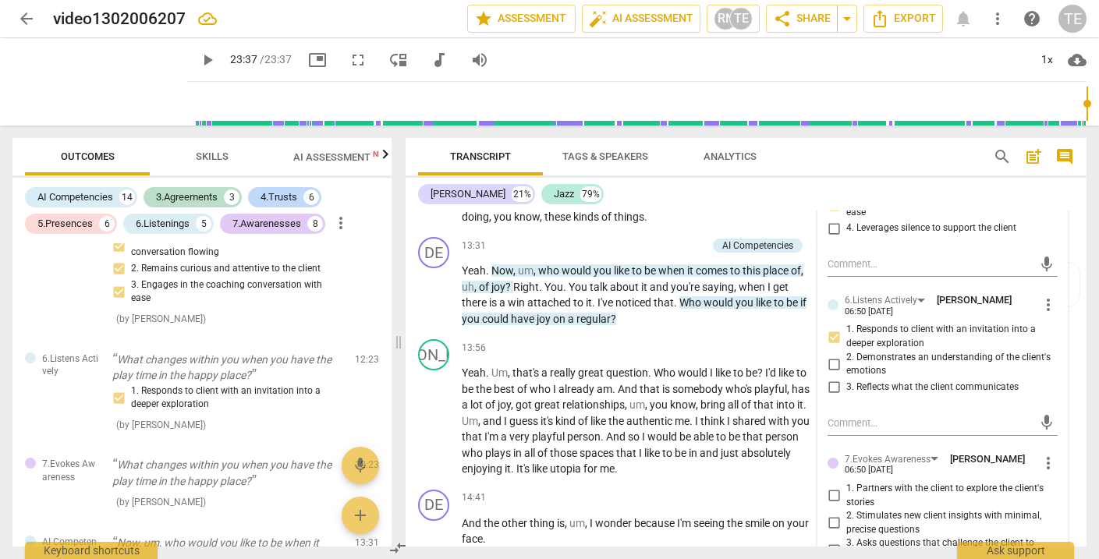
click at [832, 487] on input "1. Partners with the client to explore the client's stories" at bounding box center [834, 496] width 25 height 19
checkbox input "true"
click at [833, 514] on input "2. Stimulates new client insights with minimal, precise questions" at bounding box center [834, 523] width 25 height 19
checkbox input "true"
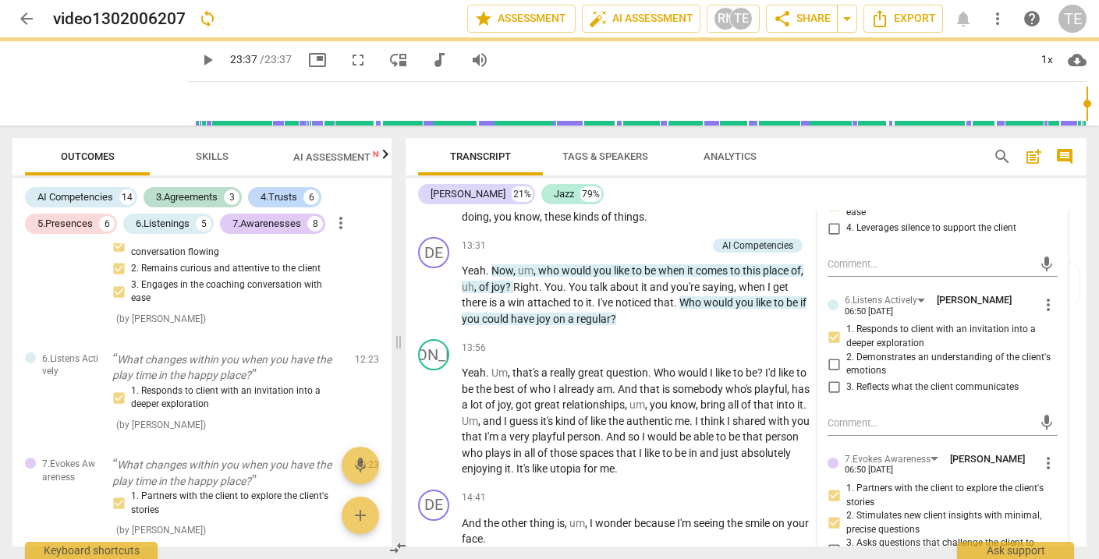
click at [833, 542] on input "3. Asks questions that challenge the client to explore more" at bounding box center [834, 551] width 25 height 19
checkbox input "true"
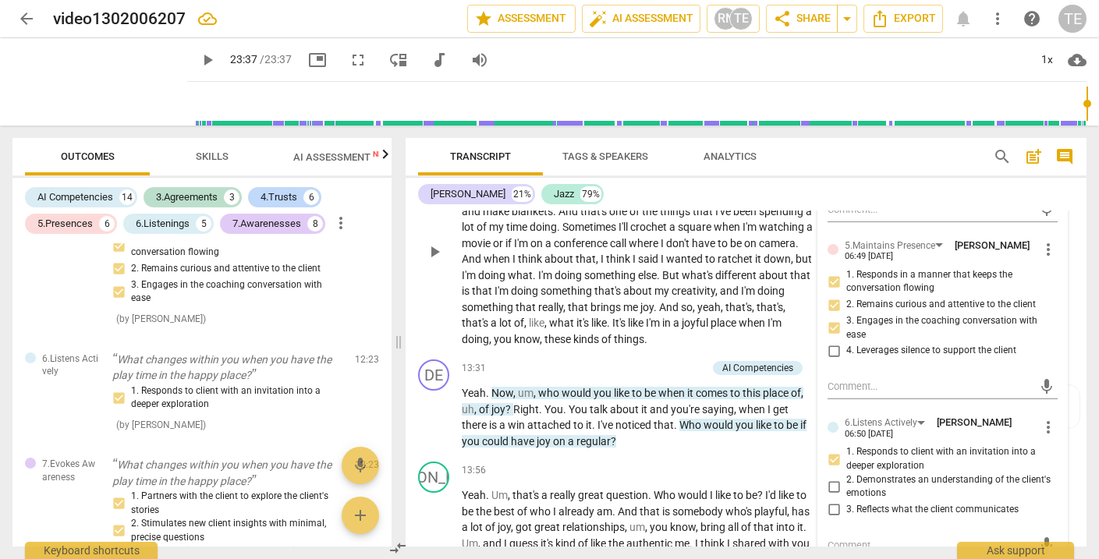
scroll to position [3960, 0]
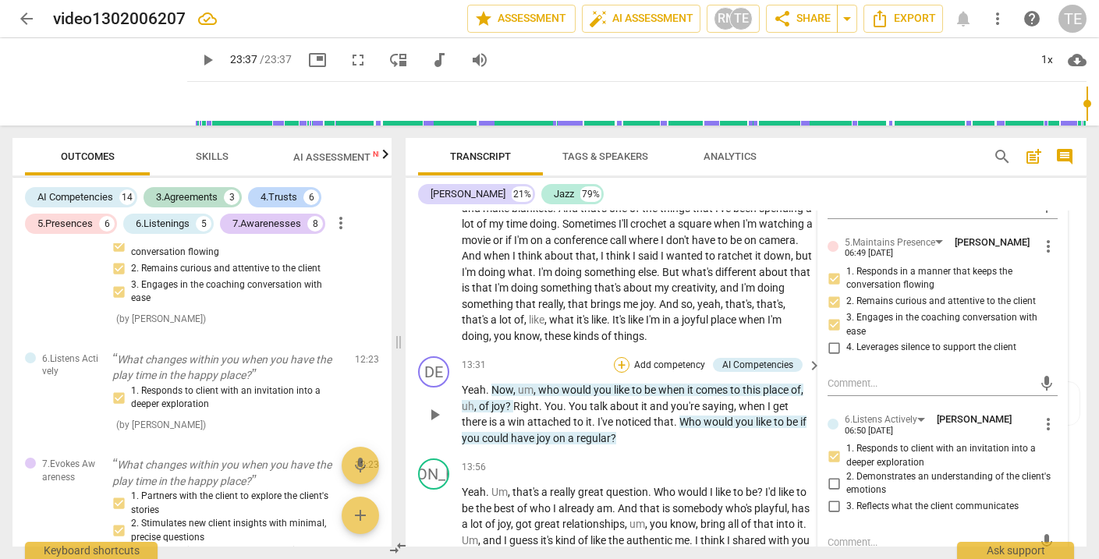
click at [620, 357] on div "+" at bounding box center [622, 365] width 16 height 16
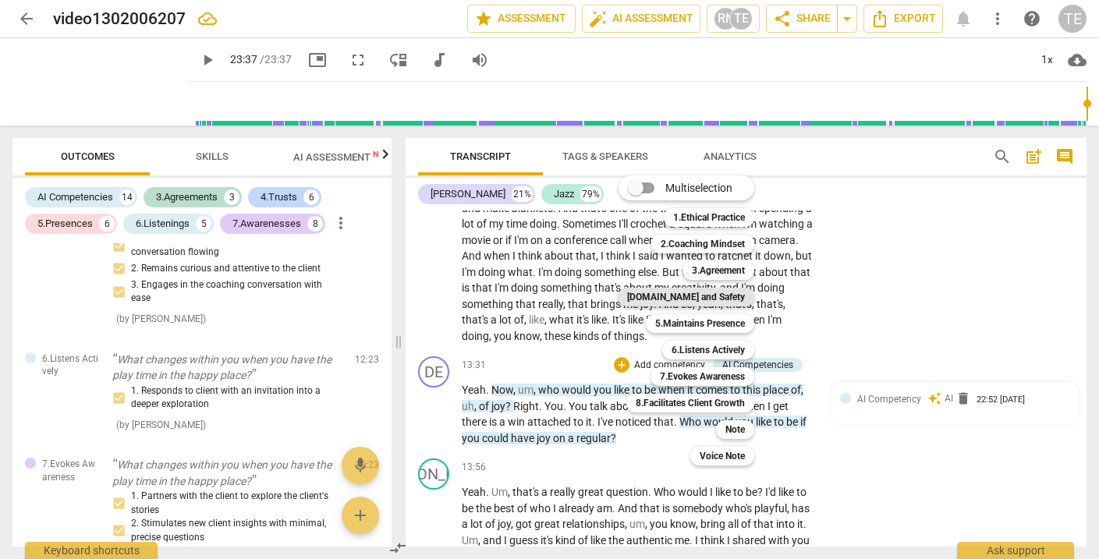
click at [697, 297] on b "[DOMAIN_NAME] and Safety" at bounding box center [686, 297] width 118 height 19
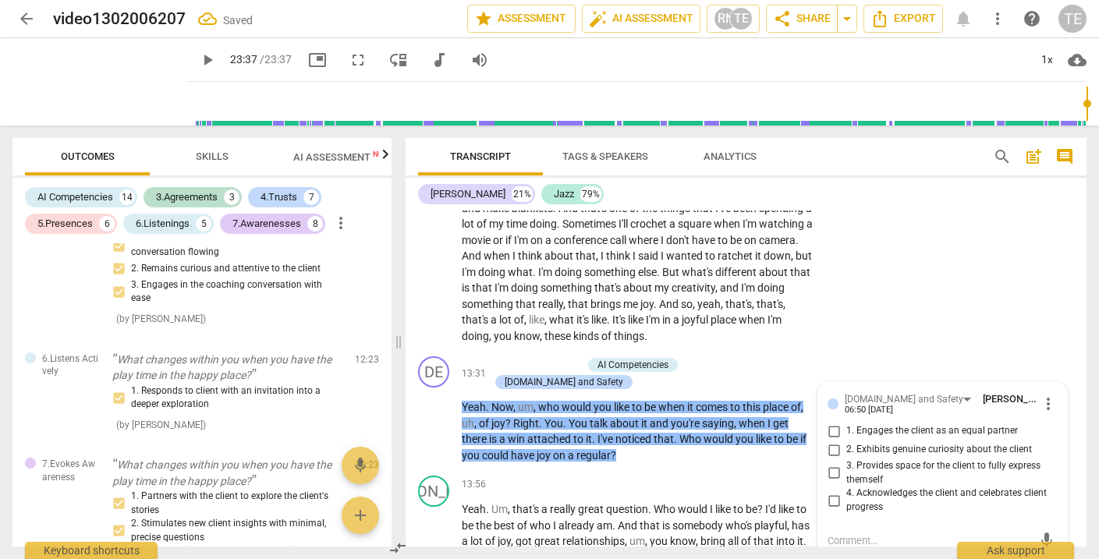
scroll to position [4696, 0]
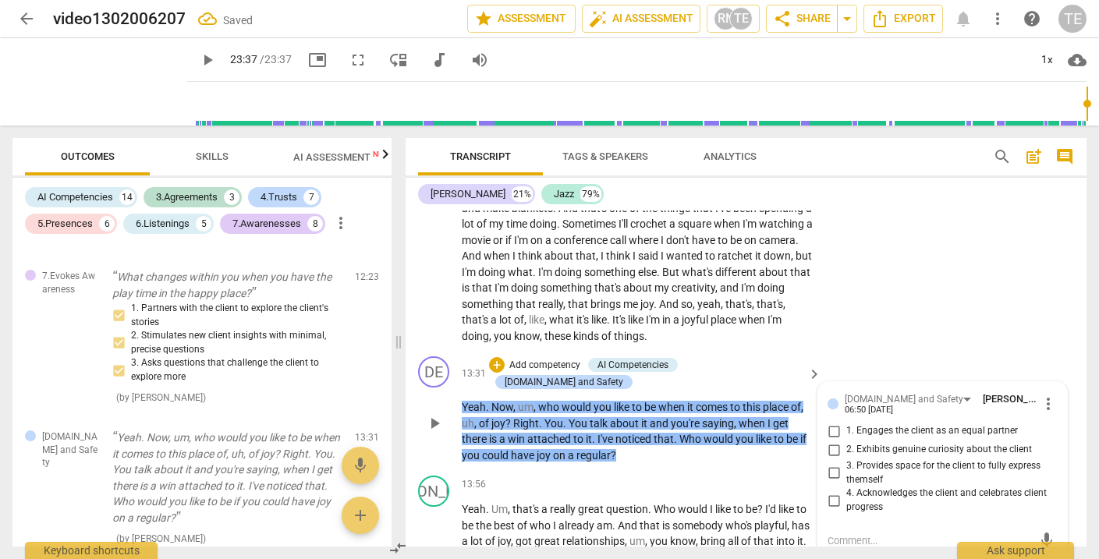
click at [831, 422] on input "1. Engages the client as an equal partner" at bounding box center [834, 431] width 25 height 19
checkbox input "true"
click at [833, 441] on input "2. Exhibits genuine curiosity about the client" at bounding box center [834, 450] width 25 height 19
checkbox input "true"
click at [832, 464] on input "3. Provides space for the client to fully express themself" at bounding box center [834, 473] width 25 height 19
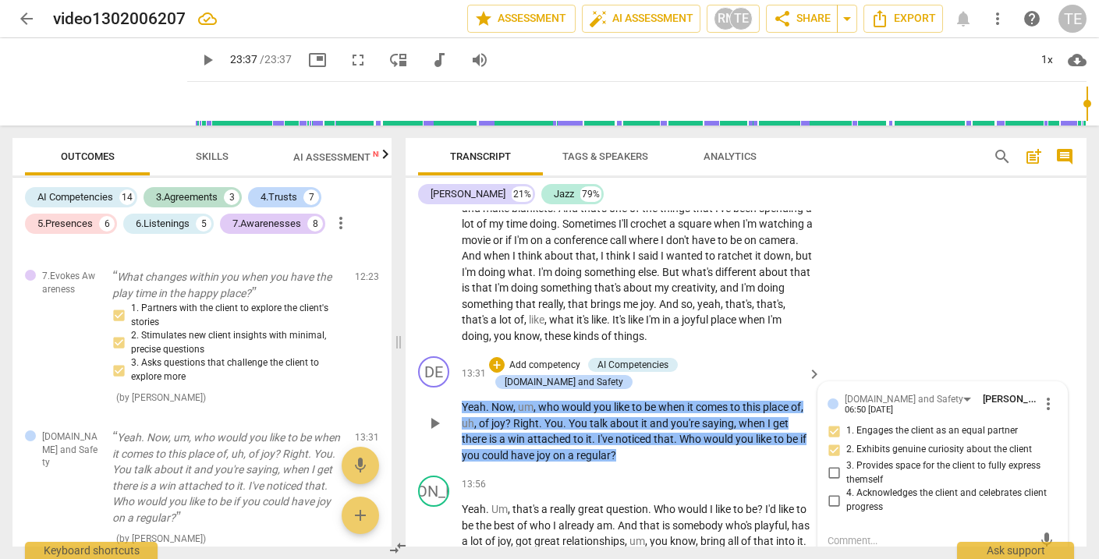
checkbox input "true"
click at [505, 357] on div "+" at bounding box center [497, 365] width 16 height 16
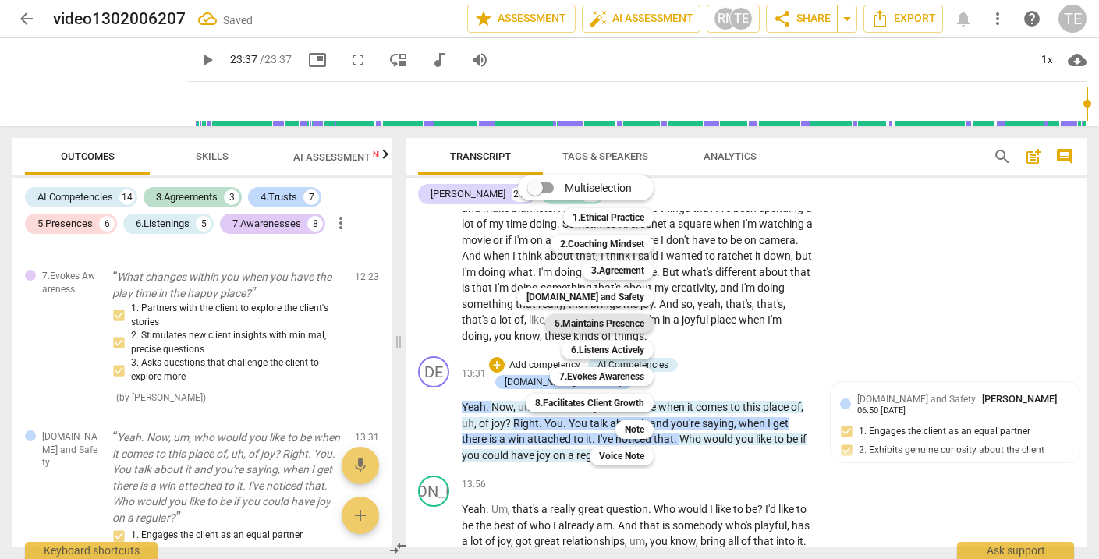
click at [605, 323] on b "5.Maintains Presence" at bounding box center [600, 323] width 90 height 19
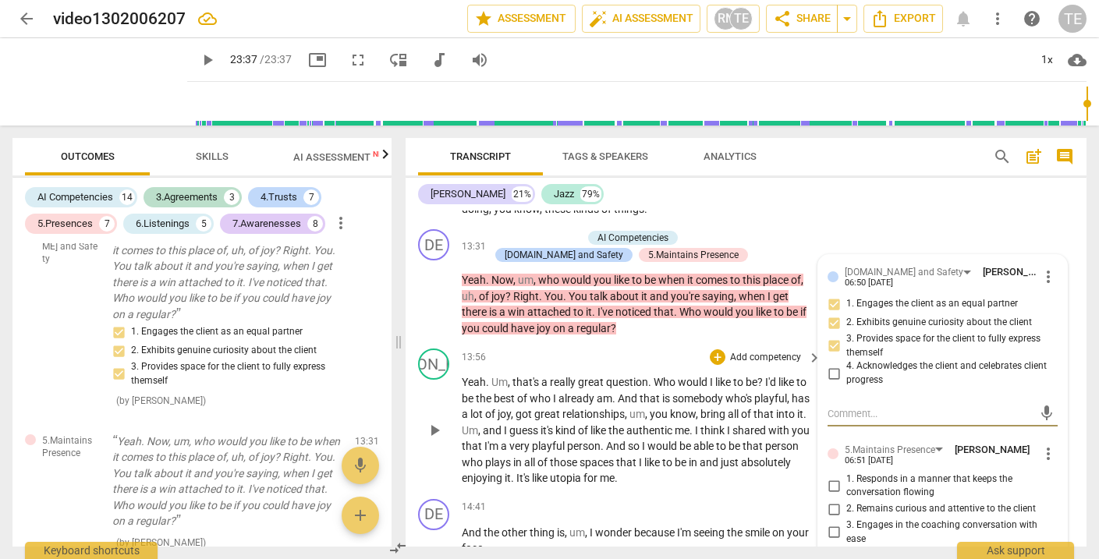
scroll to position [4120, 0]
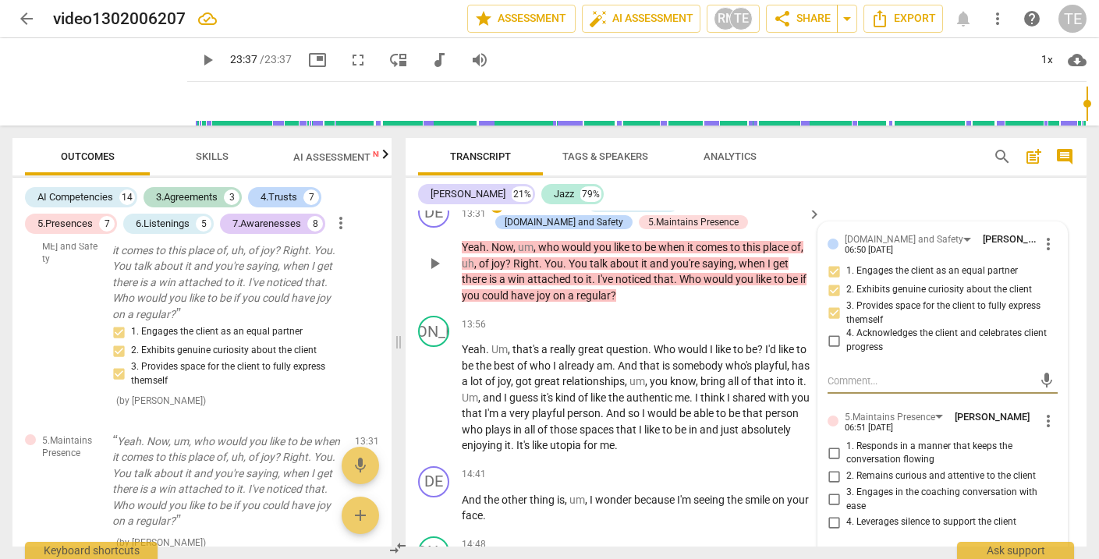
click at [831, 444] on input "1. Responds in a manner that keeps the conversation flowing" at bounding box center [834, 453] width 25 height 19
checkbox input "true"
click at [831, 467] on input "2. Remains curious and attentive to the client" at bounding box center [834, 476] width 25 height 19
checkbox input "true"
click at [833, 491] on input "3. Engages in the coaching conversation with ease" at bounding box center [834, 500] width 25 height 19
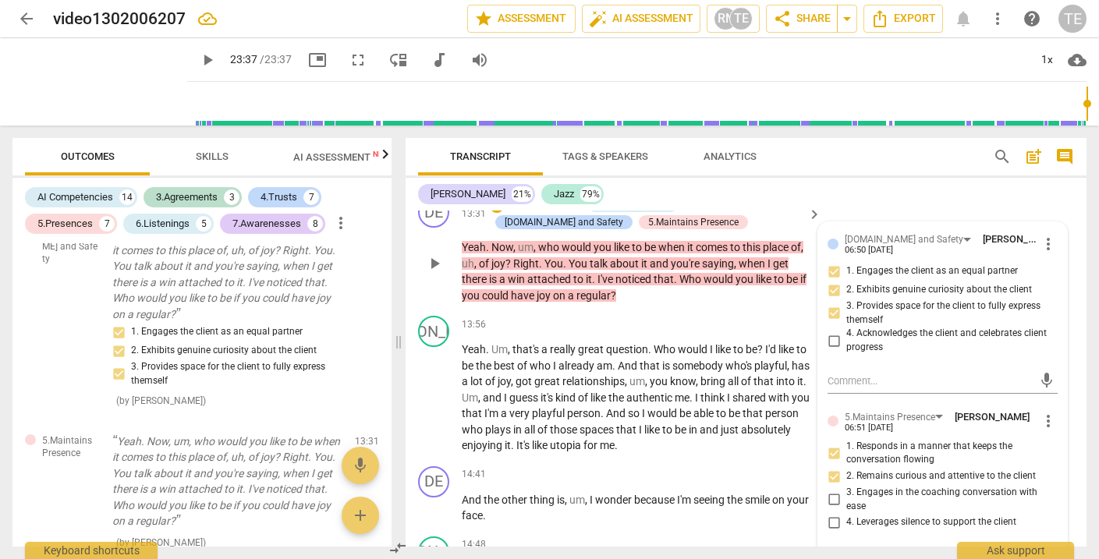
checkbox input "true"
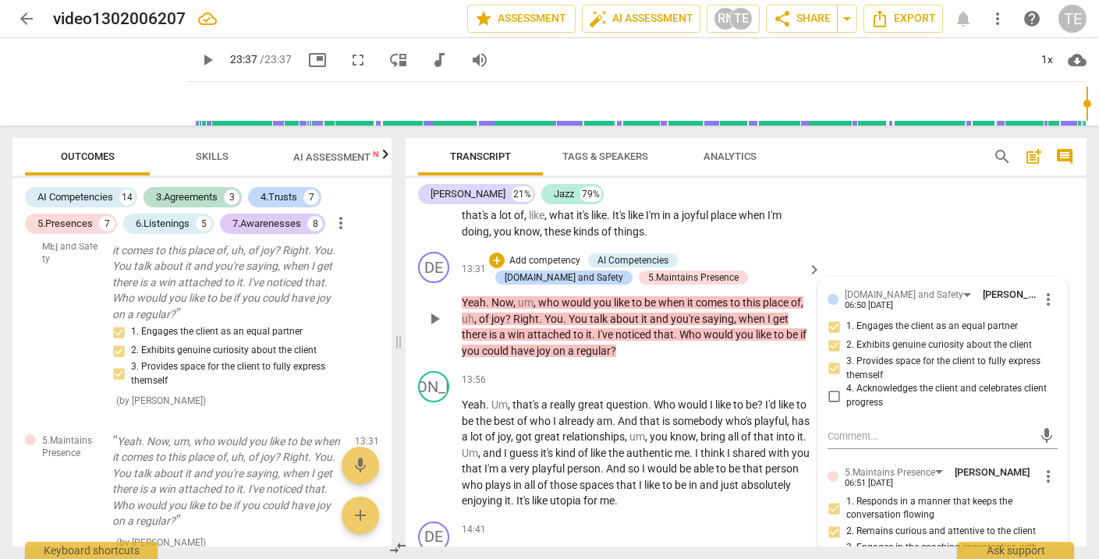
scroll to position [4062, 0]
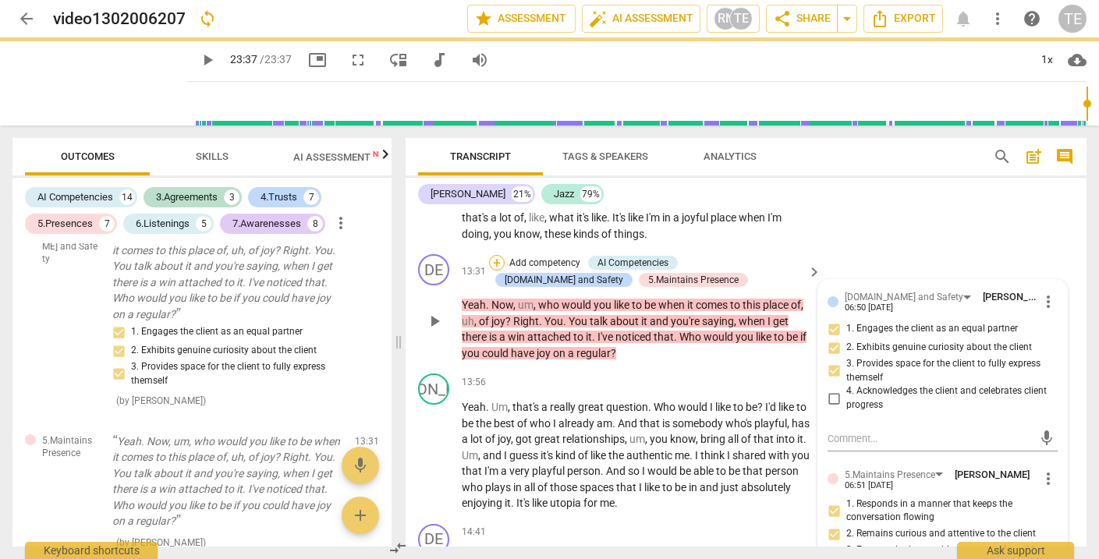
click at [498, 255] on div "+" at bounding box center [497, 263] width 16 height 16
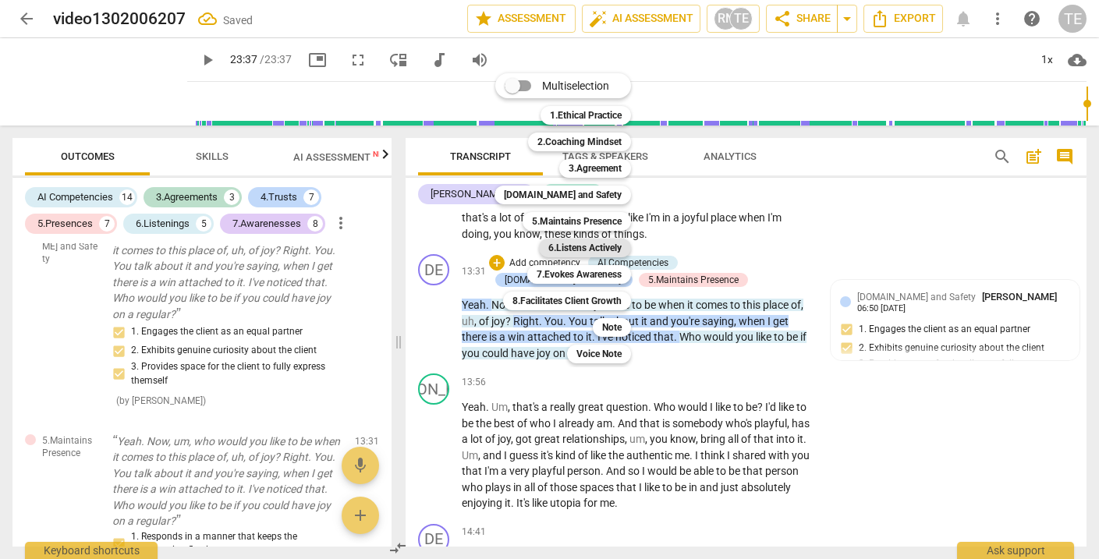
click at [567, 248] on b "6.Listens Actively" at bounding box center [585, 248] width 73 height 19
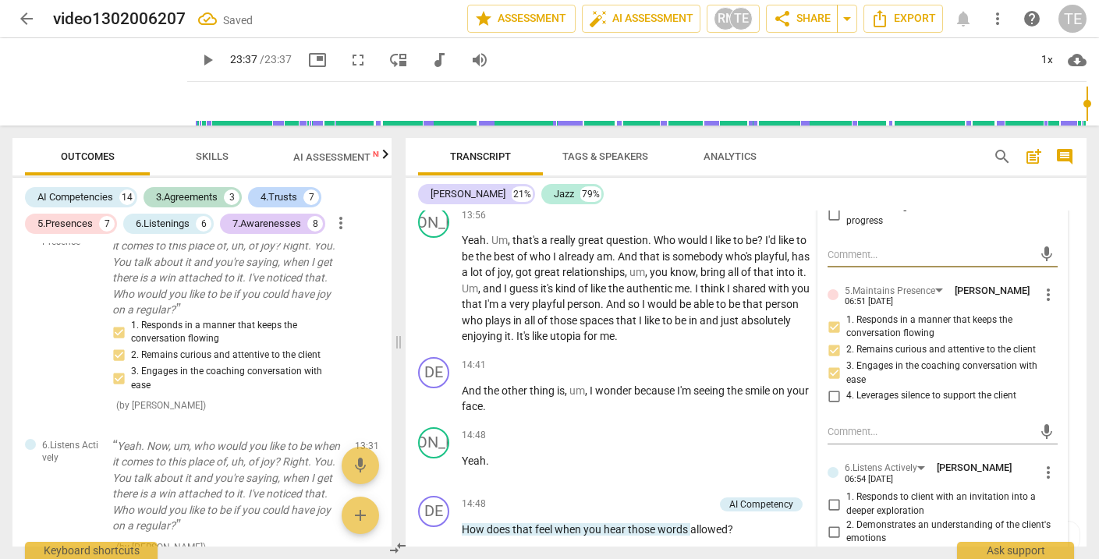
scroll to position [4251, 0]
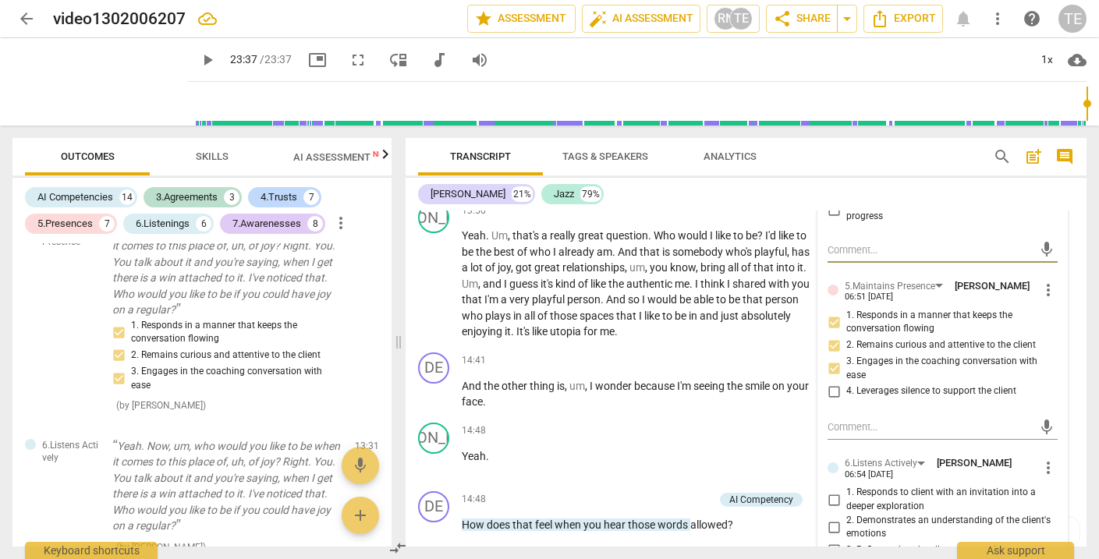
click at [831, 491] on input "1. Responds to client with an invitation into a deeper exploration" at bounding box center [834, 500] width 25 height 19
checkbox input "true"
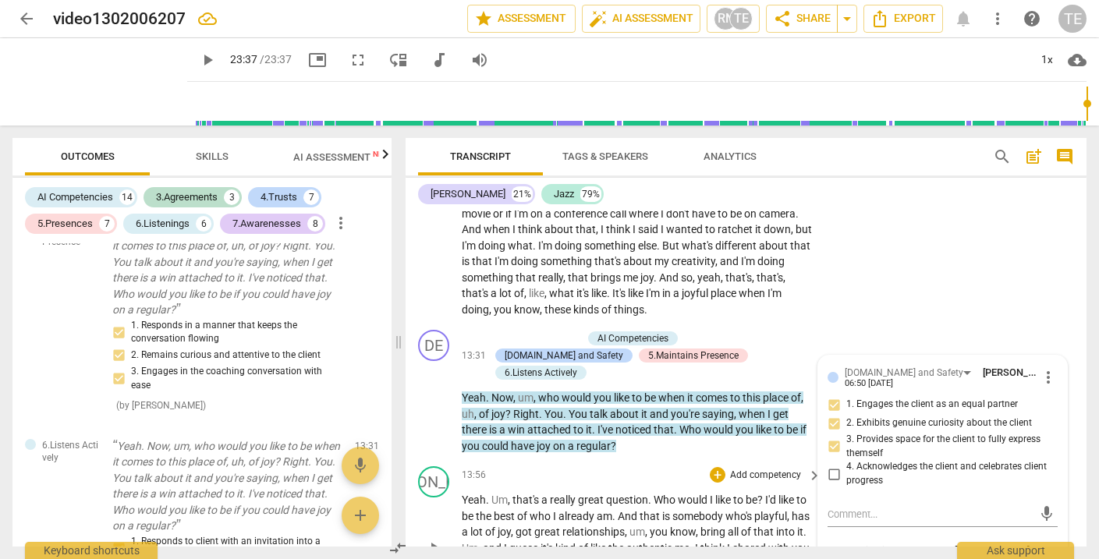
scroll to position [3985, 0]
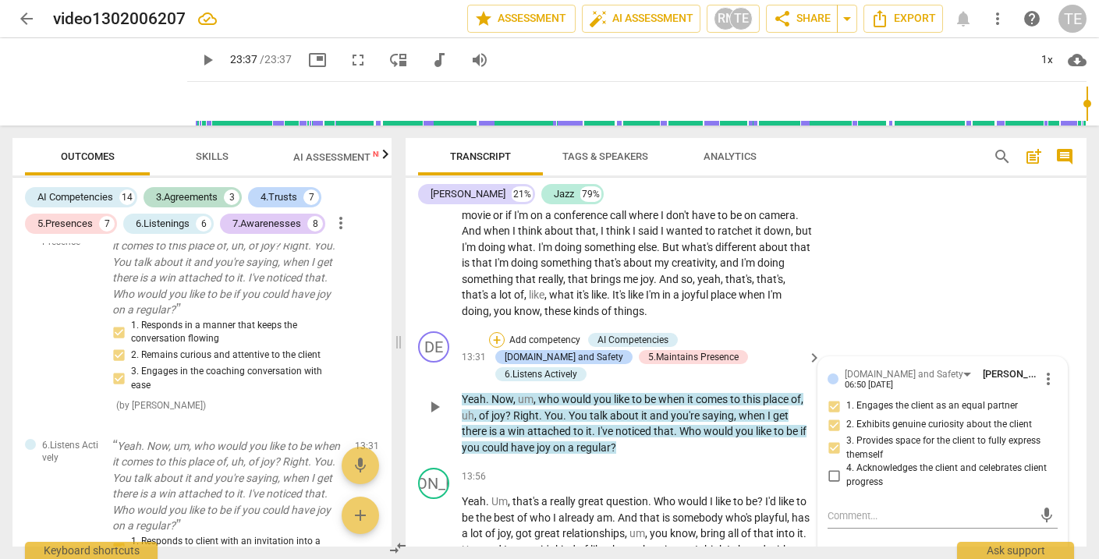
click at [497, 332] on div "+" at bounding box center [497, 340] width 16 height 16
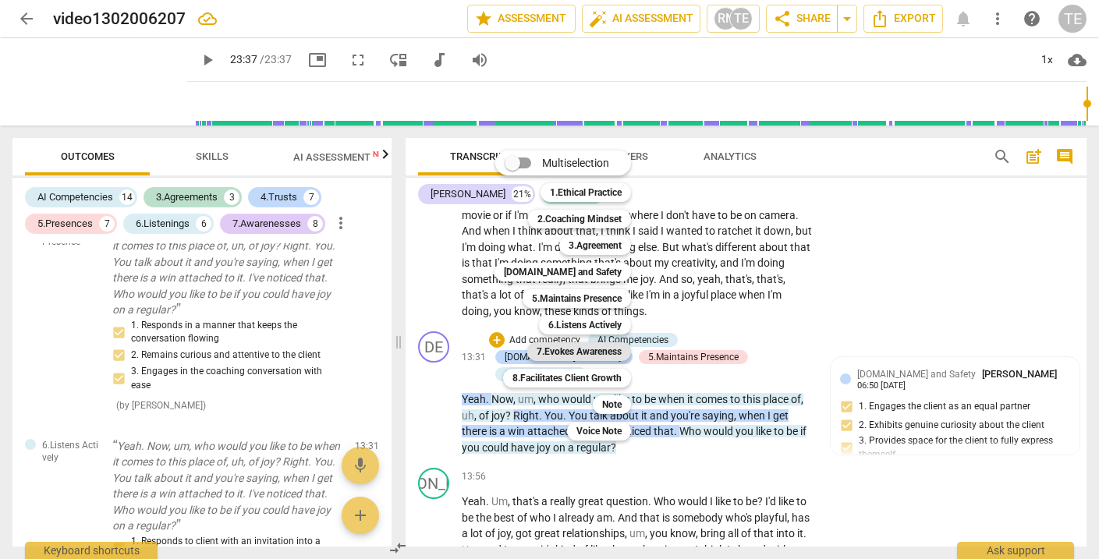
click at [562, 353] on b "7.Evokes Awareness" at bounding box center [579, 352] width 85 height 19
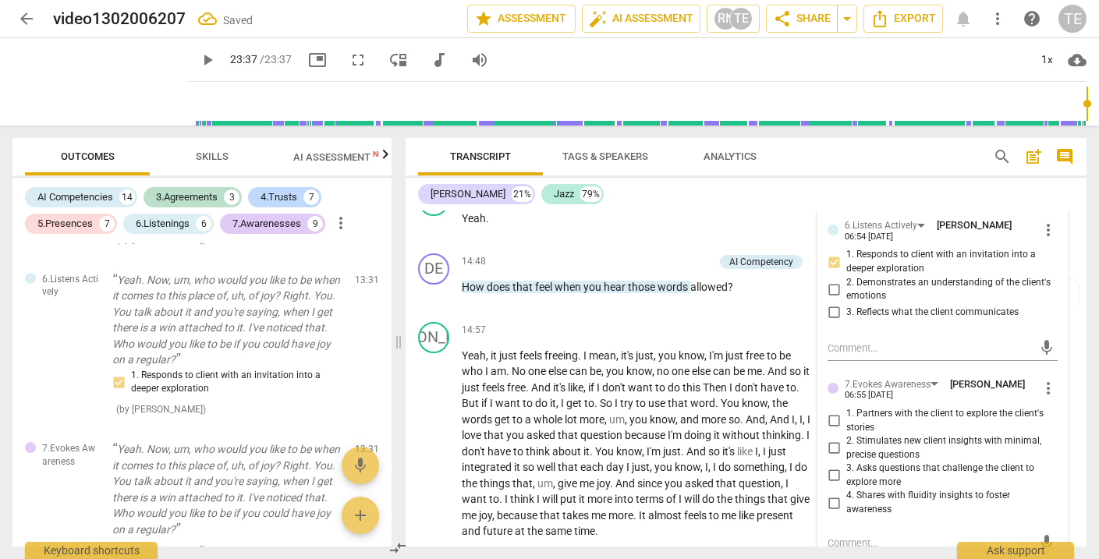
scroll to position [4491, 0]
click at [833, 438] on input "2. Stimulates new client insights with minimal, precise questions" at bounding box center [834, 447] width 25 height 19
checkbox input "true"
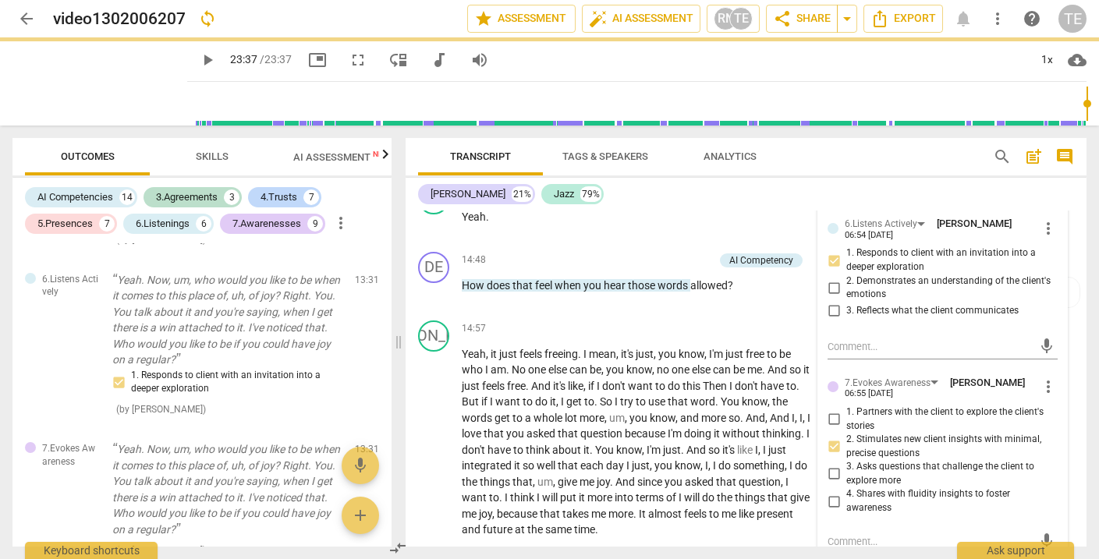
click at [830, 465] on input "3. Asks questions that challenge the client to explore more" at bounding box center [834, 474] width 25 height 19
checkbox input "true"
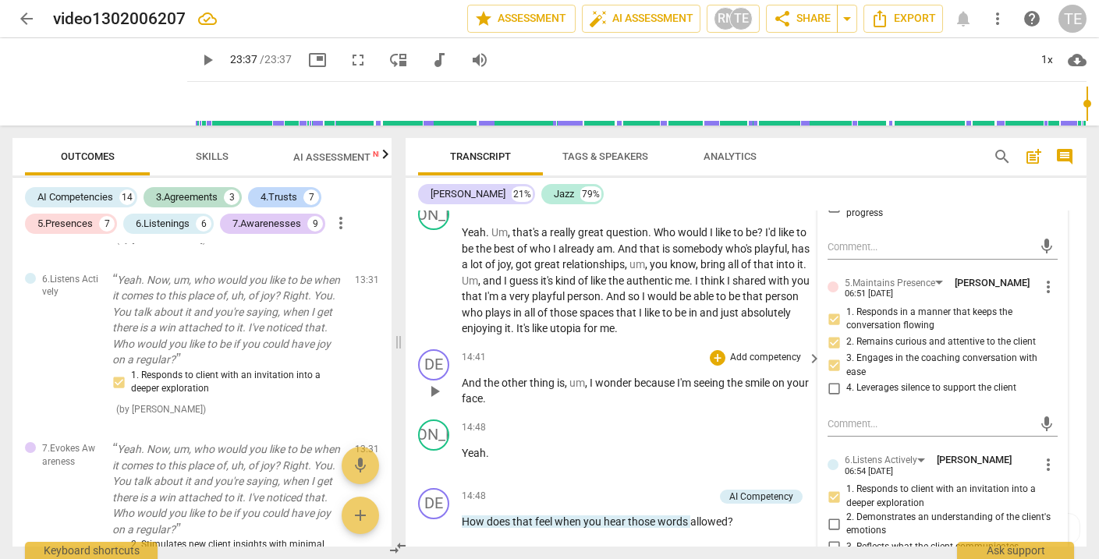
scroll to position [4255, 0]
click at [716, 350] on div "+" at bounding box center [718, 358] width 16 height 16
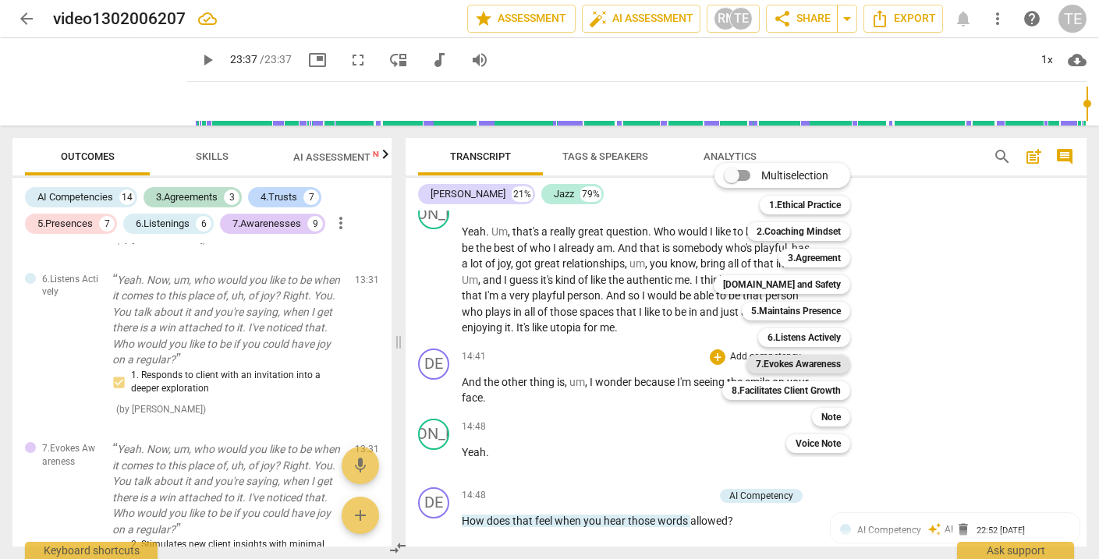
click at [776, 364] on b "7.Evokes Awareness" at bounding box center [798, 364] width 85 height 19
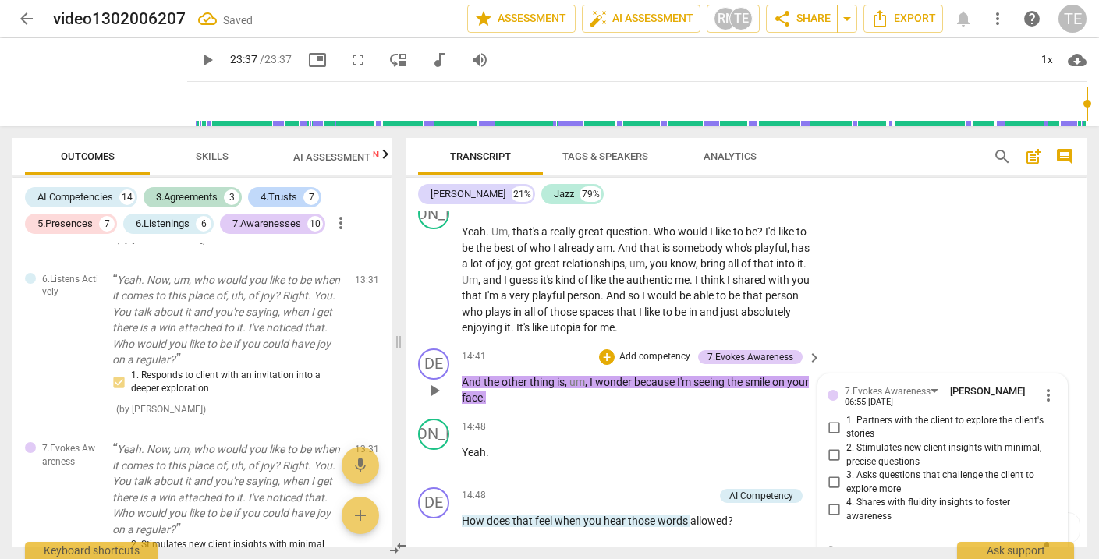
scroll to position [5584, 0]
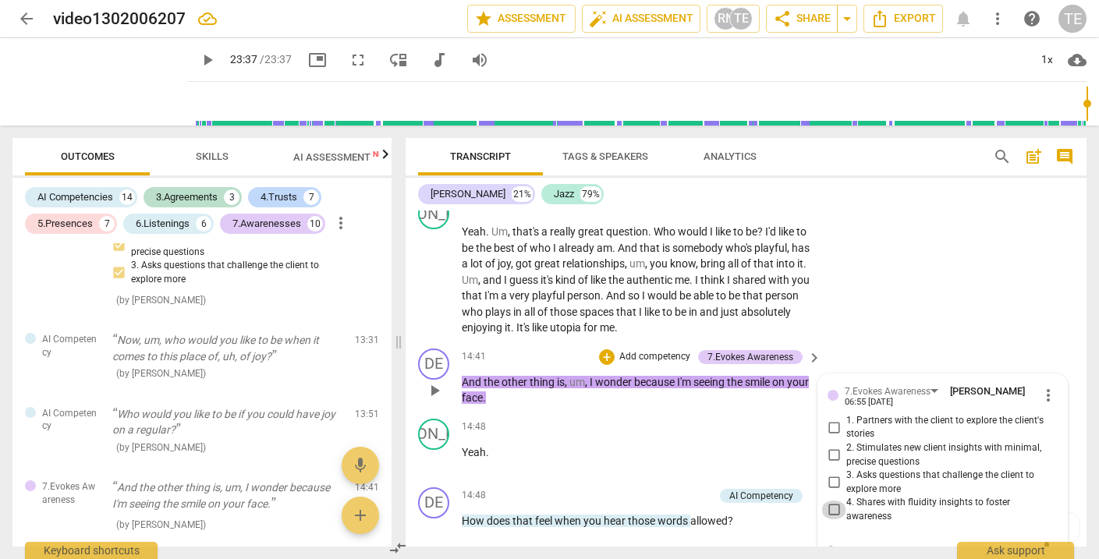
click at [834, 501] on input "4. Shares with fluidity insights to foster awareness" at bounding box center [834, 510] width 25 height 19
checkbox input "true"
click at [215, 155] on span "Skills" at bounding box center [212, 157] width 33 height 12
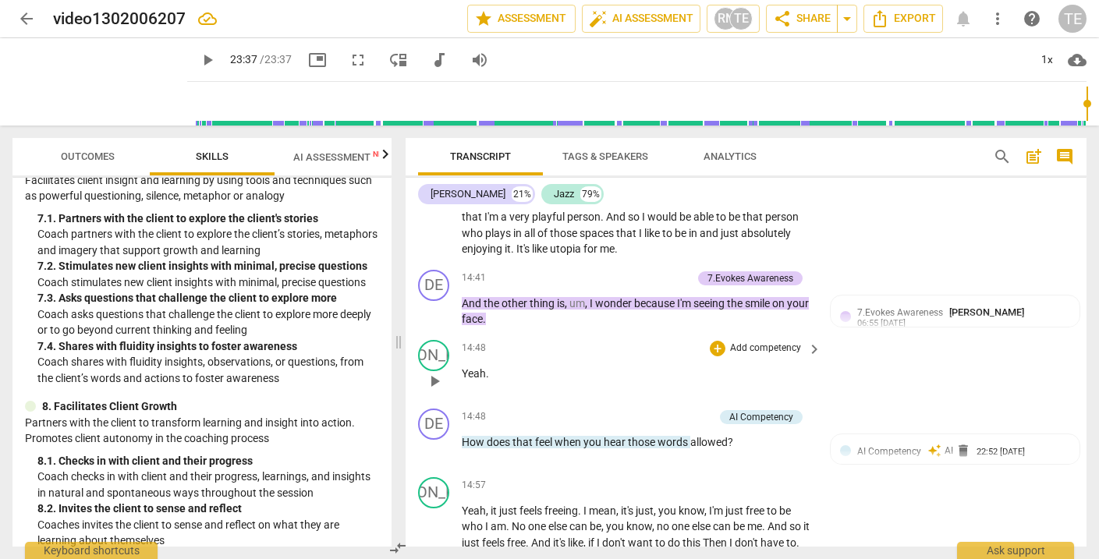
scroll to position [4343, 0]
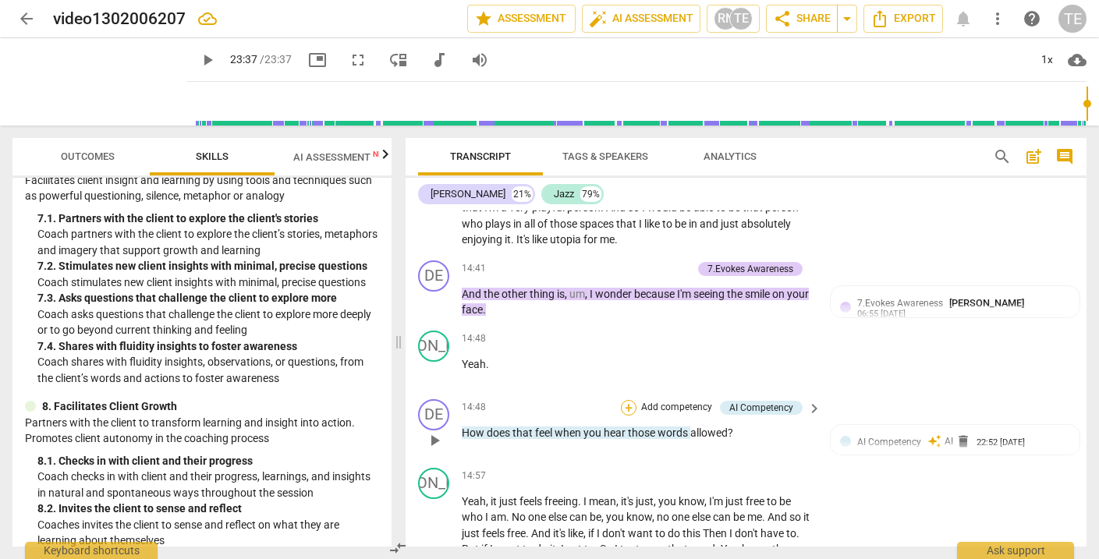
click at [627, 400] on div "+" at bounding box center [629, 408] width 16 height 16
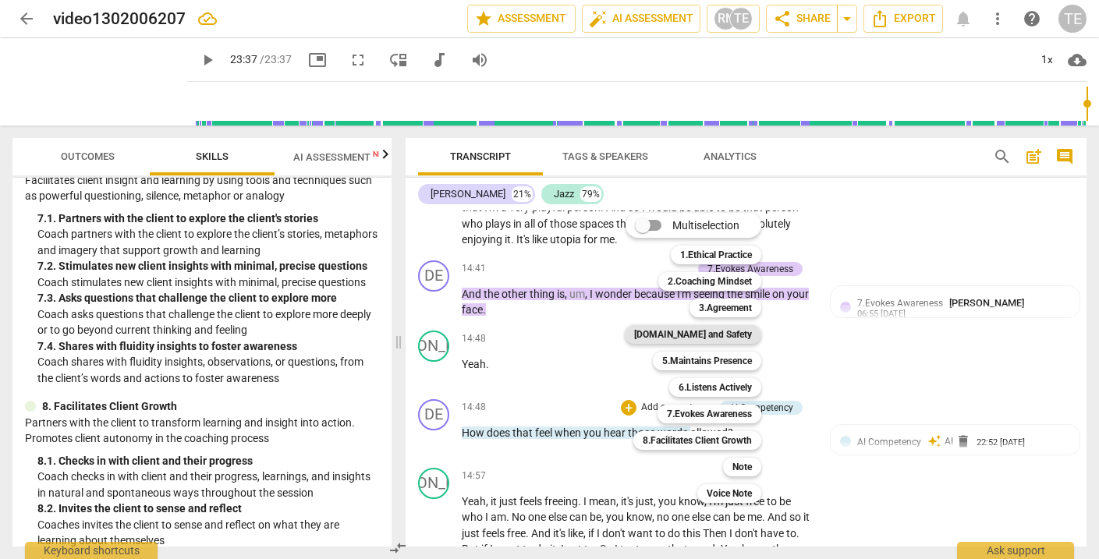
click at [730, 332] on b "[DOMAIN_NAME] and Safety" at bounding box center [693, 334] width 118 height 19
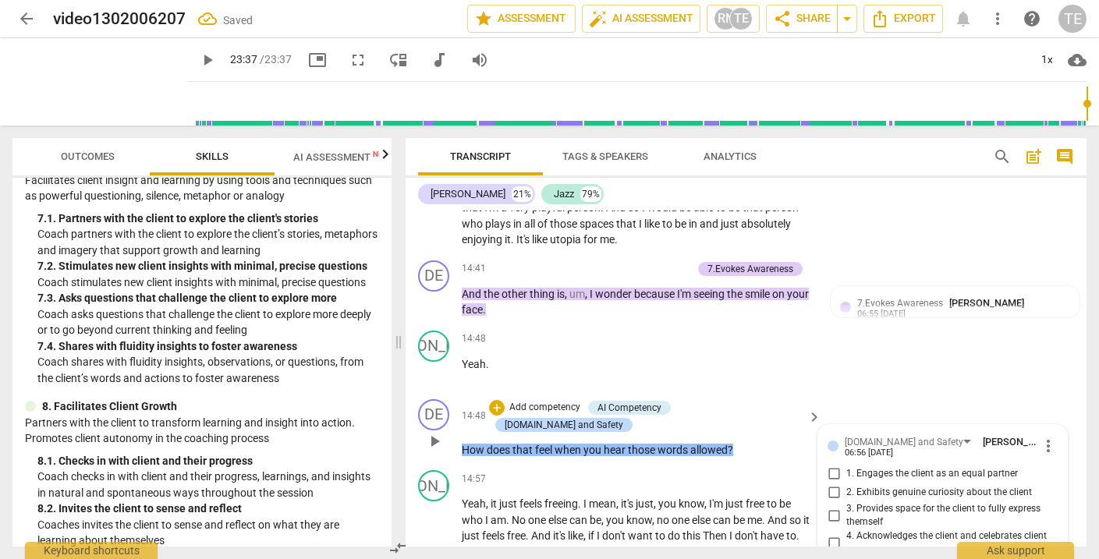
click at [832, 465] on input "1. Engages the client as an equal partner" at bounding box center [834, 474] width 25 height 19
checkbox input "true"
click at [832, 484] on input "2. Exhibits genuine curiosity about the client" at bounding box center [834, 493] width 25 height 19
checkbox input "true"
click at [832, 506] on input "3. Provides space for the client to fully express themself" at bounding box center [834, 515] width 25 height 19
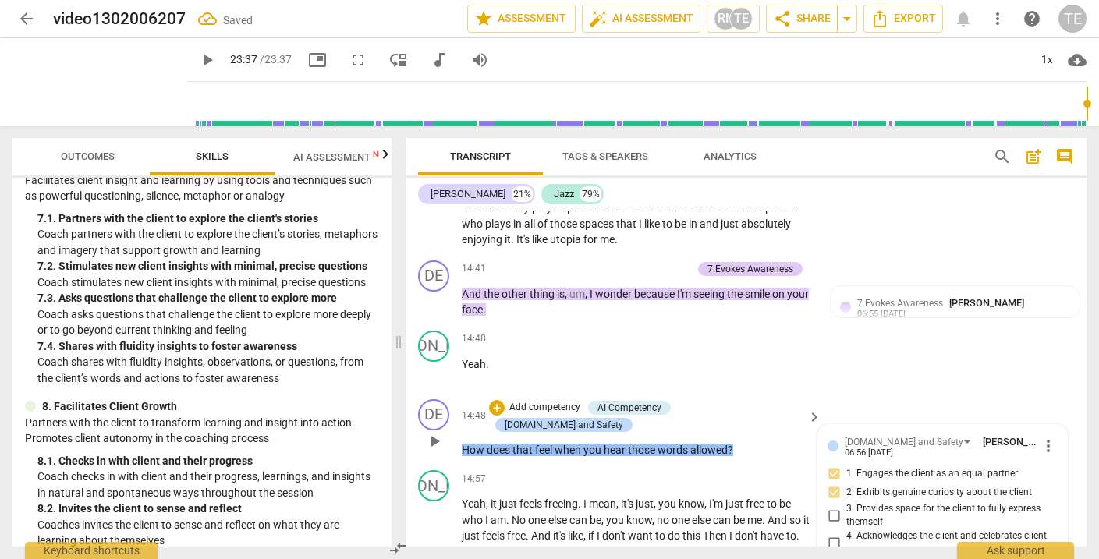
checkbox input "true"
click at [505, 400] on div "+" at bounding box center [497, 408] width 16 height 16
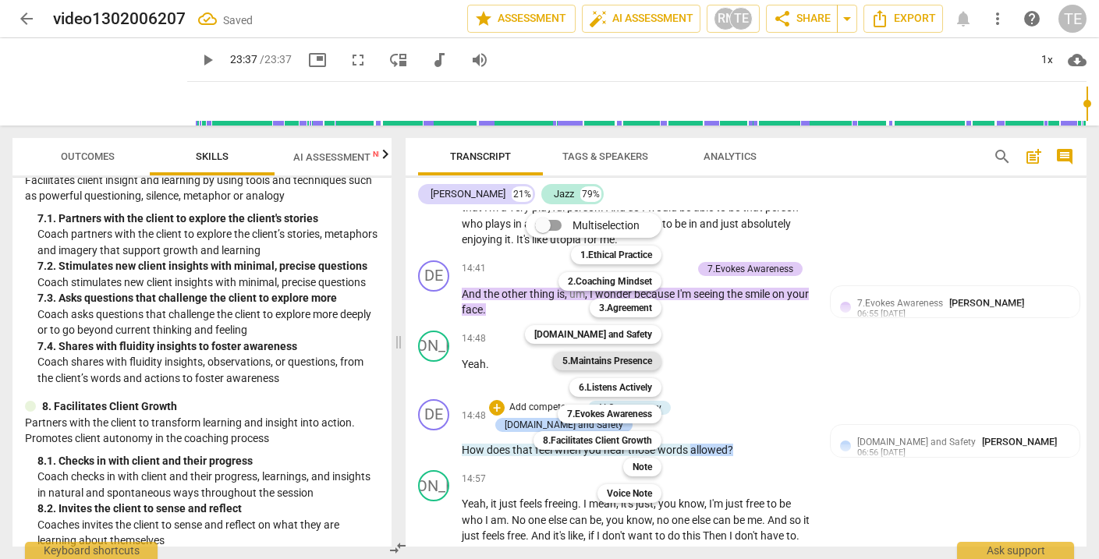
click at [588, 362] on b "5.Maintains Presence" at bounding box center [608, 361] width 90 height 19
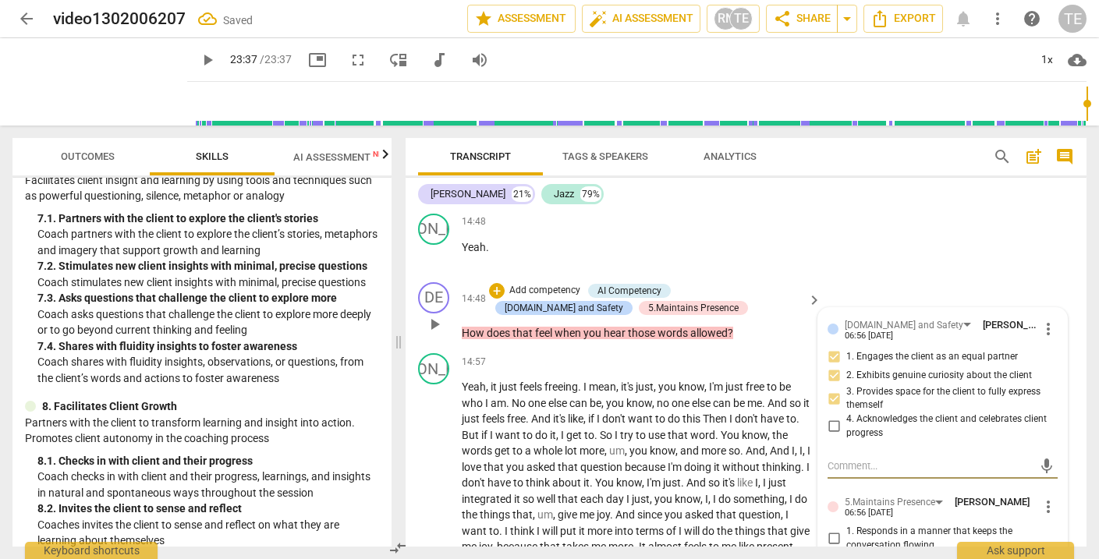
scroll to position [4462, 0]
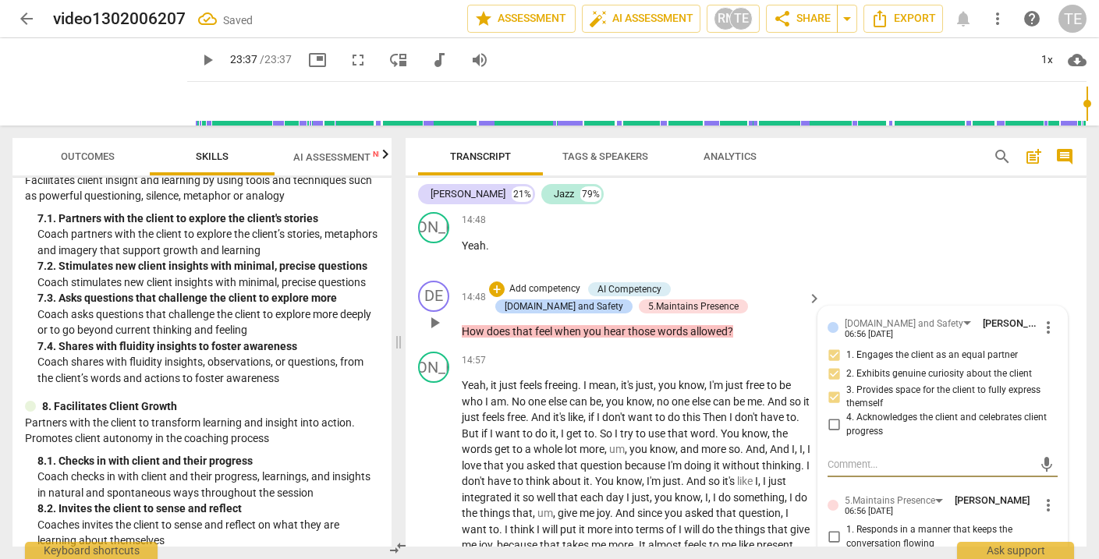
click at [836, 528] on input "1. Responds in a manner that keeps the conversation flowing" at bounding box center [834, 537] width 25 height 19
checkbox input "true"
click at [835, 552] on input "2. Remains curious and attentive to the client" at bounding box center [834, 561] width 25 height 19
checkbox input "true"
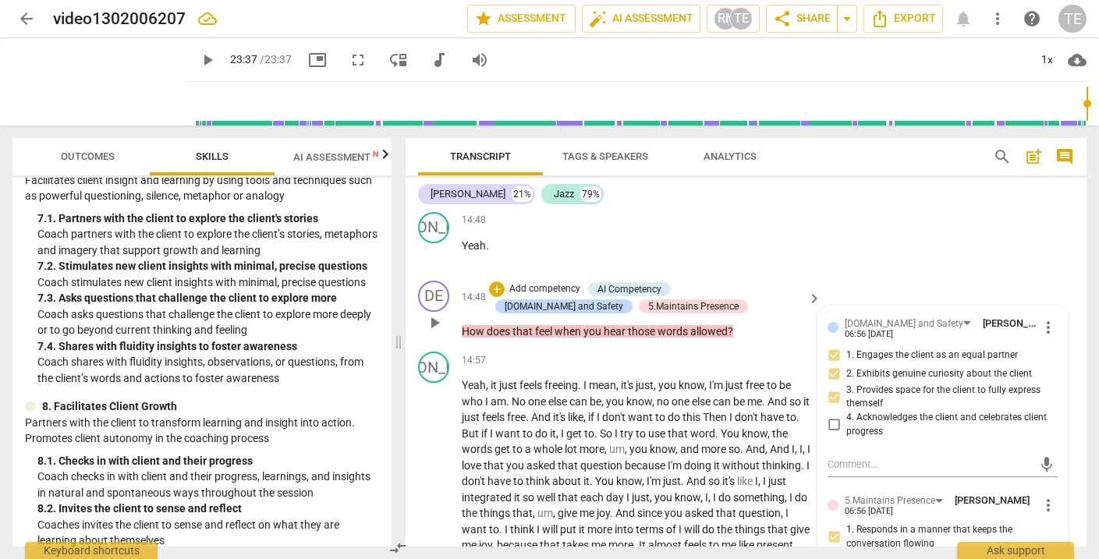
checkbox input "true"
click at [495, 282] on div "+" at bounding box center [497, 290] width 16 height 16
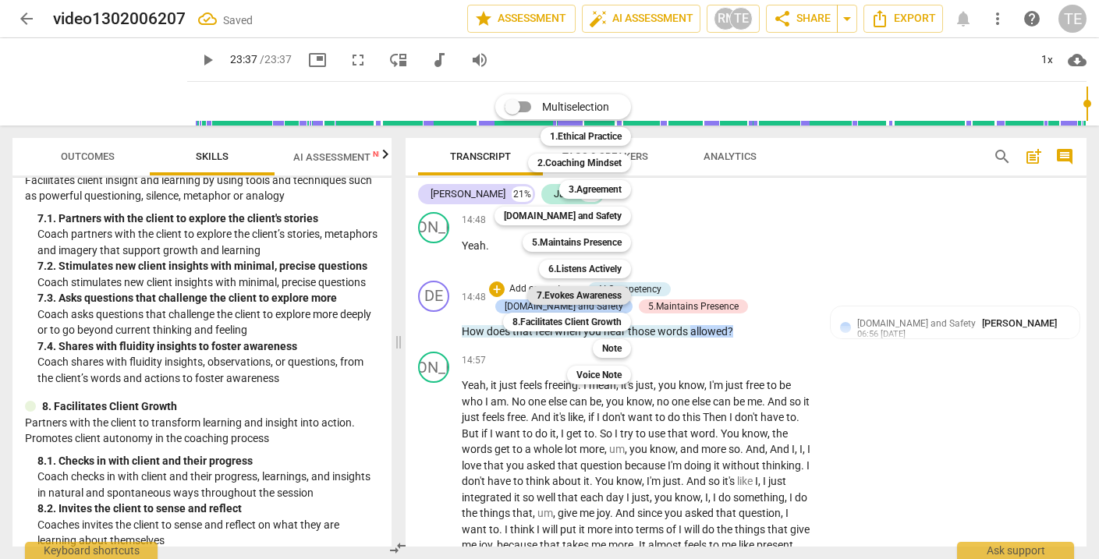
click at [566, 293] on b "7.Evokes Awareness" at bounding box center [579, 295] width 85 height 19
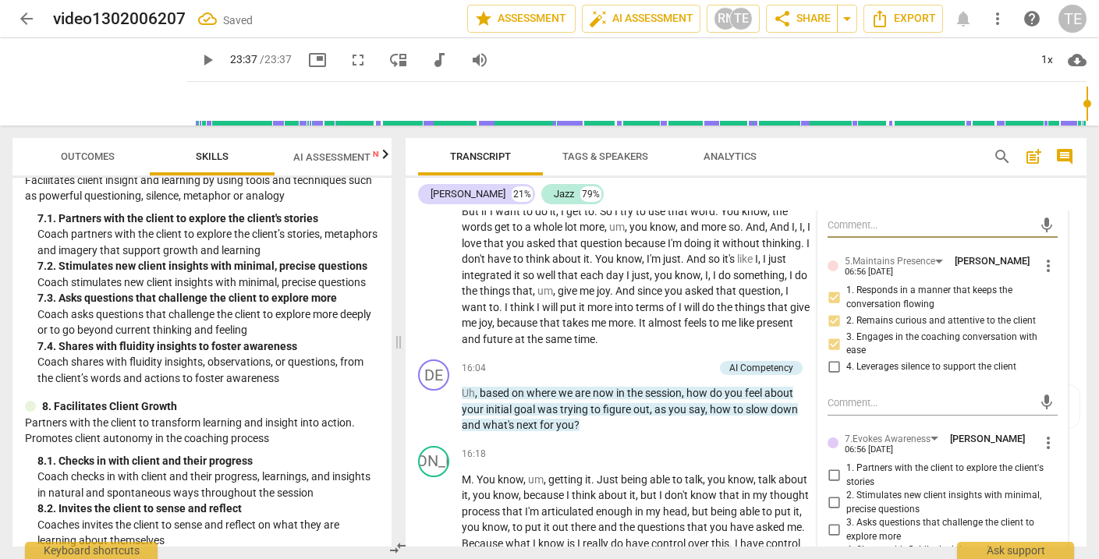
scroll to position [4703, 0]
click at [834, 492] on input "2. Stimulates new client insights with minimal, precise questions" at bounding box center [834, 501] width 25 height 19
checkbox input "true"
click at [831, 520] on input "3. Asks questions that challenge the client to explore more" at bounding box center [834, 529] width 25 height 19
checkbox input "true"
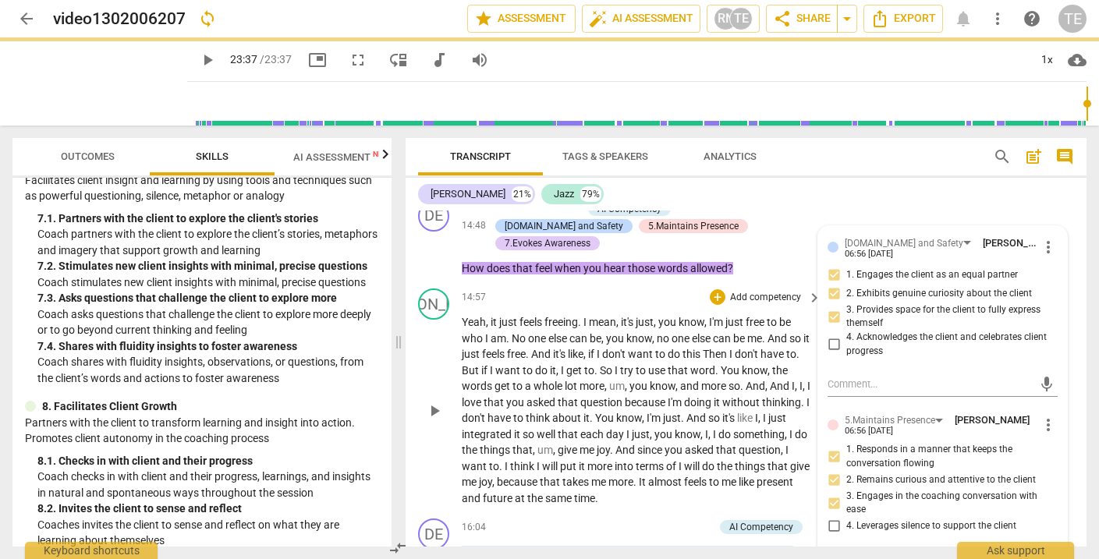
scroll to position [4400, 0]
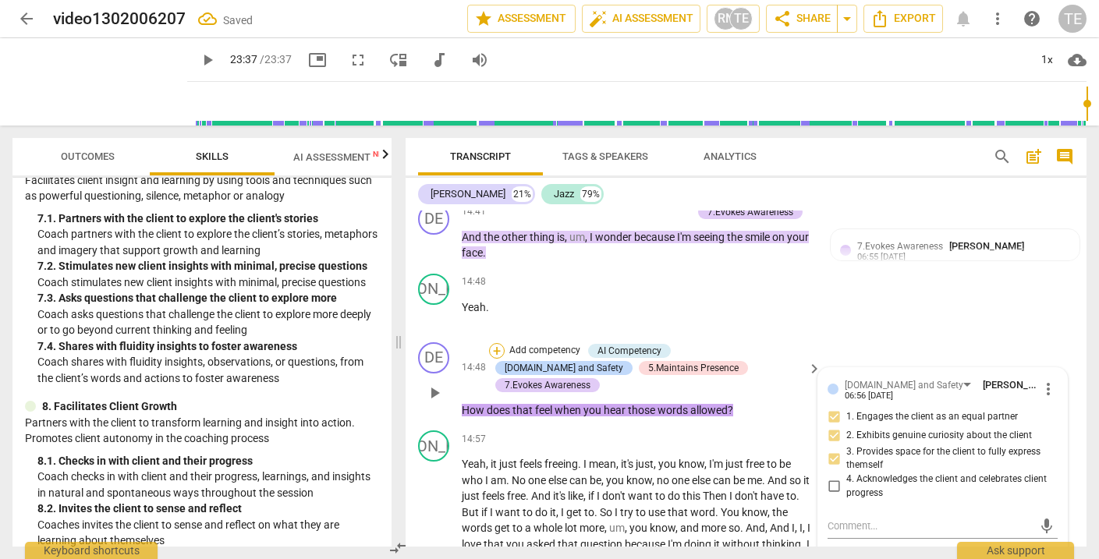
click at [495, 343] on div "+" at bounding box center [497, 351] width 16 height 16
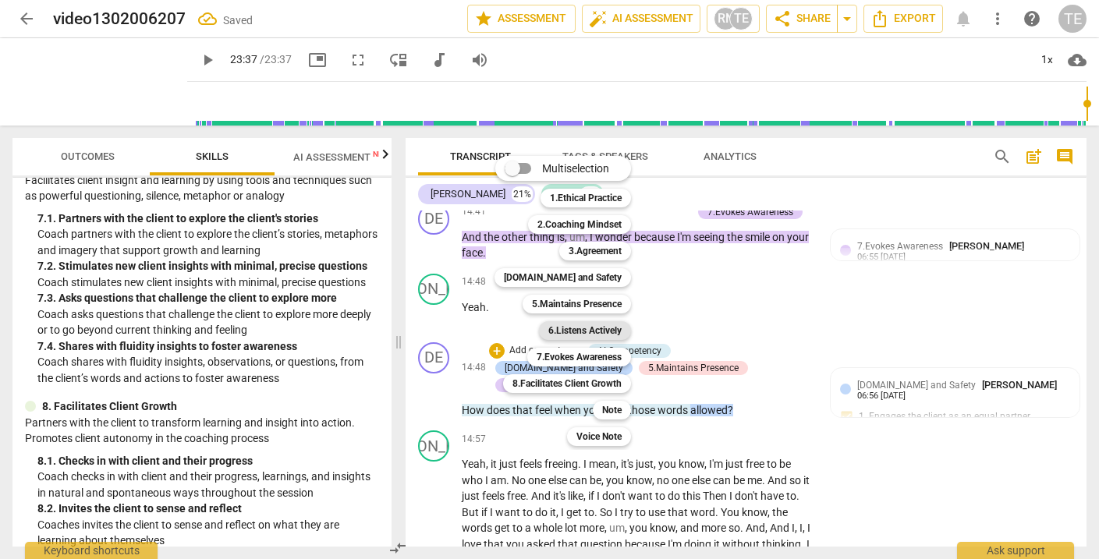
click at [584, 328] on b "6.Listens Actively" at bounding box center [585, 330] width 73 height 19
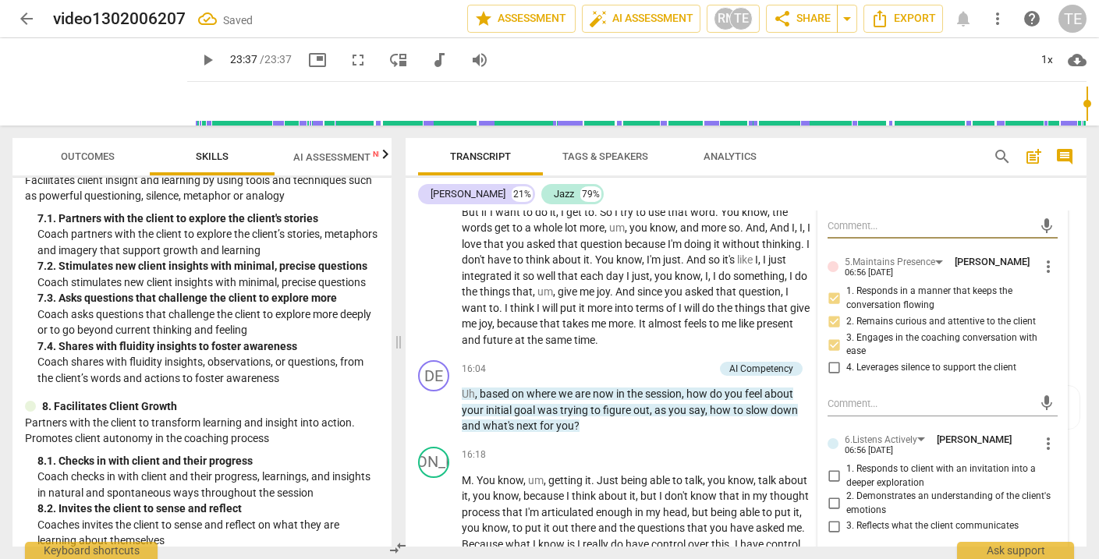
scroll to position [4702, 0]
click at [832, 466] on input "1. Responds to client with an invitation into a deeper exploration" at bounding box center [834, 475] width 25 height 19
checkbox input "true"
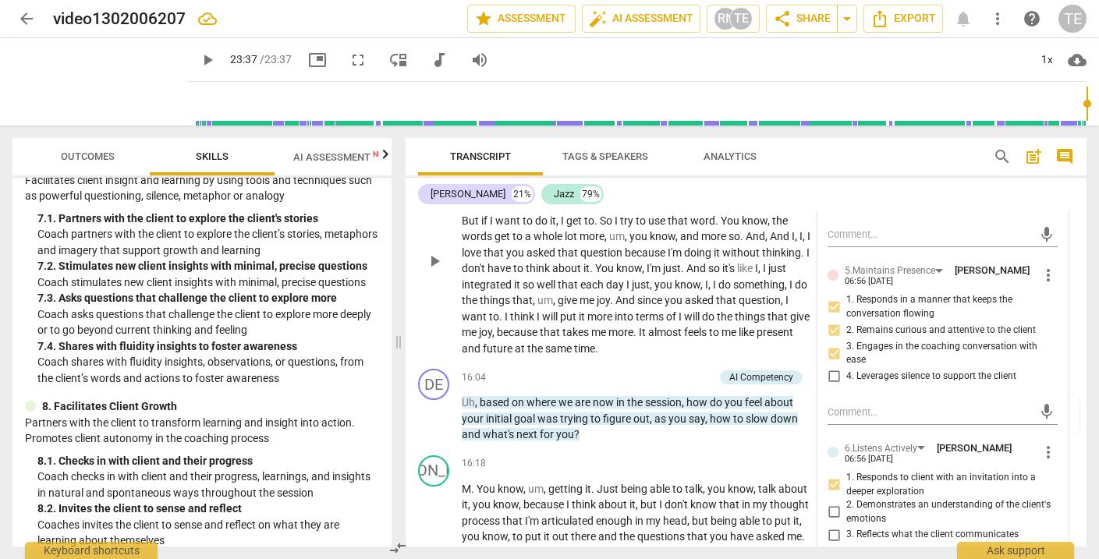
scroll to position [4693, 0]
click at [629, 369] on div "+" at bounding box center [629, 377] width 16 height 16
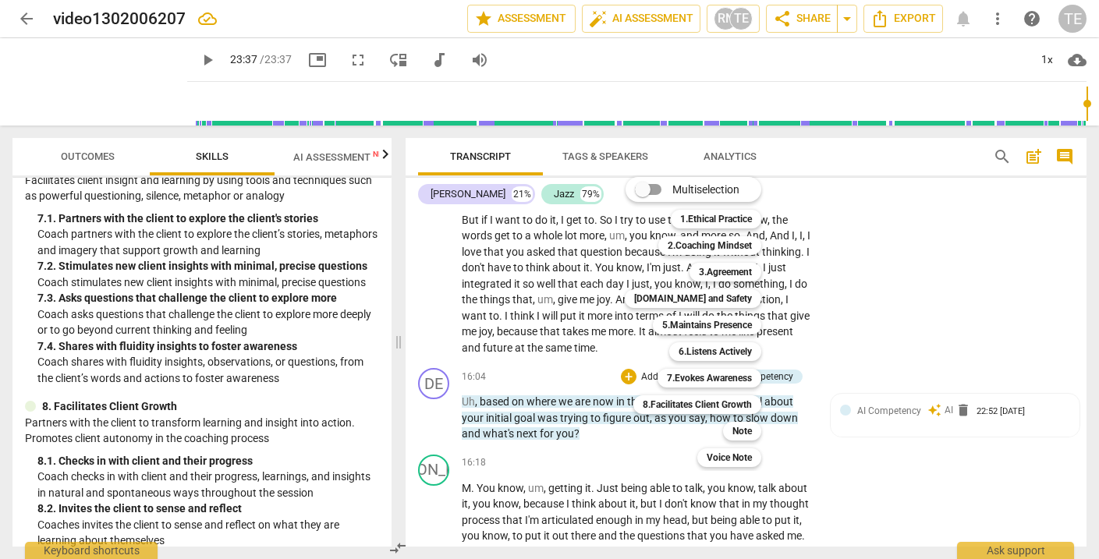
click at [314, 420] on div at bounding box center [549, 279] width 1099 height 559
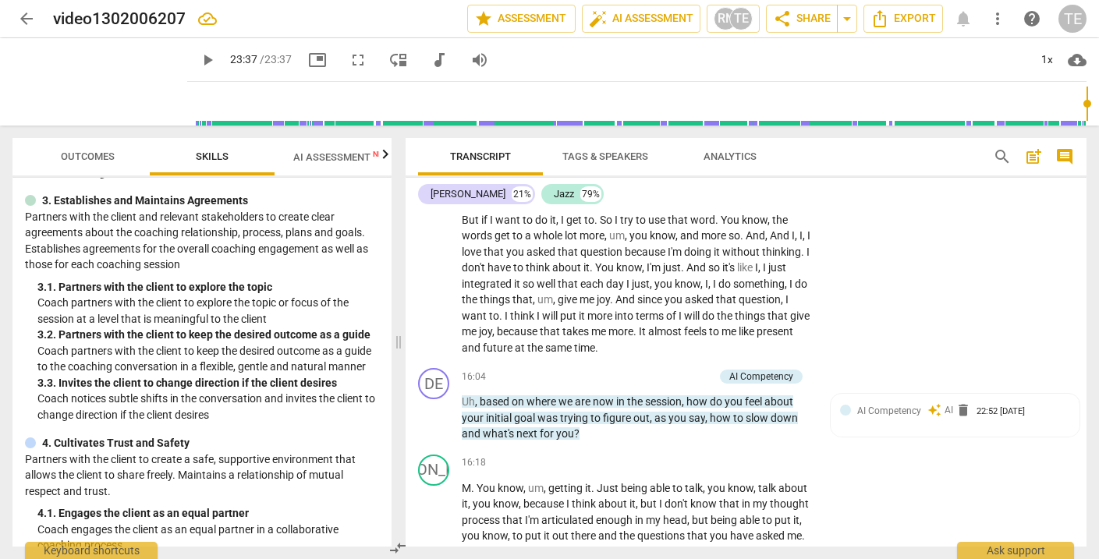
scroll to position [202, 0]
click at [630, 369] on div "+" at bounding box center [629, 377] width 16 height 16
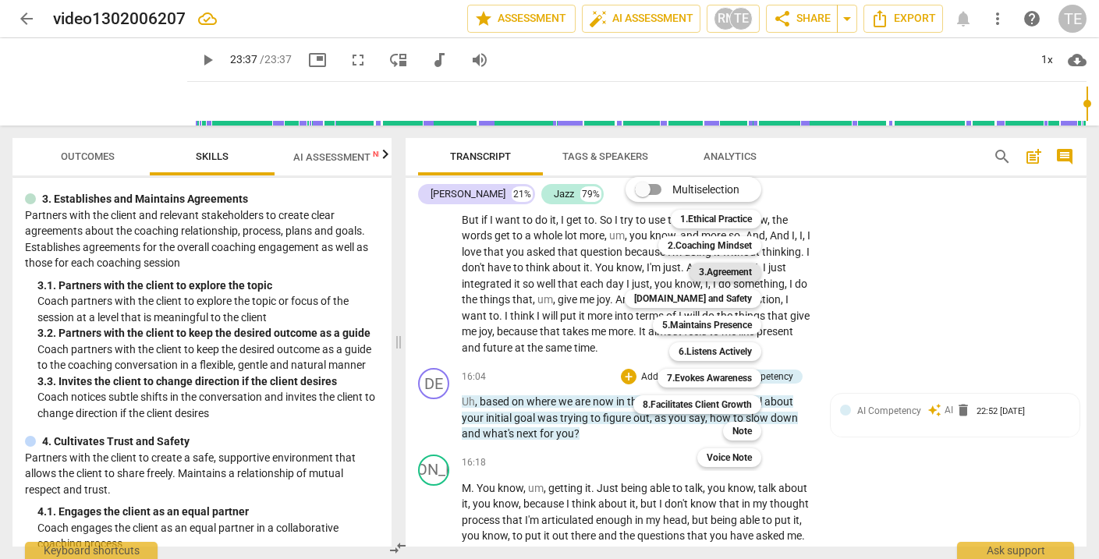
click at [723, 275] on b "3.Agreement" at bounding box center [725, 272] width 53 height 19
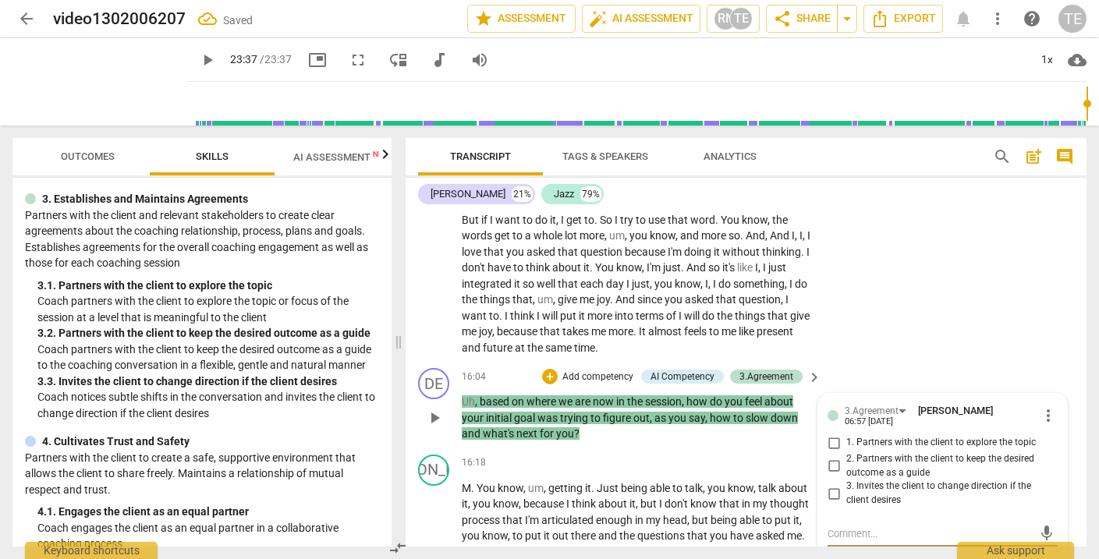
click at [833, 485] on input "3. Invites the client to change direction if the client desires" at bounding box center [834, 494] width 25 height 19
checkbox input "false"
click at [833, 457] on input "2. Partners with the client to keep the desired outcome as a guide" at bounding box center [834, 466] width 25 height 19
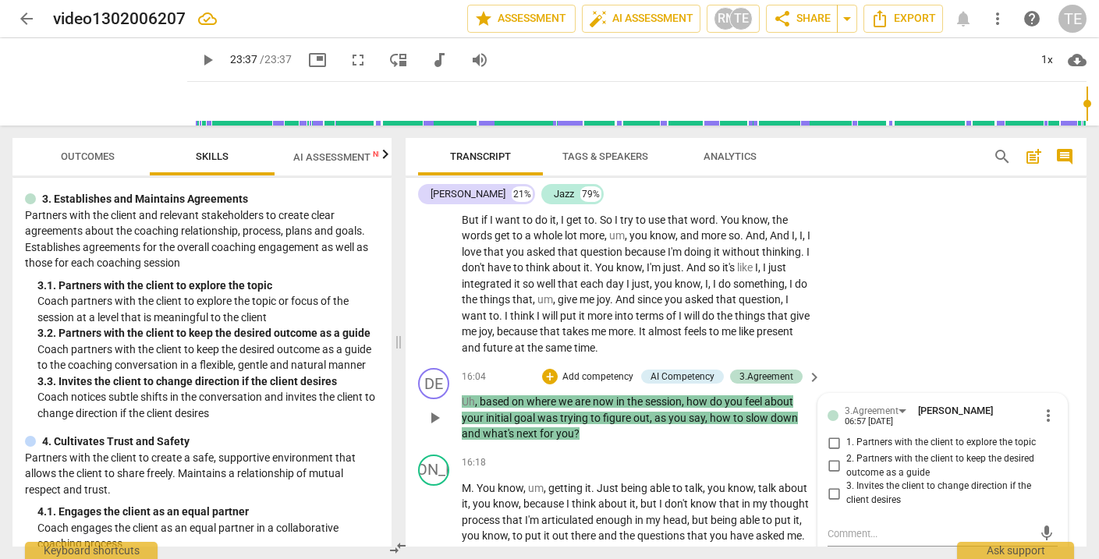
checkbox input "true"
click at [547, 369] on div "+" at bounding box center [550, 377] width 16 height 16
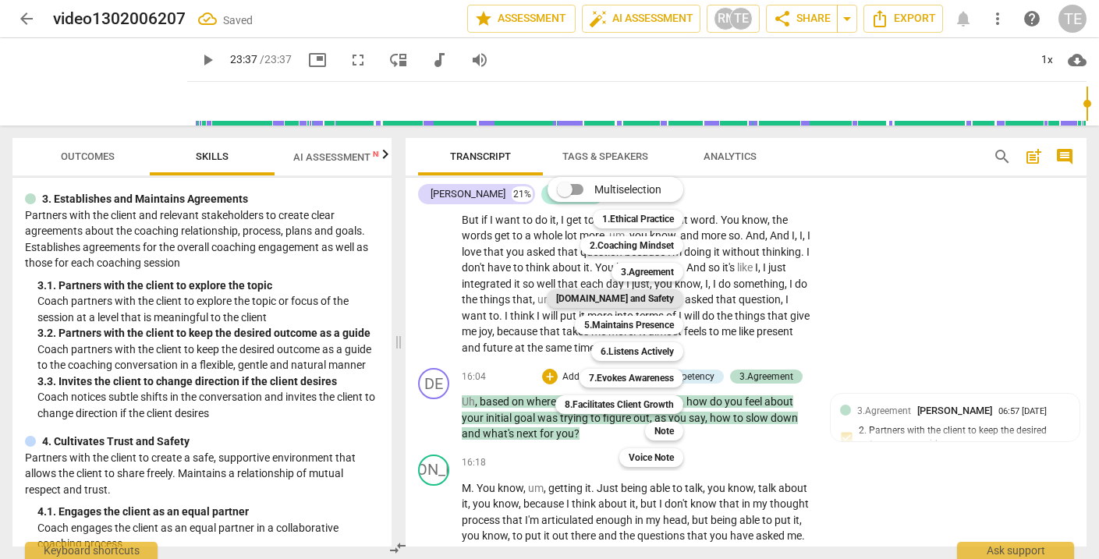
click at [639, 297] on b "[DOMAIN_NAME] and Safety" at bounding box center [615, 298] width 118 height 19
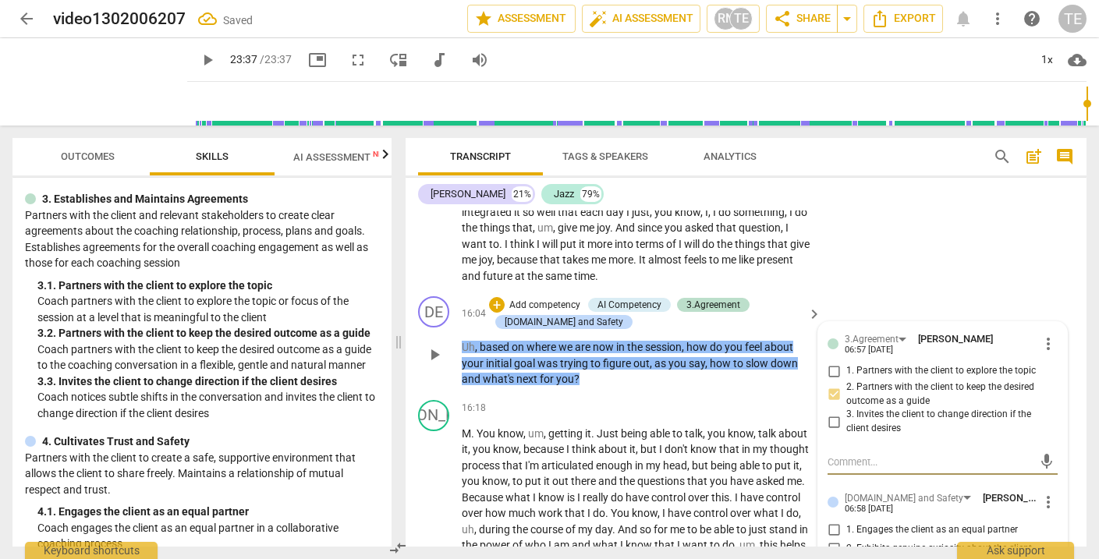
scroll to position [4766, 0]
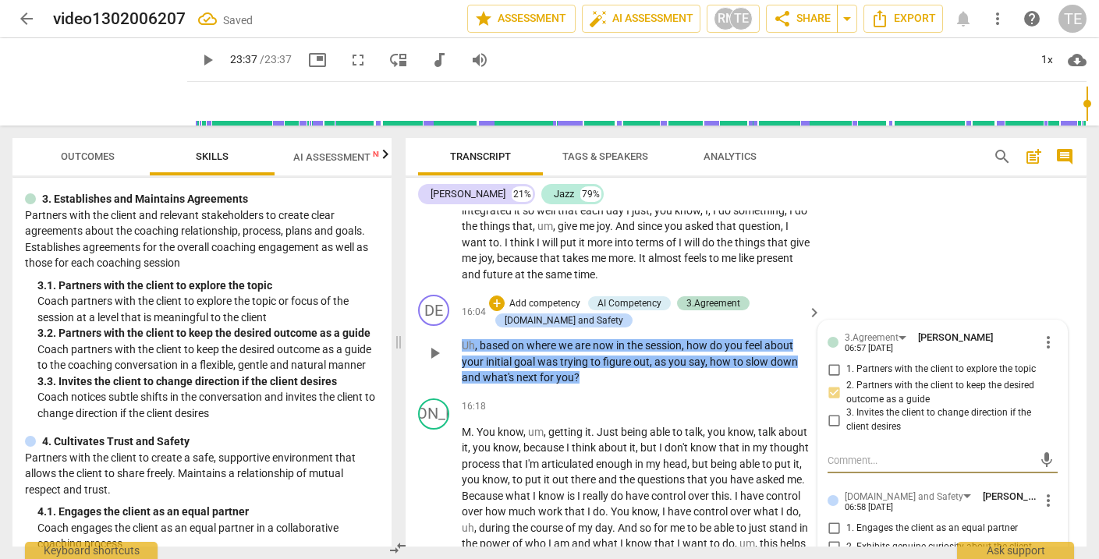
click at [831, 520] on input "1. Engages the client as an equal partner" at bounding box center [834, 529] width 25 height 19
checkbox input "true"
click at [831, 538] on input "2. Exhibits genuine curiosity about the client" at bounding box center [834, 547] width 25 height 19
checkbox input "true"
click at [831, 559] on input "3. Provides space for the client to fully express themself" at bounding box center [834, 570] width 25 height 19
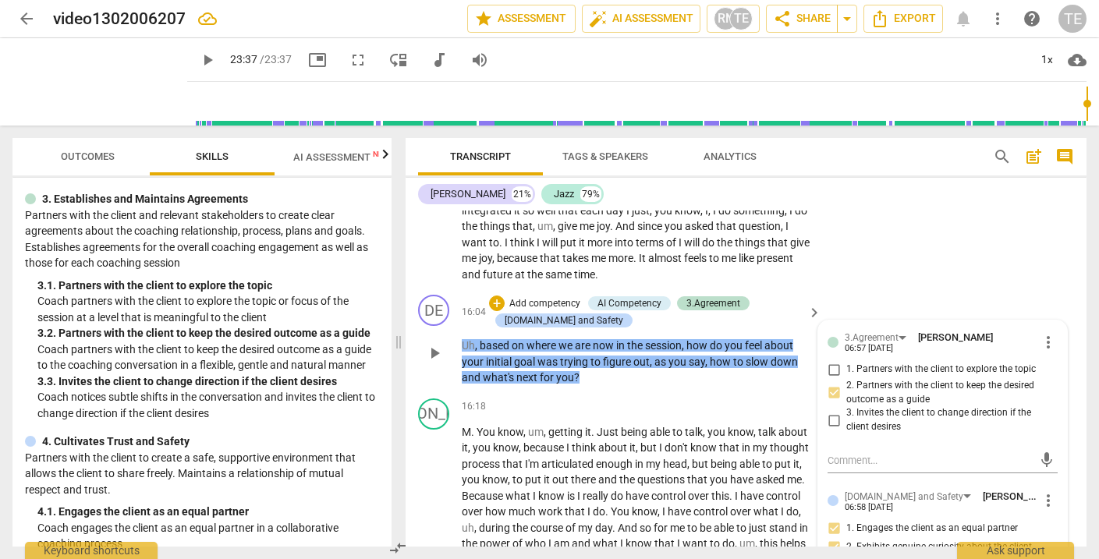
checkbox input "true"
click at [498, 296] on div "+" at bounding box center [497, 304] width 16 height 16
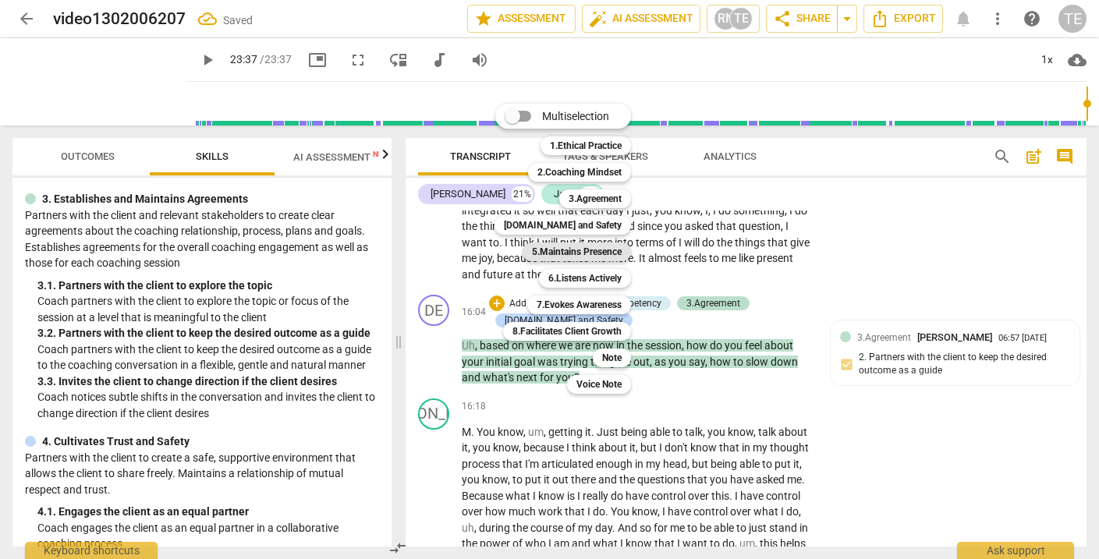
click at [578, 249] on b "5.Maintains Presence" at bounding box center [577, 252] width 90 height 19
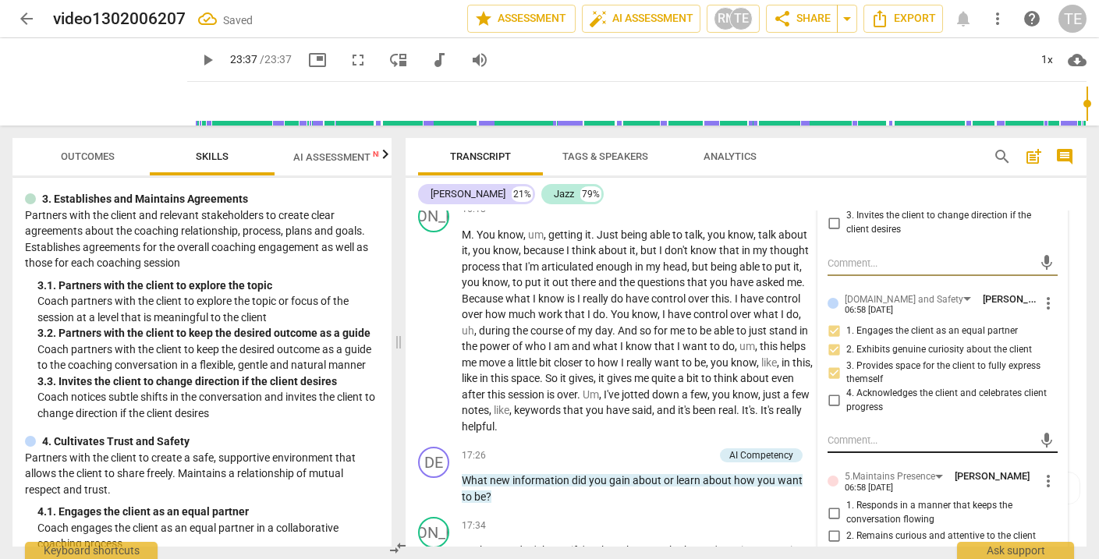
scroll to position [4964, 0]
click at [835, 503] on input "1. Responds in a manner that keeps the conversation flowing" at bounding box center [834, 512] width 25 height 19
checkbox input "true"
click at [833, 527] on input "2. Remains curious and attentive to the client" at bounding box center [834, 536] width 25 height 19
checkbox input "true"
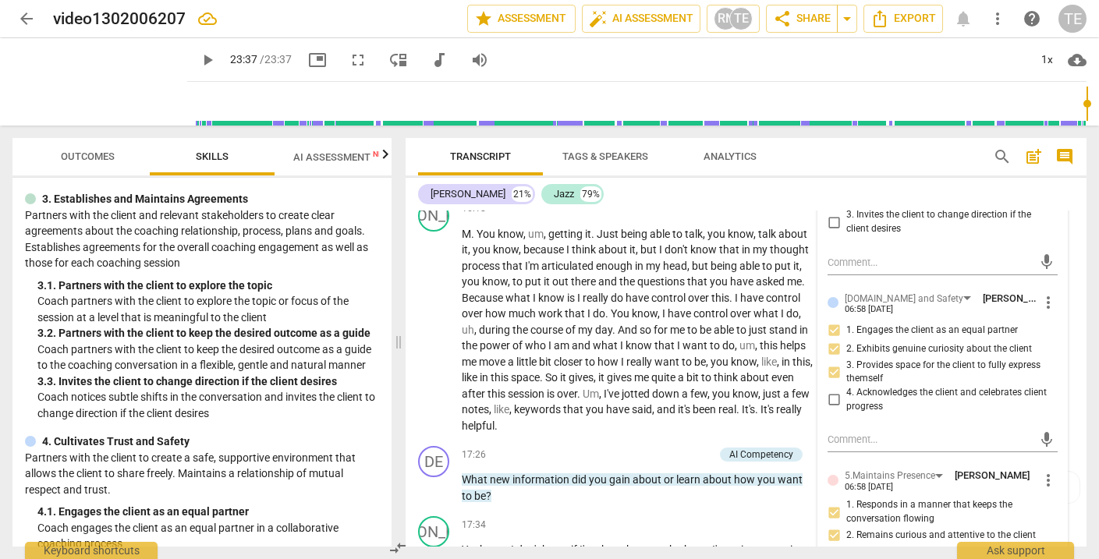
click at [829, 549] on input "3. Engages in the coaching conversation with ease" at bounding box center [834, 558] width 25 height 19
checkbox input "true"
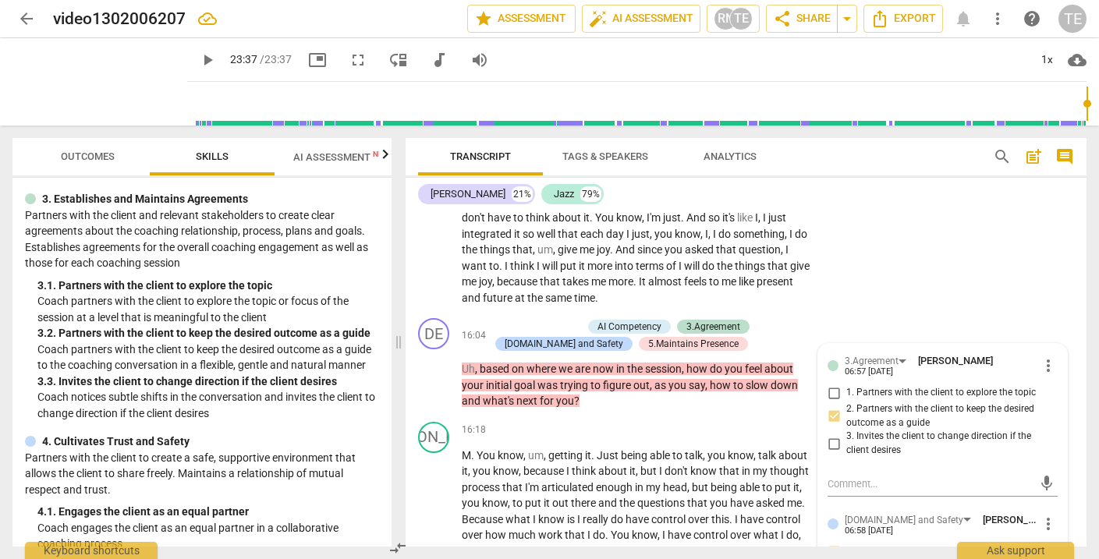
scroll to position [4742, 0]
click at [496, 320] on div "+" at bounding box center [497, 328] width 16 height 16
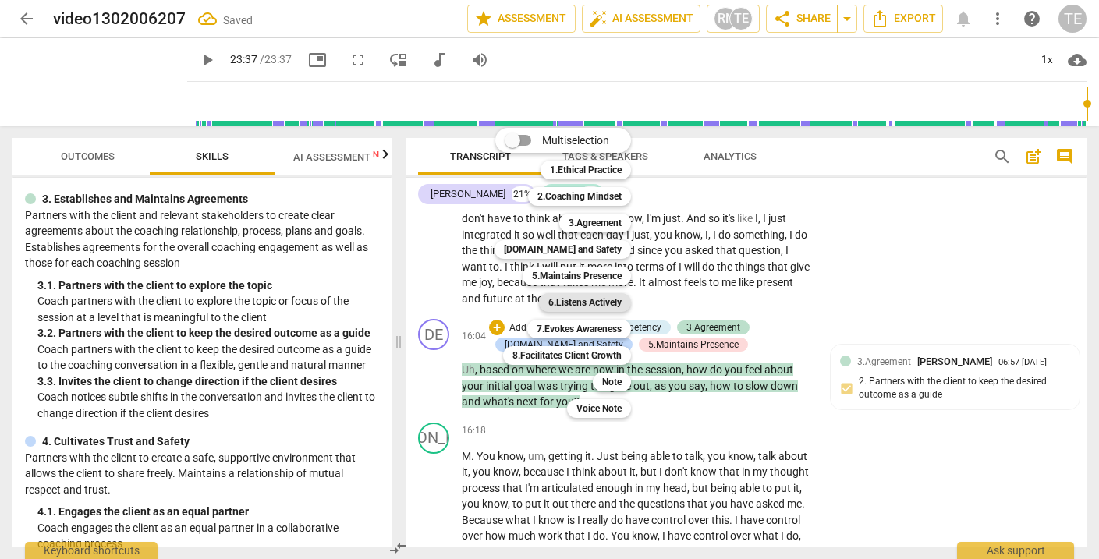
click at [589, 301] on b "6.Listens Actively" at bounding box center [585, 302] width 73 height 19
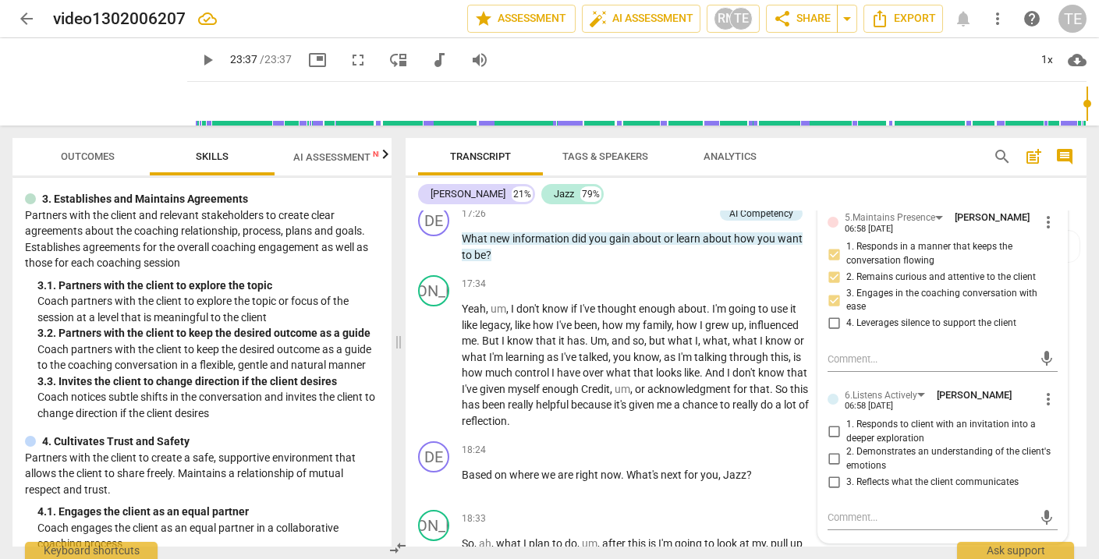
scroll to position [5223, 0]
click at [1047, 389] on span "more_vert" at bounding box center [1048, 398] width 19 height 19
click at [1047, 364] on li "Delete" at bounding box center [1059, 365] width 54 height 30
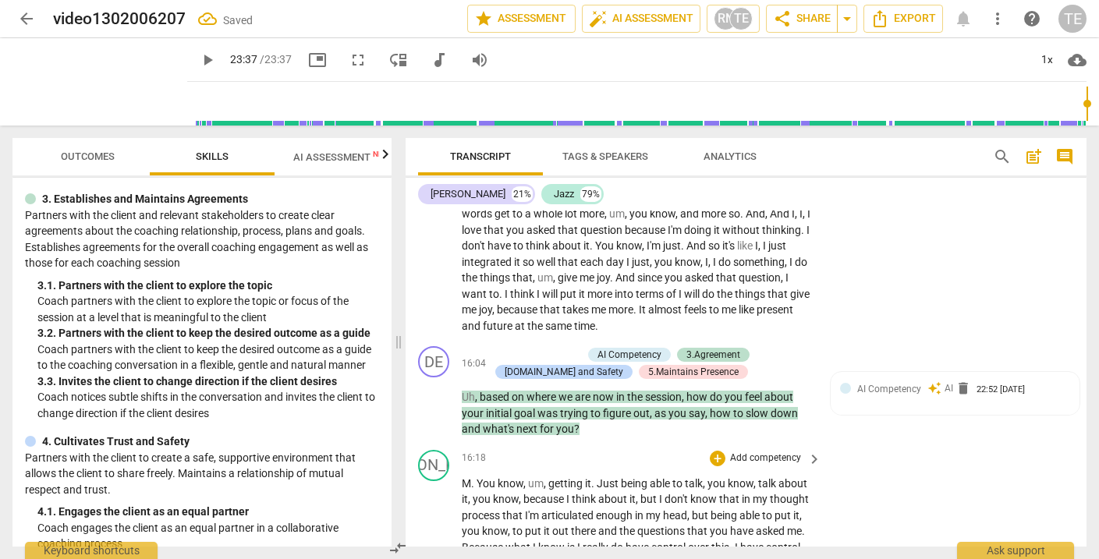
scroll to position [4713, 0]
click at [495, 349] on div "+" at bounding box center [497, 357] width 16 height 16
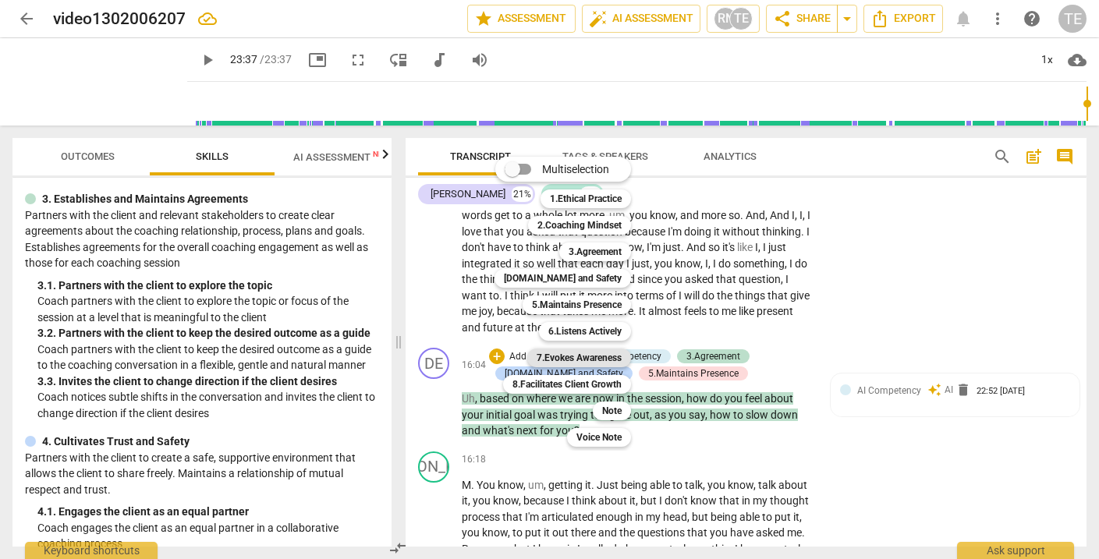
click at [567, 357] on b "7.Evokes Awareness" at bounding box center [579, 358] width 85 height 19
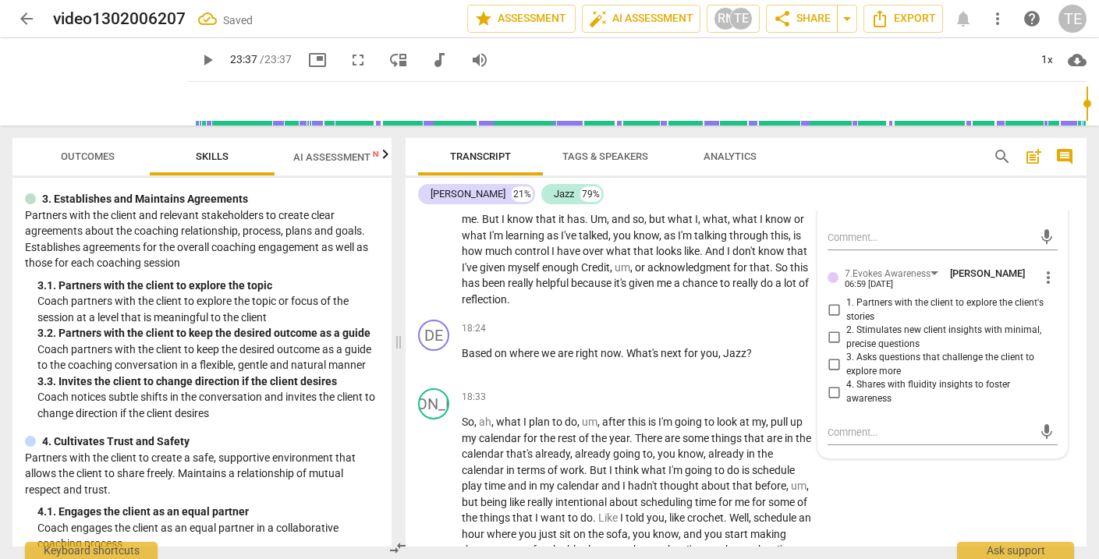
scroll to position [5317, 0]
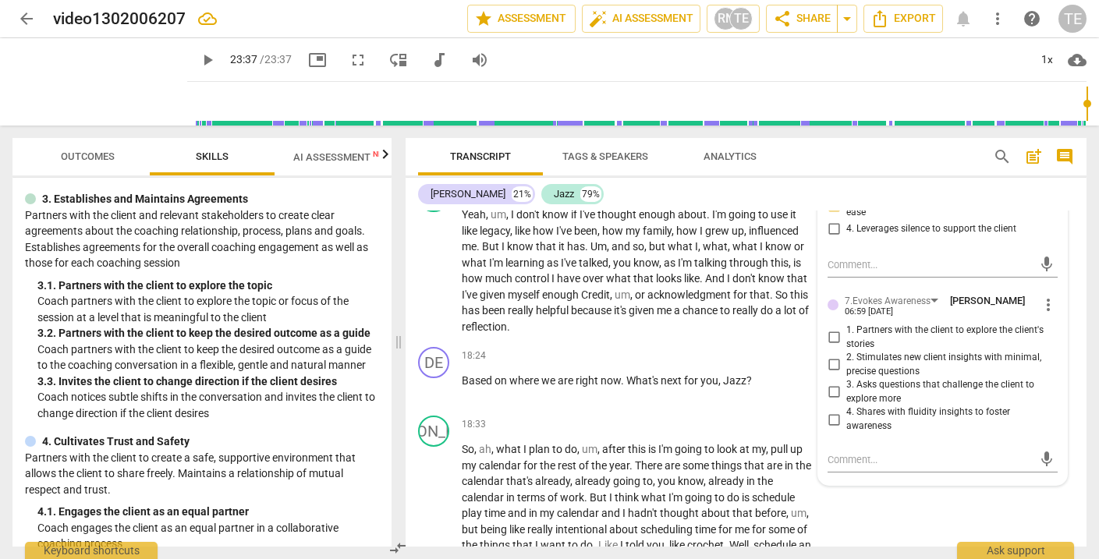
click at [832, 383] on input "3. Asks questions that challenge the client to explore more" at bounding box center [834, 392] width 25 height 19
checkbox input "true"
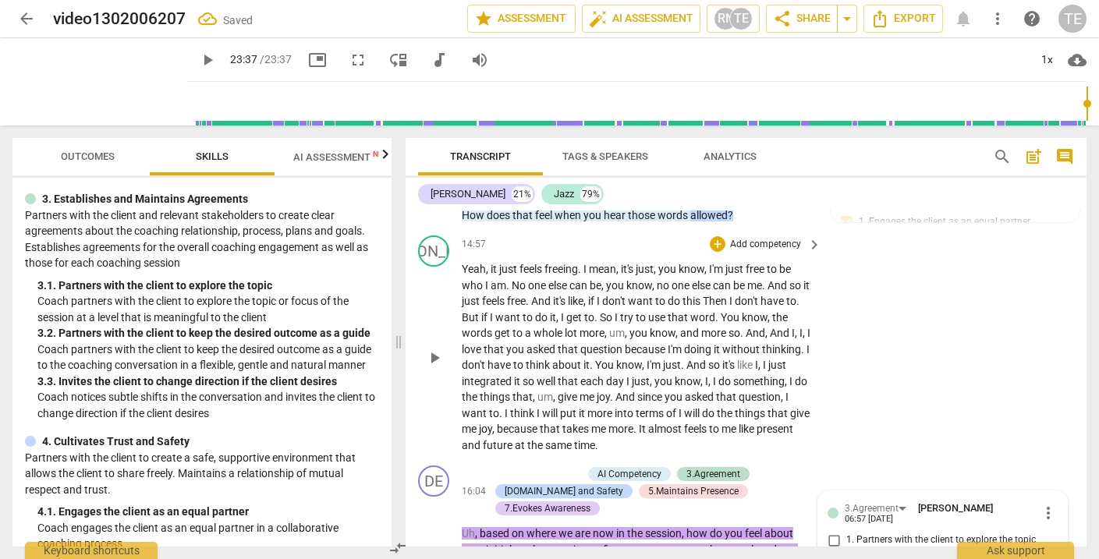
scroll to position [4608, 0]
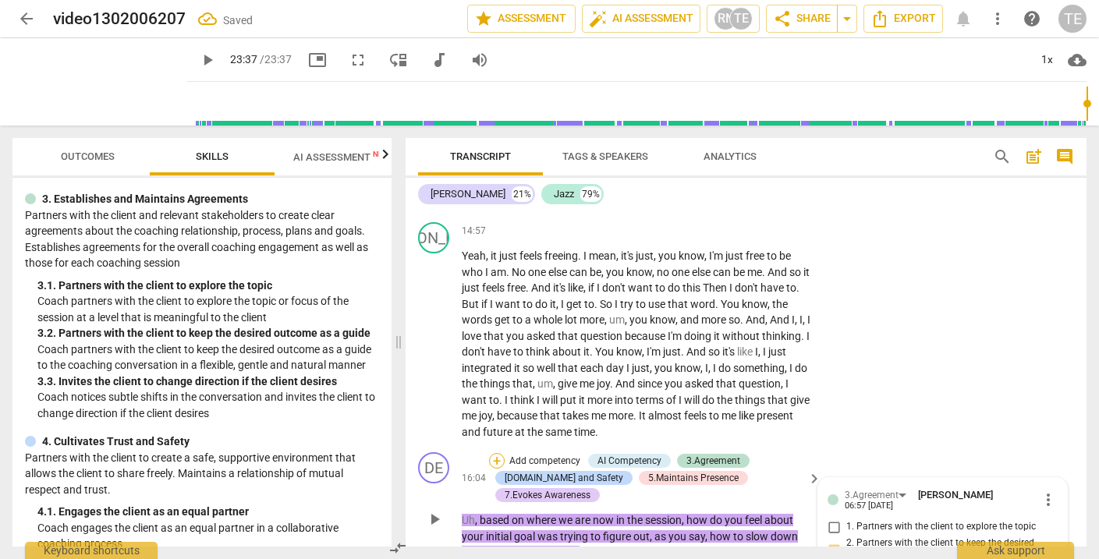
click at [499, 453] on div "+" at bounding box center [497, 461] width 16 height 16
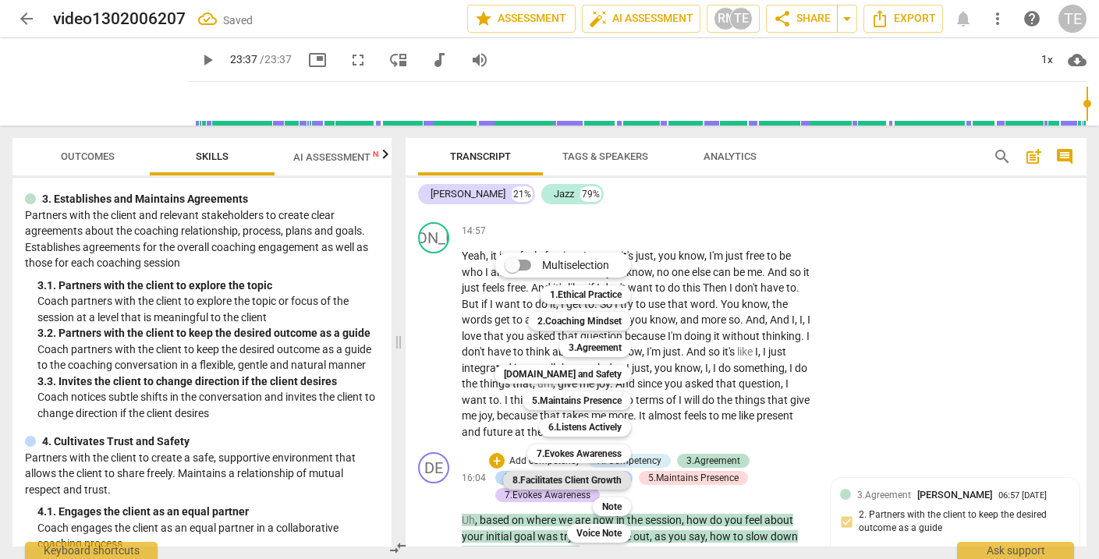
click at [577, 477] on b "8.Facilitates Client Growth" at bounding box center [567, 480] width 109 height 19
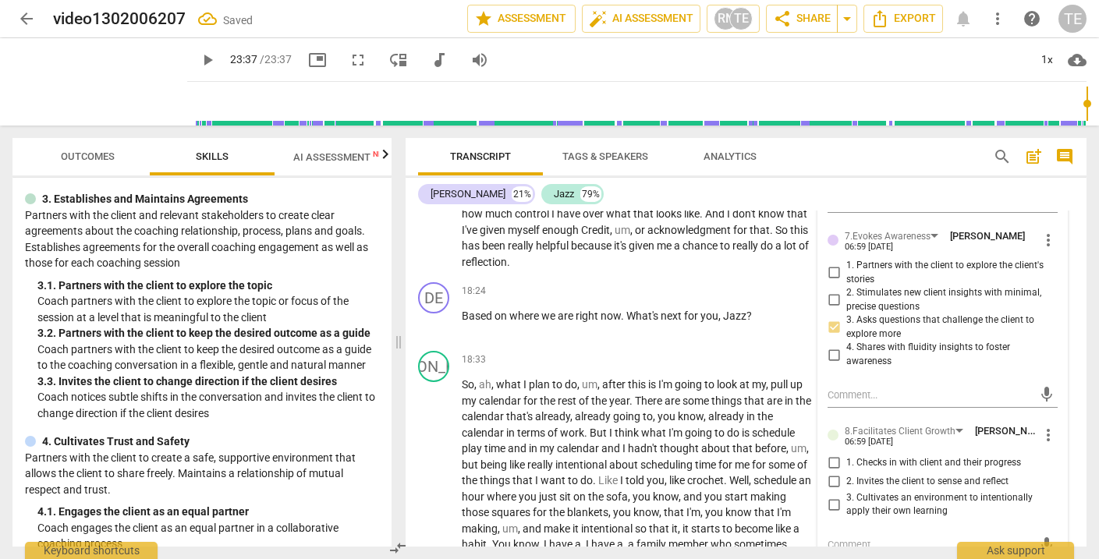
scroll to position [5382, 0]
click at [832, 472] on input "2. Invites the client to sense and reflect" at bounding box center [834, 481] width 25 height 19
checkbox input "true"
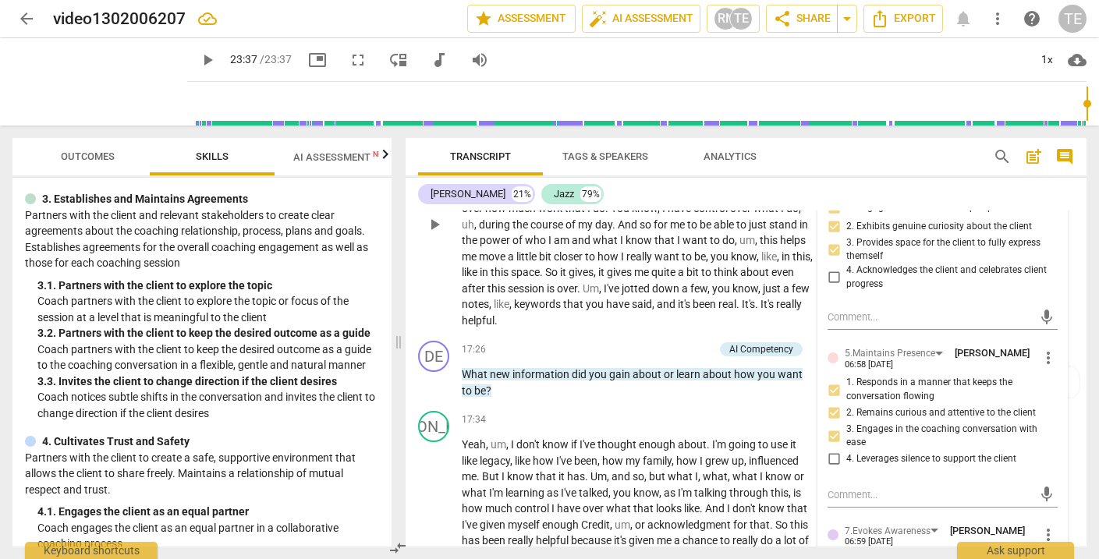
scroll to position [5091, 0]
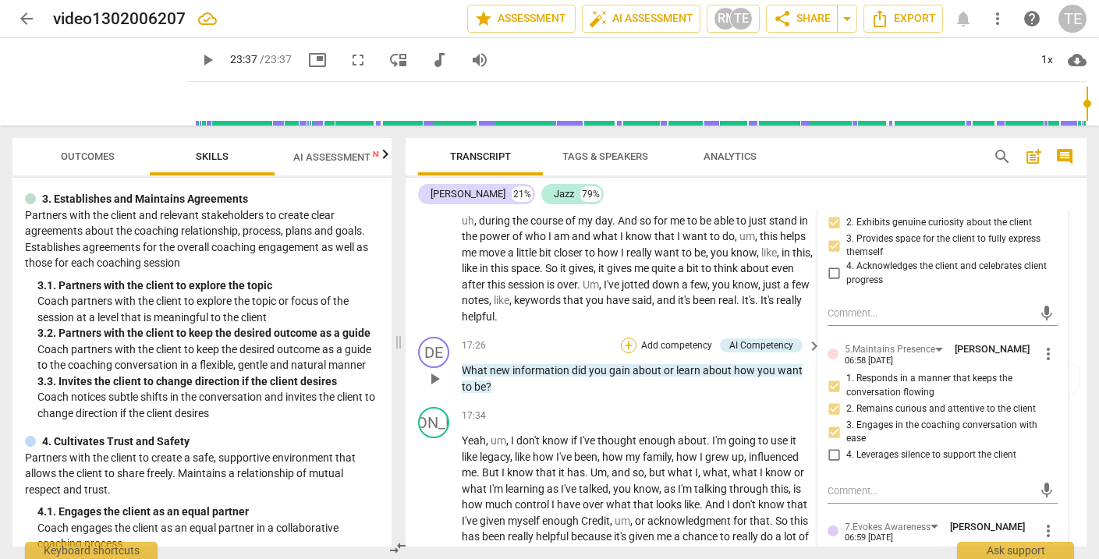
click at [630, 338] on div "+" at bounding box center [629, 346] width 16 height 16
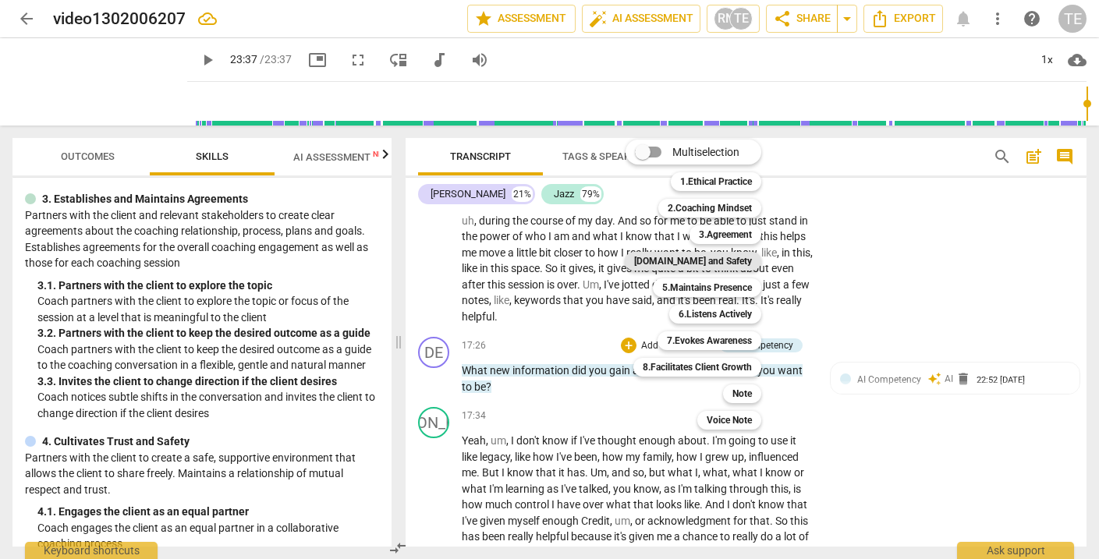
click at [717, 261] on b "[DOMAIN_NAME] and Safety" at bounding box center [693, 261] width 118 height 19
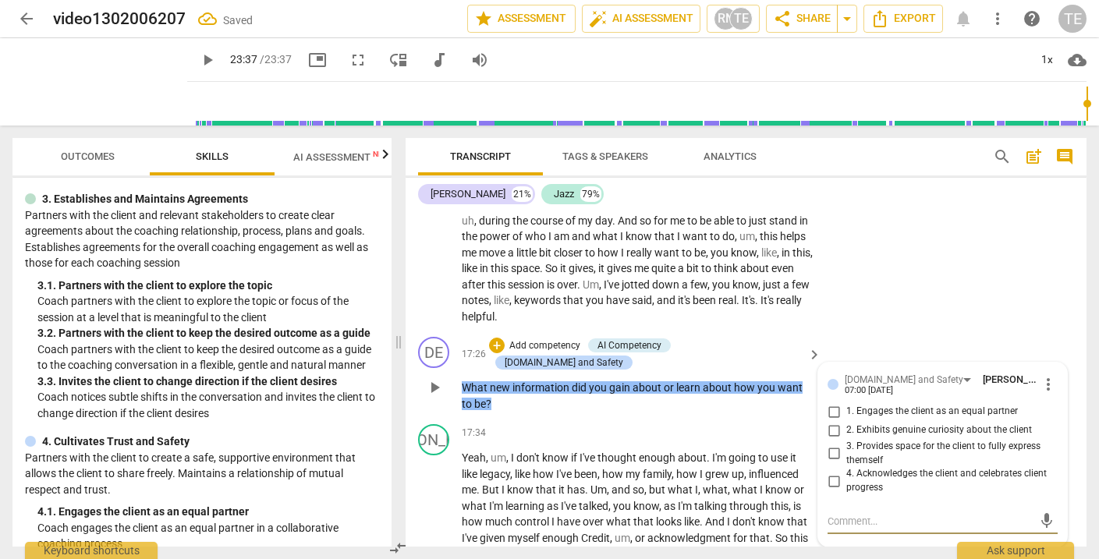
click at [832, 403] on input "1. Engages the client as an equal partner" at bounding box center [834, 412] width 25 height 19
checkbox input "true"
click at [829, 421] on input "2. Exhibits genuine curiosity about the client" at bounding box center [834, 430] width 25 height 19
checkbox input "true"
click at [831, 445] on input "3. Provides space for the client to fully express themself" at bounding box center [834, 454] width 25 height 19
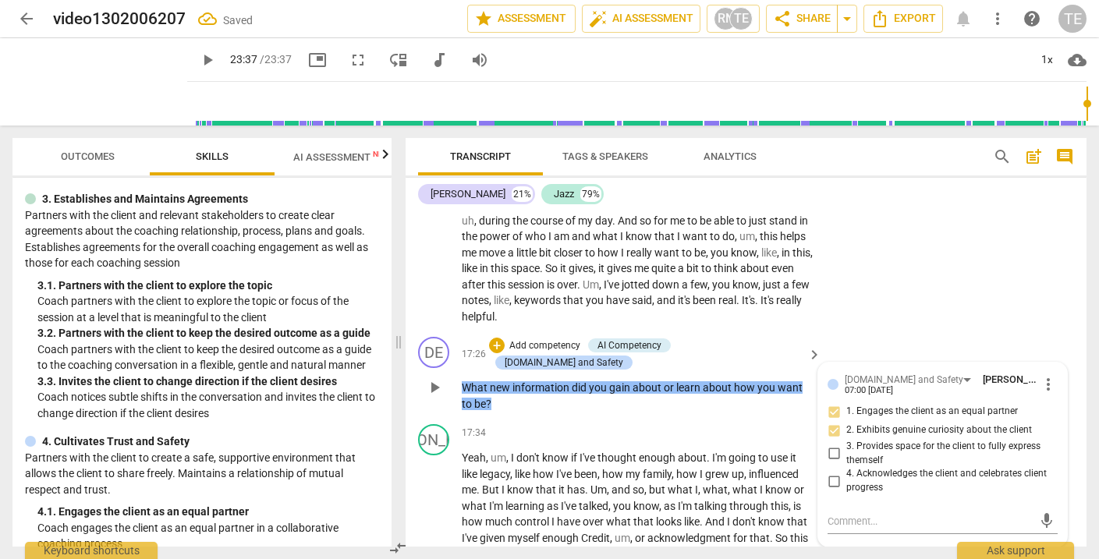
checkbox input "true"
click at [505, 338] on div "+" at bounding box center [497, 346] width 16 height 16
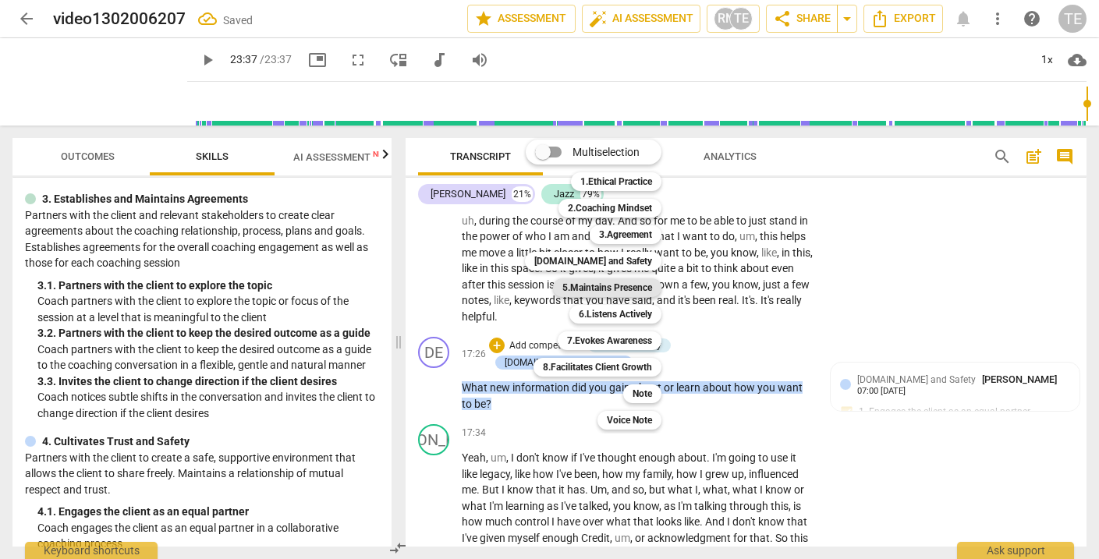
click at [609, 286] on b "5.Maintains Presence" at bounding box center [608, 288] width 90 height 19
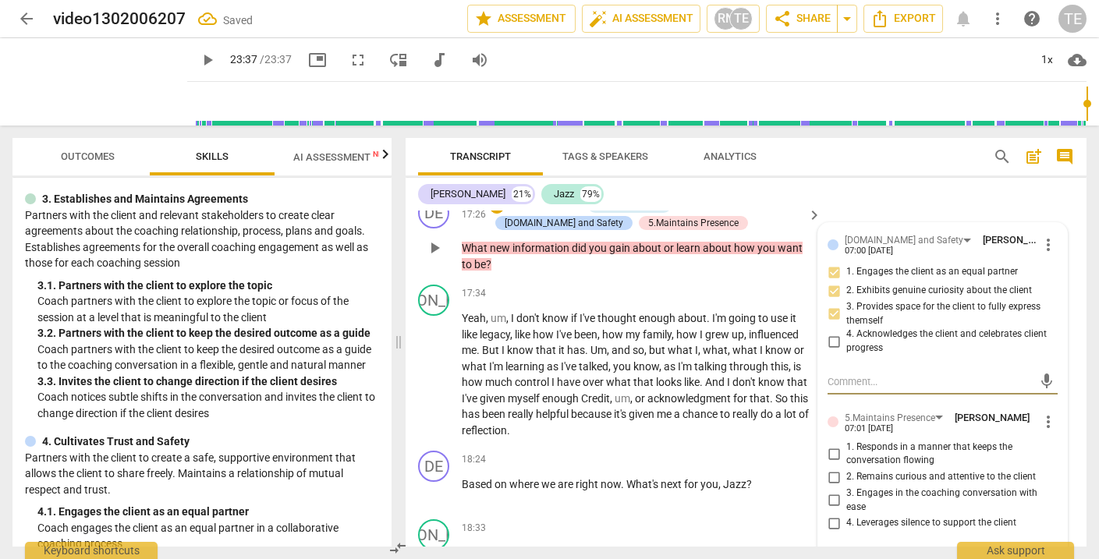
scroll to position [5238, 0]
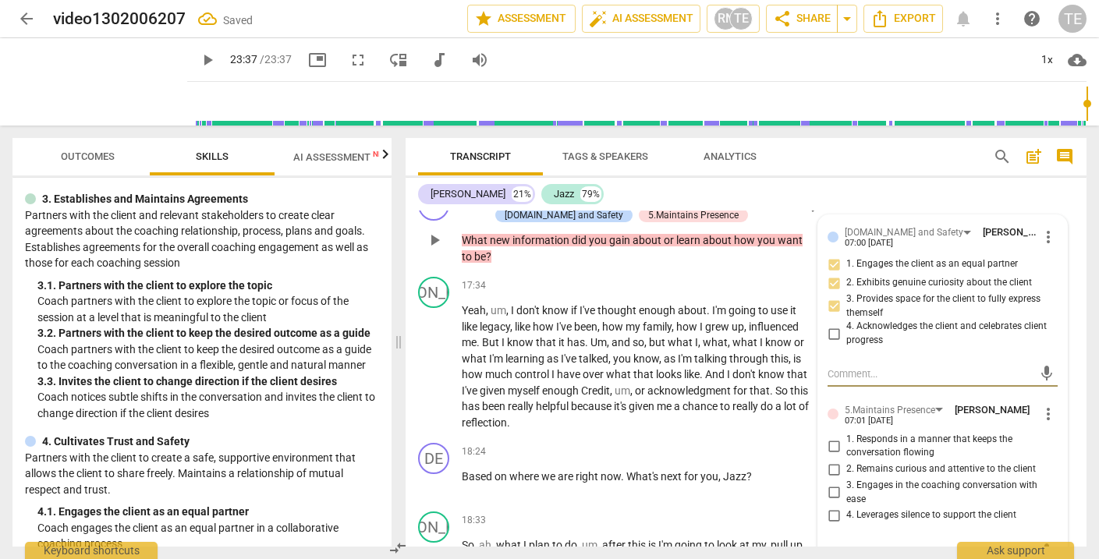
click at [832, 437] on input "1. Responds in a manner that keeps the conversation flowing" at bounding box center [834, 446] width 25 height 19
checkbox input "true"
click at [830, 460] on input "2. Remains curious and attentive to the client" at bounding box center [834, 469] width 25 height 19
checkbox input "true"
click at [829, 484] on input "3. Engages in the coaching conversation with ease" at bounding box center [834, 493] width 25 height 19
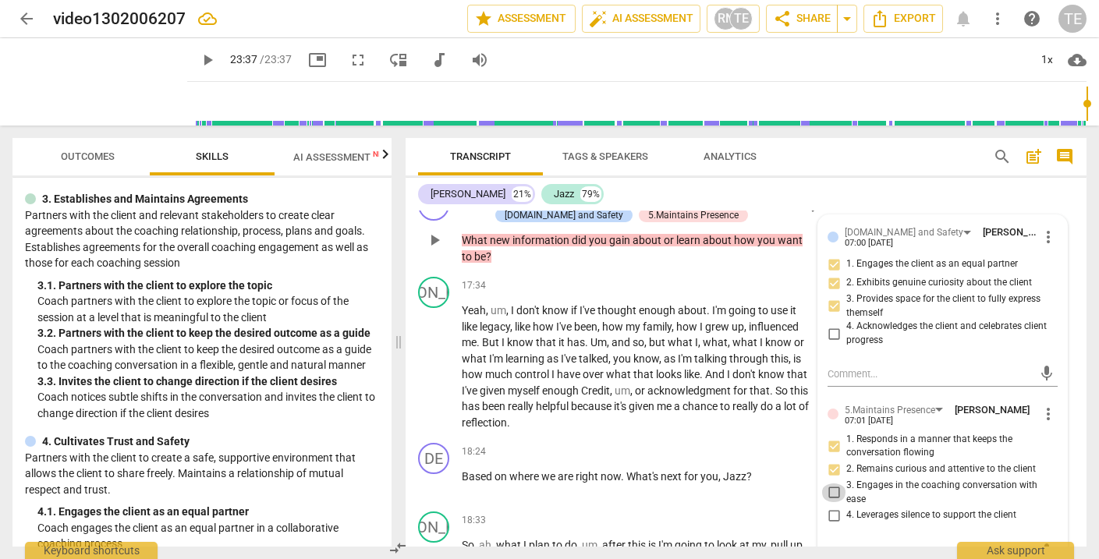
checkbox input "true"
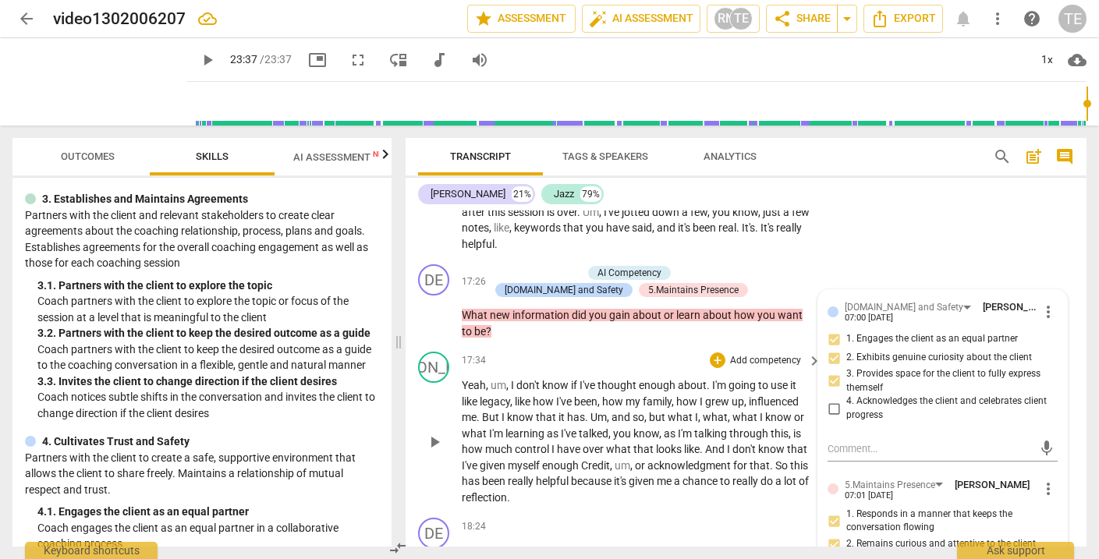
scroll to position [5118, 0]
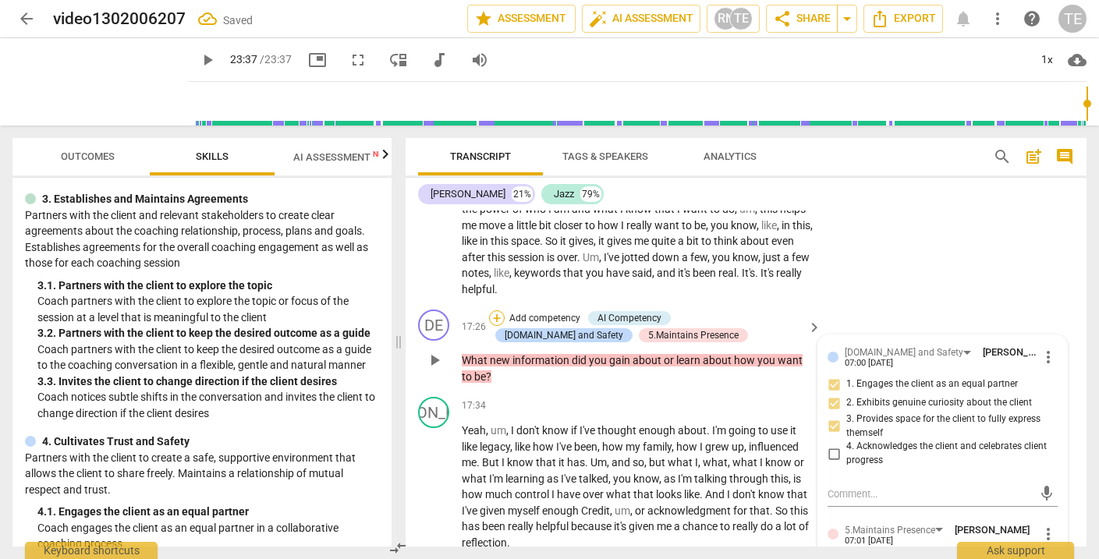
click at [496, 311] on div "+" at bounding box center [497, 319] width 16 height 16
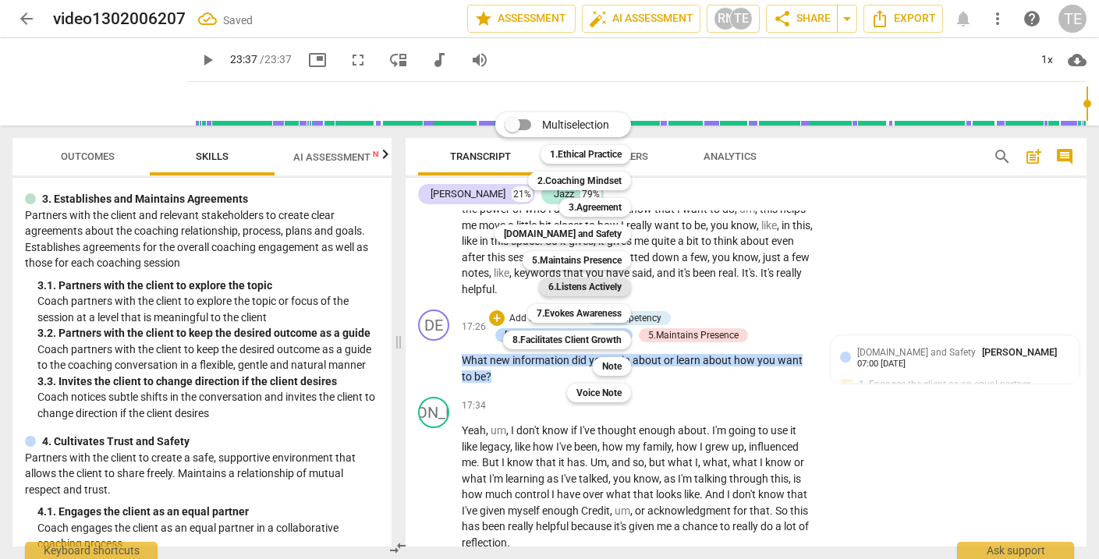
click at [577, 285] on b "6.Listens Actively" at bounding box center [585, 287] width 73 height 19
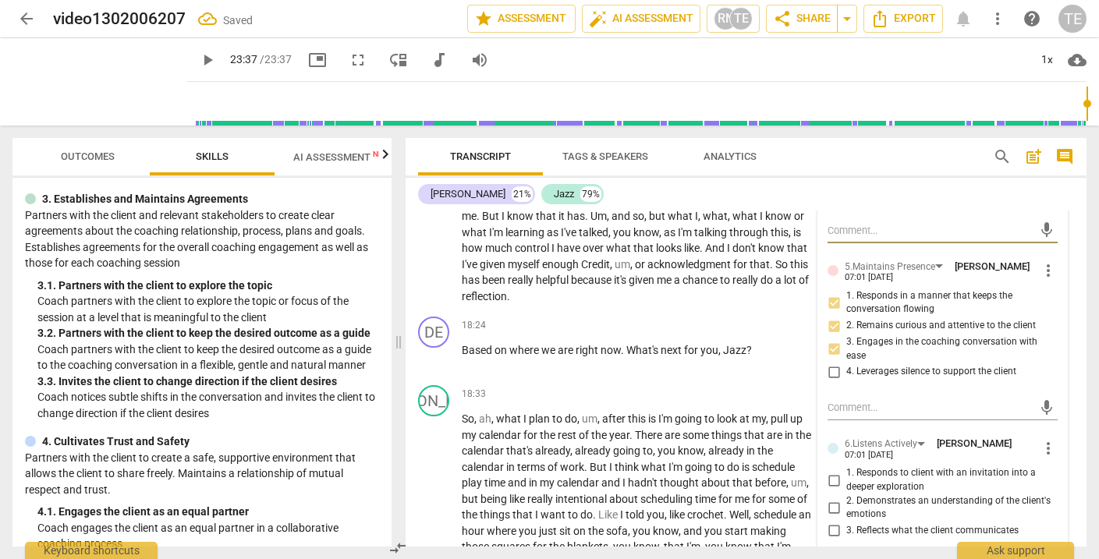
scroll to position [5383, 0]
click at [1046, 438] on span "more_vert" at bounding box center [1048, 447] width 19 height 19
click at [1053, 409] on li "Delete" at bounding box center [1059, 410] width 54 height 30
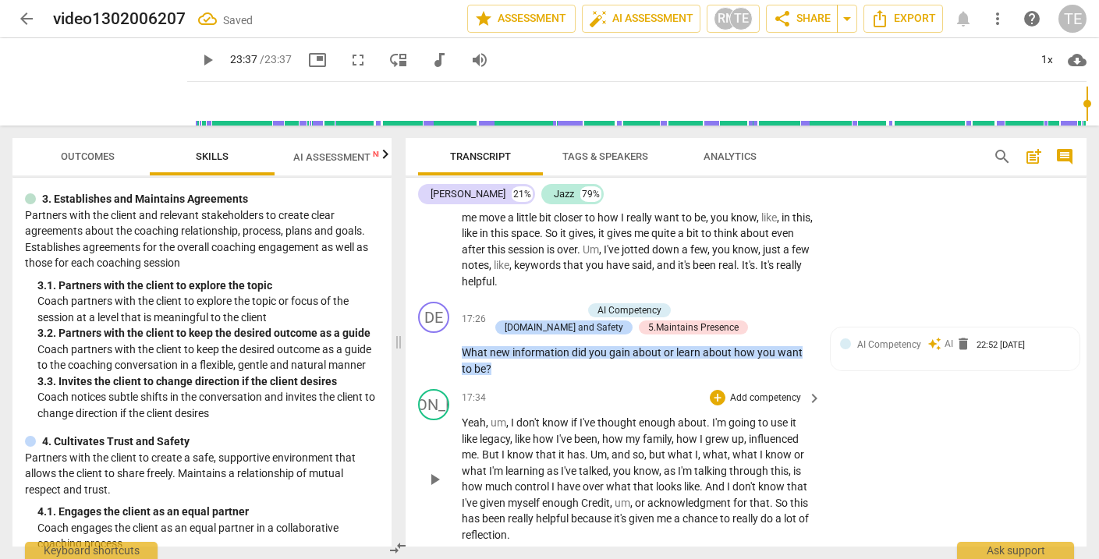
scroll to position [5127, 0]
click at [495, 302] on div "+" at bounding box center [497, 310] width 16 height 16
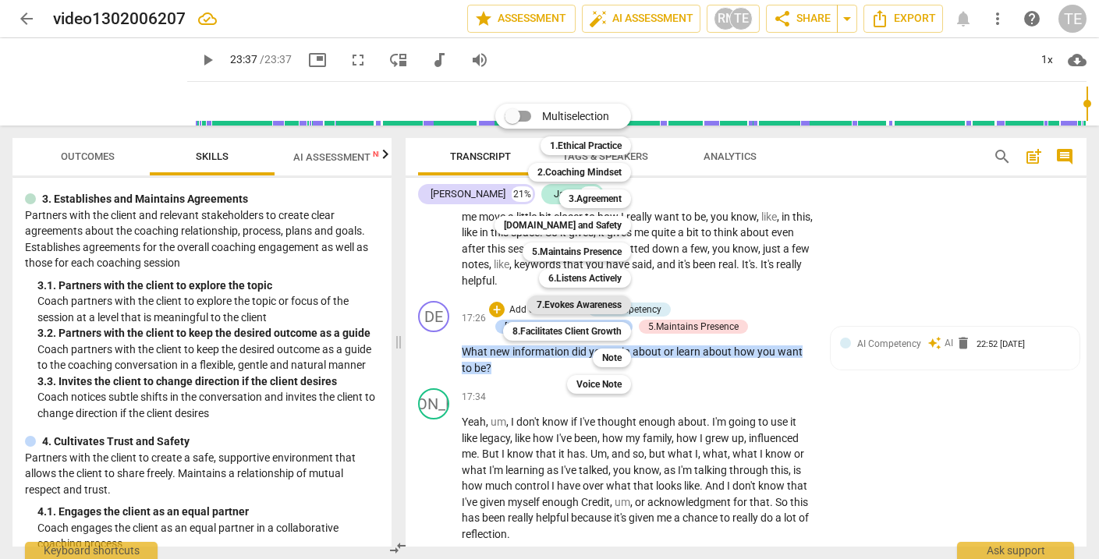
click at [566, 302] on b "7.Evokes Awareness" at bounding box center [579, 305] width 85 height 19
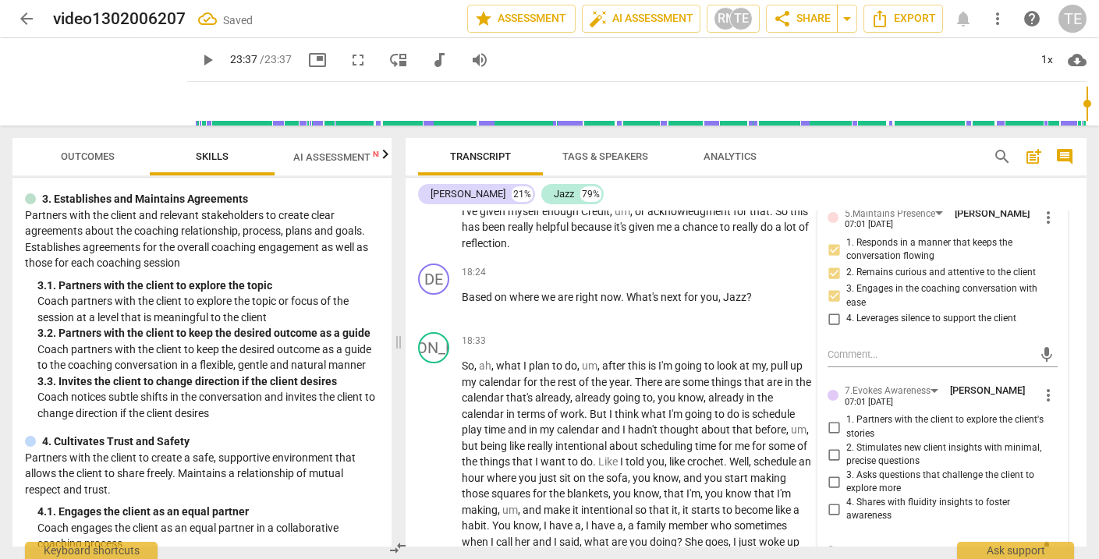
scroll to position [5436, 0]
click at [832, 445] on input "2. Stimulates new client insights with minimal, precise questions" at bounding box center [834, 454] width 25 height 19
checkbox input "true"
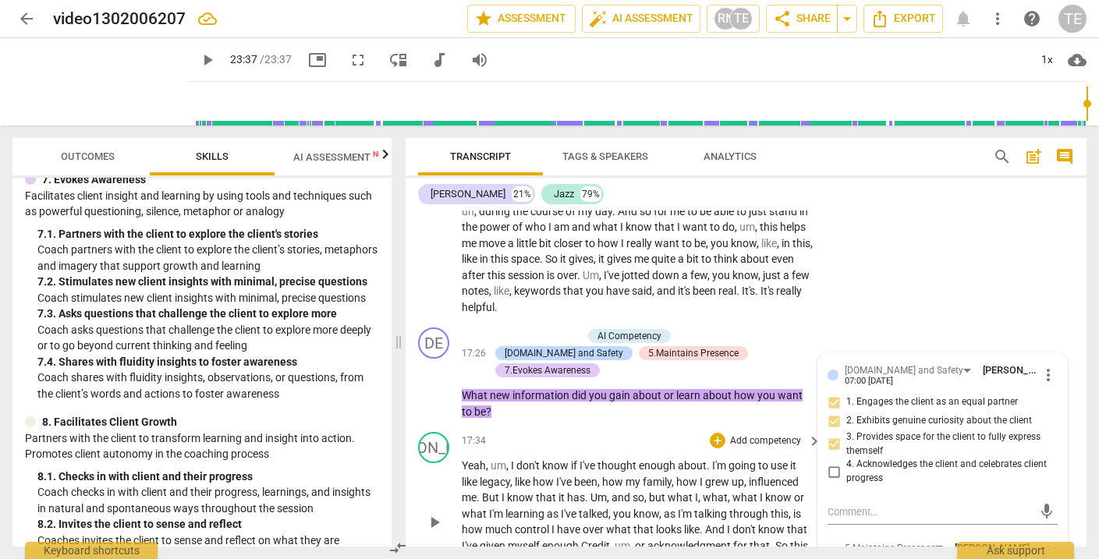
scroll to position [5090, 0]
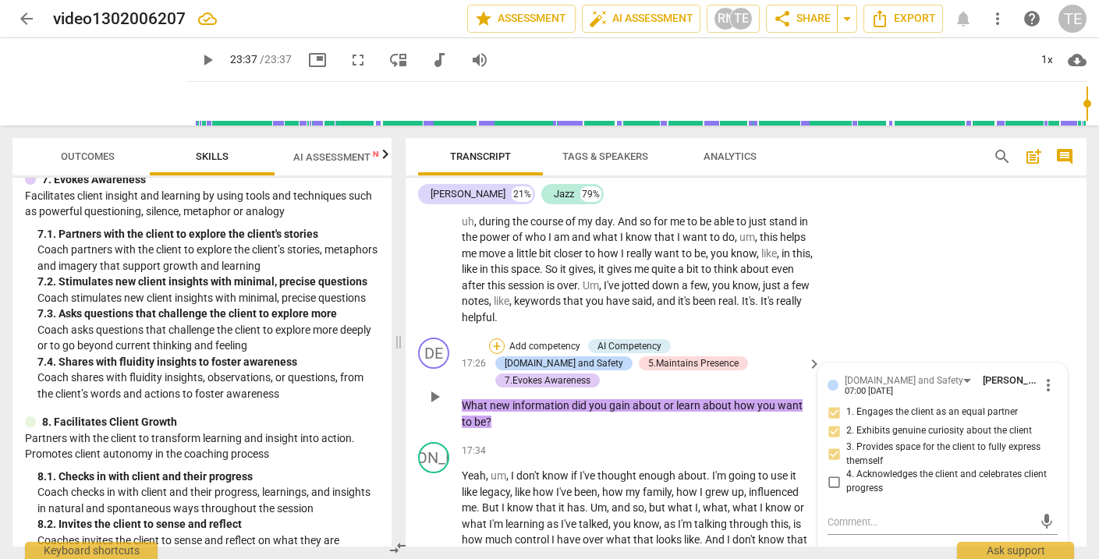
click at [492, 339] on div "+" at bounding box center [497, 347] width 16 height 16
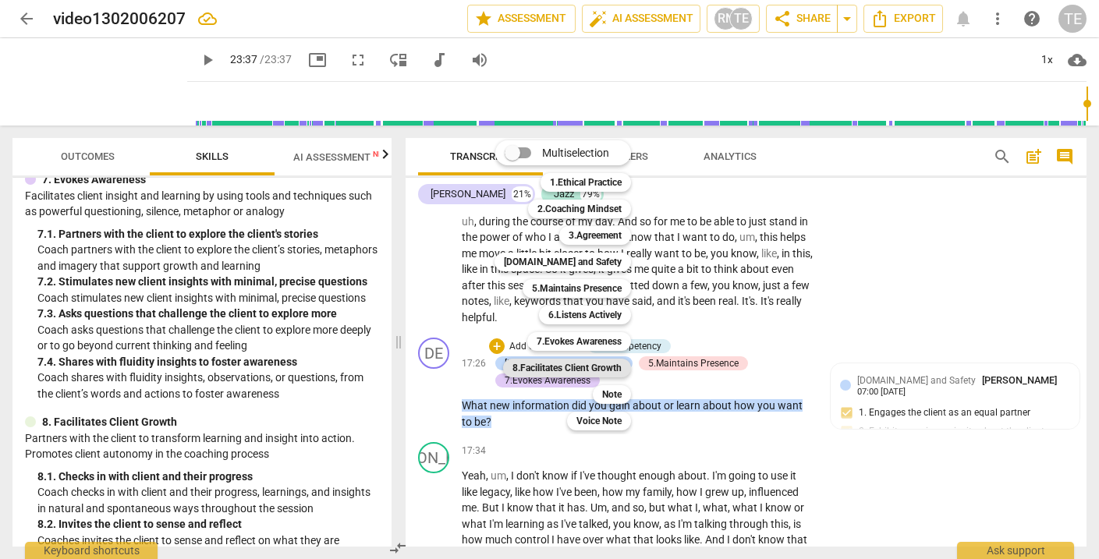
click at [574, 364] on b "8.Facilitates Client Growth" at bounding box center [567, 368] width 109 height 19
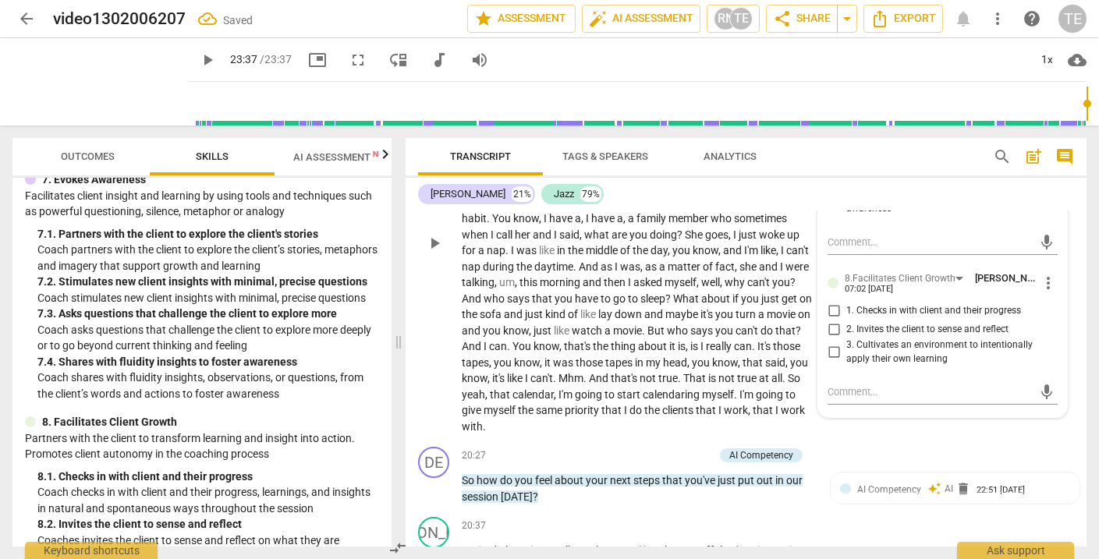
scroll to position [5743, 0]
click at [831, 300] on input "1. Checks in with client and their progress" at bounding box center [834, 309] width 25 height 19
checkbox input "true"
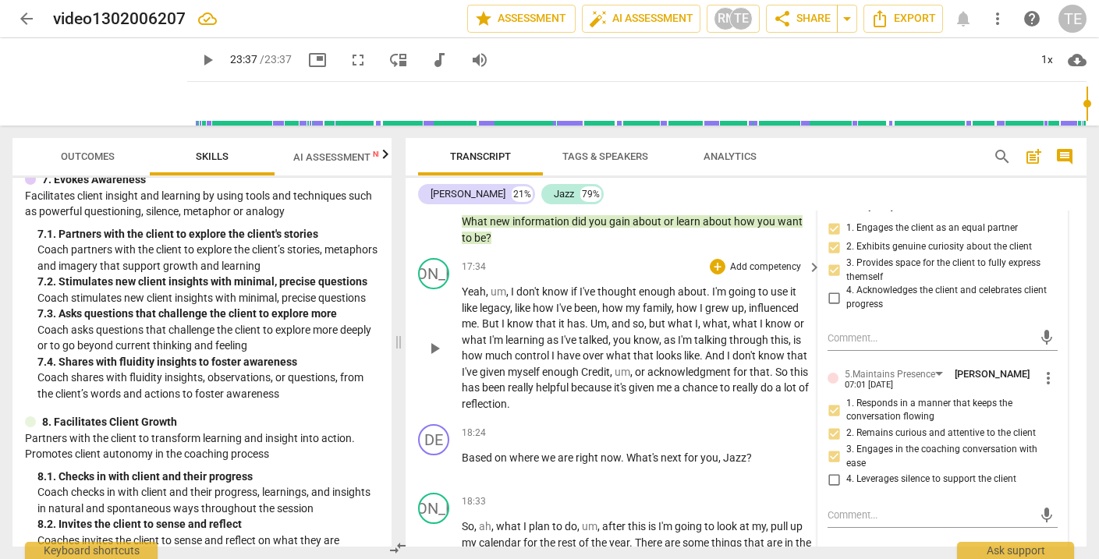
scroll to position [5282, 0]
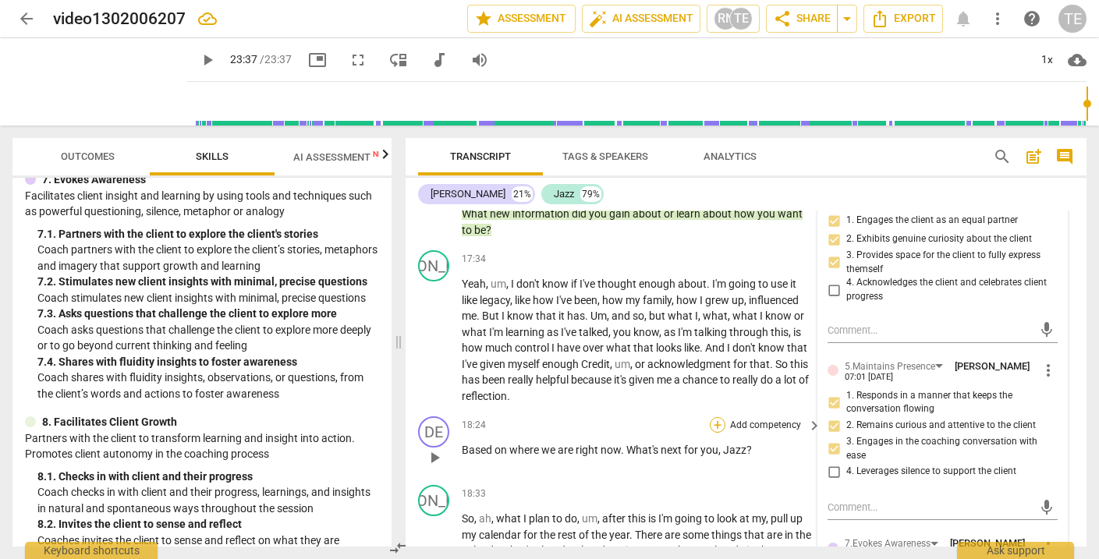
click at [716, 417] on div "+" at bounding box center [718, 425] width 16 height 16
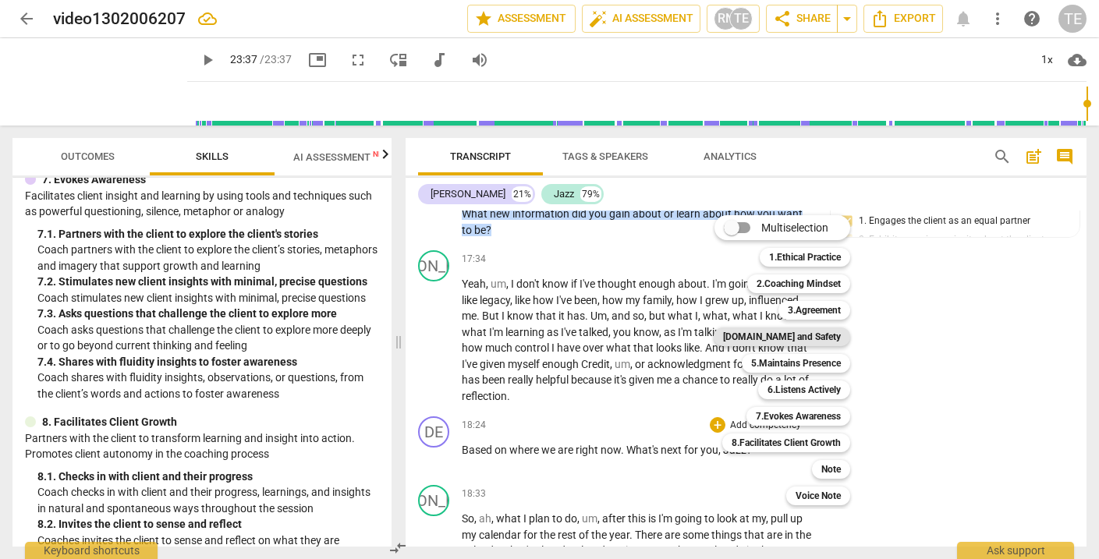
click at [792, 336] on b "[DOMAIN_NAME] and Safety" at bounding box center [782, 337] width 118 height 19
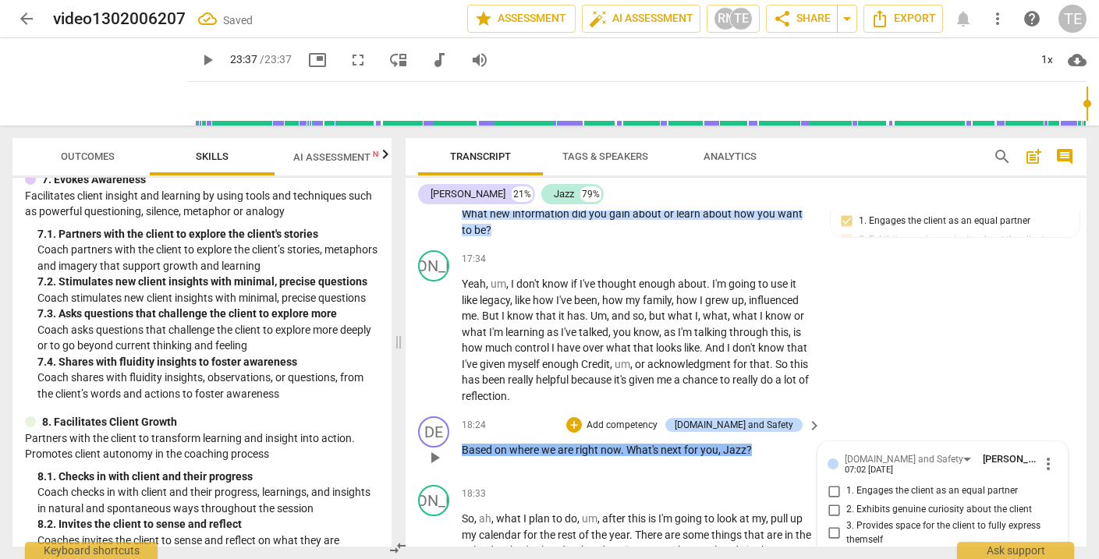
click at [832, 482] on input "1. Engages the client as an equal partner" at bounding box center [834, 491] width 25 height 19
checkbox input "true"
click at [831, 501] on input "2. Exhibits genuine curiosity about the client" at bounding box center [834, 510] width 25 height 19
checkbox input "true"
click at [833, 524] on input "3. Provides space for the client to fully express themself" at bounding box center [834, 533] width 25 height 19
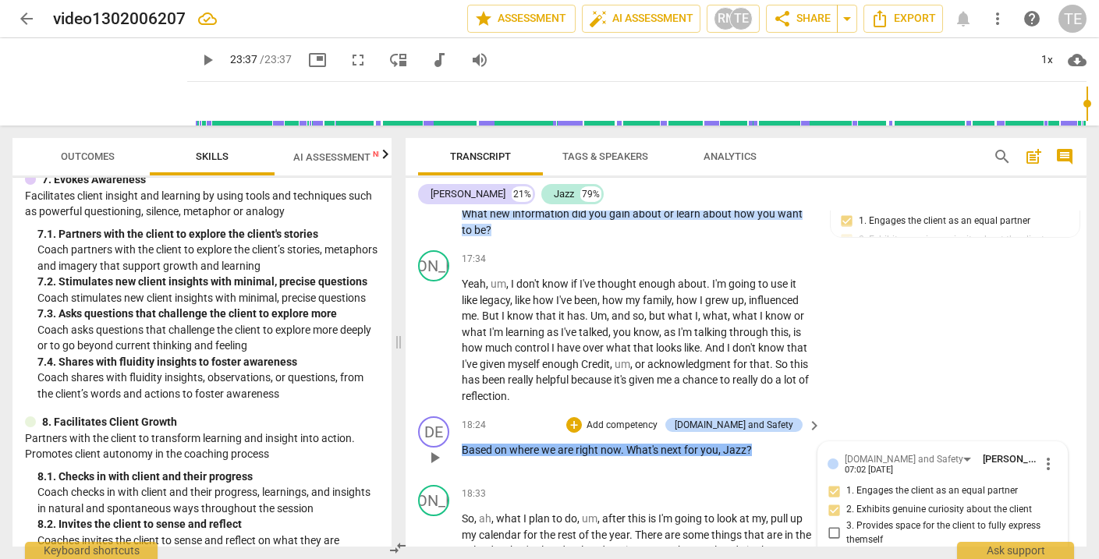
checkbox input "true"
click at [582, 417] on div "+" at bounding box center [574, 425] width 16 height 16
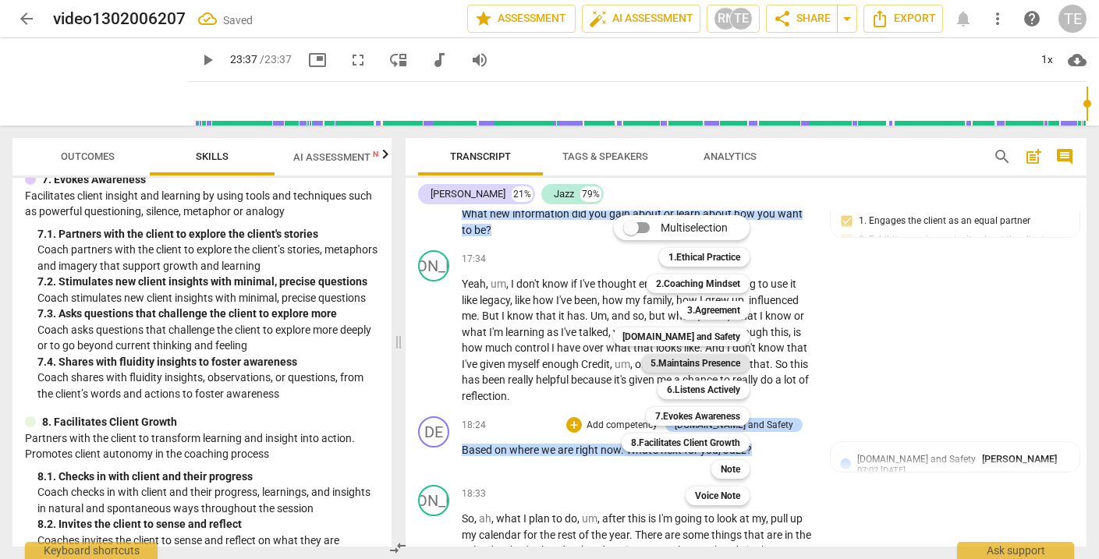
click at [684, 360] on b "5.Maintains Presence" at bounding box center [696, 363] width 90 height 19
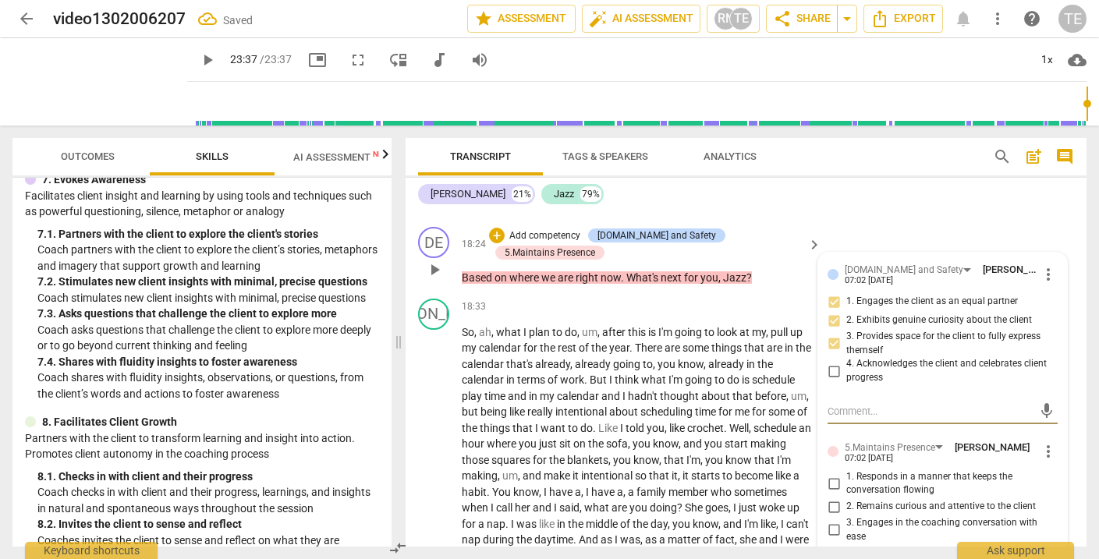
scroll to position [5473, 0]
click at [832, 473] on input "1. Responds in a manner that keeps the conversation flowing" at bounding box center [834, 482] width 25 height 19
checkbox input "true"
click at [830, 496] on input "2. Remains curious and attentive to the client" at bounding box center [834, 505] width 25 height 19
checkbox input "true"
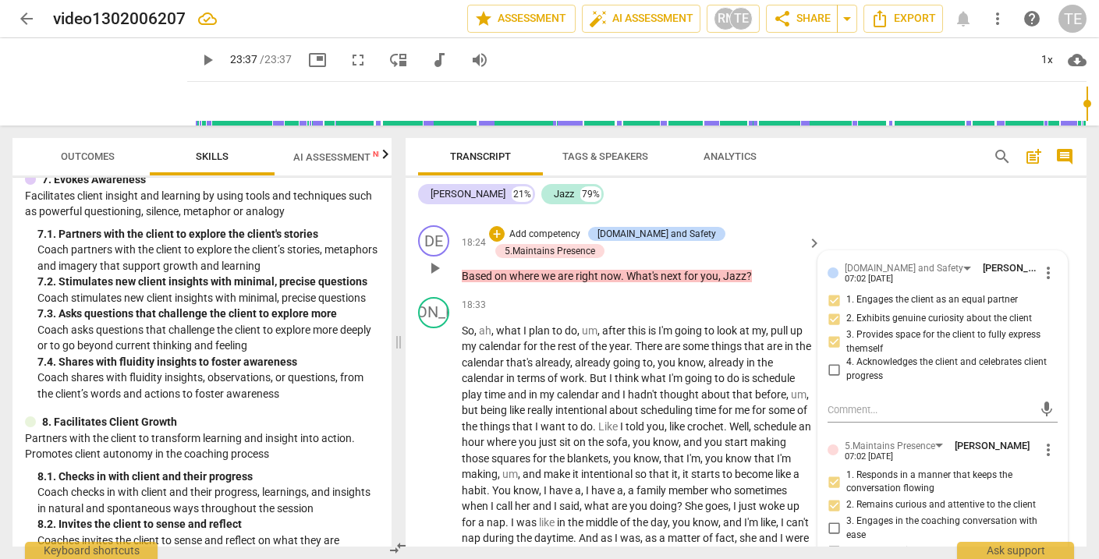
click at [831, 520] on input "3. Engages in the coaching conversation with ease" at bounding box center [834, 529] width 25 height 19
checkbox input "true"
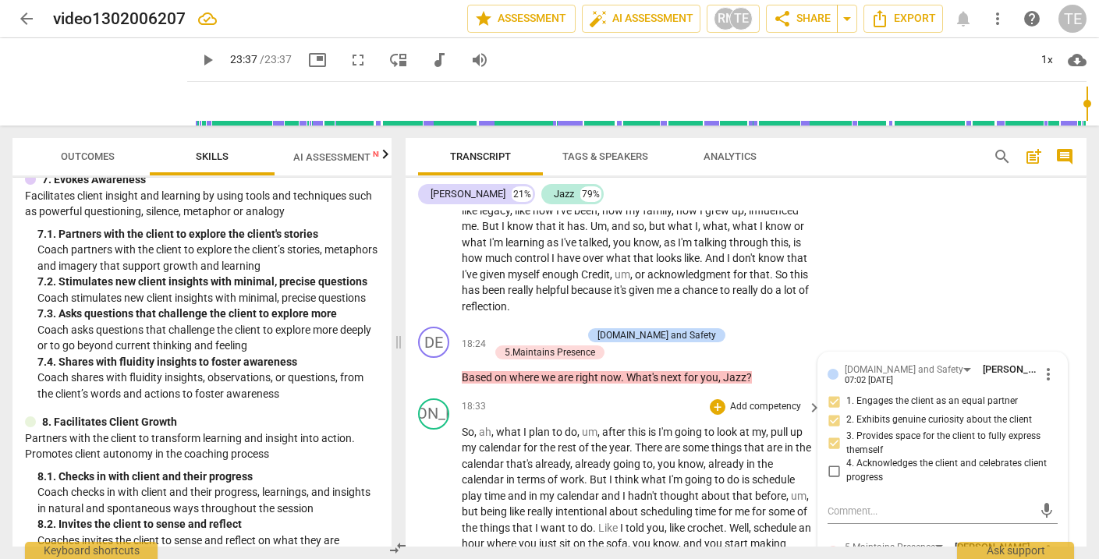
scroll to position [5334, 0]
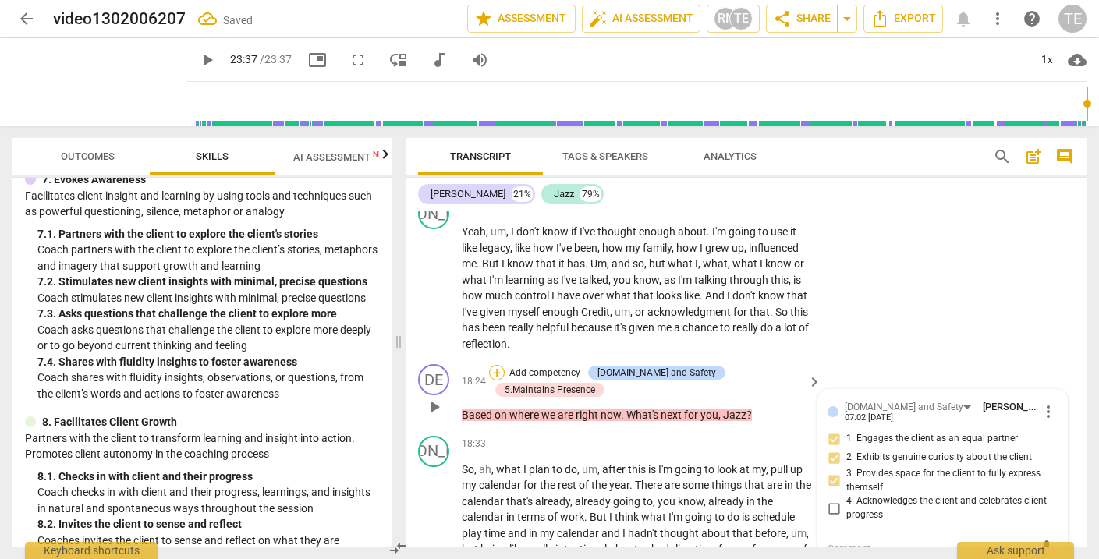
click at [499, 365] on div "+" at bounding box center [497, 373] width 16 height 16
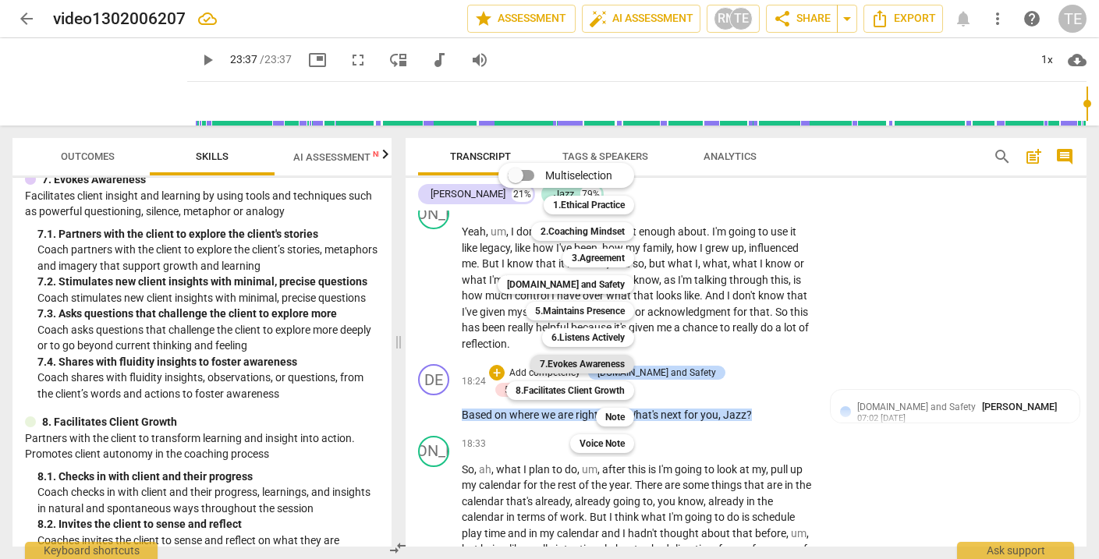
click at [603, 358] on b "7.Evokes Awareness" at bounding box center [582, 364] width 85 height 19
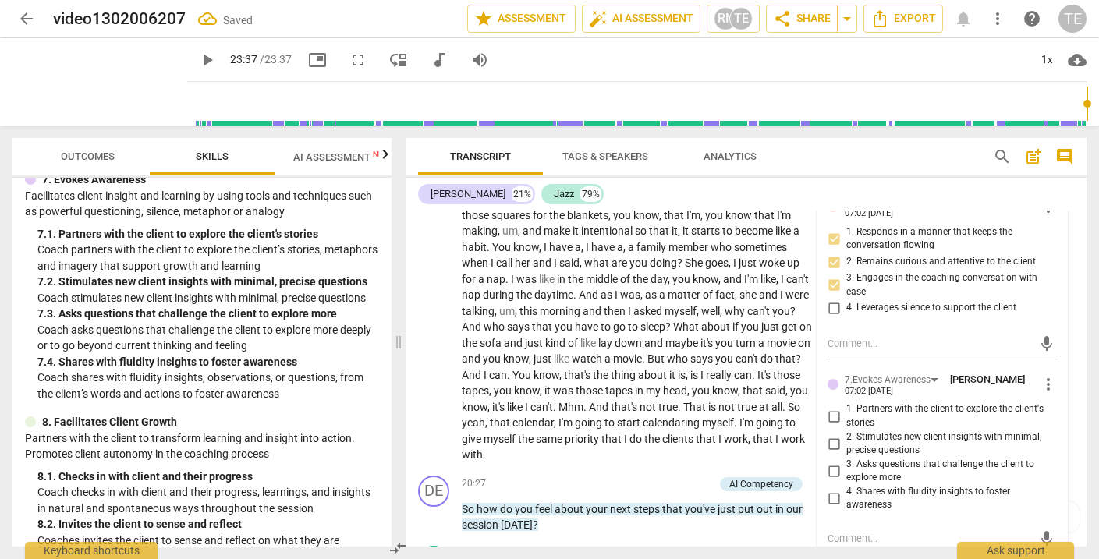
scroll to position [5720, 0]
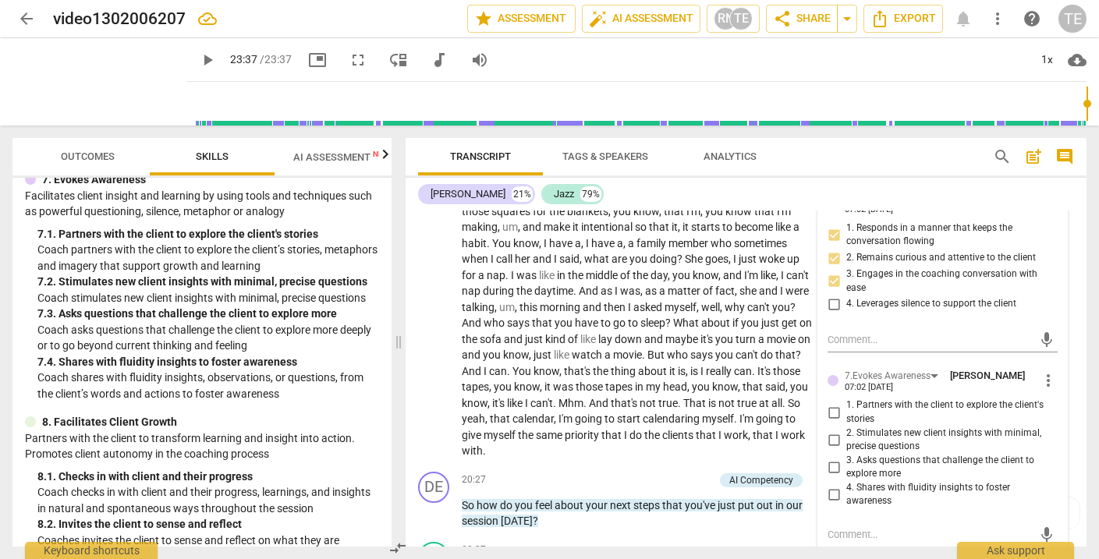
click at [831, 458] on input "3. Asks questions that challenge the client to explore more" at bounding box center [834, 467] width 25 height 19
checkbox input "true"
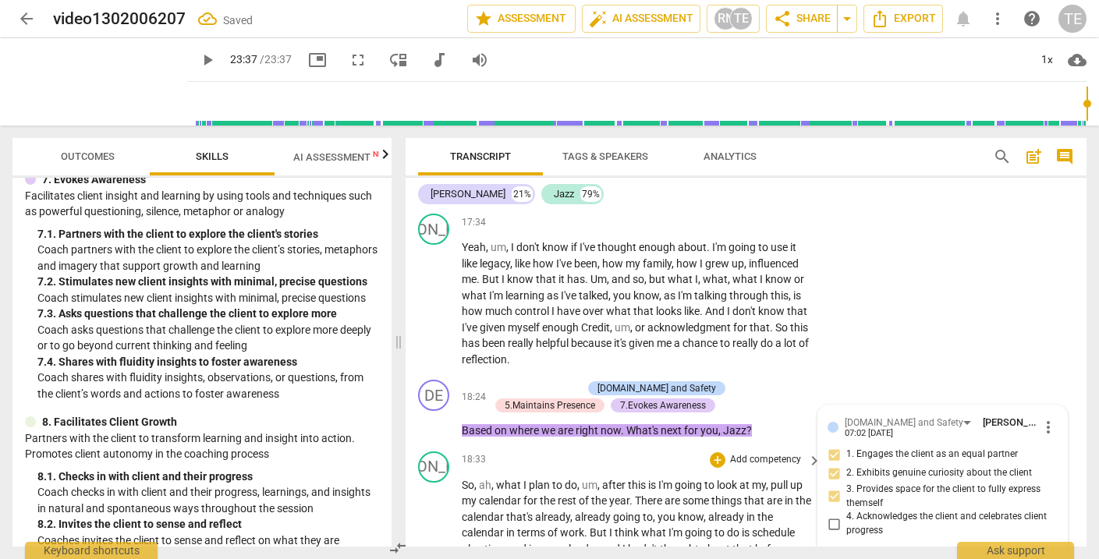
scroll to position [5320, 0]
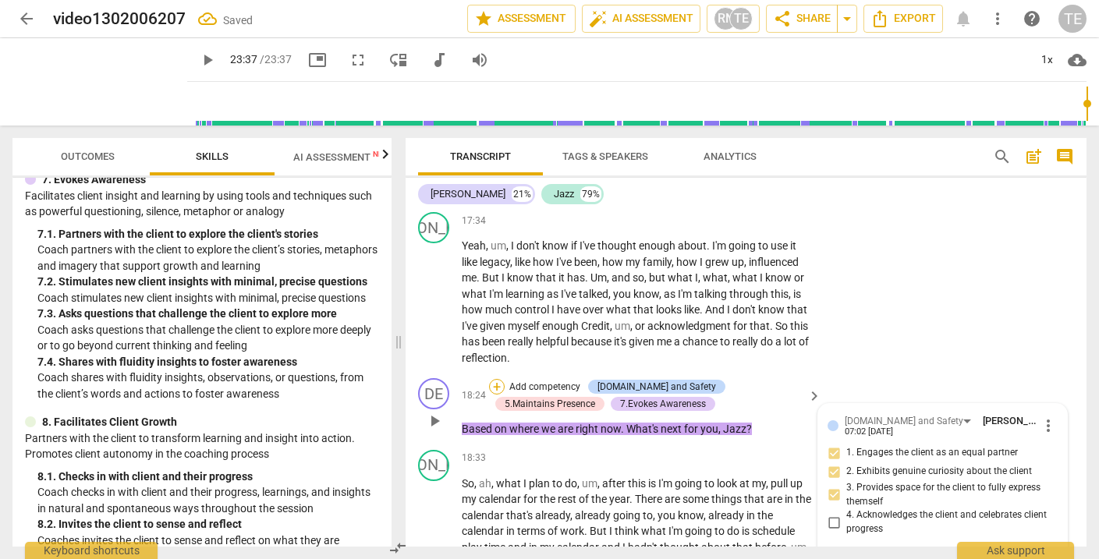
click at [498, 379] on div "+" at bounding box center [497, 387] width 16 height 16
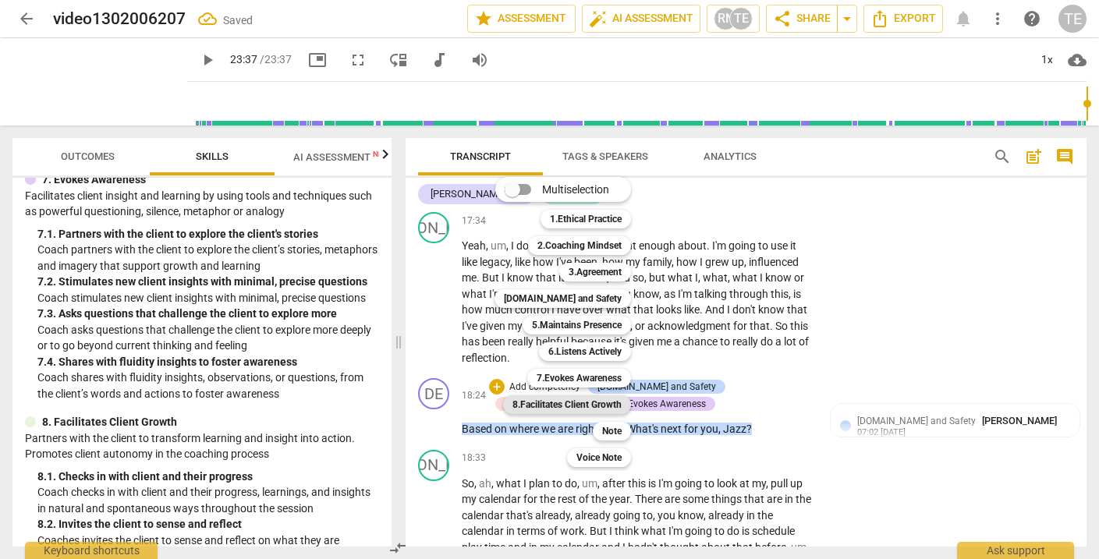
click at [550, 401] on b "8.Facilitates Client Growth" at bounding box center [567, 405] width 109 height 19
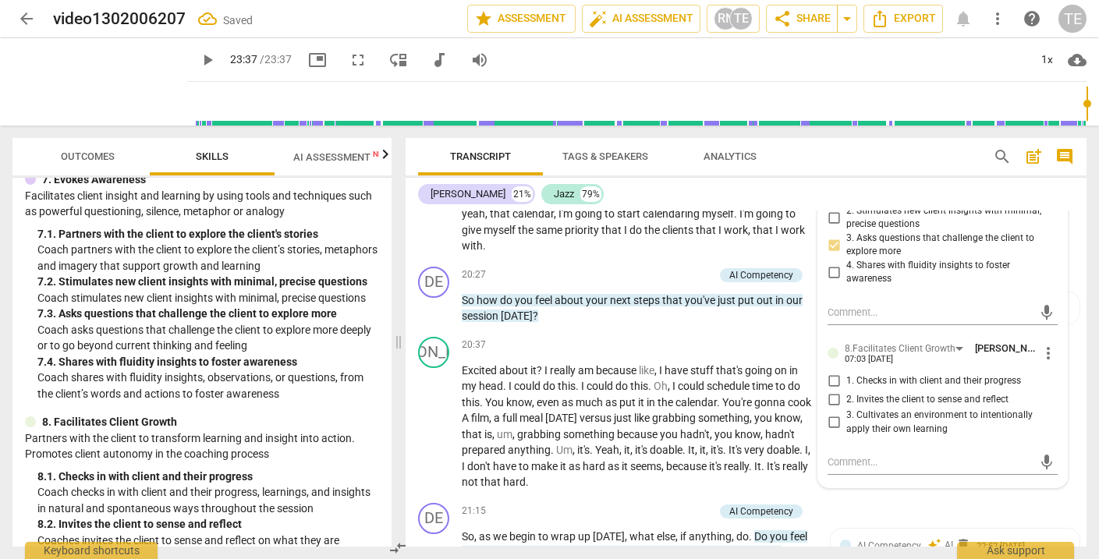
scroll to position [5943, 0]
click at [833, 413] on input "3. Cultivates an environment to intentionally apply their own learning" at bounding box center [834, 422] width 25 height 19
checkbox input "true"
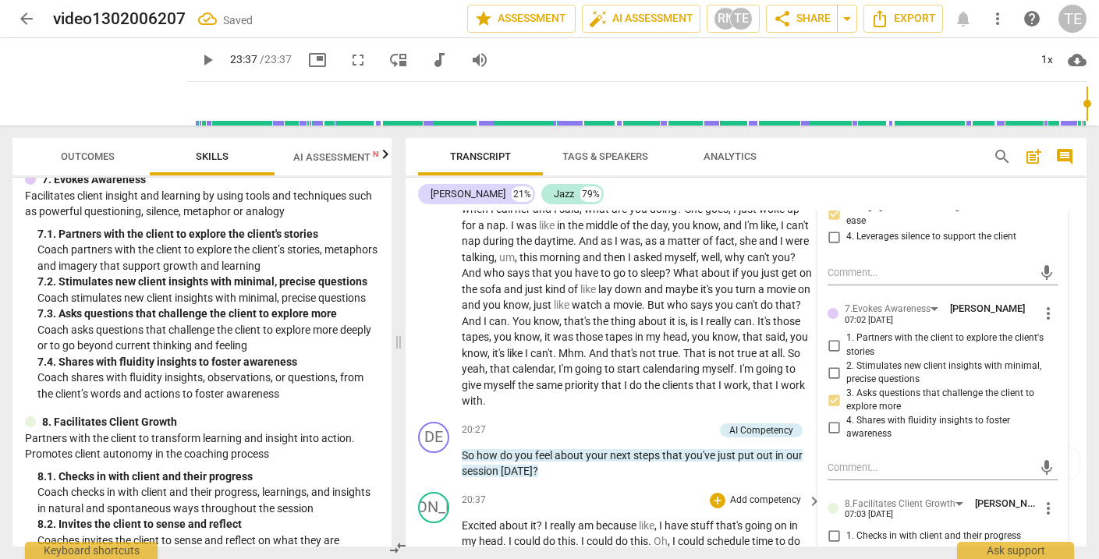
scroll to position [5788, 0]
click at [627, 422] on div "+" at bounding box center [629, 430] width 16 height 16
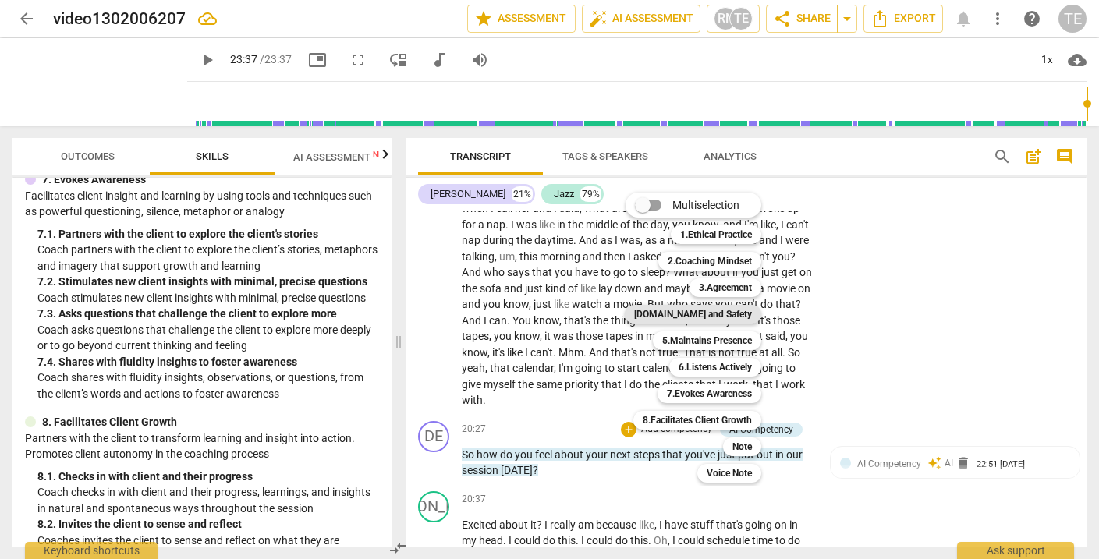
click at [717, 312] on b "[DOMAIN_NAME] and Safety" at bounding box center [693, 314] width 118 height 19
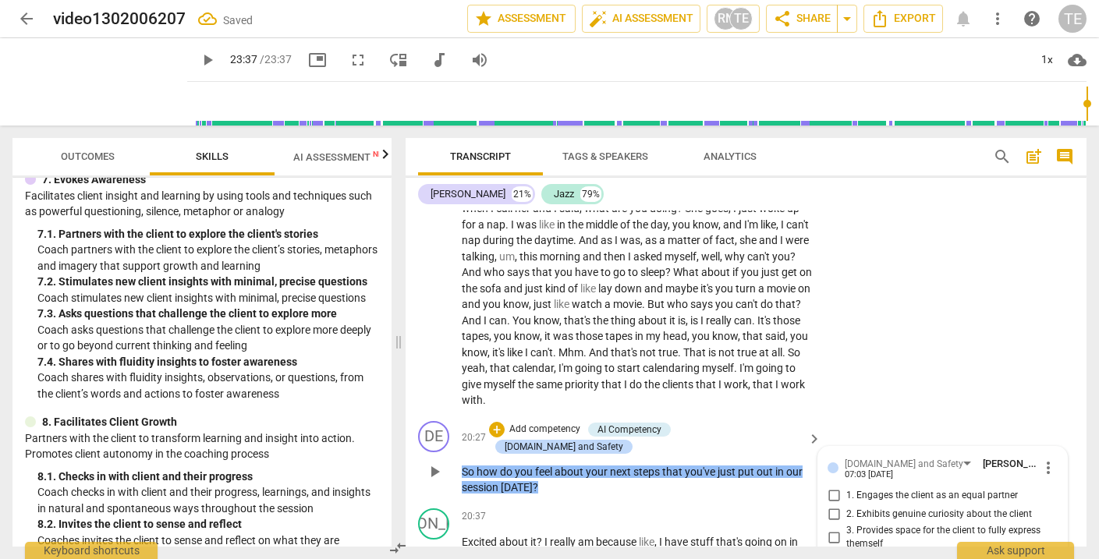
click at [829, 487] on input "1. Engages the client as an equal partner" at bounding box center [834, 496] width 25 height 19
checkbox input "true"
click at [829, 506] on input "2. Exhibits genuine curiosity about the client" at bounding box center [834, 515] width 25 height 19
checkbox input "true"
click at [833, 528] on input "3. Provides space for the client to fully express themself" at bounding box center [834, 537] width 25 height 19
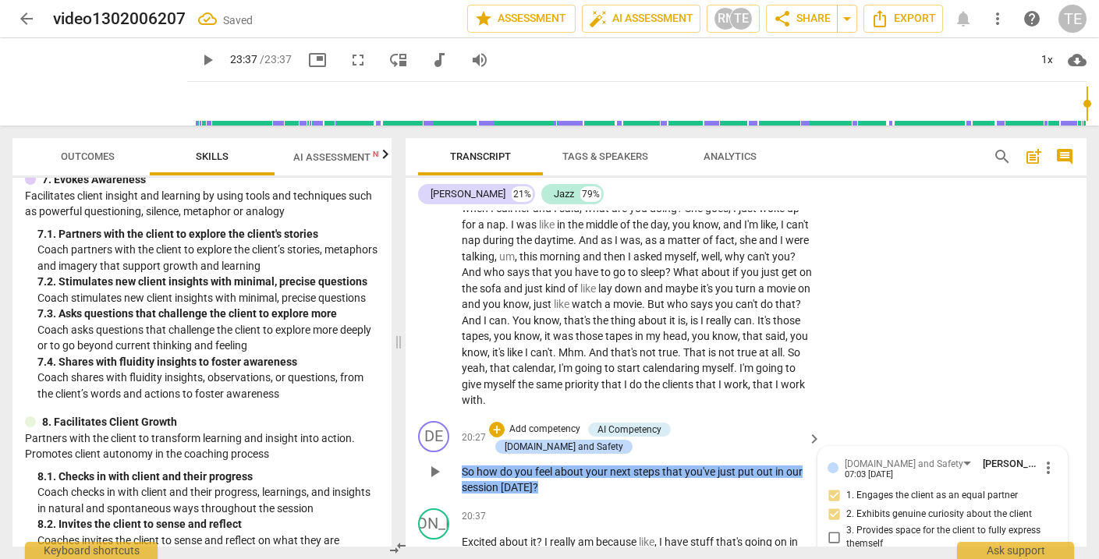
checkbox input "true"
click at [505, 422] on div "+" at bounding box center [497, 430] width 16 height 16
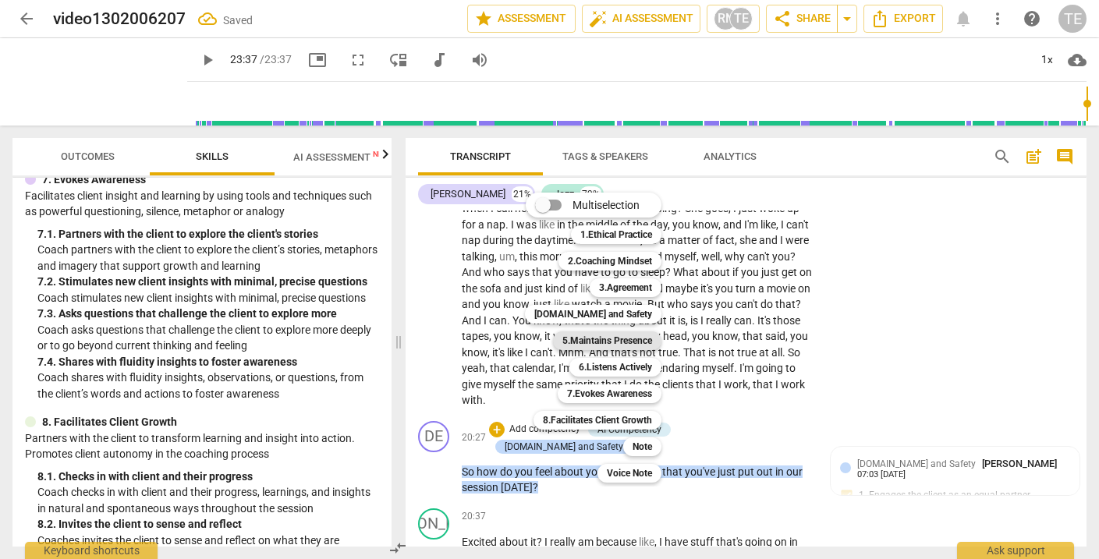
click at [619, 341] on b "5.Maintains Presence" at bounding box center [608, 341] width 90 height 19
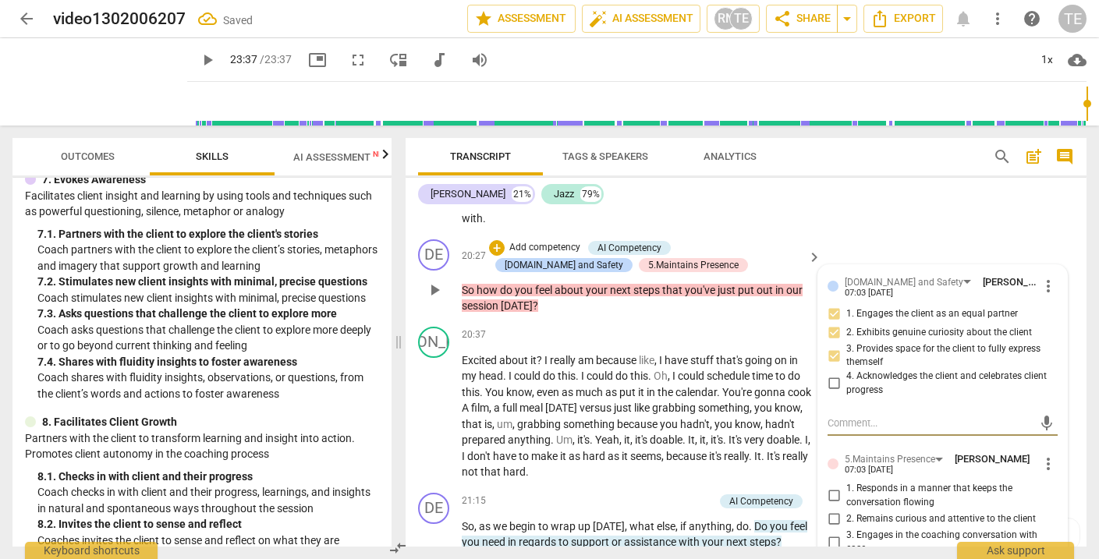
scroll to position [5973, 0]
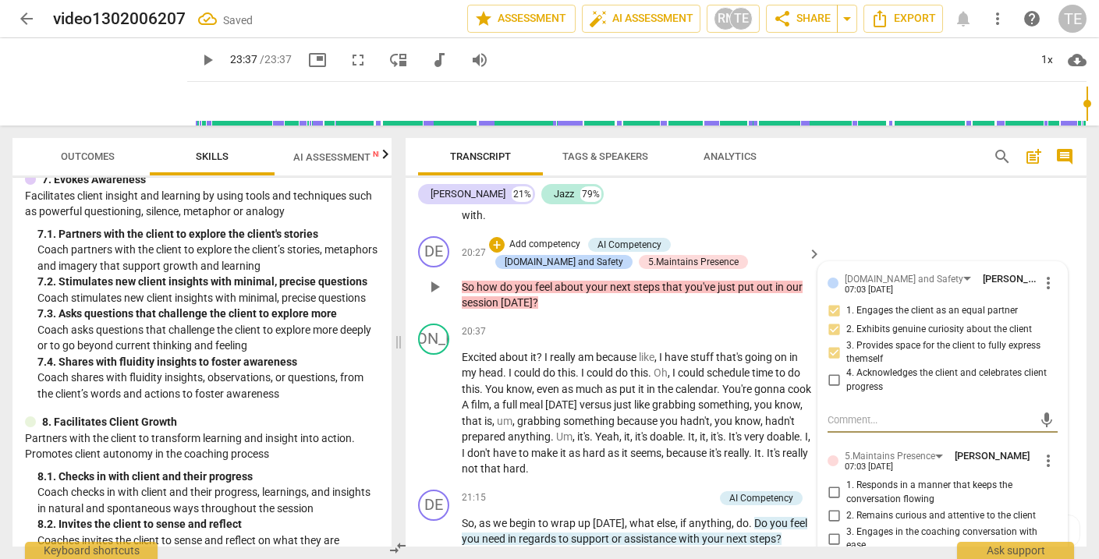
click at [833, 484] on input "1. Responds in a manner that keeps the conversation flowing" at bounding box center [834, 493] width 25 height 19
checkbox input "true"
click at [831, 507] on input "2. Remains curious and attentive to the client" at bounding box center [834, 516] width 25 height 19
checkbox input "true"
click at [830, 530] on input "3. Engages in the coaching conversation with ease" at bounding box center [834, 539] width 25 height 19
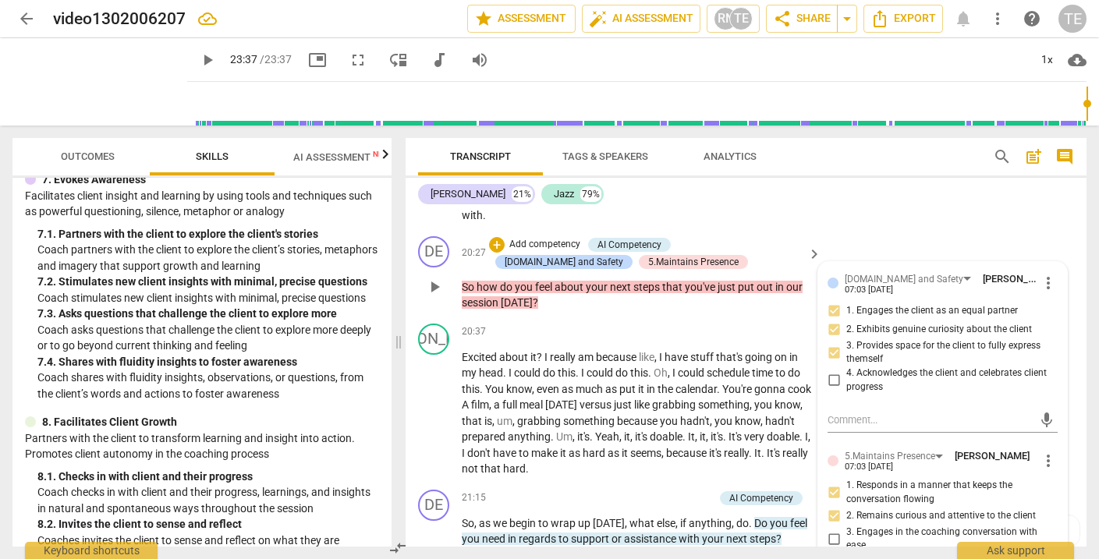
checkbox input "true"
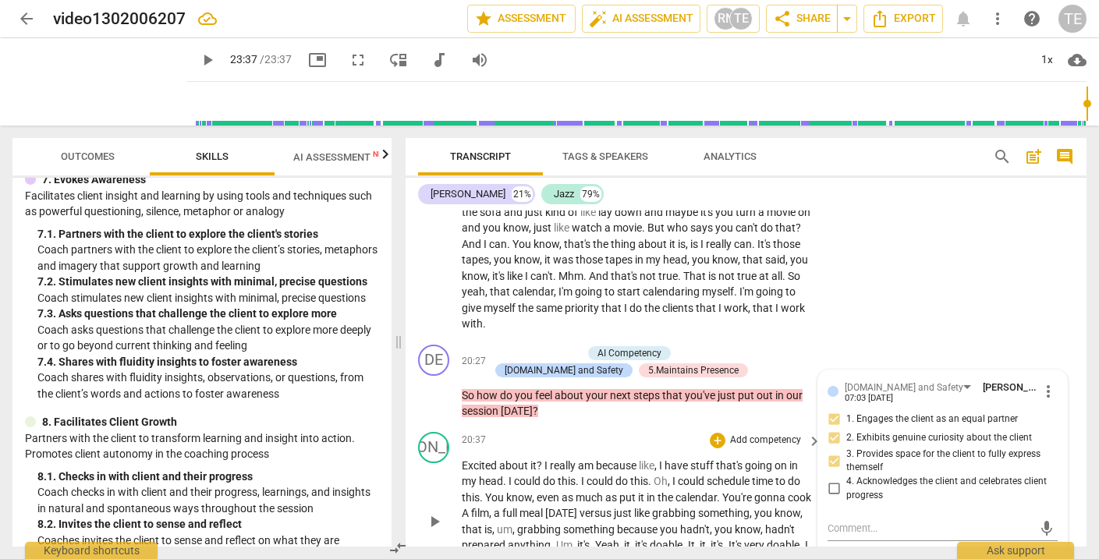
scroll to position [5855, 0]
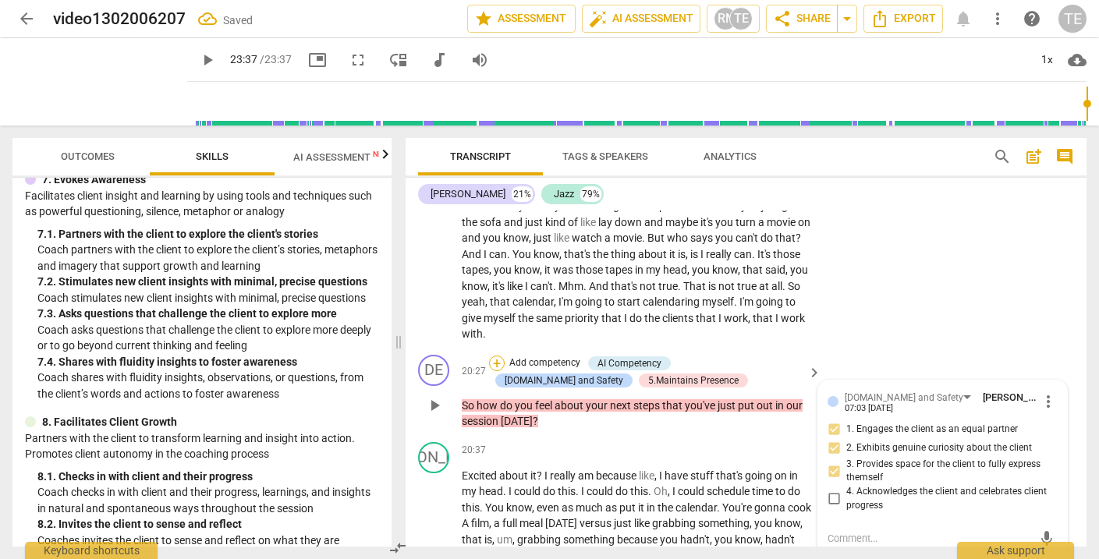
click at [499, 356] on div "+" at bounding box center [497, 364] width 16 height 16
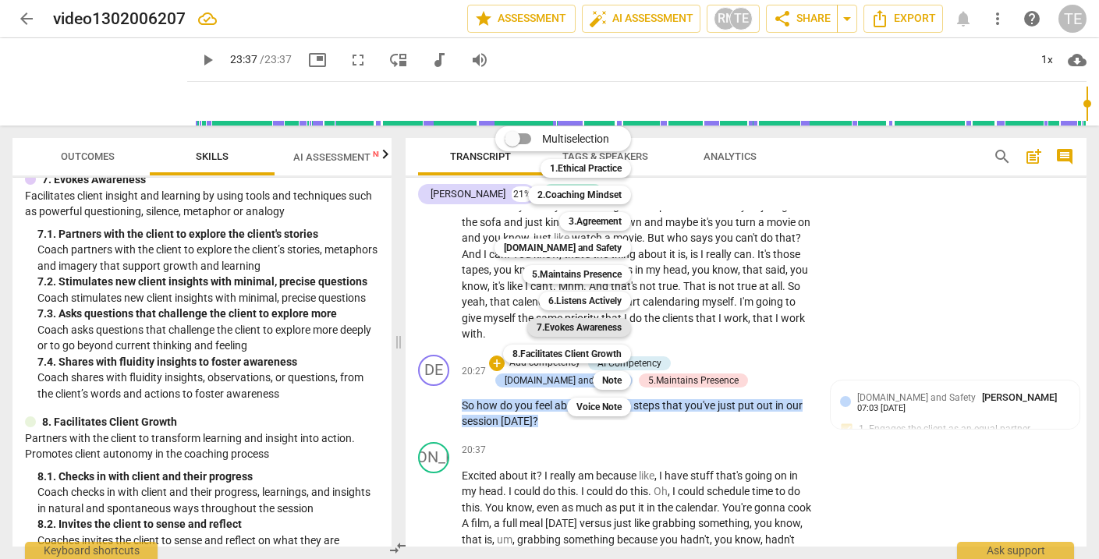
click at [585, 326] on b "7.Evokes Awareness" at bounding box center [579, 327] width 85 height 19
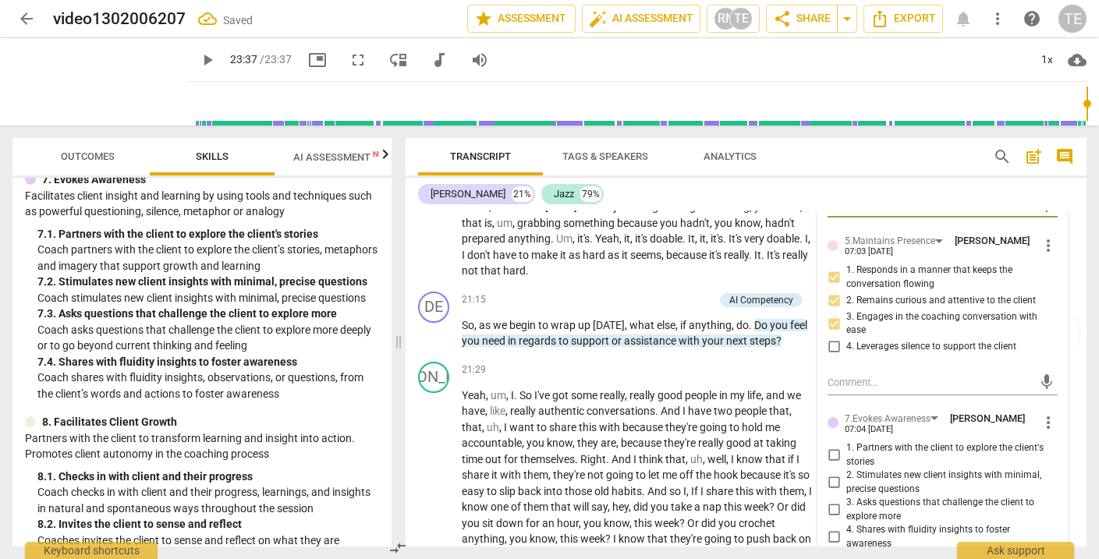
scroll to position [6194, 0]
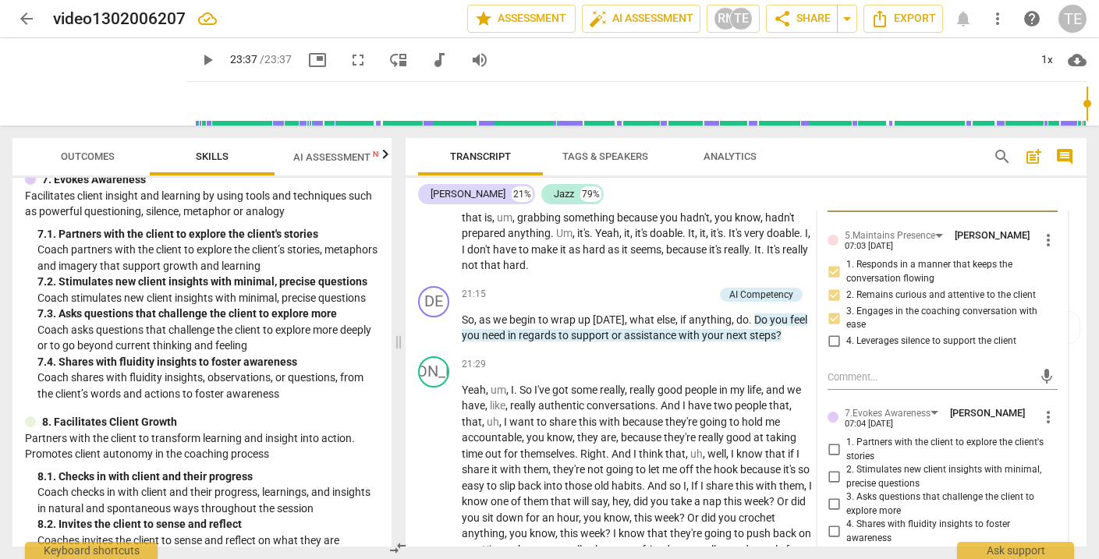
click at [833, 495] on input "3. Asks questions that challenge the client to explore more" at bounding box center [834, 504] width 25 height 19
checkbox input "true"
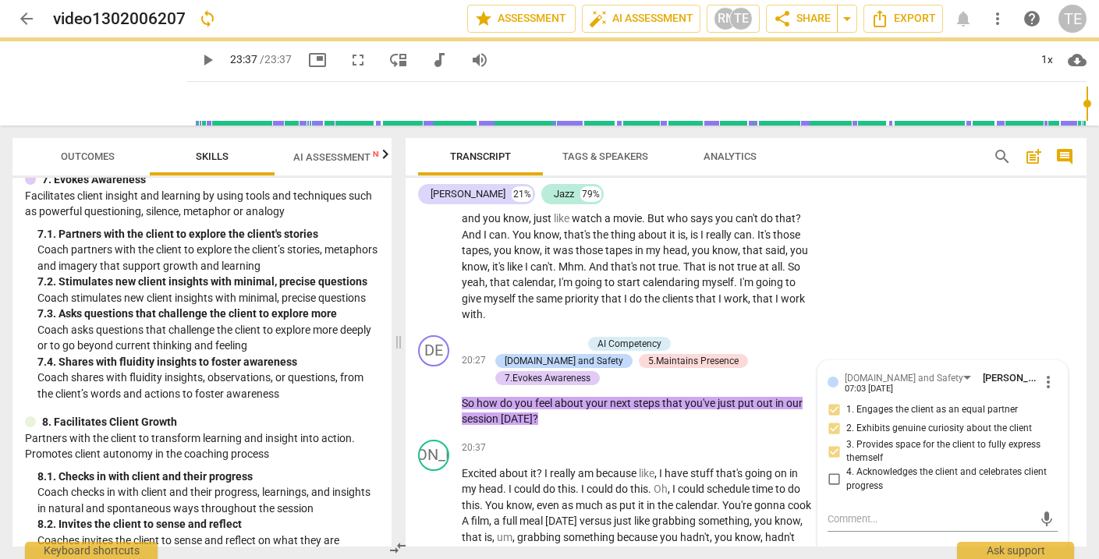
scroll to position [5876, 0]
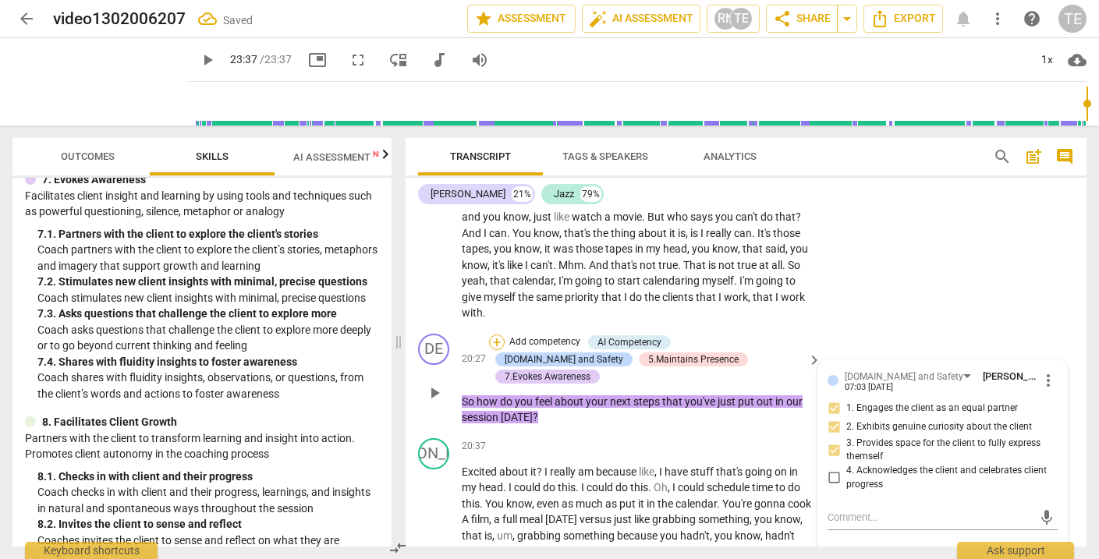
click at [497, 335] on div "+" at bounding box center [497, 343] width 16 height 16
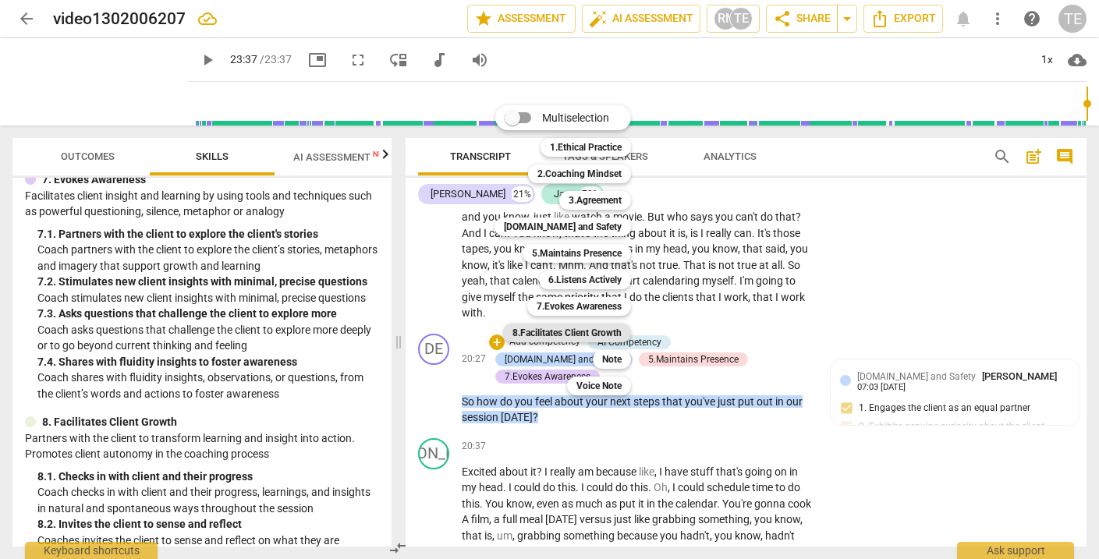
click at [573, 330] on b "8.Facilitates Client Growth" at bounding box center [567, 333] width 109 height 19
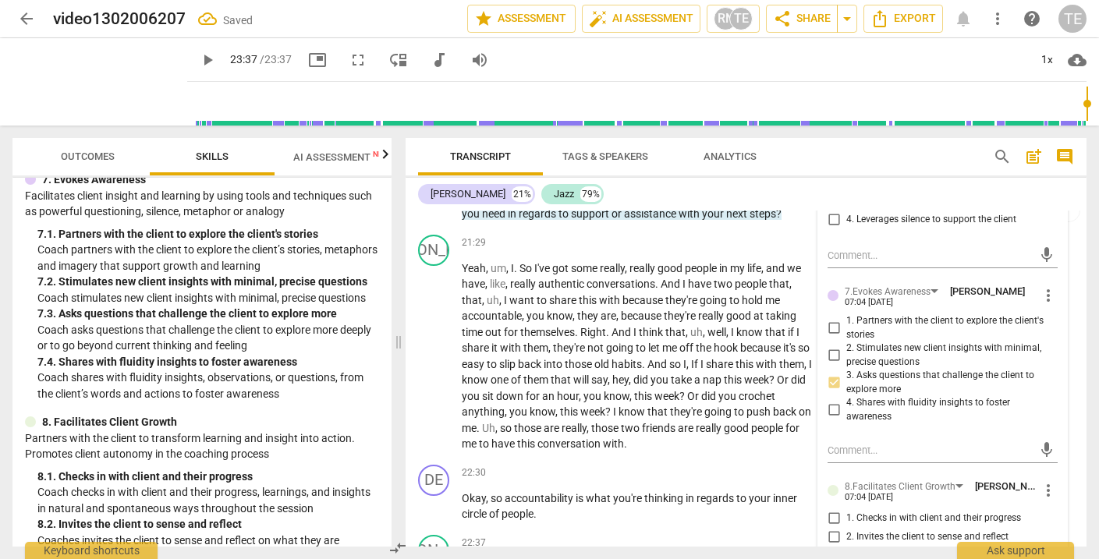
scroll to position [6316, 0]
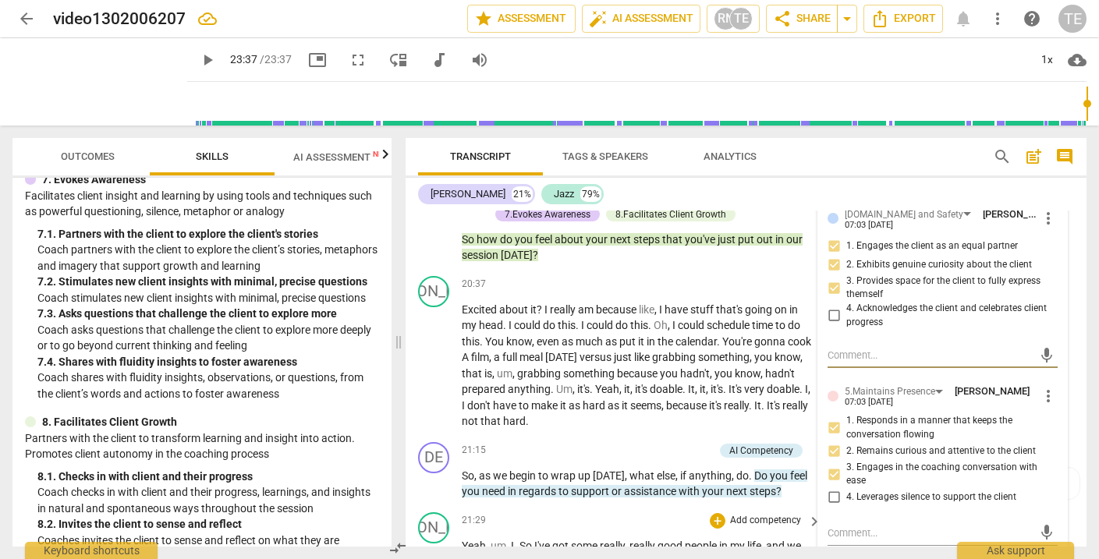
type input "1417"
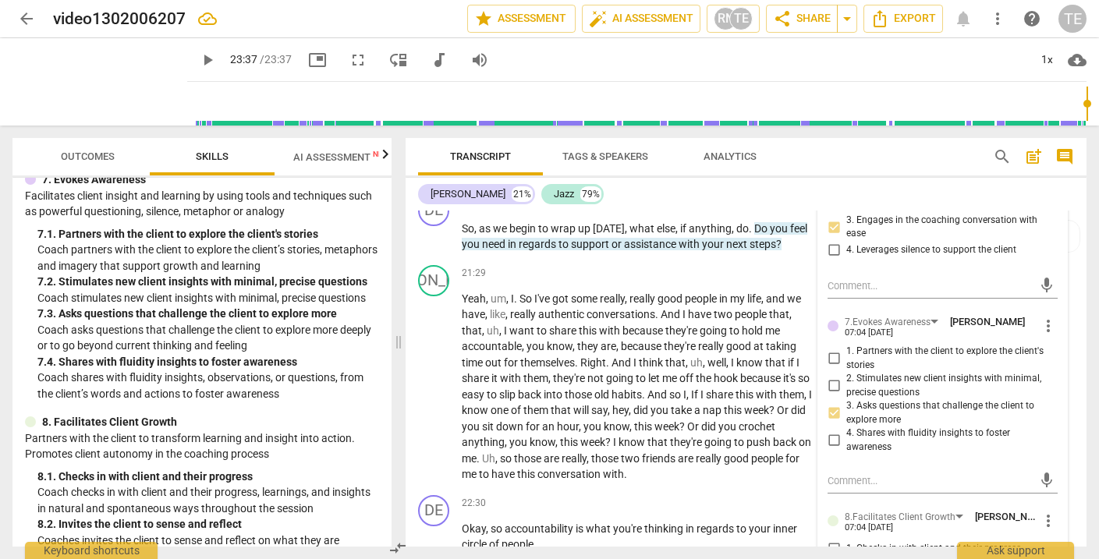
scroll to position [6287, 0]
click at [829, 557] on input "2. Invites the client to sense and reflect" at bounding box center [834, 566] width 25 height 19
checkbox input "true"
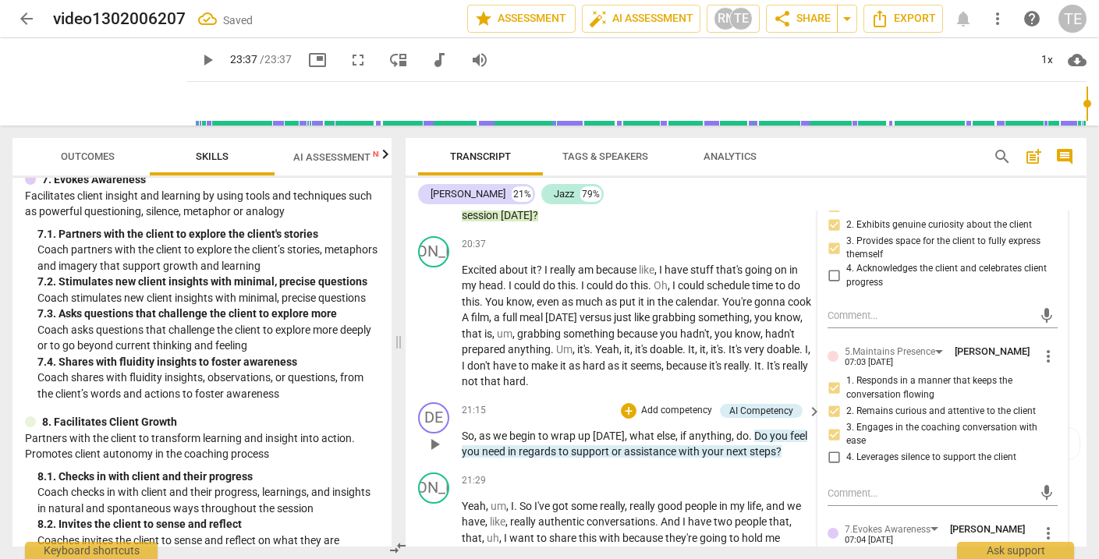
scroll to position [6078, 0]
click at [624, 403] on div "+" at bounding box center [629, 411] width 16 height 16
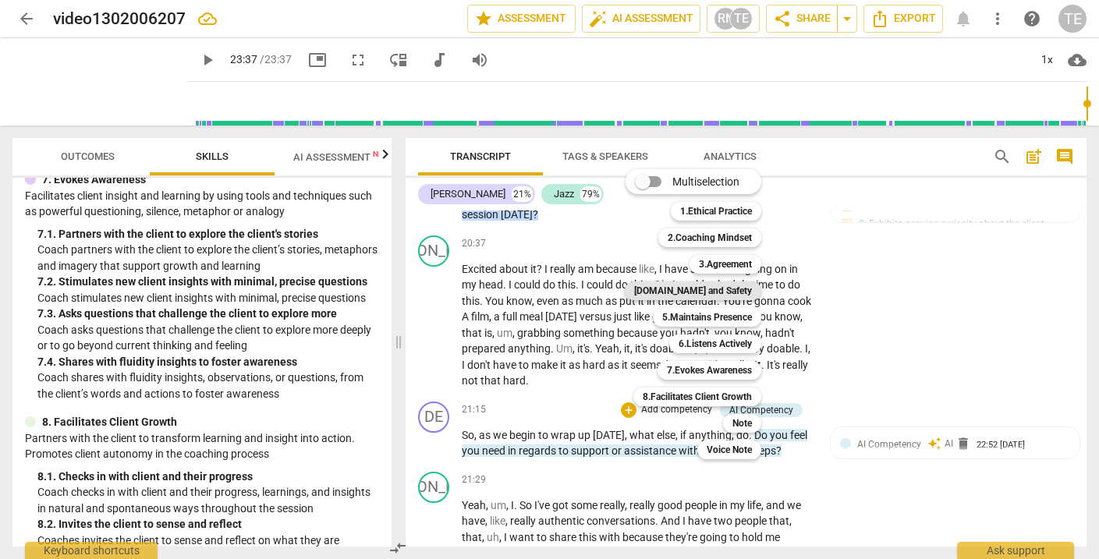
click at [701, 289] on b "[DOMAIN_NAME] and Safety" at bounding box center [693, 291] width 118 height 19
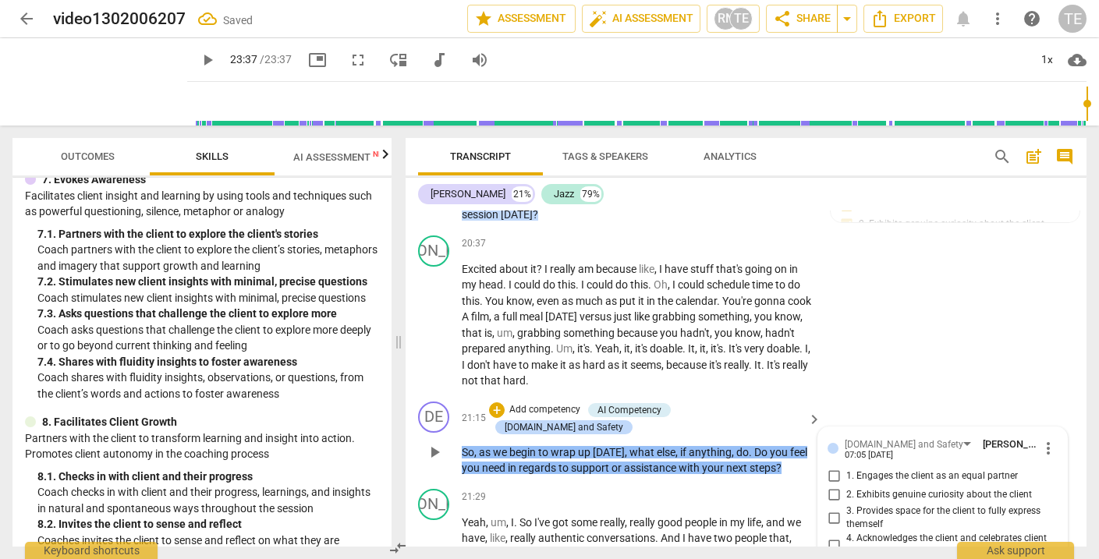
click at [836, 467] on input "1. Engages the client as an equal partner" at bounding box center [834, 476] width 25 height 19
checkbox input "true"
click at [833, 486] on input "2. Exhibits genuine curiosity about the client" at bounding box center [834, 495] width 25 height 19
checkbox input "true"
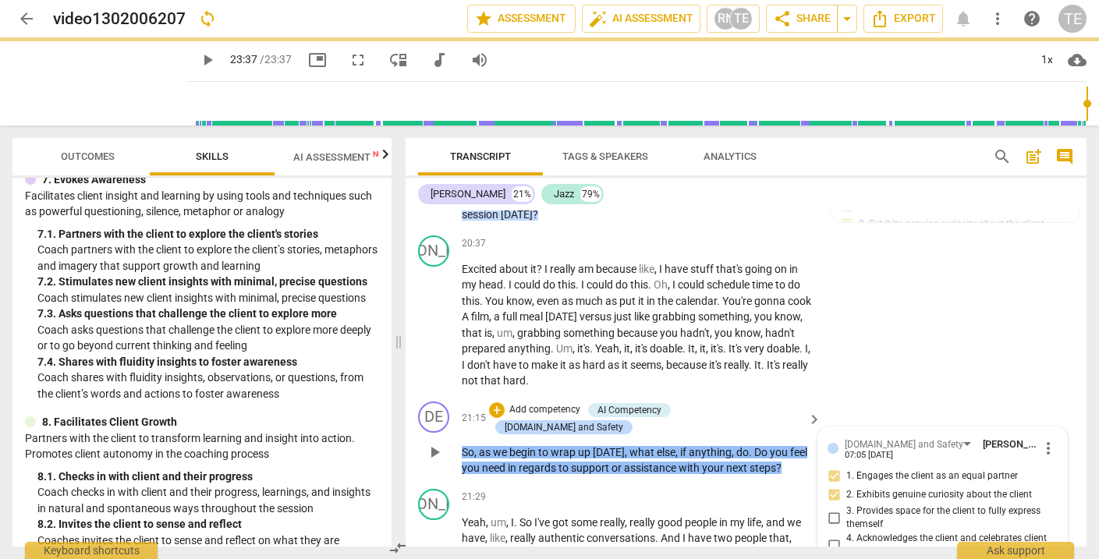
click at [833, 509] on input "3. Provides space for the client to fully express themself" at bounding box center [834, 518] width 25 height 19
checkbox input "true"
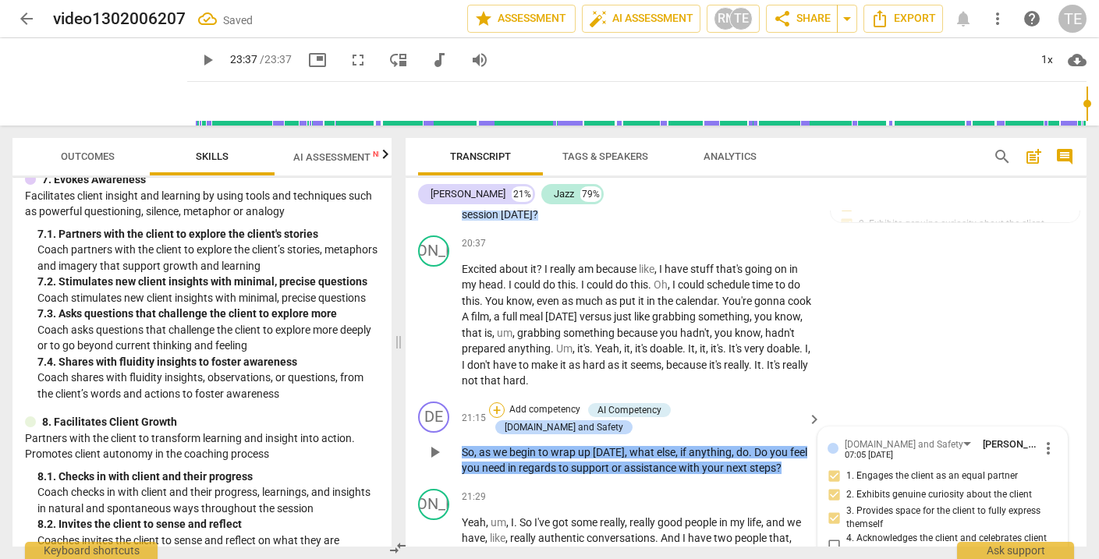
click at [505, 403] on div "+" at bounding box center [497, 411] width 16 height 16
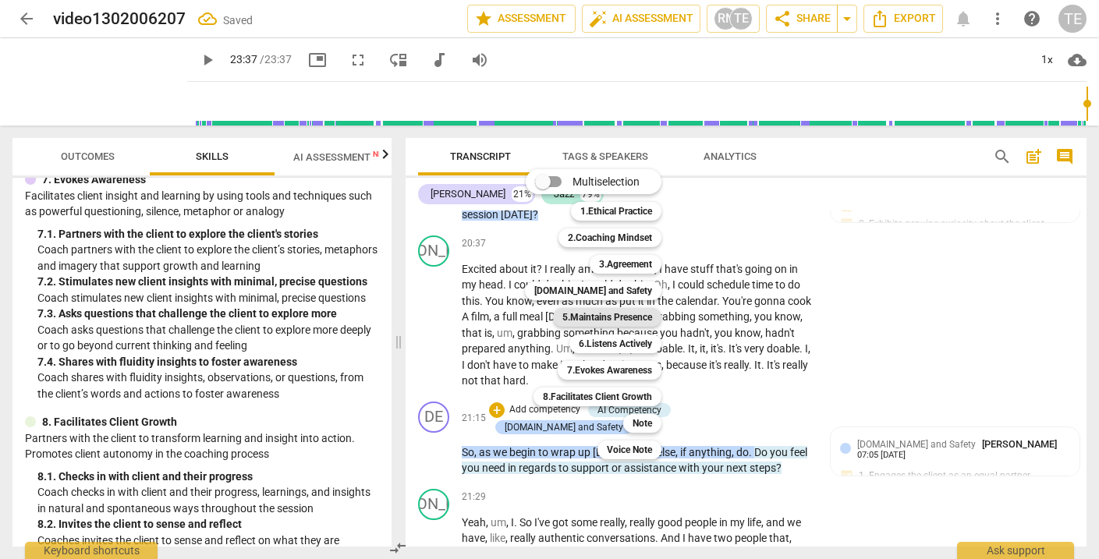
click at [614, 316] on b "5.Maintains Presence" at bounding box center [608, 317] width 90 height 19
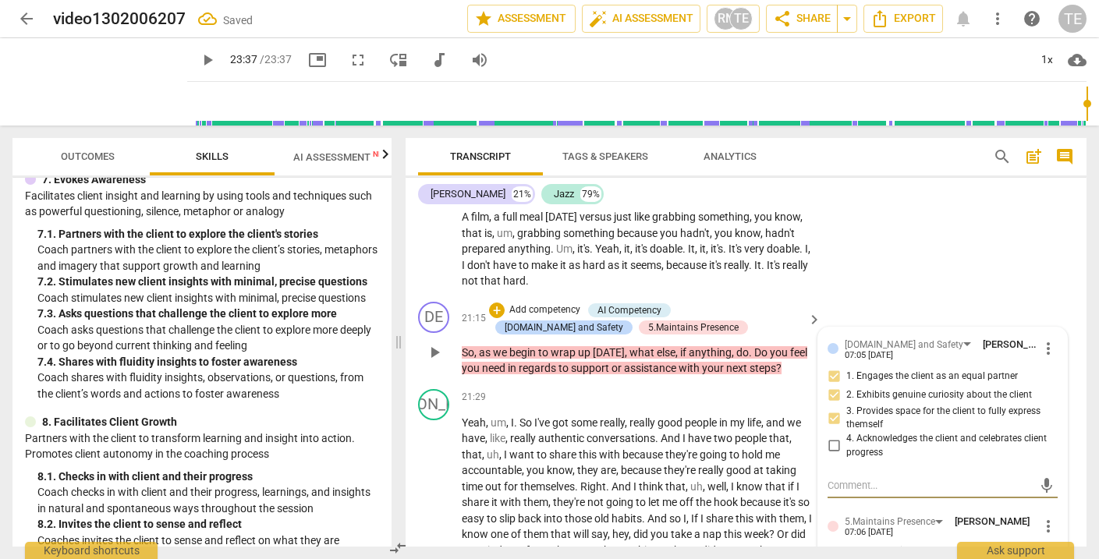
scroll to position [6189, 0]
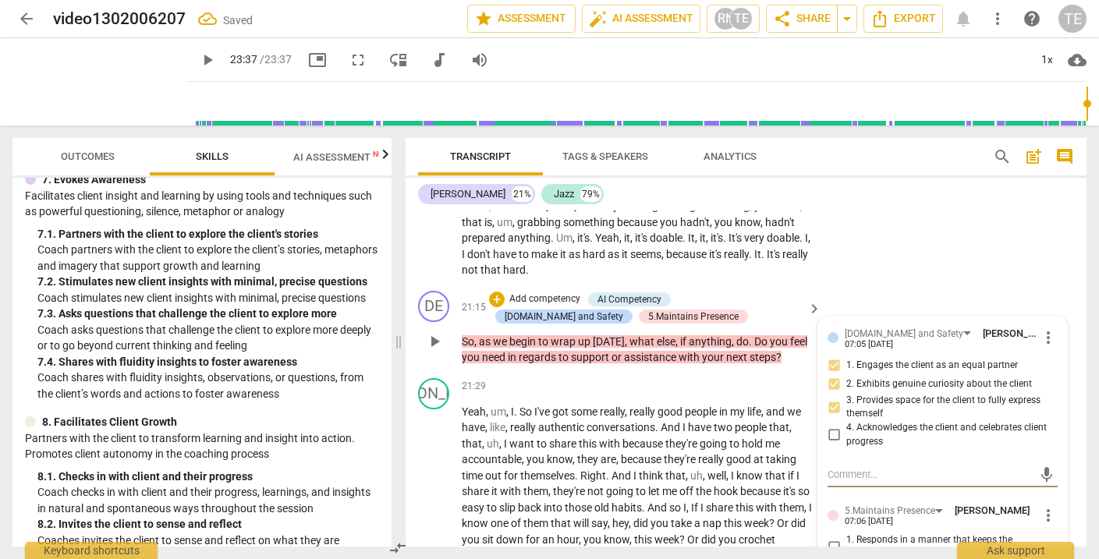
click at [833, 538] on input "1. Responds in a manner that keeps the conversation flowing" at bounding box center [834, 547] width 25 height 19
checkbox input "true"
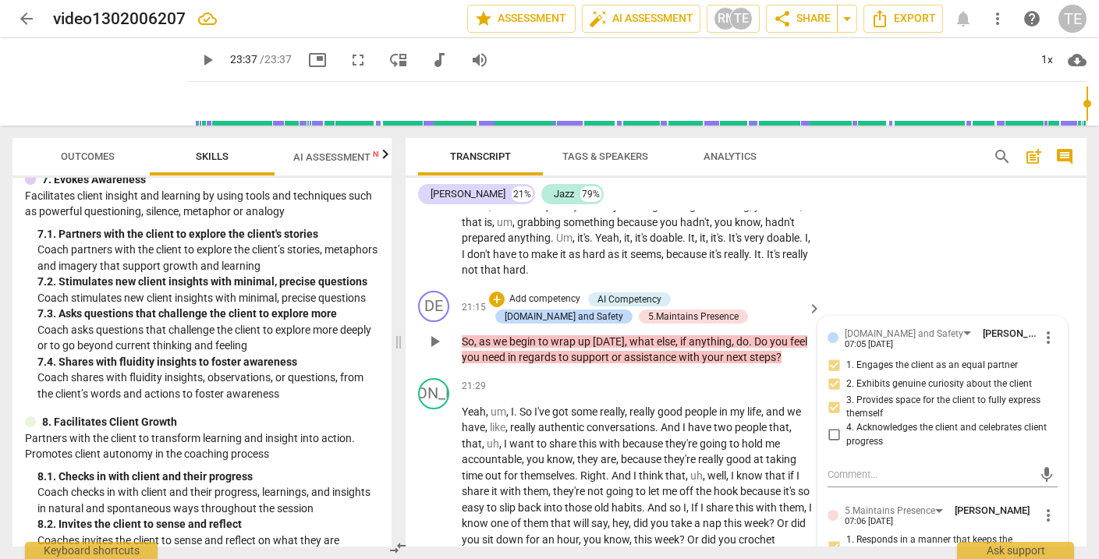
checkbox input "true"
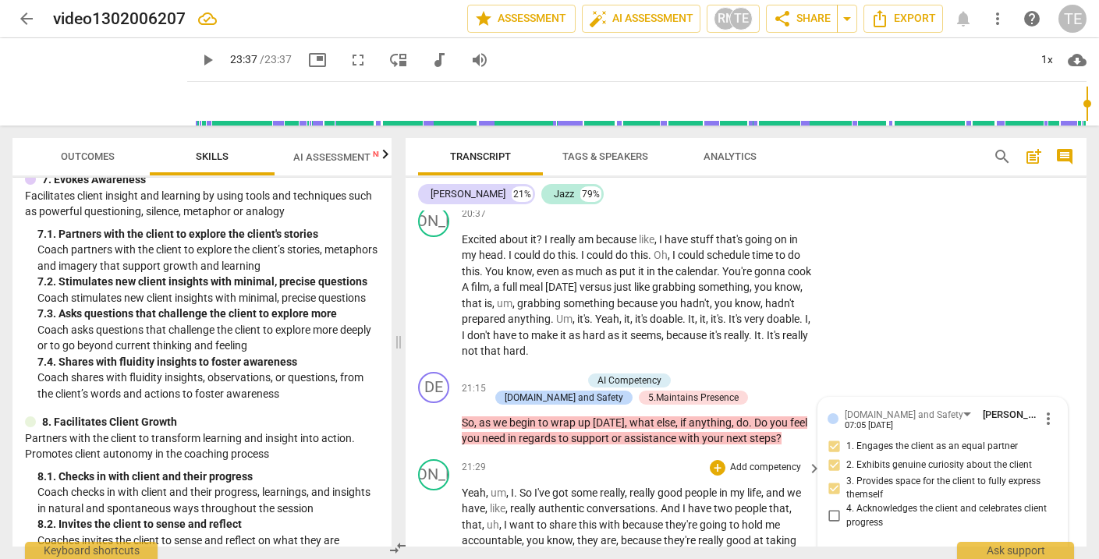
scroll to position [6107, 0]
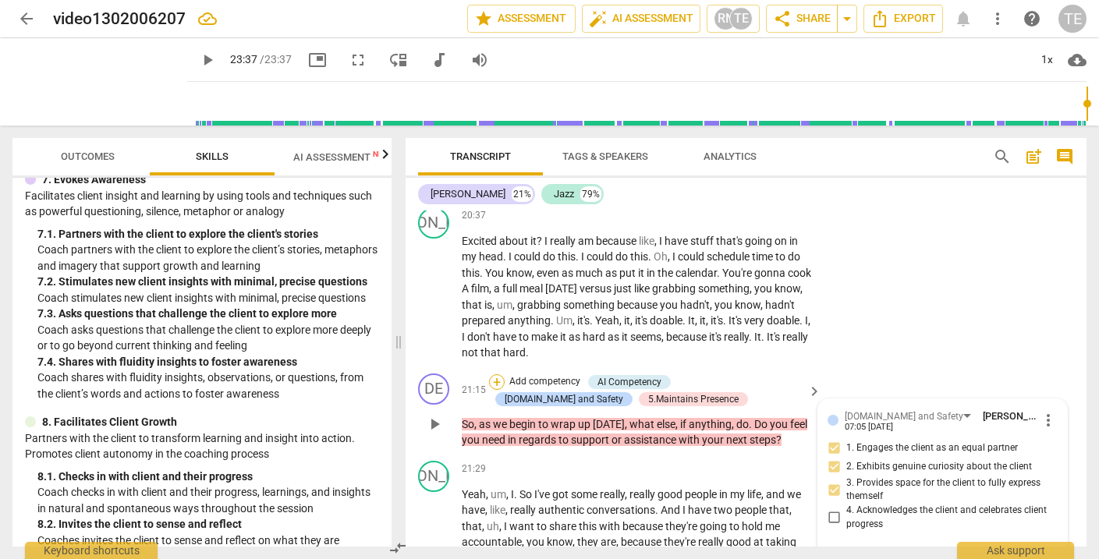
click at [496, 375] on div "+" at bounding box center [497, 383] width 16 height 16
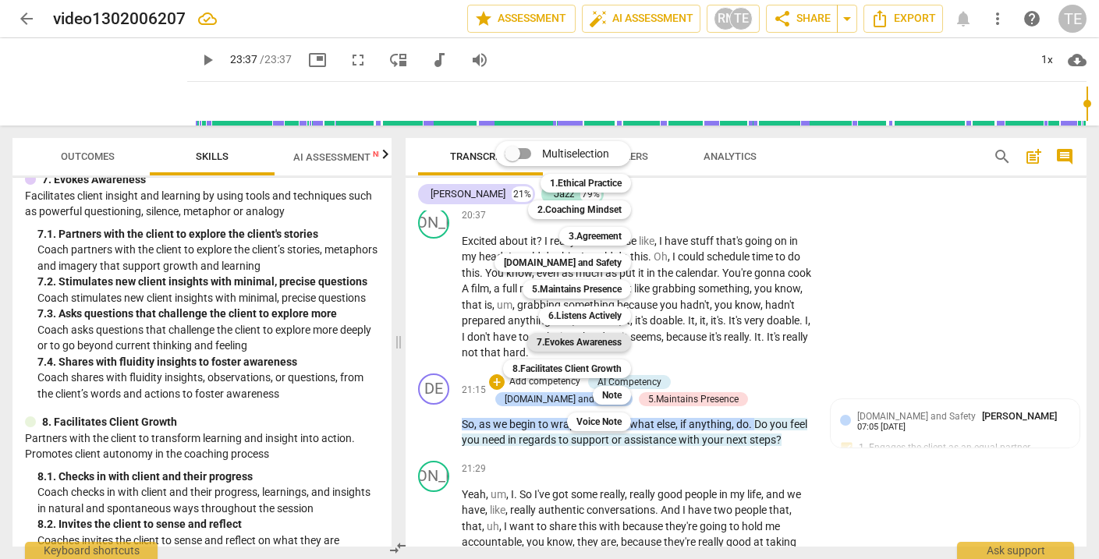
click at [564, 343] on b "7.Evokes Awareness" at bounding box center [579, 342] width 85 height 19
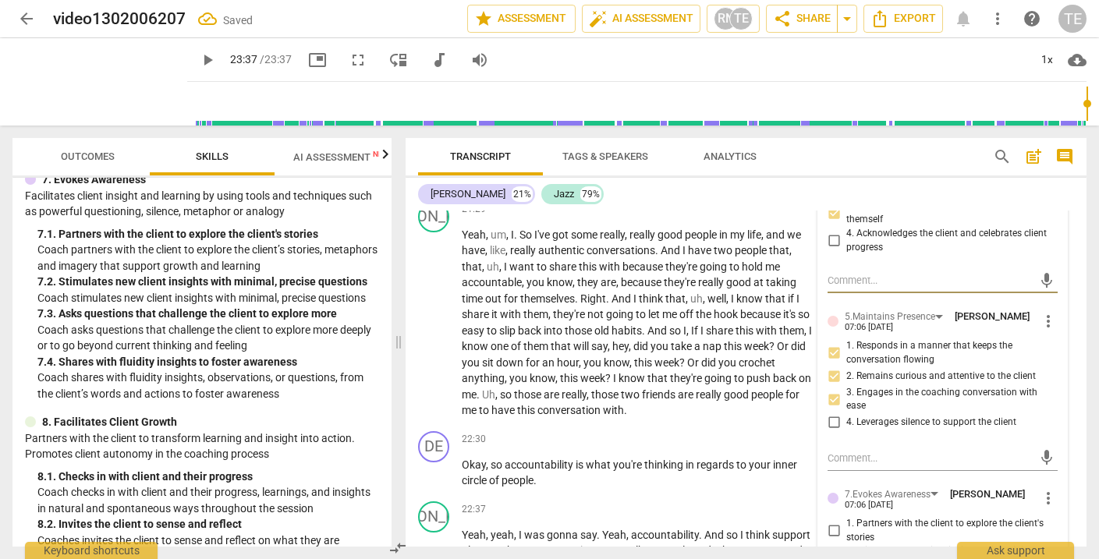
scroll to position [6384, 0]
checkbox input "true"
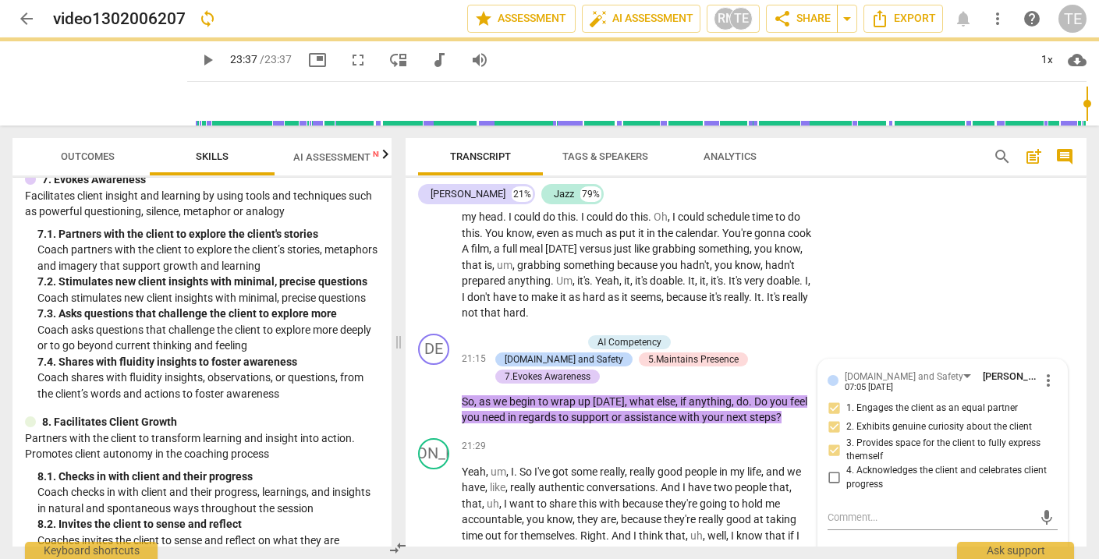
scroll to position [6106, 0]
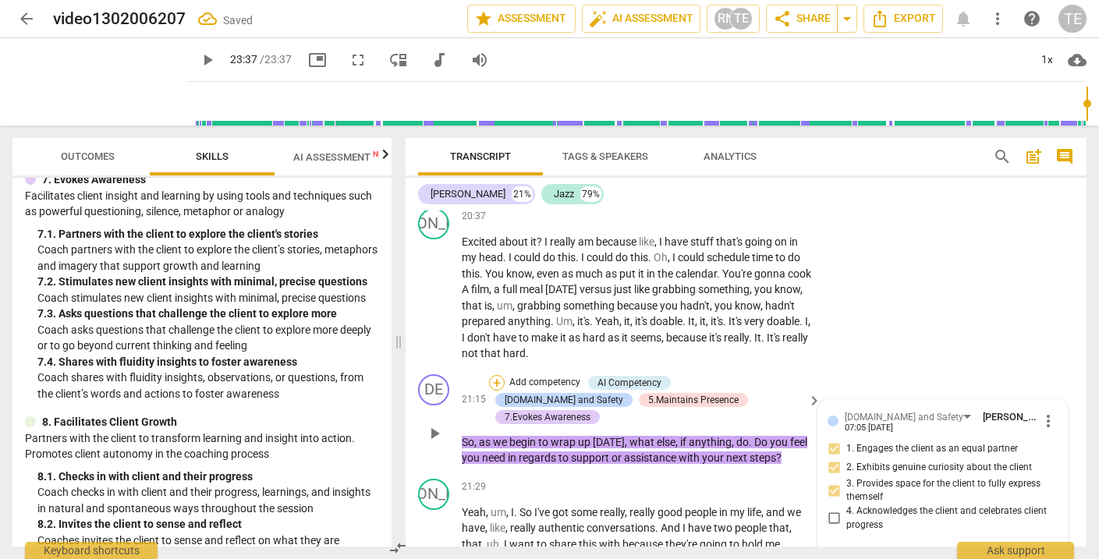
click at [496, 375] on div "+" at bounding box center [497, 383] width 16 height 16
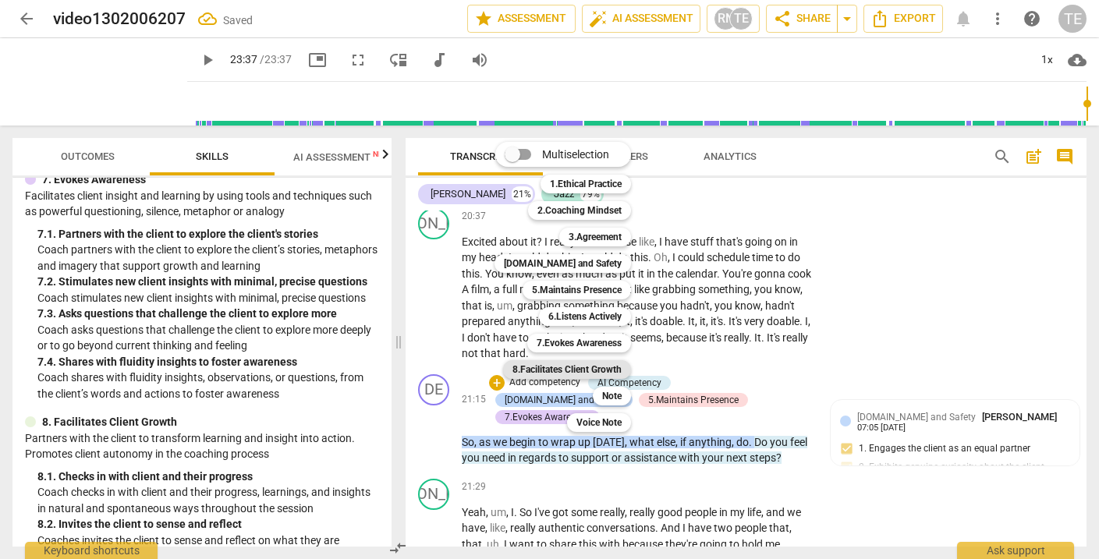
click at [539, 373] on b "8.Facilitates Client Growth" at bounding box center [567, 369] width 109 height 19
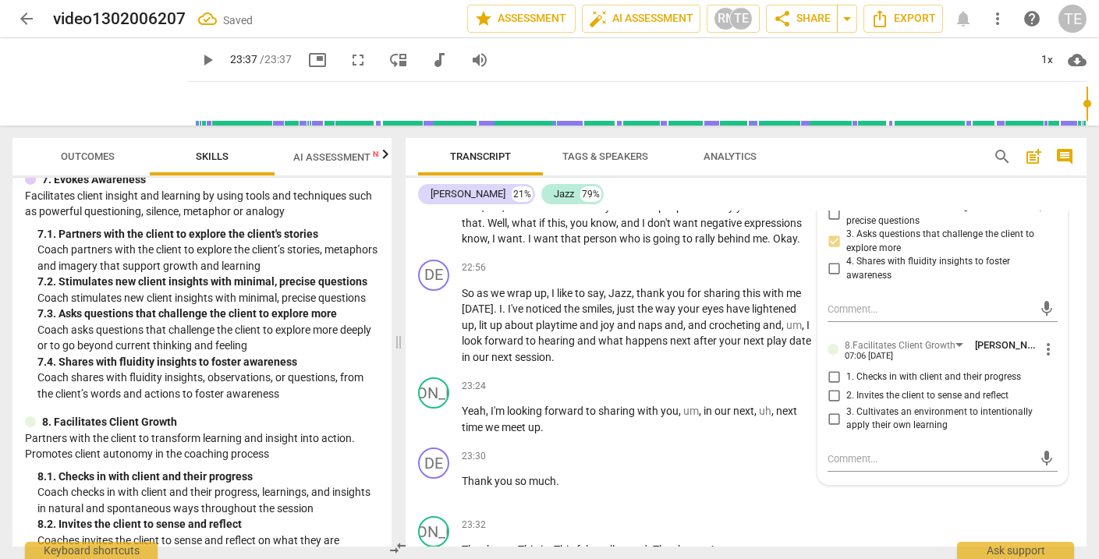
scroll to position [6727, 0]
click at [832, 410] on input "3. Cultivates an environment to intentionally apply their own learning" at bounding box center [834, 419] width 25 height 19
checkbox input "true"
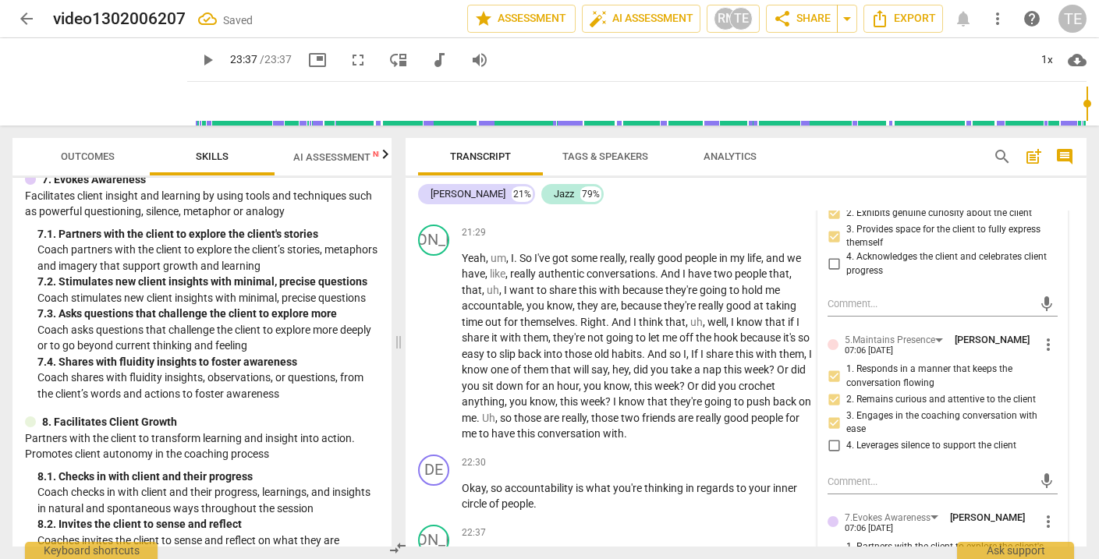
scroll to position [6363, 0]
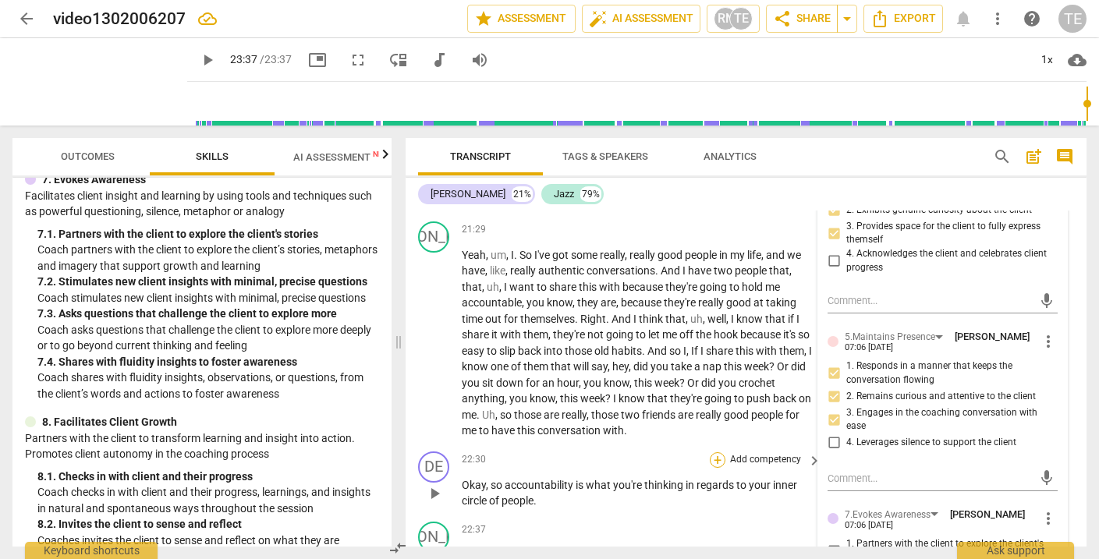
click at [716, 453] on div "+" at bounding box center [718, 461] width 16 height 16
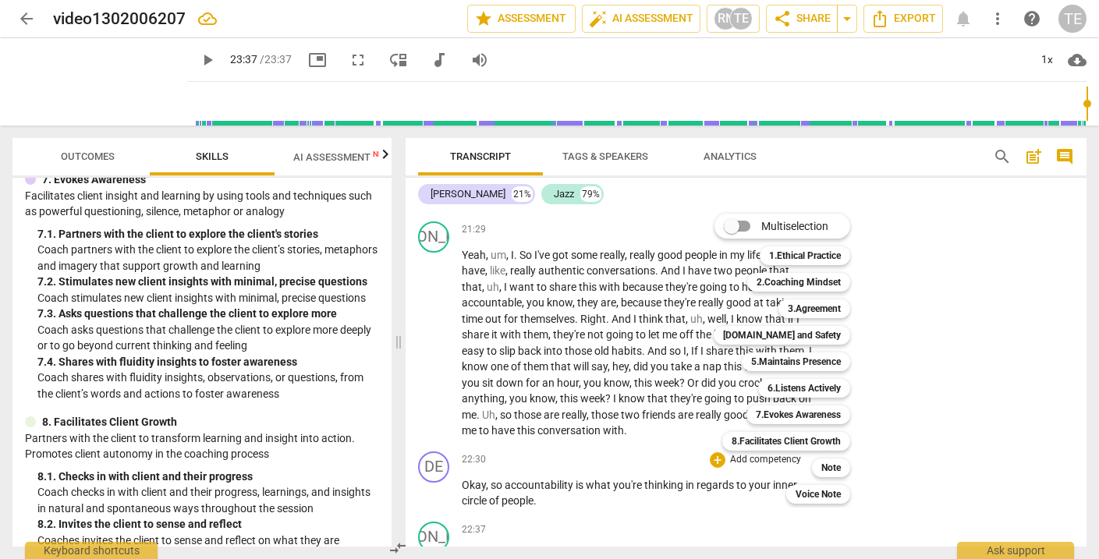
click at [248, 272] on div at bounding box center [549, 279] width 1099 height 559
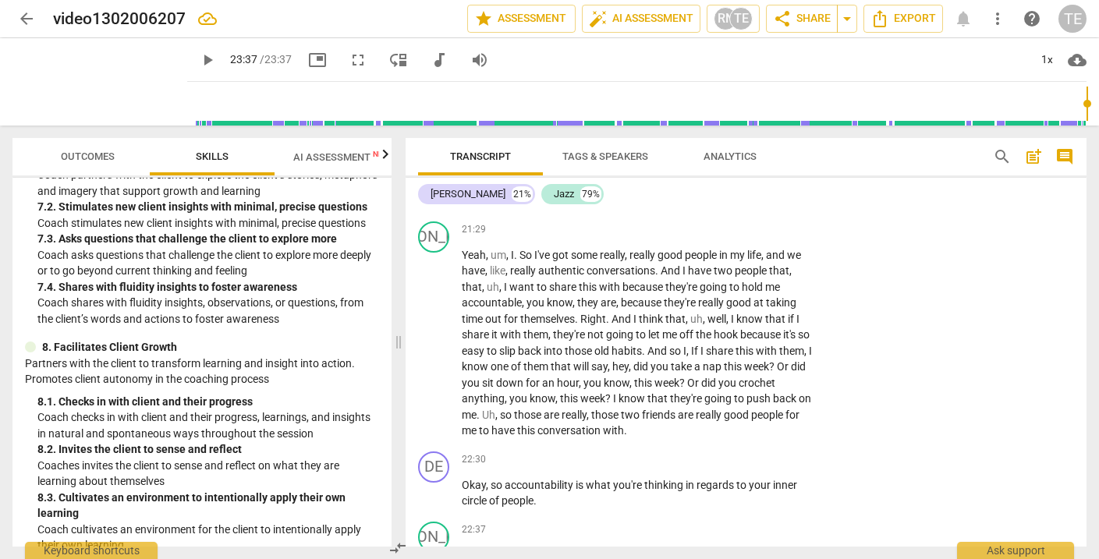
scroll to position [1266, 0]
click at [712, 453] on div "+" at bounding box center [718, 461] width 16 height 16
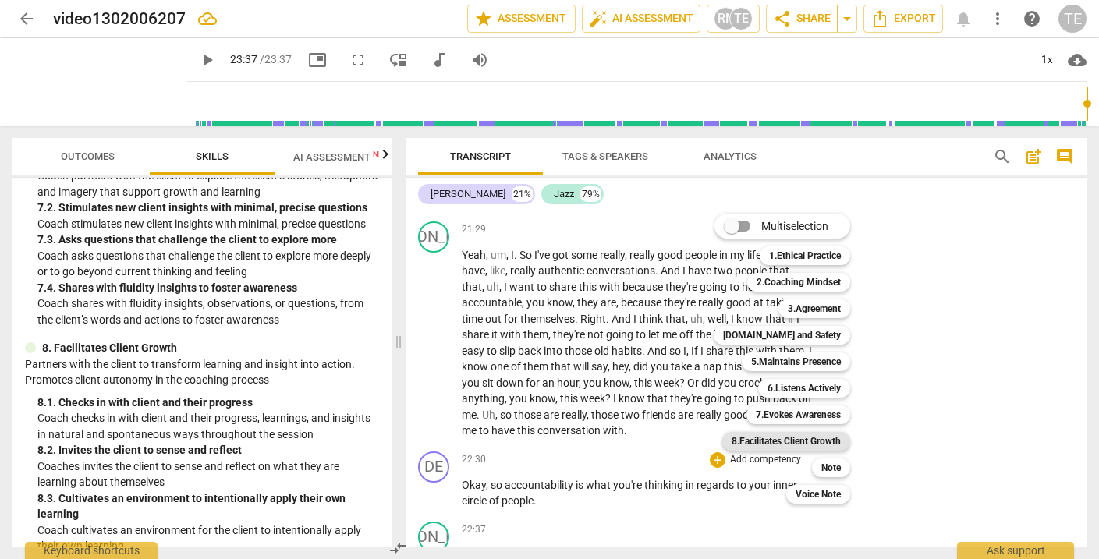
click at [808, 442] on b "8.Facilitates Client Growth" at bounding box center [786, 441] width 109 height 19
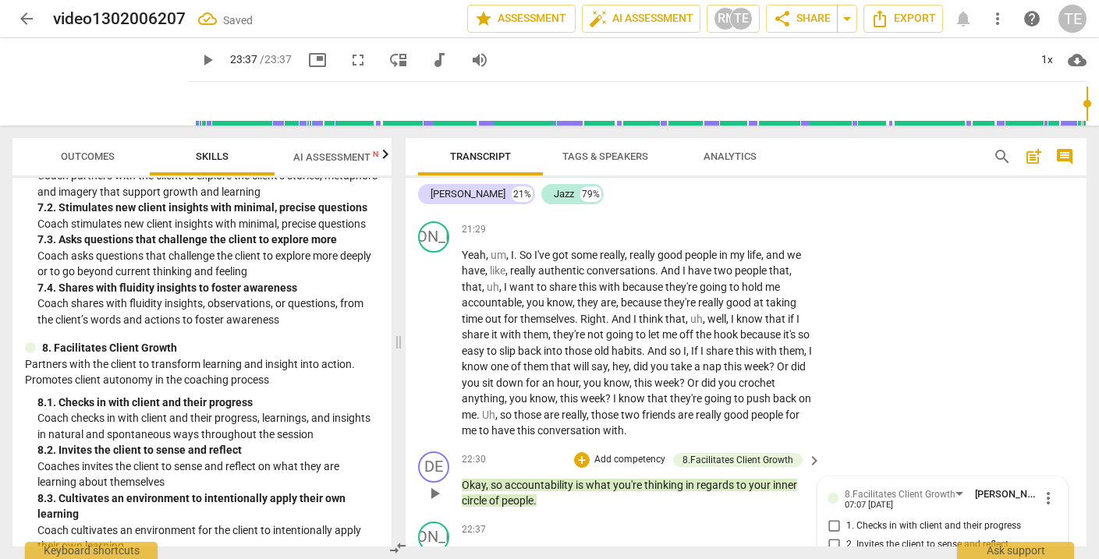
click at [833, 559] on input "3. Cultivates an environment to intentionally apply their own learning" at bounding box center [834, 568] width 25 height 19
checkbox input "true"
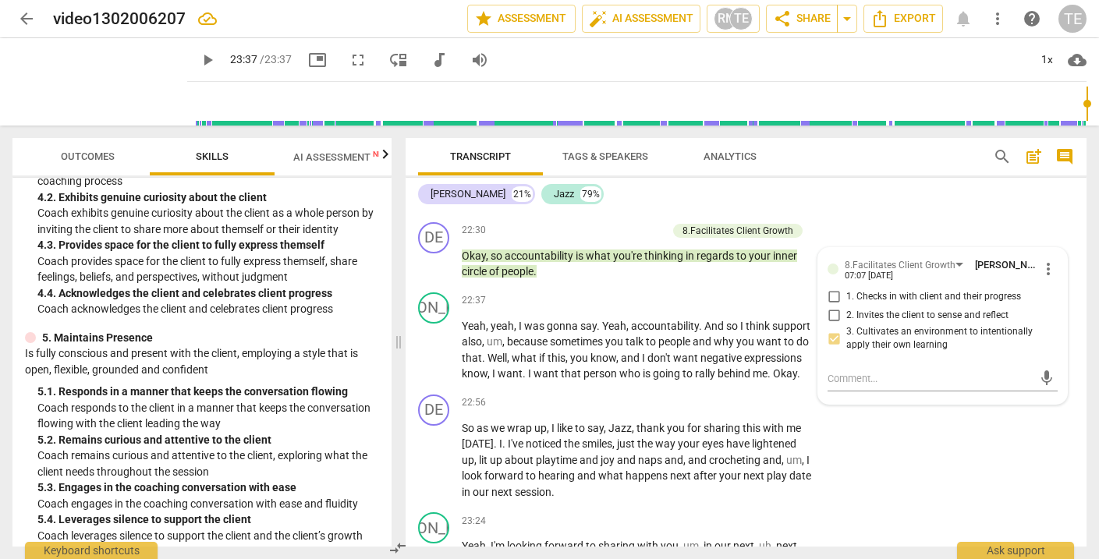
scroll to position [505, 0]
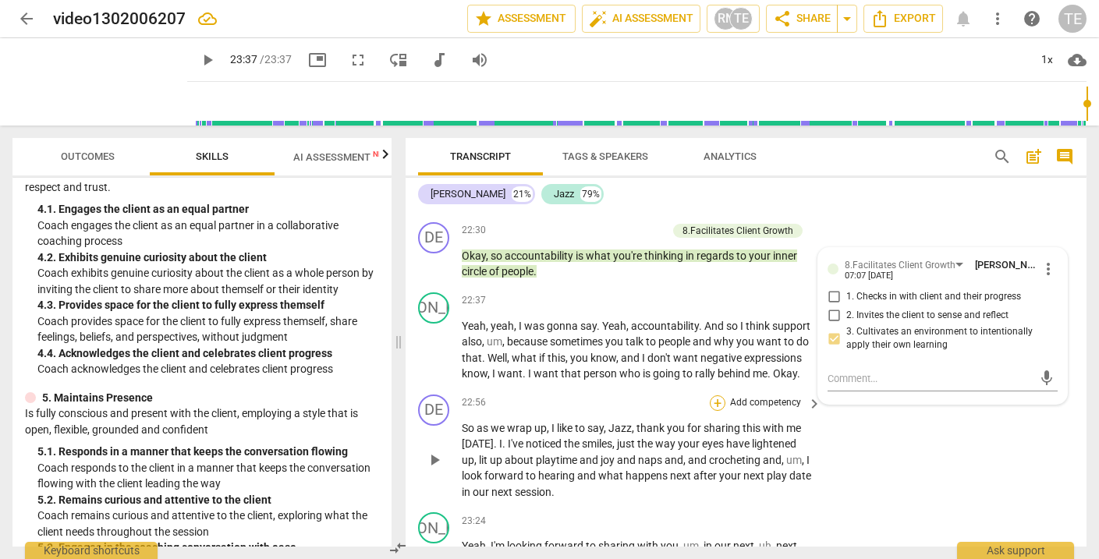
click at [715, 396] on div "+" at bounding box center [718, 404] width 16 height 16
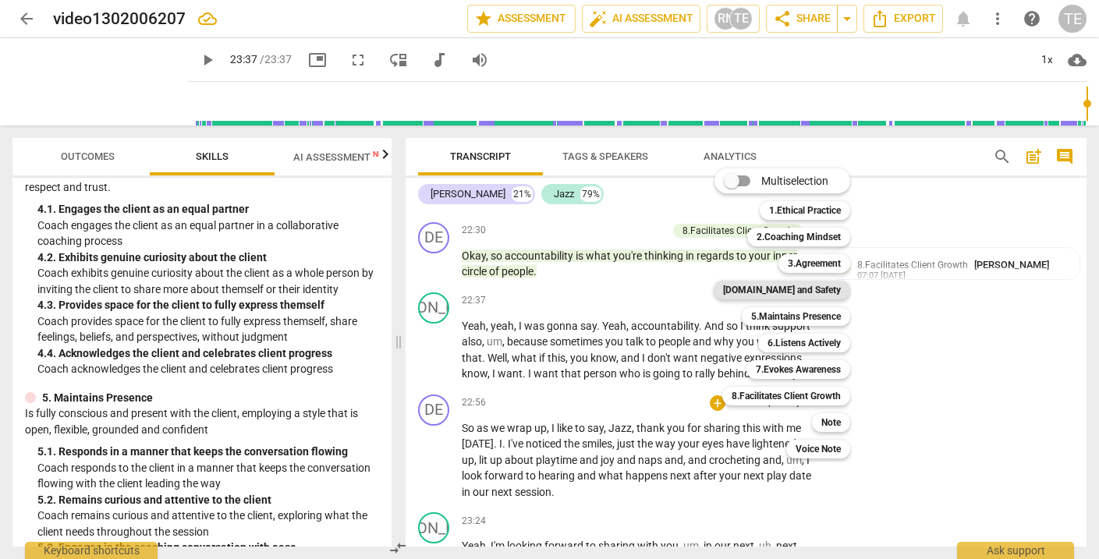
click at [788, 289] on b "[DOMAIN_NAME] and Safety" at bounding box center [782, 290] width 118 height 19
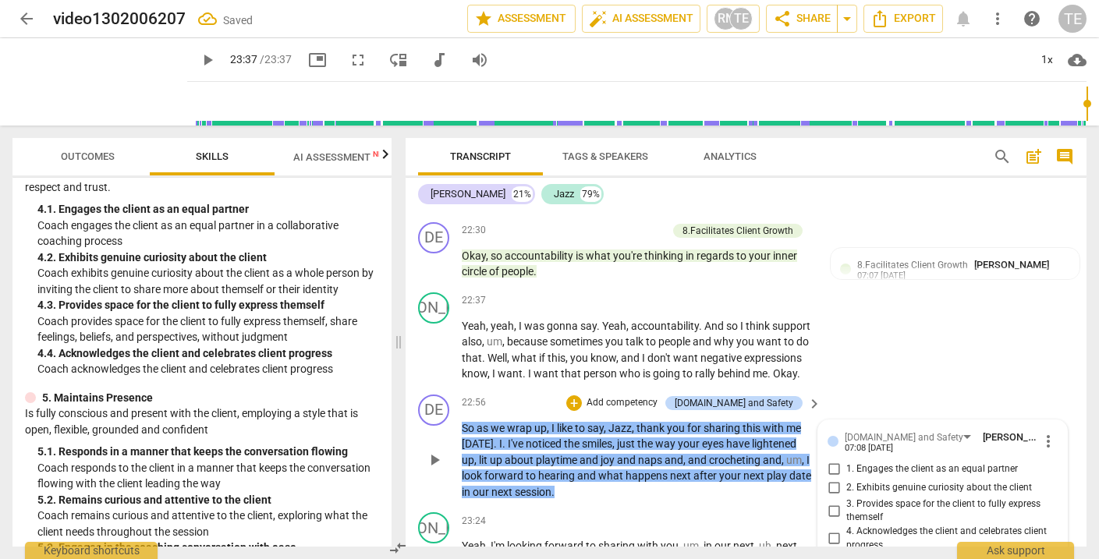
click at [833, 530] on input "4. Acknowledges the client and celebrates client progress" at bounding box center [834, 539] width 25 height 19
checkbox input "true"
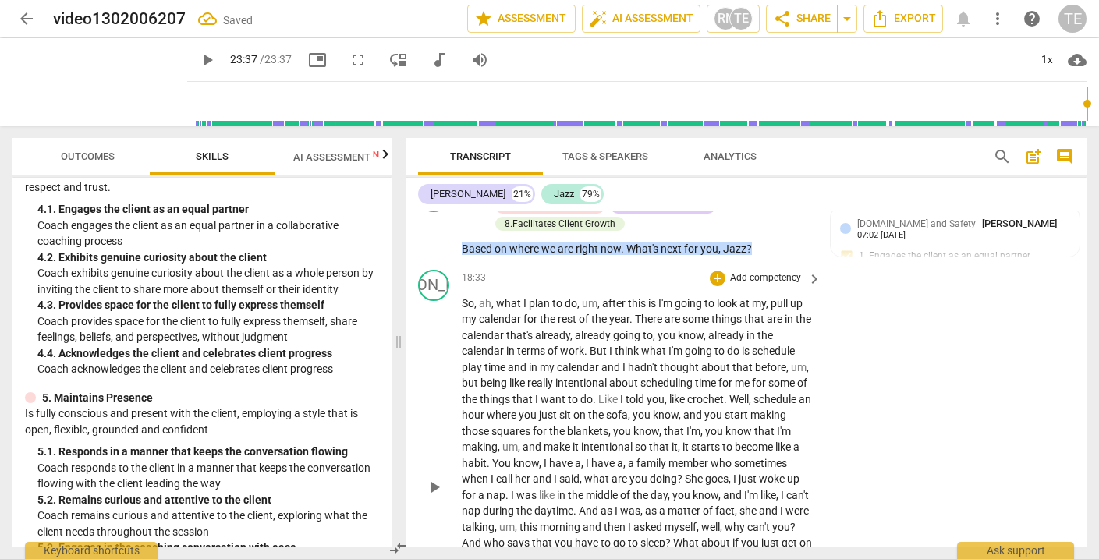
scroll to position [5349, 0]
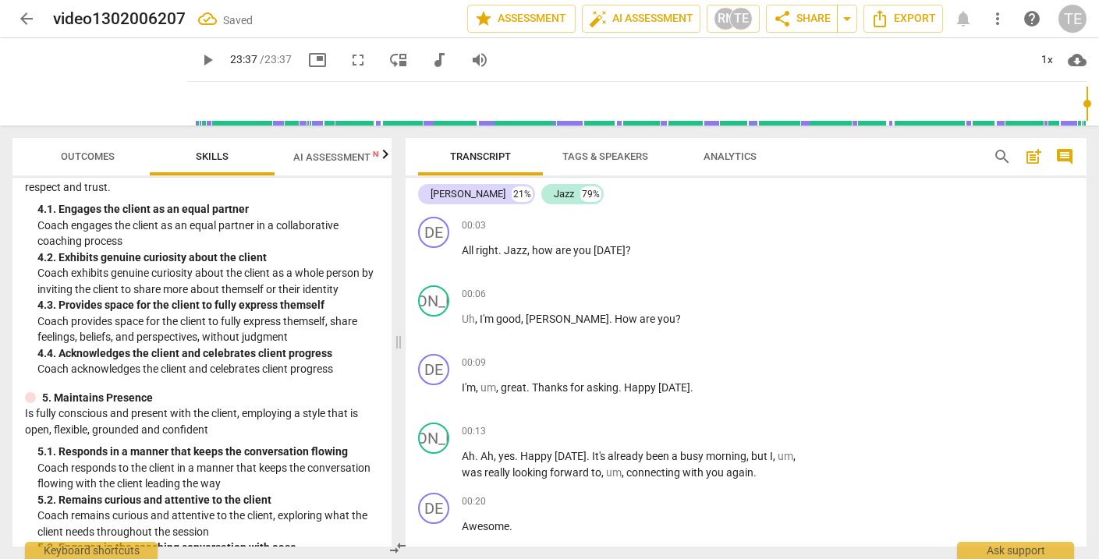
scroll to position [0, 0]
click at [1034, 154] on span "post_add" at bounding box center [1034, 156] width 19 height 19
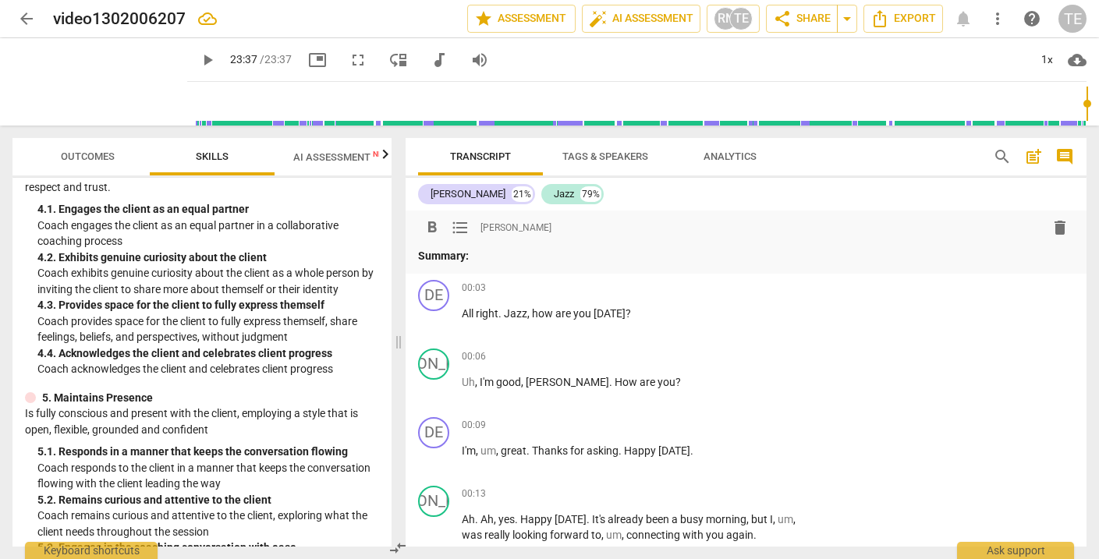
click at [328, 151] on span "AI Assessment New" at bounding box center [341, 157] width 97 height 12
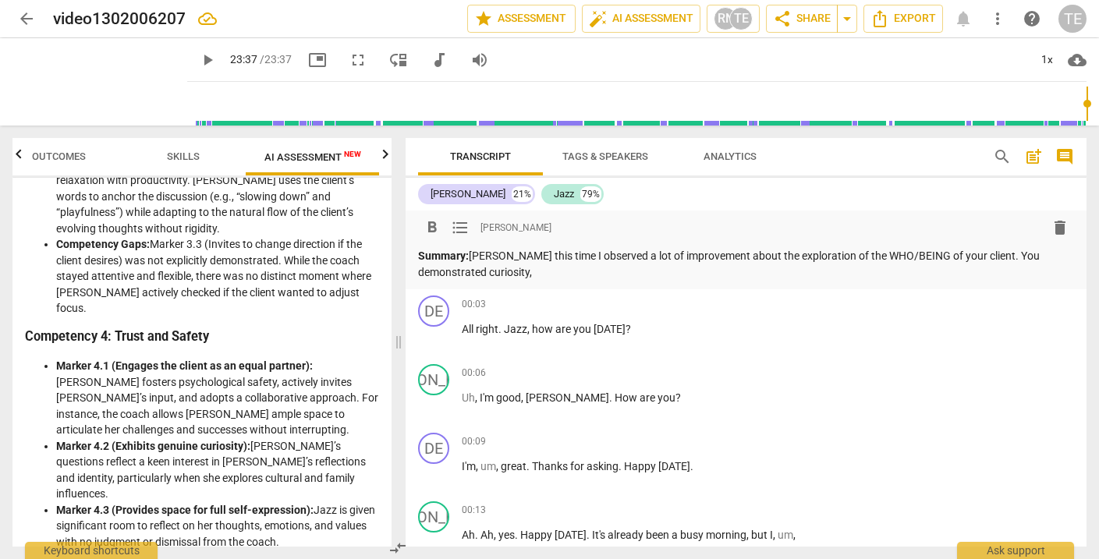
scroll to position [758, 0]
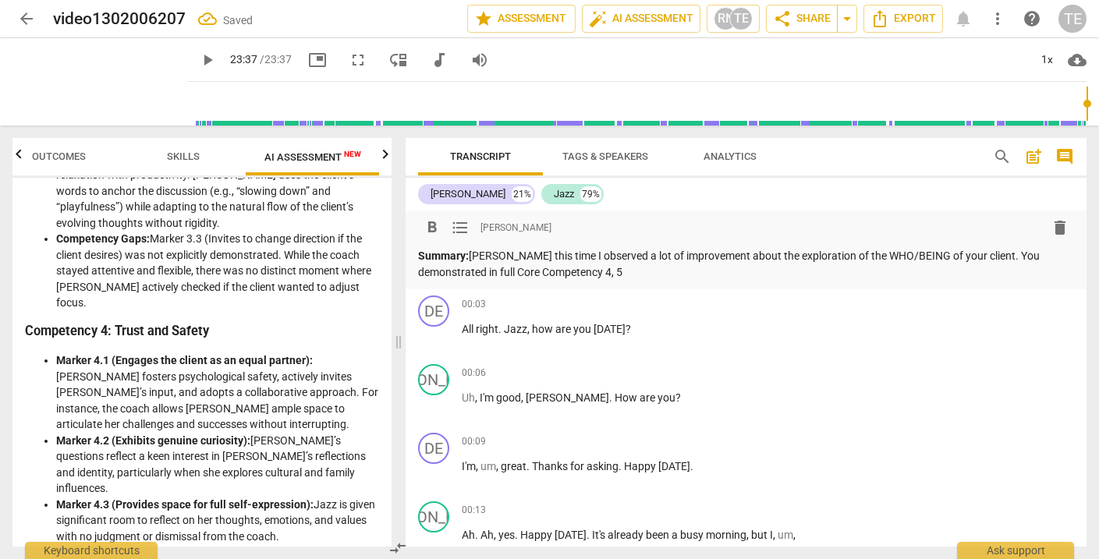
click at [181, 155] on span "Skills" at bounding box center [183, 157] width 33 height 12
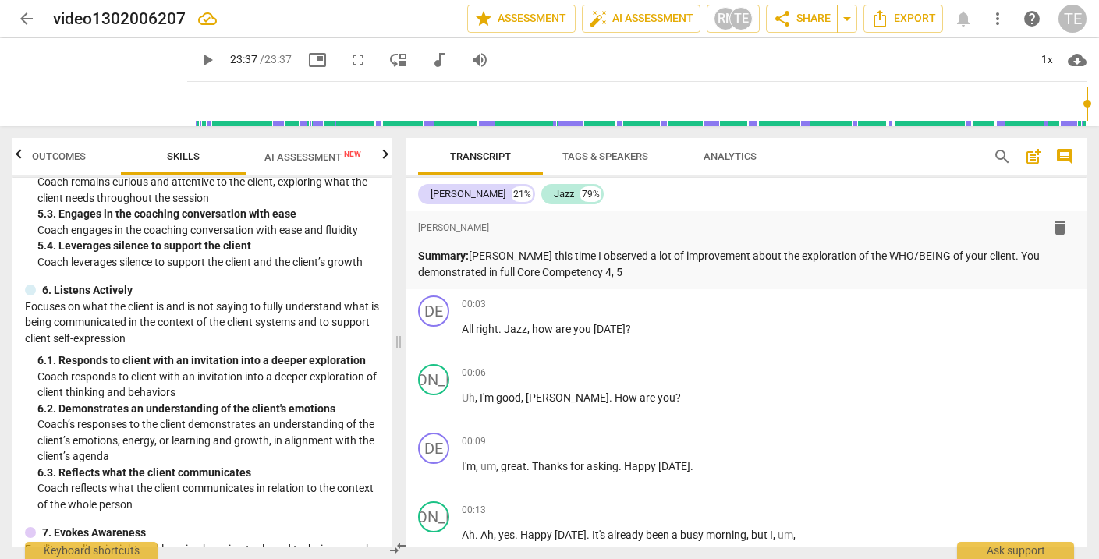
scroll to position [833, 0]
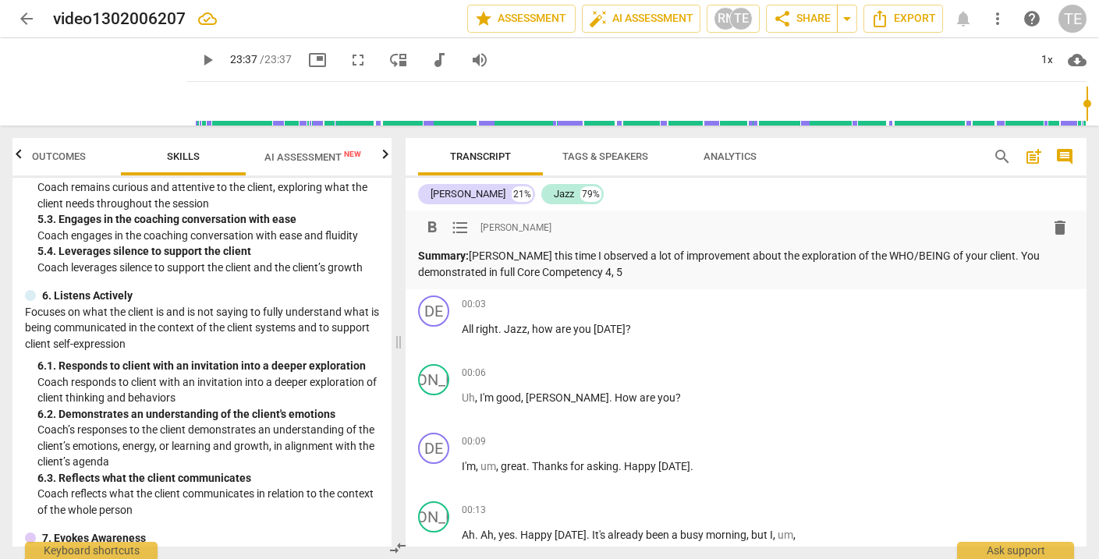
click at [486, 272] on p "Summary: [PERSON_NAME] this time I observed a lot of improvement about the expl…" at bounding box center [746, 264] width 656 height 32
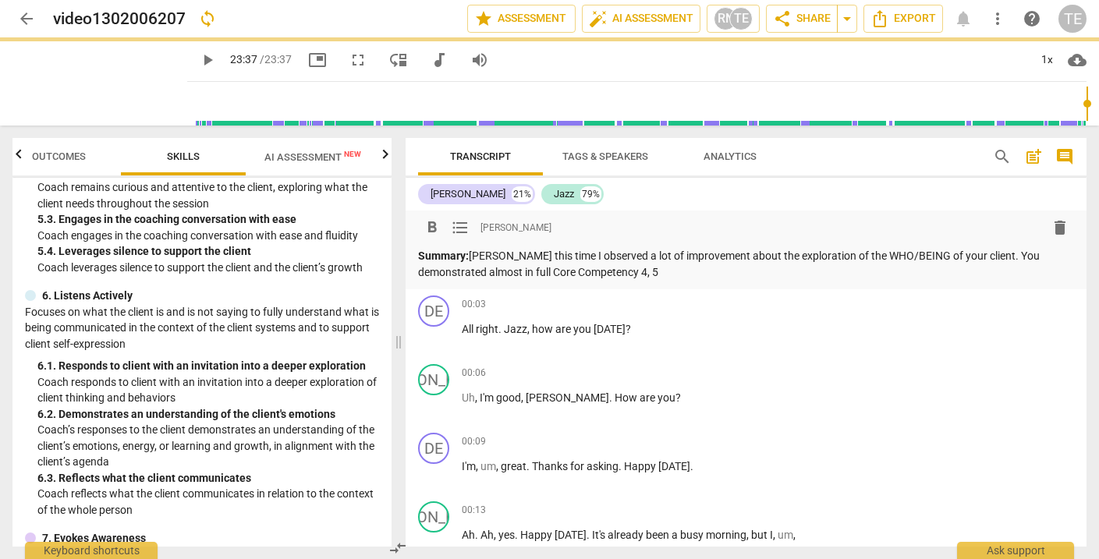
click at [675, 268] on p "Summary: [PERSON_NAME] this time I observed a lot of improvement about the expl…" at bounding box center [746, 264] width 656 height 32
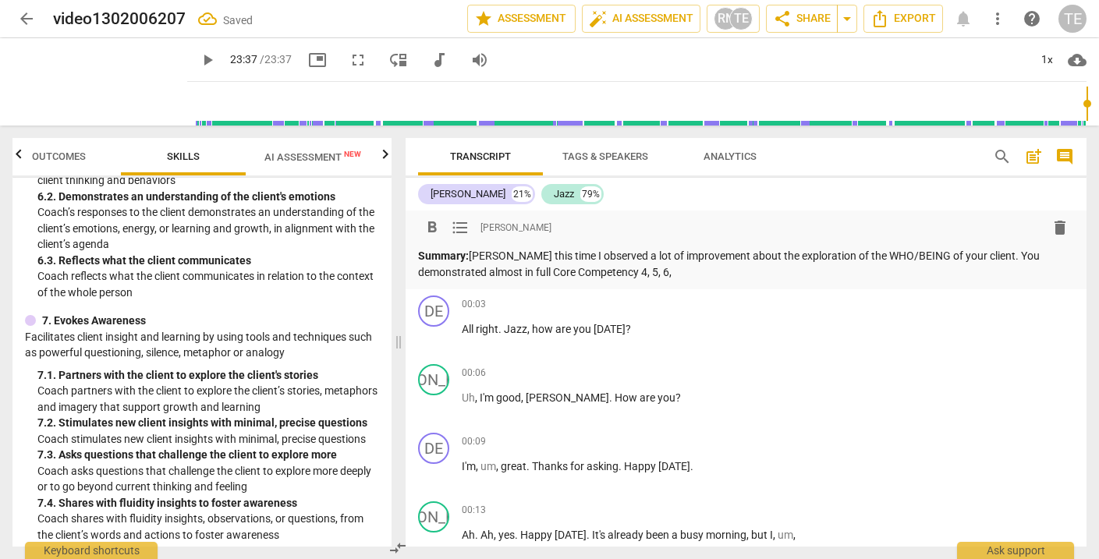
scroll to position [1052, 0]
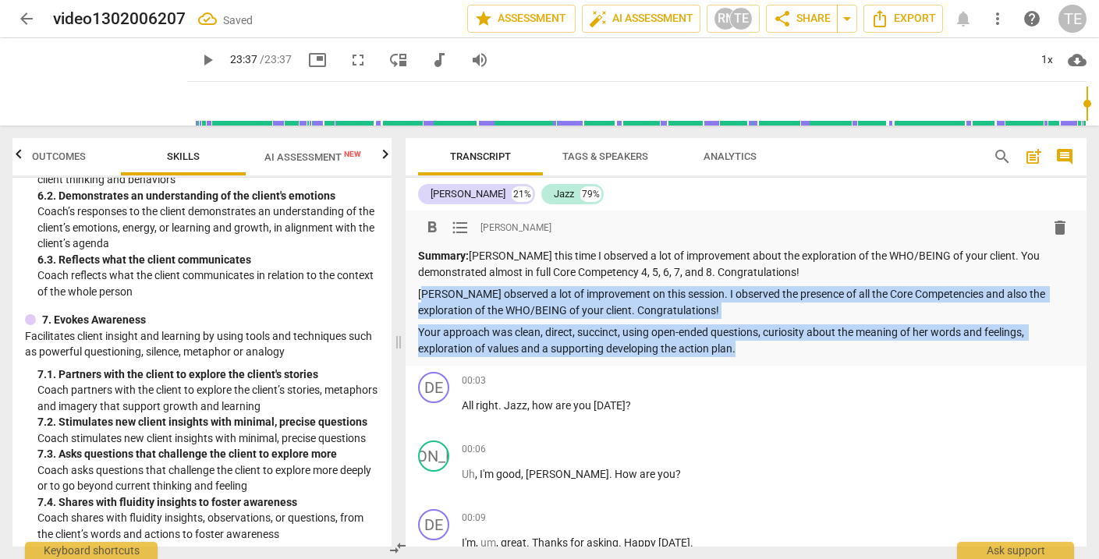
drag, startPoint x: 746, startPoint y: 346, endPoint x: 422, endPoint y: 291, distance: 328.5
click at [422, 291] on div "Summary: [PERSON_NAME] this time I observed a lot of improvement about the expl…" at bounding box center [746, 302] width 656 height 108
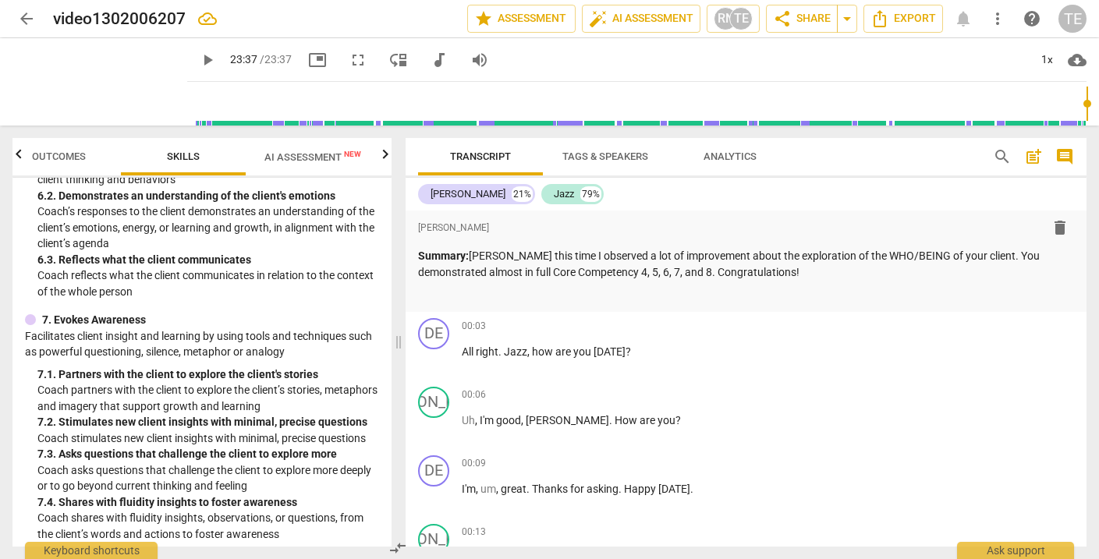
scroll to position [0, 0]
click at [26, 12] on span "arrow_back" at bounding box center [26, 18] width 19 height 19
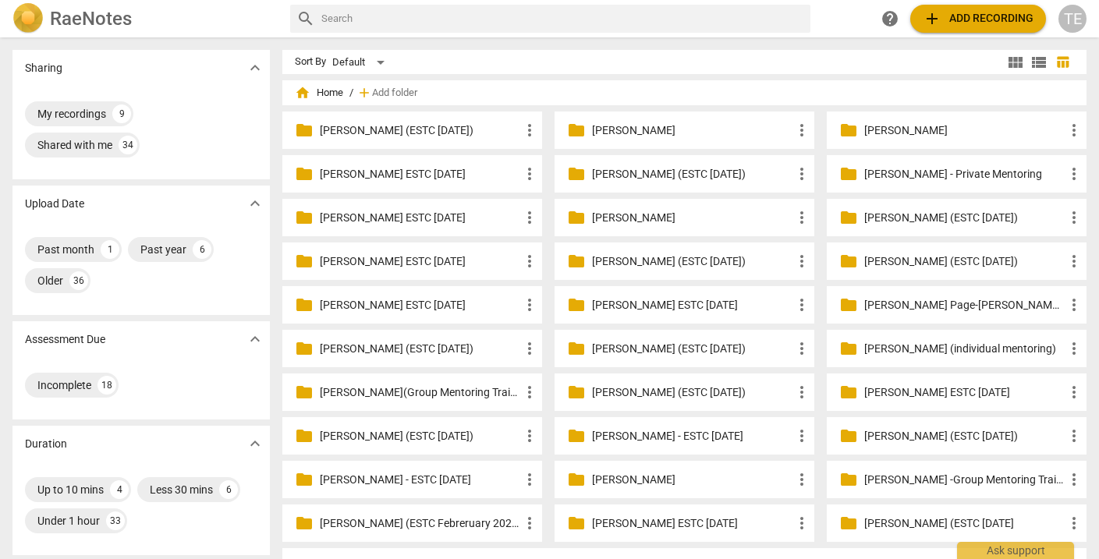
click at [393, 432] on p "[PERSON_NAME] (ESTC [DATE])" at bounding box center [420, 436] width 201 height 16
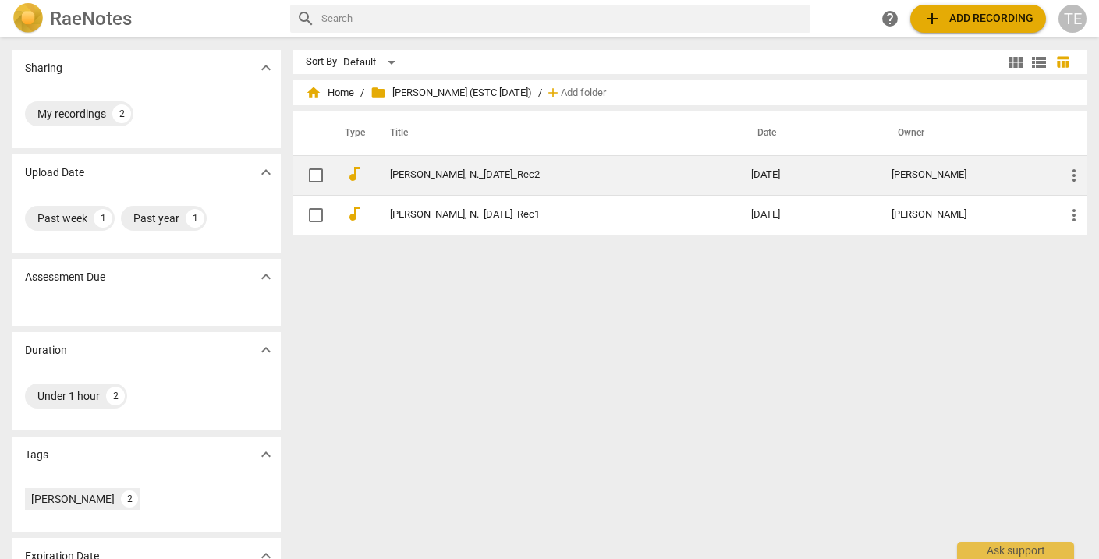
click at [424, 177] on link "[PERSON_NAME], N._[DATE]_Rec2" at bounding box center [542, 175] width 305 height 12
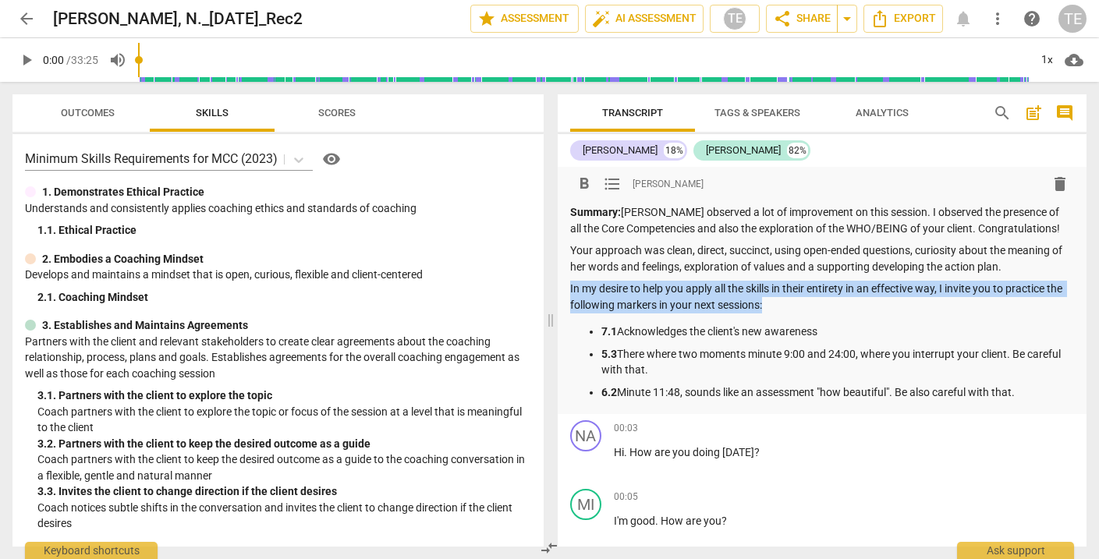
drag, startPoint x: 790, startPoint y: 300, endPoint x: 566, endPoint y: 286, distance: 224.4
click at [566, 286] on div "format_bold format_list_bulleted [PERSON_NAME] delete Summary: [PERSON_NAME] ob…" at bounding box center [823, 290] width 530 height 247
copy p "In my desire to help you apply all the skills in their entirety in an effective…"
click at [27, 16] on span "arrow_back" at bounding box center [26, 18] width 19 height 19
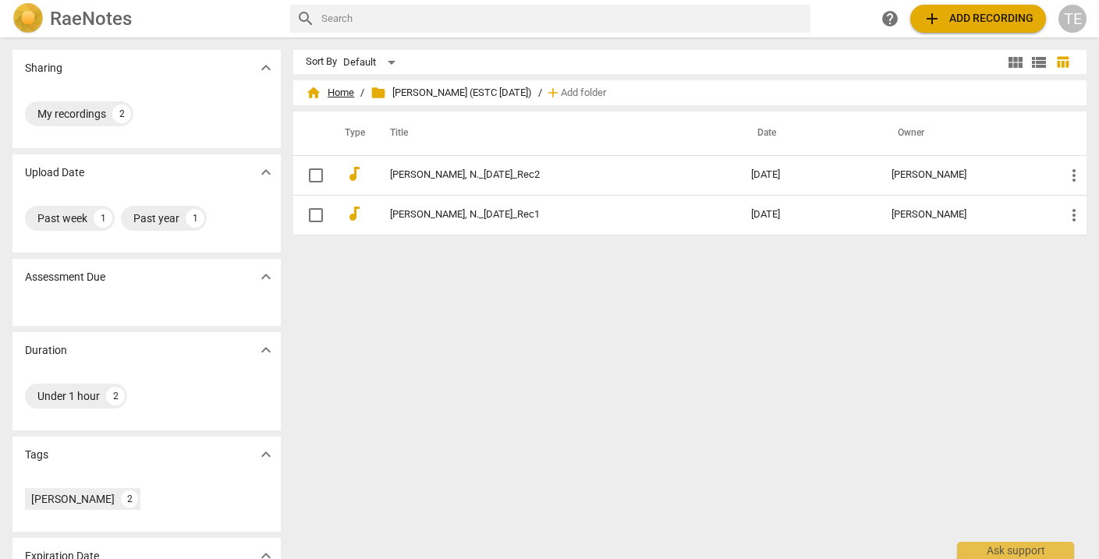
click at [345, 90] on span "home Home" at bounding box center [330, 93] width 48 height 16
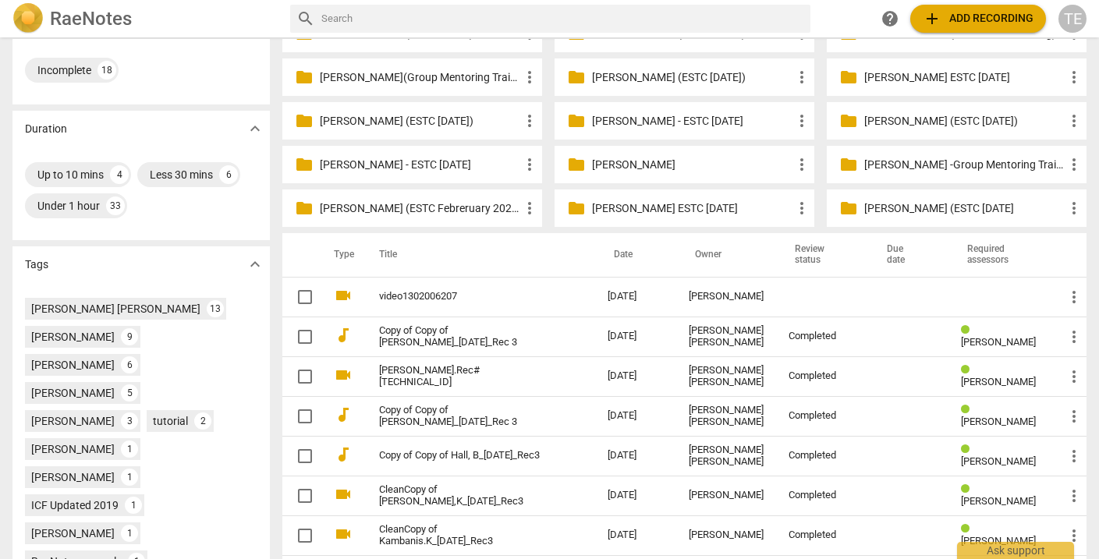
scroll to position [330, 0]
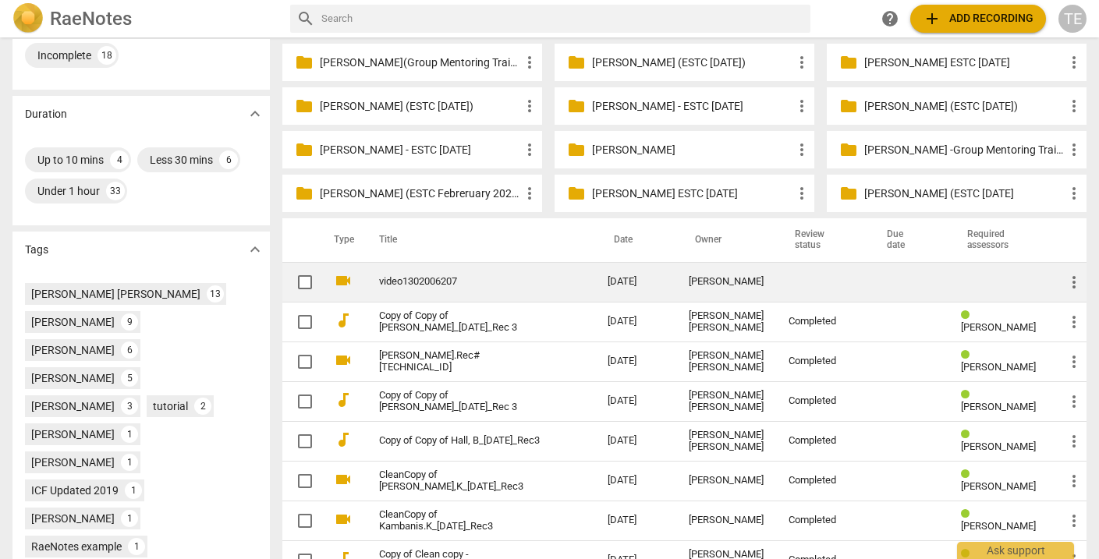
click at [463, 285] on link "video1302006207" at bounding box center [465, 282] width 172 height 12
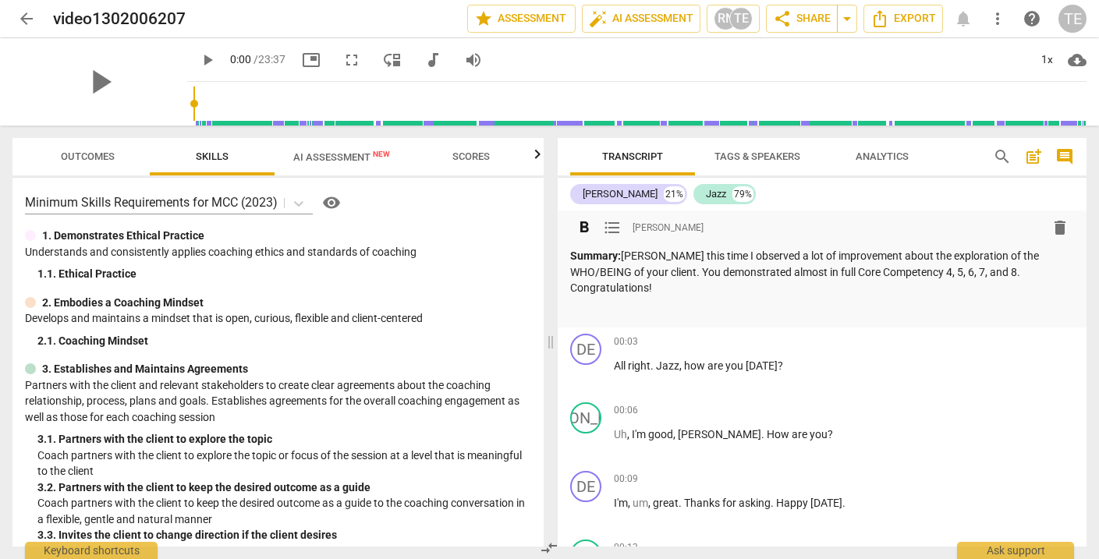
click at [673, 289] on p "Summary: [PERSON_NAME] this time I observed a lot of improvement about the expl…" at bounding box center [822, 272] width 505 height 48
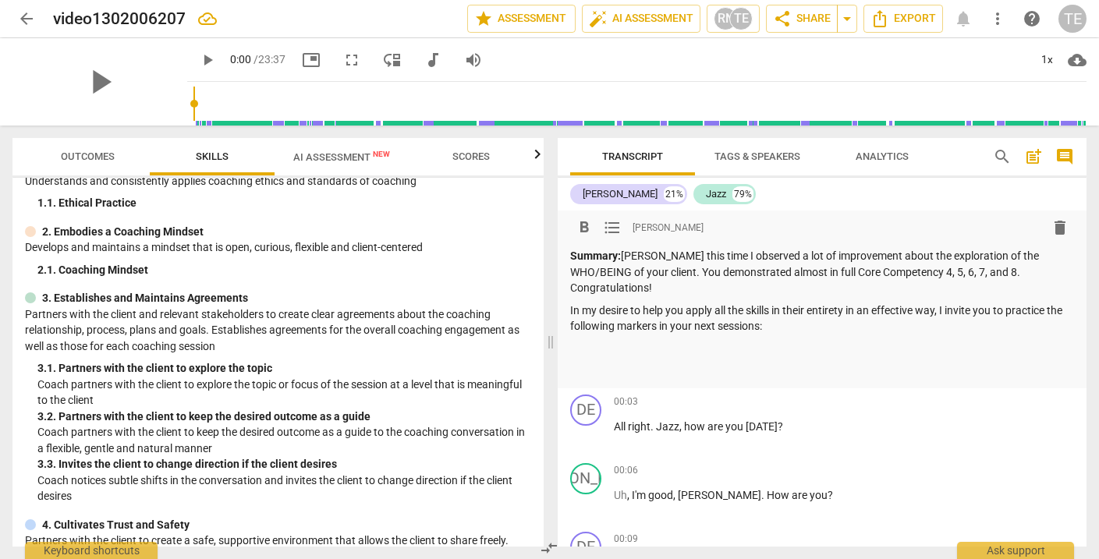
scroll to position [72, 0]
click at [946, 271] on p "Summary: [PERSON_NAME] this time I observed a lot of improvement about the expl…" at bounding box center [822, 272] width 505 height 48
click at [574, 344] on p at bounding box center [822, 349] width 505 height 16
click at [611, 224] on span "format_list_bulleted" at bounding box center [612, 227] width 19 height 19
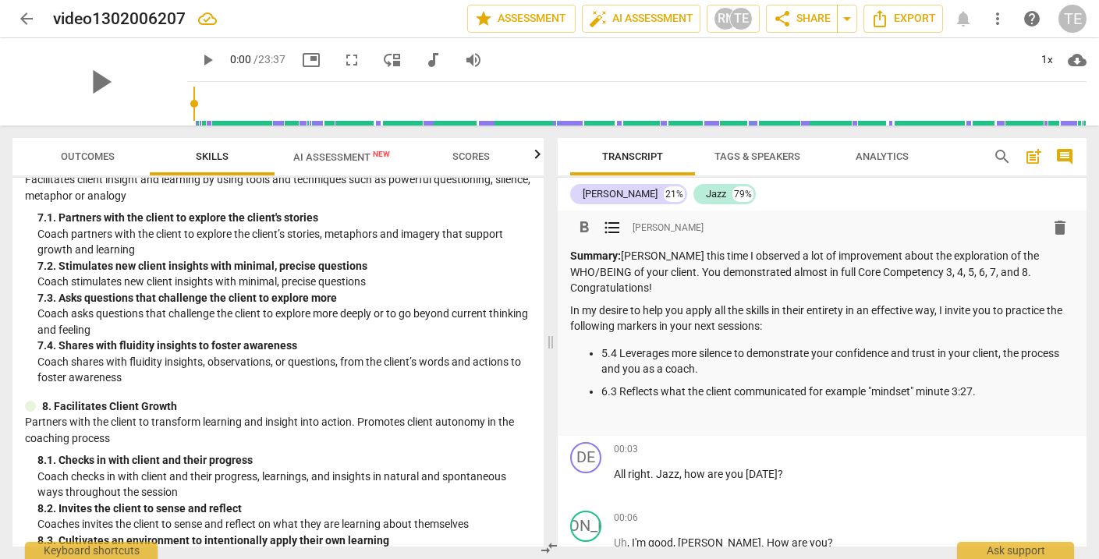
scroll to position [1064, 0]
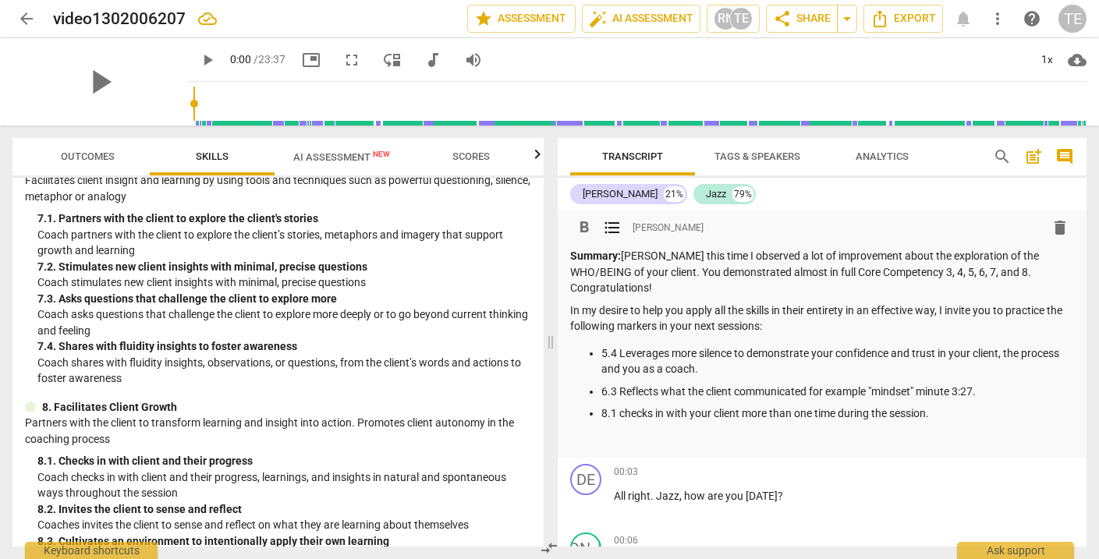
click at [698, 273] on p "Summary: [PERSON_NAME] this time I observed a lot of improvement about the expl…" at bounding box center [822, 272] width 505 height 48
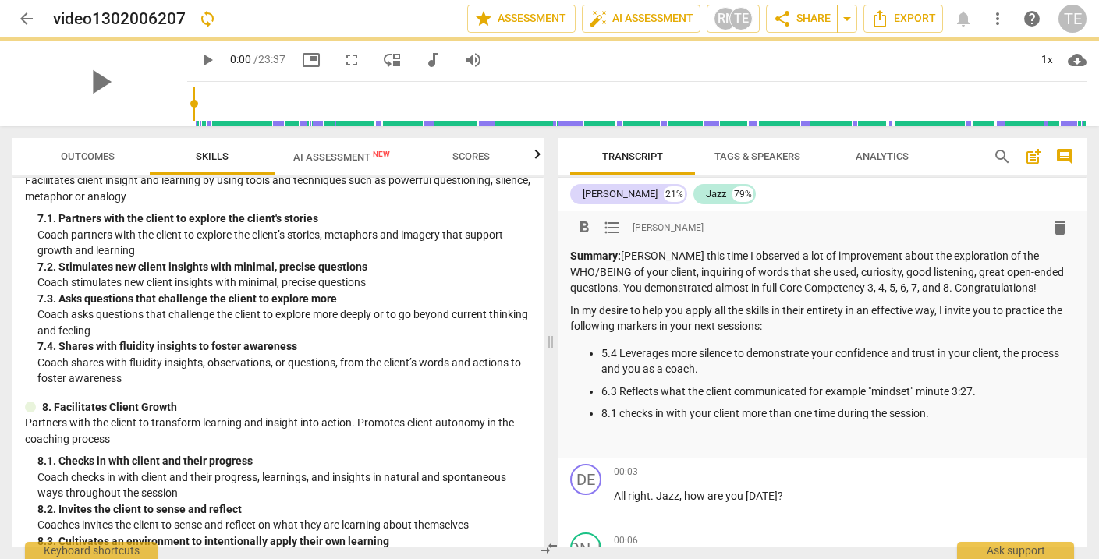
click at [1003, 273] on p "Summary: [PERSON_NAME] this time I observed a lot of improvement about the expl…" at bounding box center [822, 272] width 505 height 48
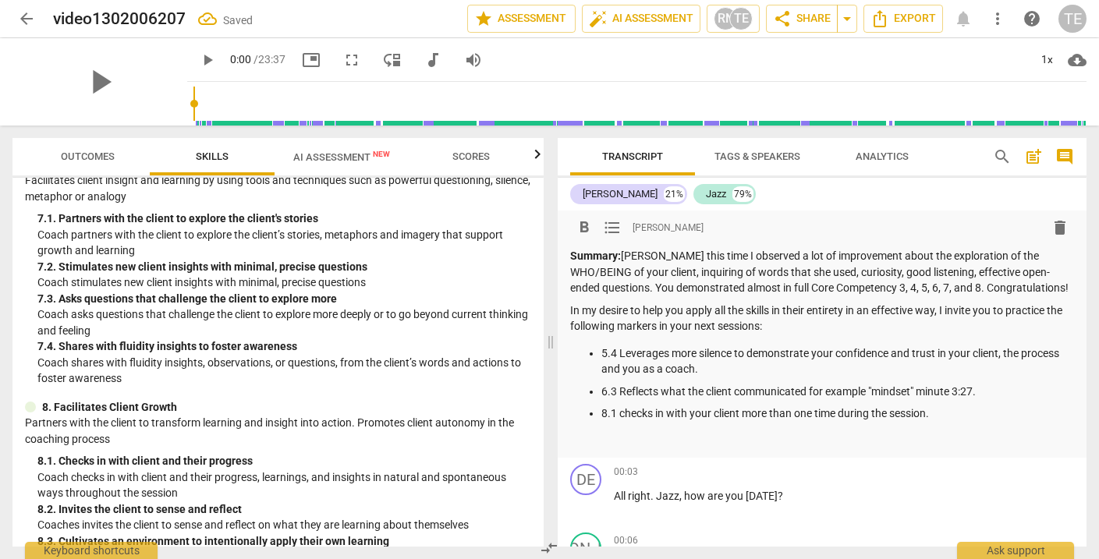
click at [650, 289] on p "Summary: [PERSON_NAME] this time I observed a lot of improvement about the expl…" at bounding box center [822, 272] width 505 height 48
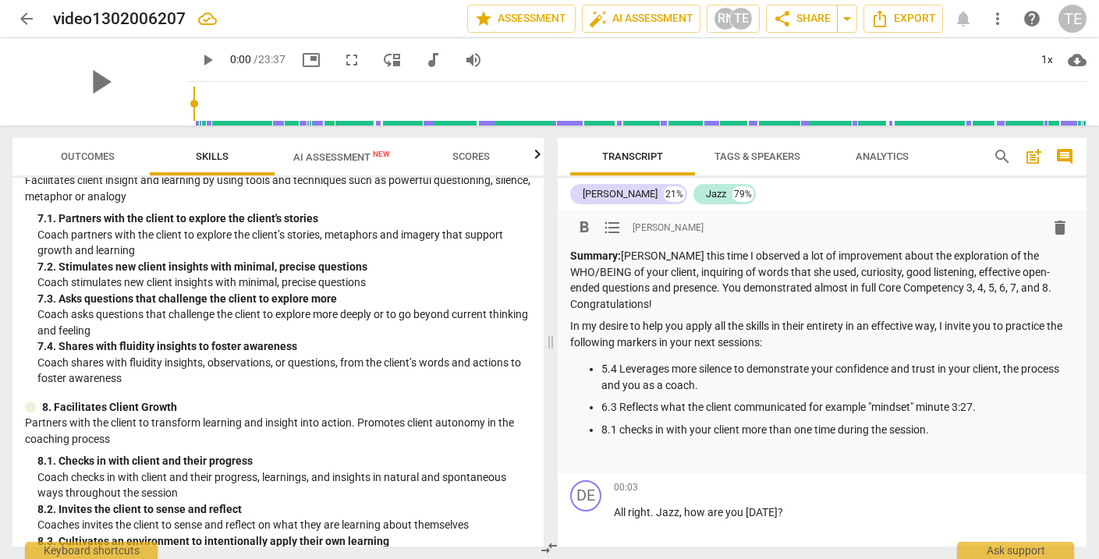
click at [25, 16] on span "arrow_back" at bounding box center [26, 18] width 19 height 19
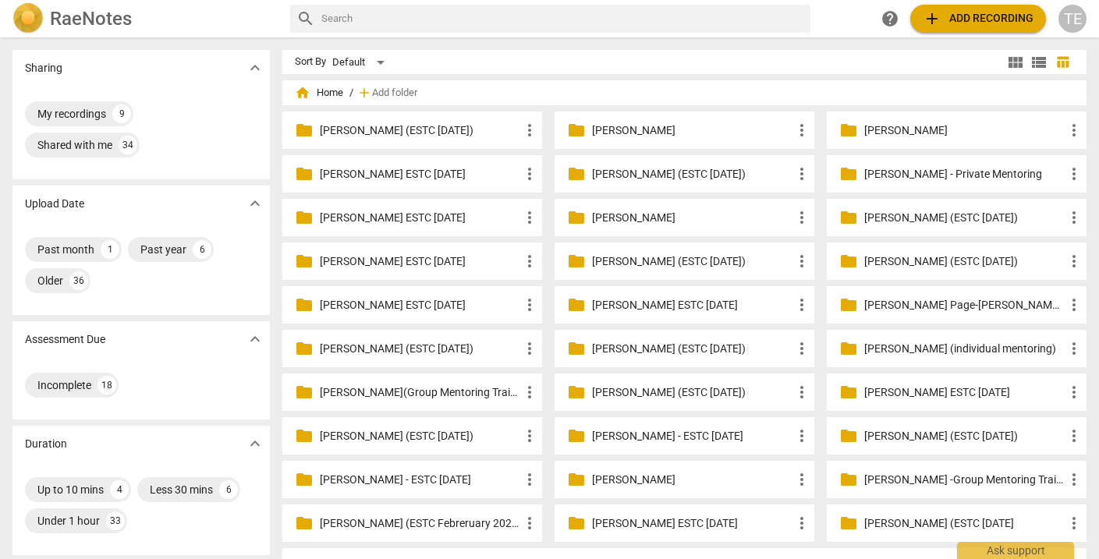
click at [623, 348] on p "[PERSON_NAME] (ESTC [DATE])" at bounding box center [692, 349] width 201 height 16
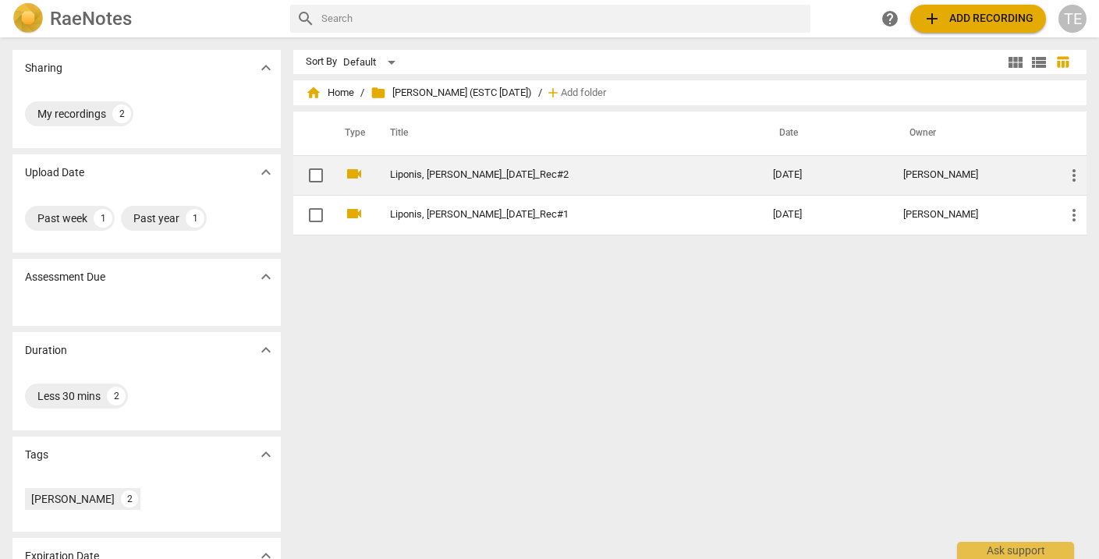
click at [456, 166] on td "Liponis, [PERSON_NAME]_[DATE]_Rec#2" at bounding box center [565, 175] width 389 height 40
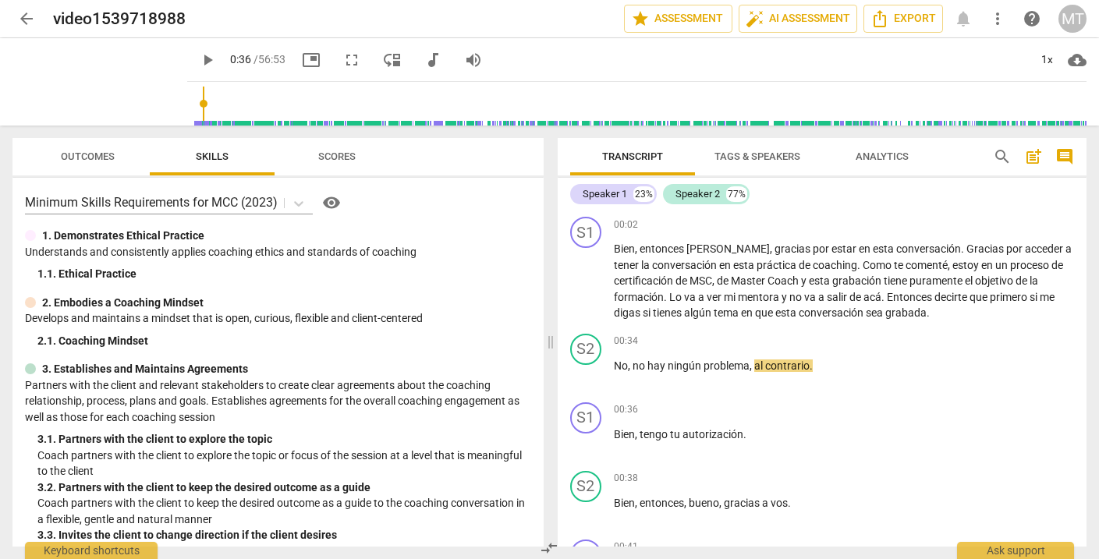
scroll to position [147, 0]
